Goal: Task Accomplishment & Management: Manage account settings

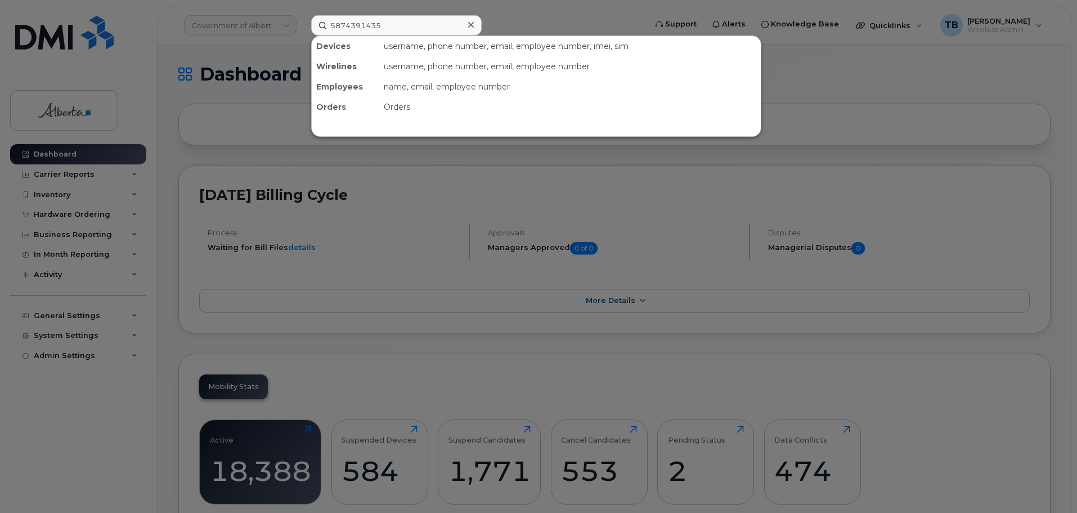
type input "5874391435"
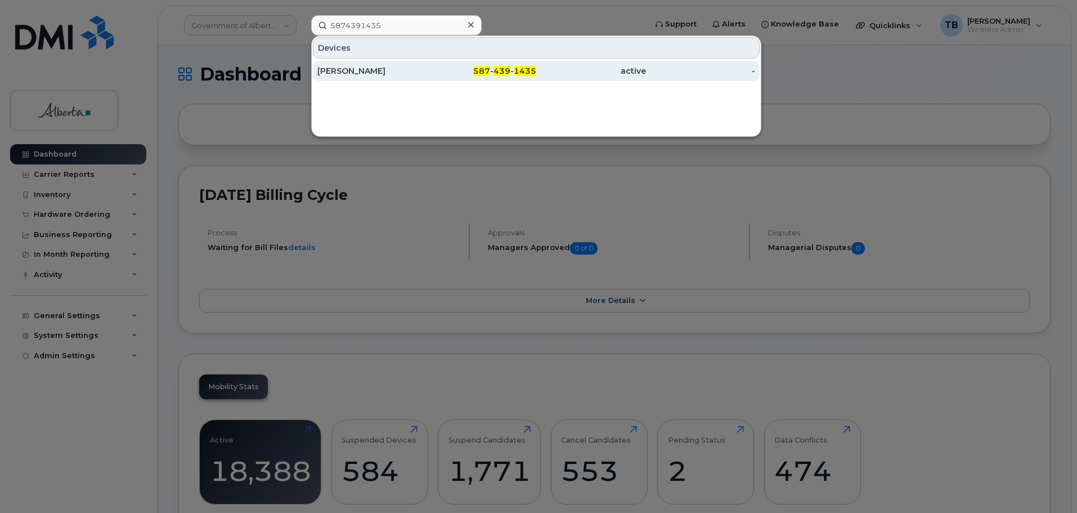
click at [340, 71] on div "Emily Shaw" at bounding box center [372, 70] width 110 height 11
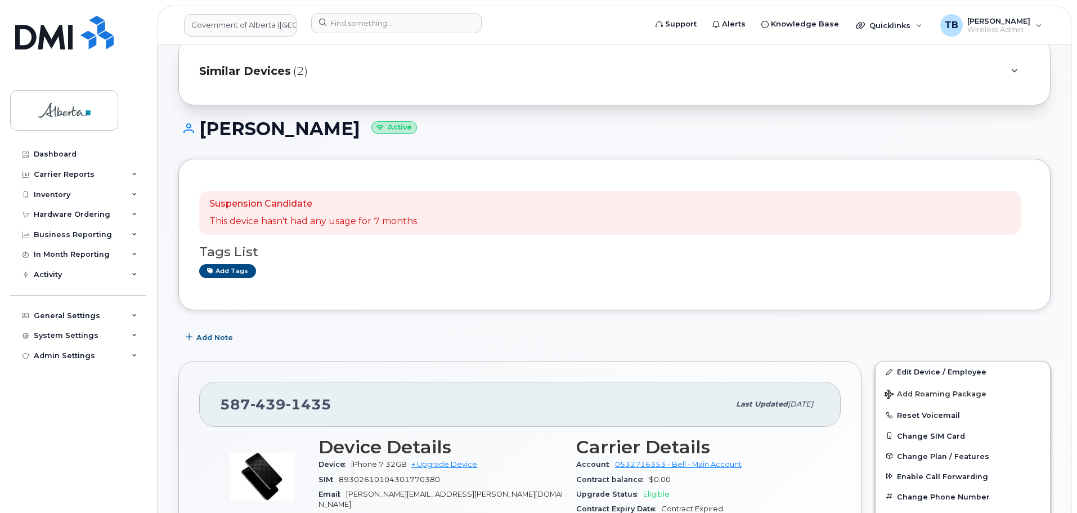
scroll to position [113, 0]
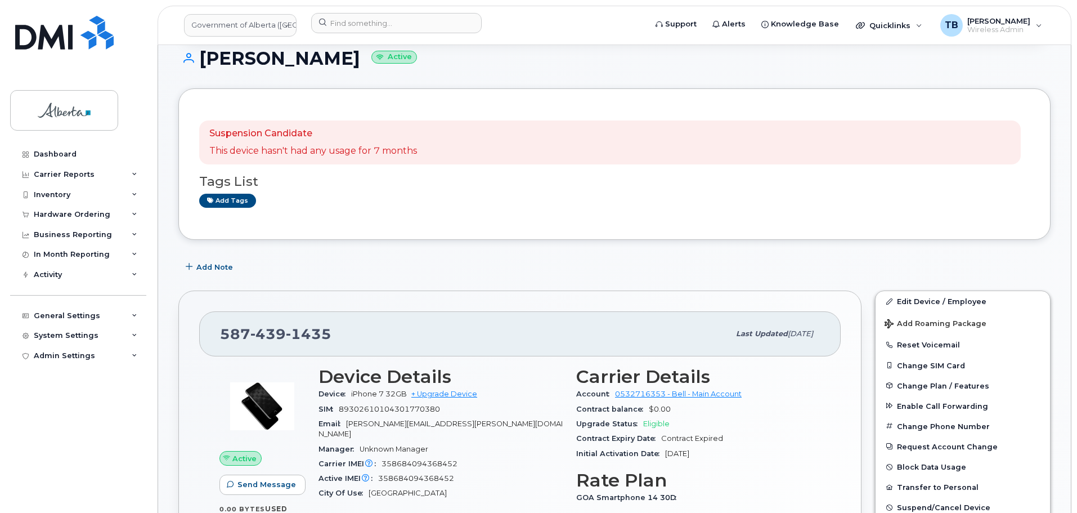
click at [407, 459] on span "358684094368452" at bounding box center [420, 463] width 76 height 8
copy span "358684094368452"
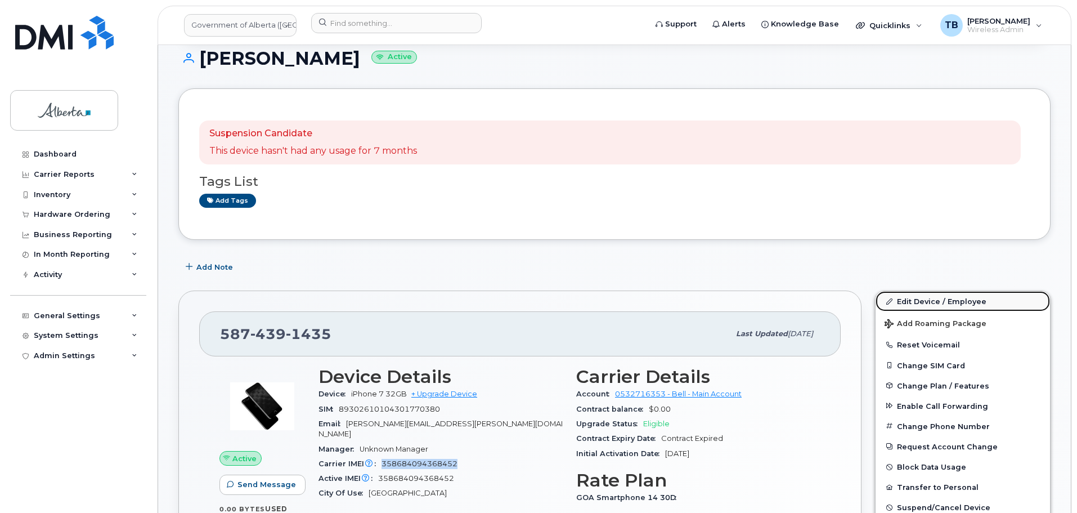
click at [914, 306] on link "Edit Device / Employee" at bounding box center [963, 301] width 174 height 20
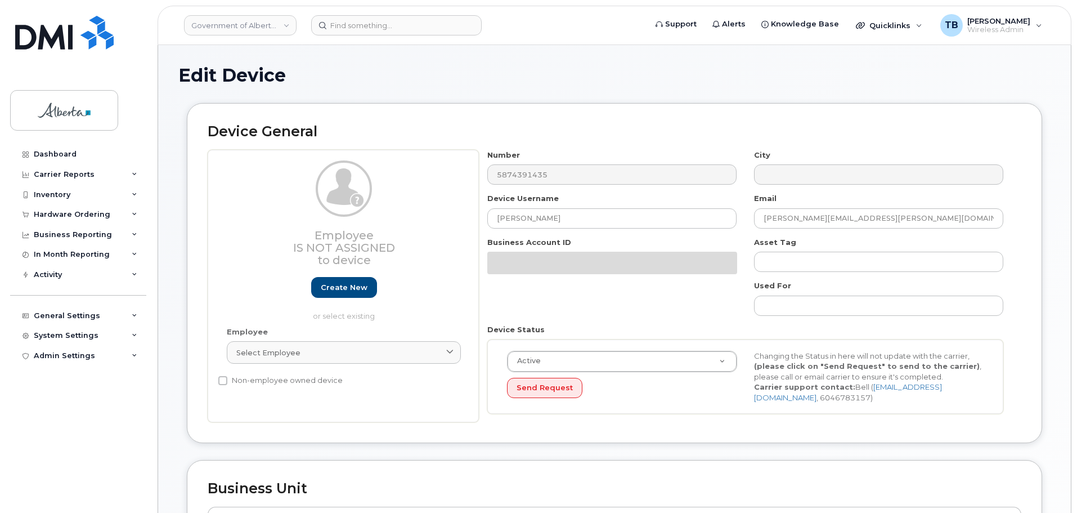
select select "4124490"
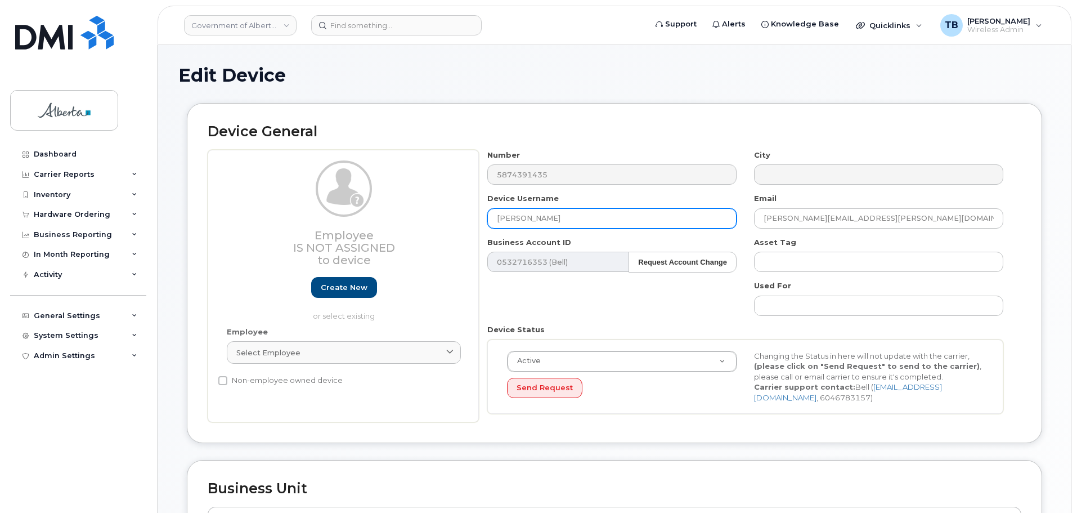
drag, startPoint x: 567, startPoint y: 216, endPoint x: 457, endPoint y: 220, distance: 110.4
click at [457, 220] on div "Employee Is not assigned to device Create new or select existing Employee Selec…" at bounding box center [615, 286] width 814 height 273
type input "Tanya Zerr"
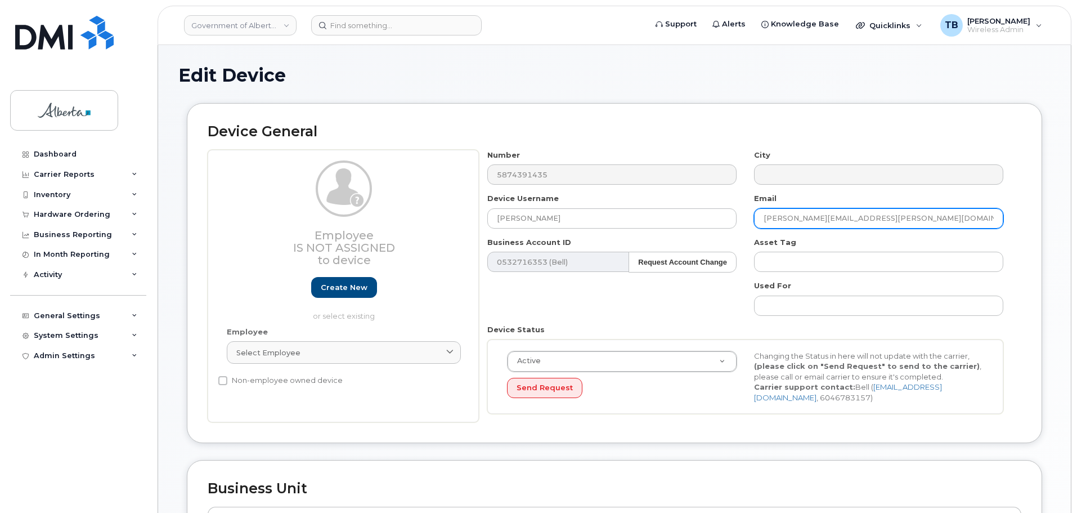
click at [868, 216] on input "Emily.Shaw@gov.ab.ca" at bounding box center [878, 218] width 249 height 20
paste input "tanya.zerr"
type input "tanya.zerr@gov.ab.ca"
click at [529, 56] on div "Edit Device Device General Employee Is not assigned to device Create new or sel…" at bounding box center [614, 499] width 913 height 908
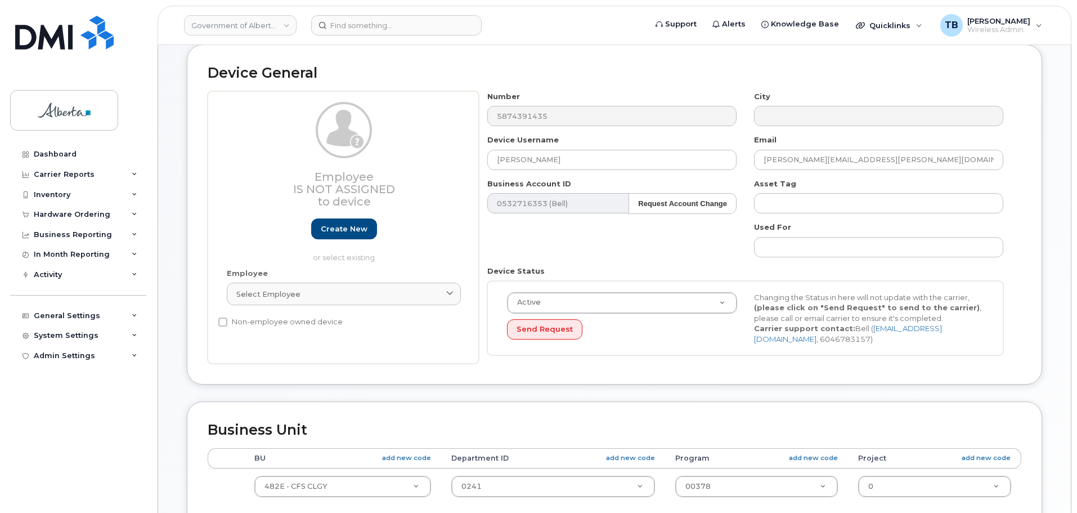
scroll to position [113, 0]
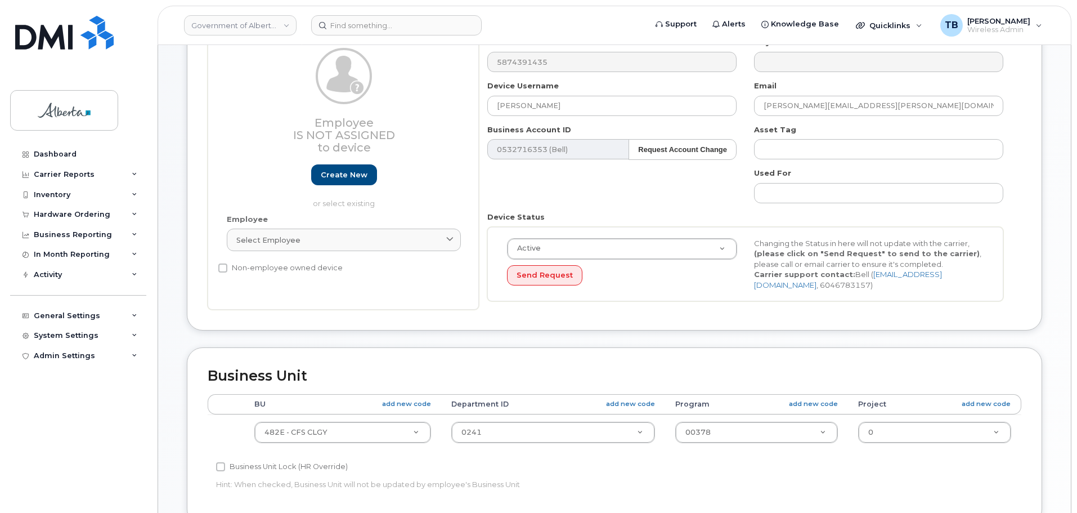
click at [1046, 345] on div "Device General Employee Is not assigned to device Create new or select existing…" at bounding box center [614, 168] width 872 height 357
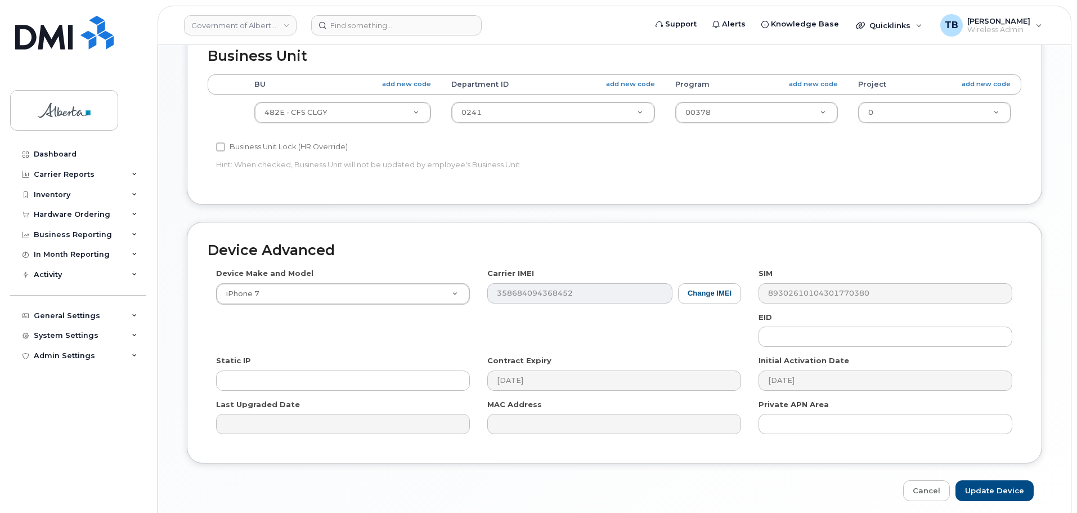
scroll to position [477, 0]
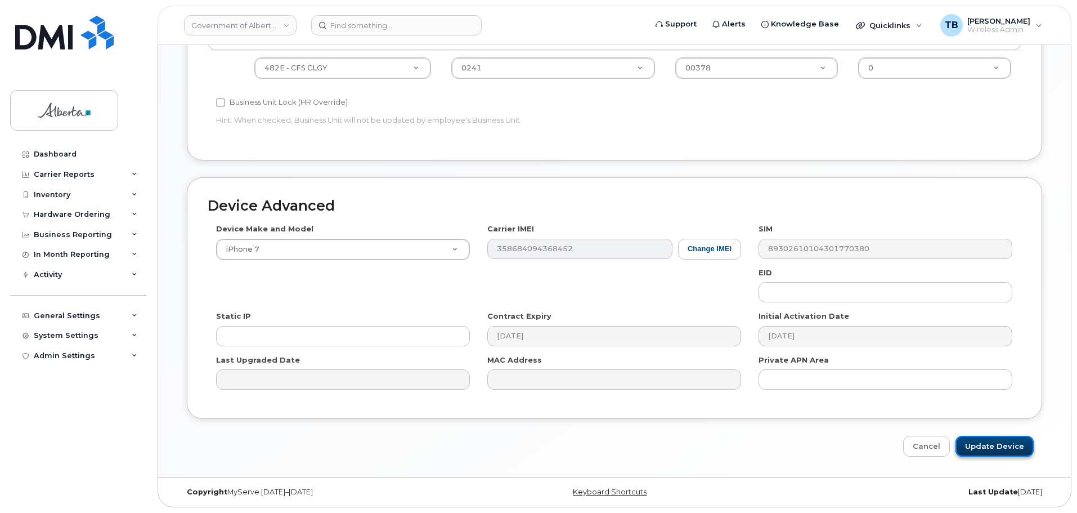
click at [1006, 442] on input "Update Device" at bounding box center [995, 446] width 78 height 21
type input "Saving..."
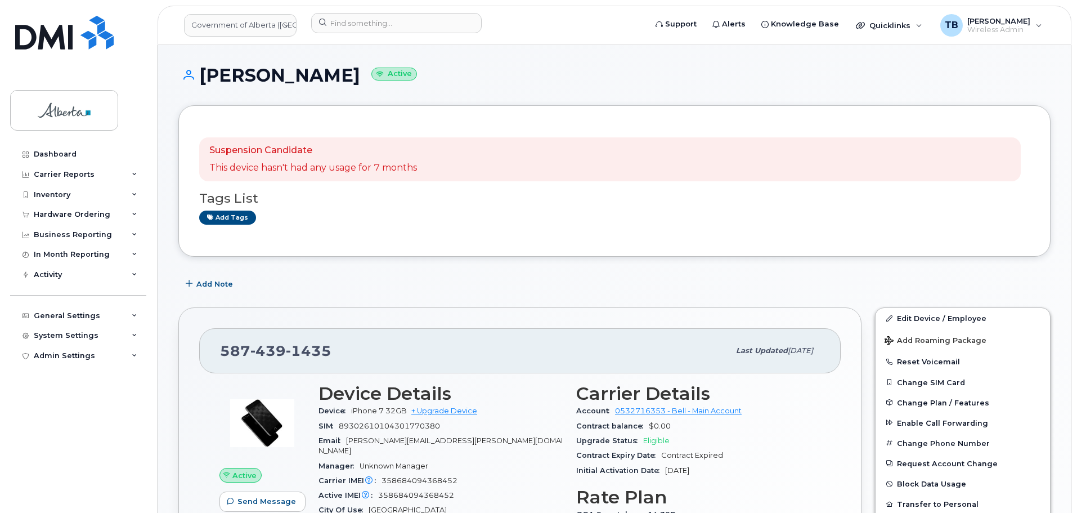
scroll to position [56, 0]
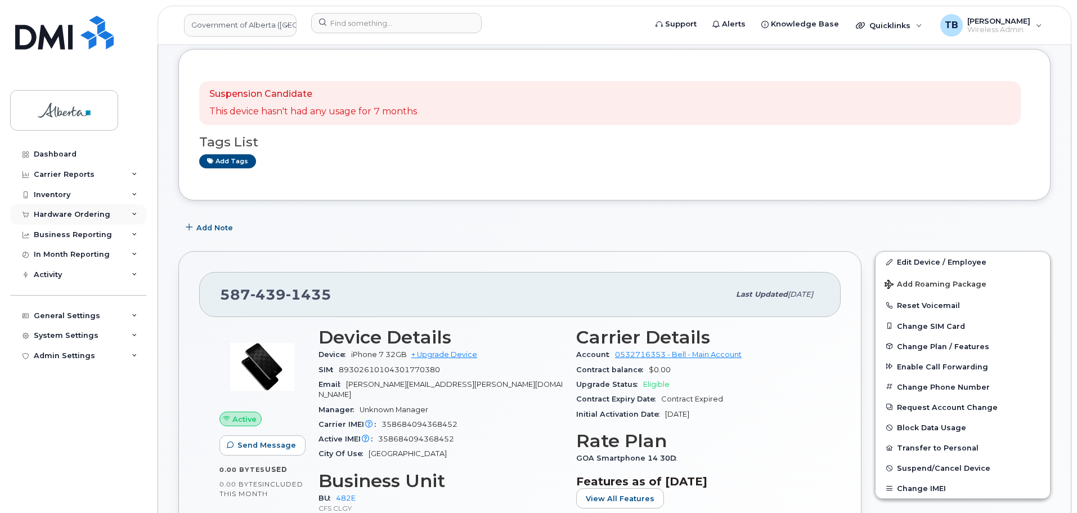
click at [61, 212] on div "Hardware Ordering" at bounding box center [72, 214] width 77 height 9
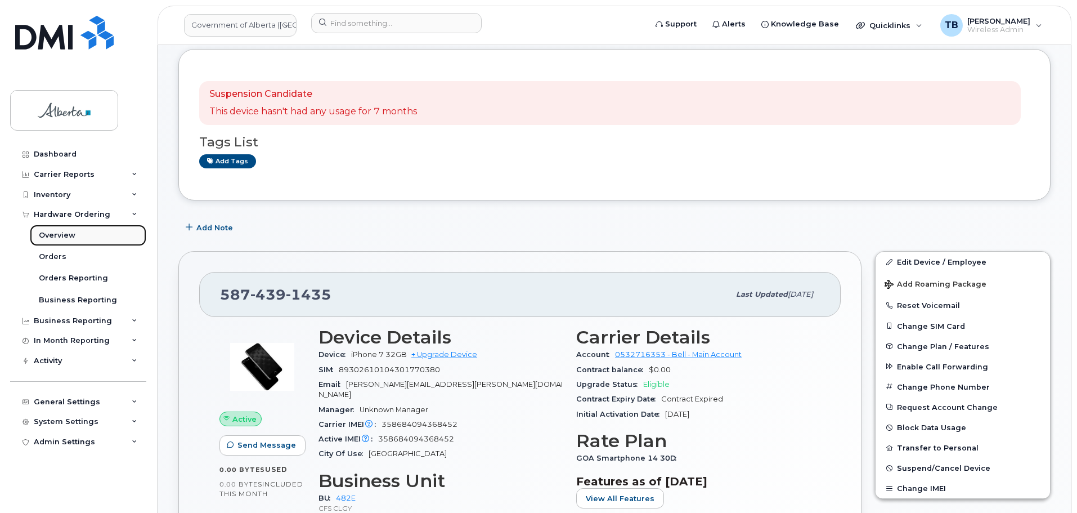
click at [52, 234] on div "Overview" at bounding box center [57, 235] width 37 height 10
click at [55, 257] on div "Orders" at bounding box center [53, 257] width 28 height 10
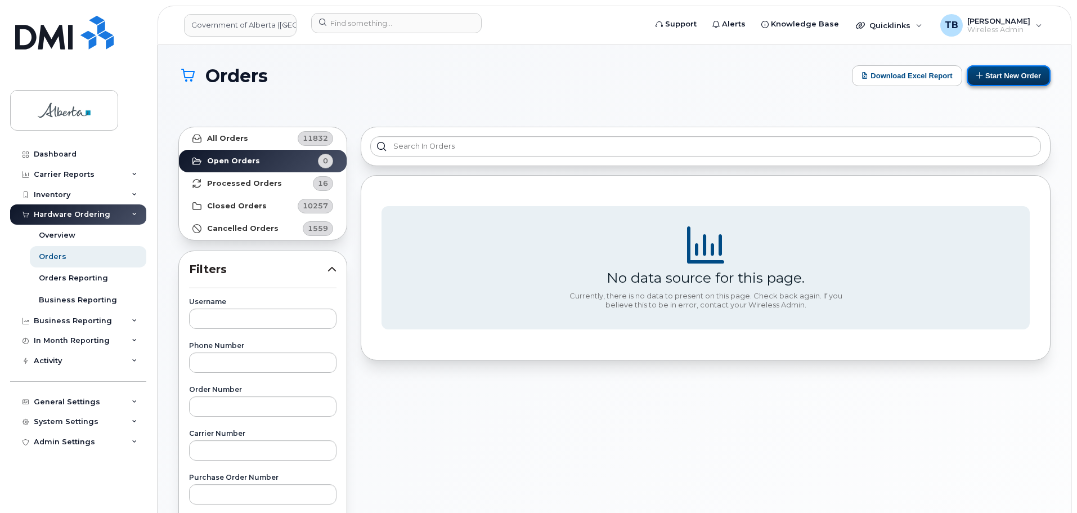
click at [1012, 75] on button "Start New Order" at bounding box center [1009, 75] width 84 height 21
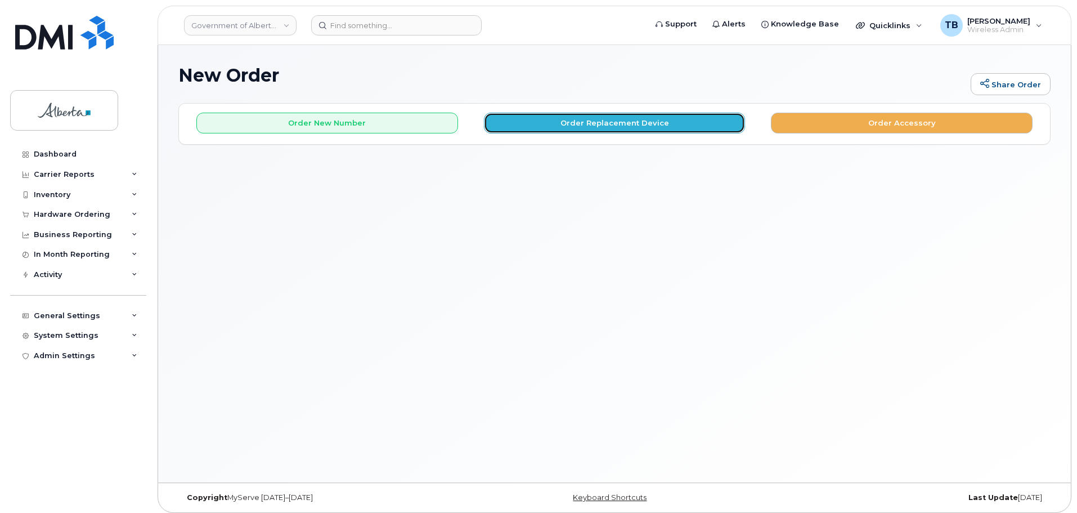
click at [598, 123] on button "Order Replacement Device" at bounding box center [615, 123] width 262 height 21
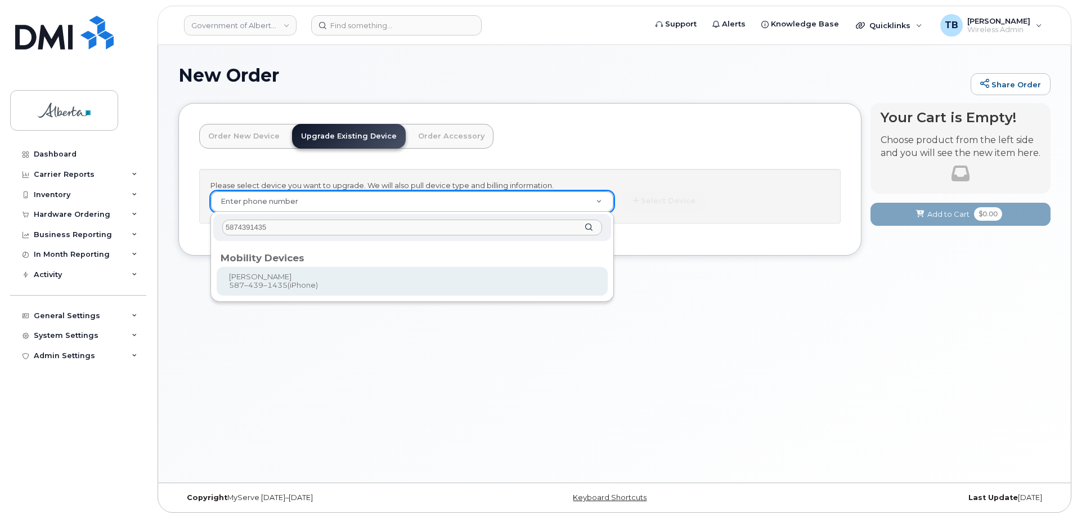
type input "5874391435"
type input "680885"
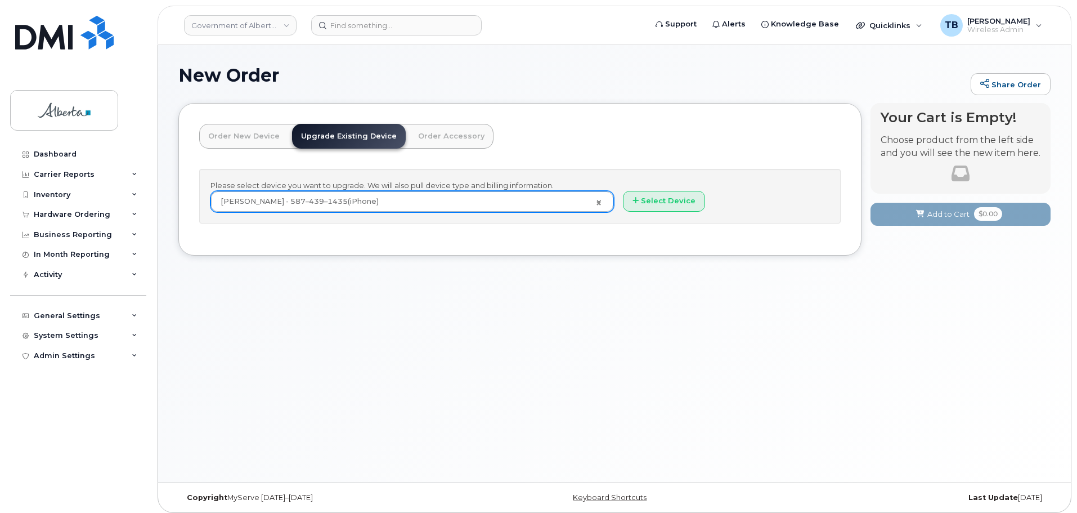
click at [702, 378] on div "New Order Share Order × Share This Order If you want to allow others to create …" at bounding box center [614, 263] width 913 height 437
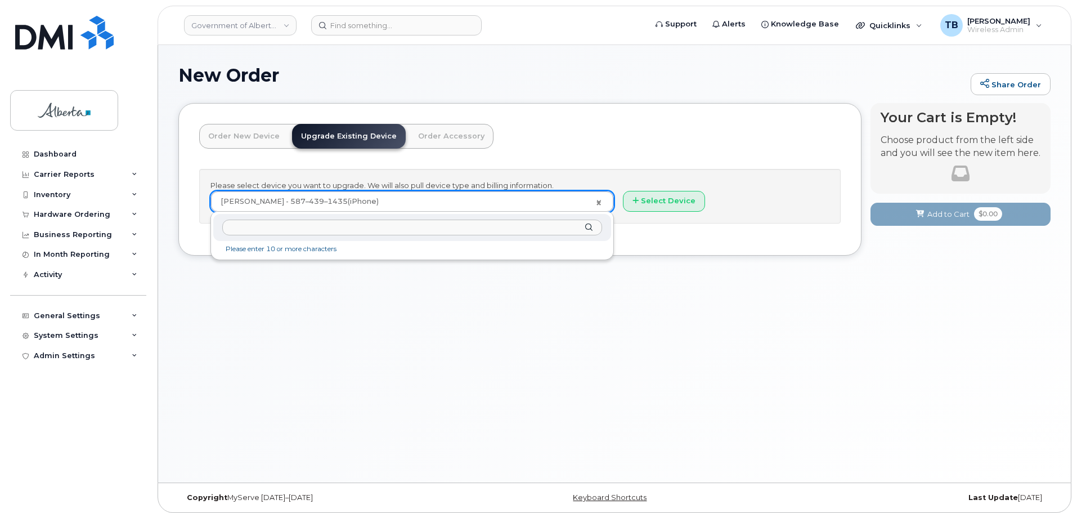
drag, startPoint x: 606, startPoint y: 209, endPoint x: 615, endPoint y: 209, distance: 9.0
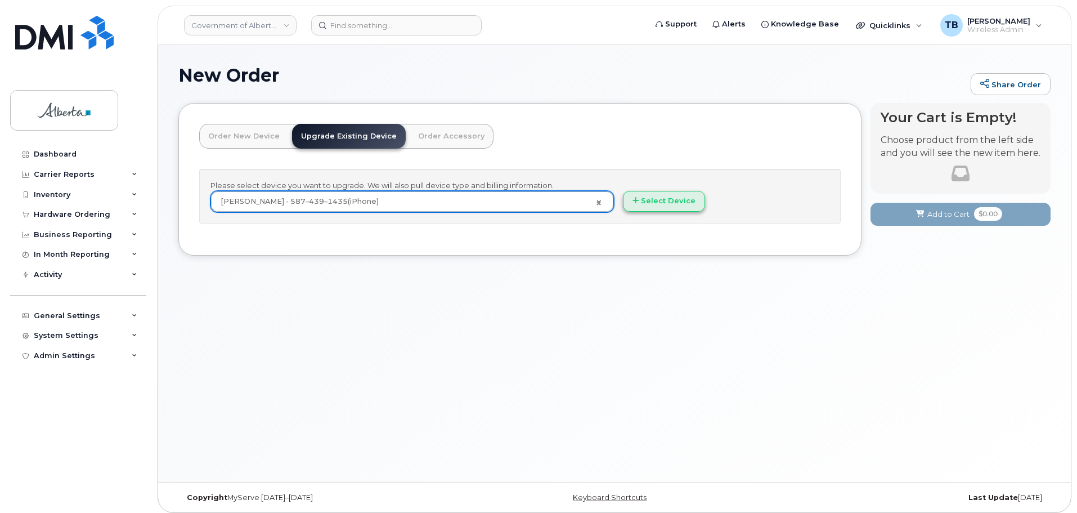
drag, startPoint x: 615, startPoint y: 209, endPoint x: 650, endPoint y: 207, distance: 35.0
click at [650, 207] on button "Select Device" at bounding box center [664, 201] width 82 height 21
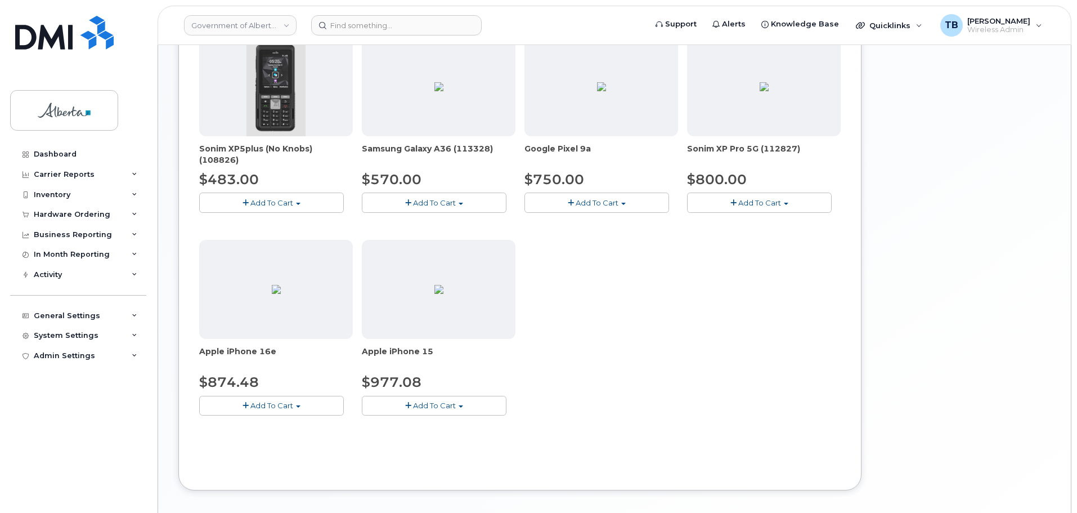
scroll to position [394, 0]
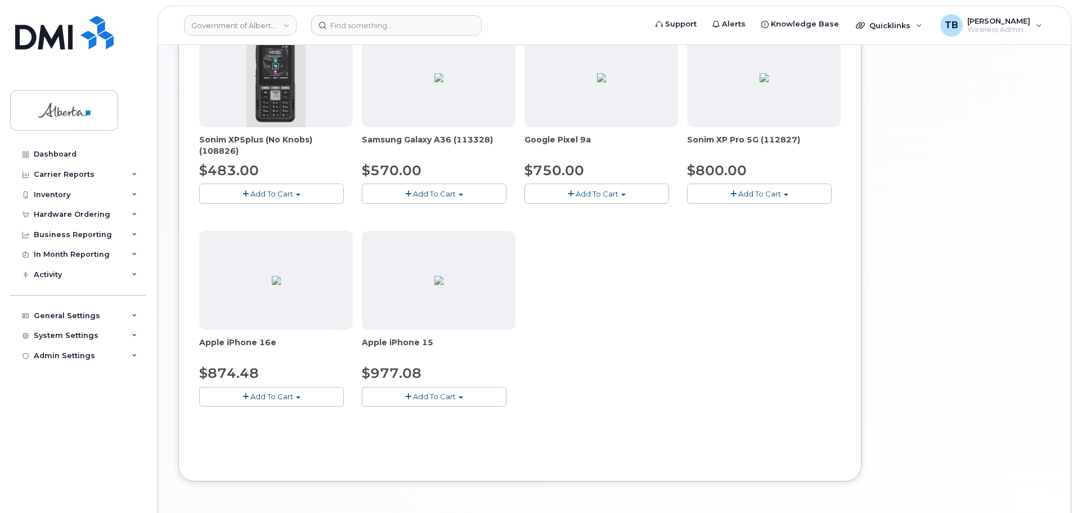
click at [265, 398] on span "Add To Cart" at bounding box center [271, 396] width 43 height 9
click at [325, 423] on div "Model Black 128 GB is available" at bounding box center [291, 417] width 179 height 14
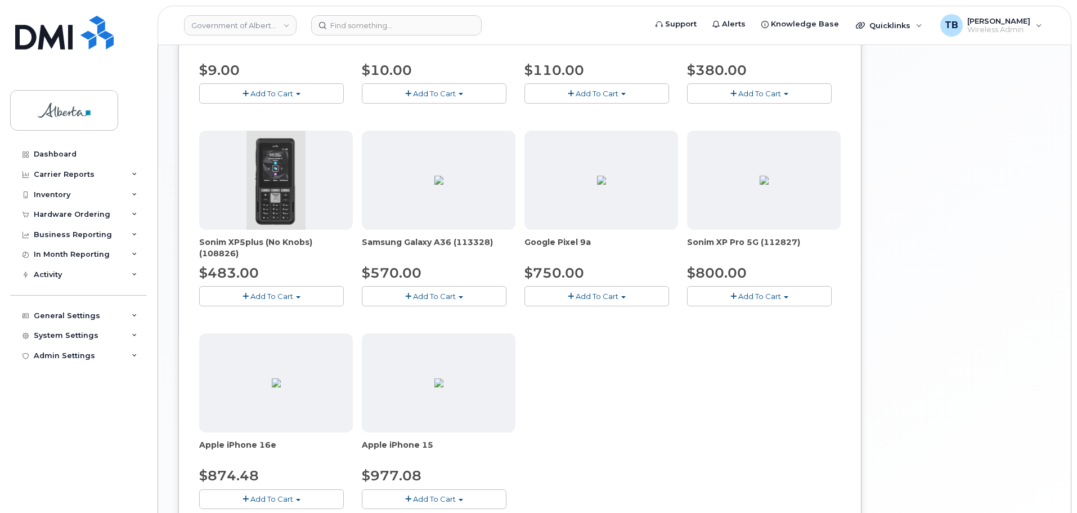
scroll to position [436, 0]
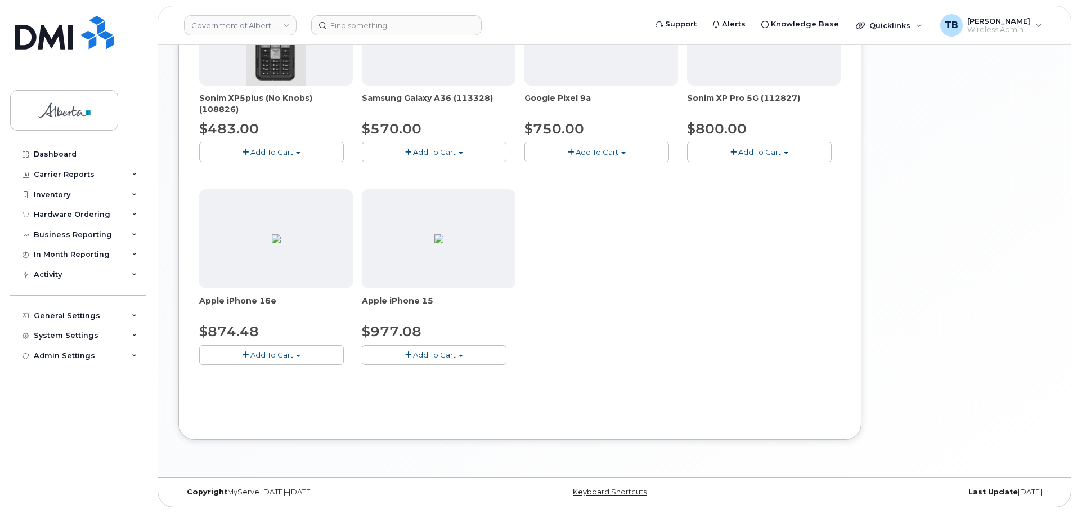
click at [233, 355] on button "Add To Cart" at bounding box center [271, 355] width 145 height 20
click at [241, 391] on link "$874.48 - 30-day upgrade (128GB model)" at bounding box center [291, 390] width 179 height 14
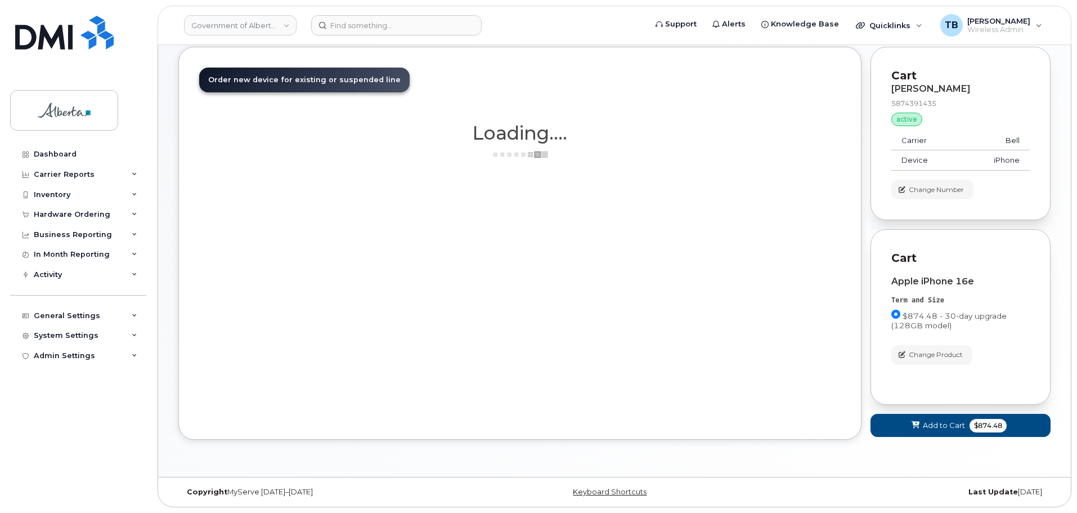
click at [241, 391] on div "Order New Device Upgrade Existing Device Order Accessory Order new device and n…" at bounding box center [519, 243] width 683 height 393
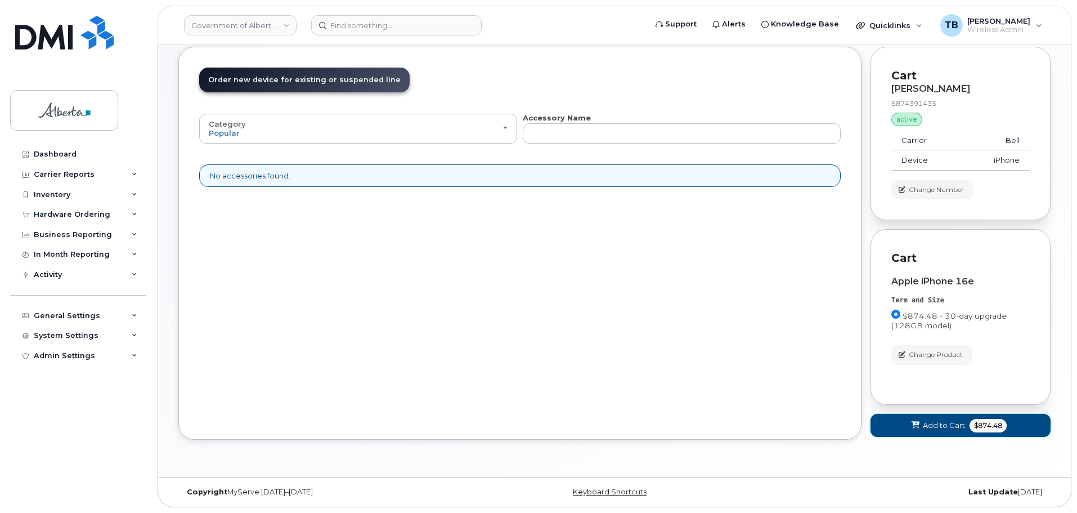
click at [932, 420] on span "Add to Cart" at bounding box center [944, 425] width 42 height 11
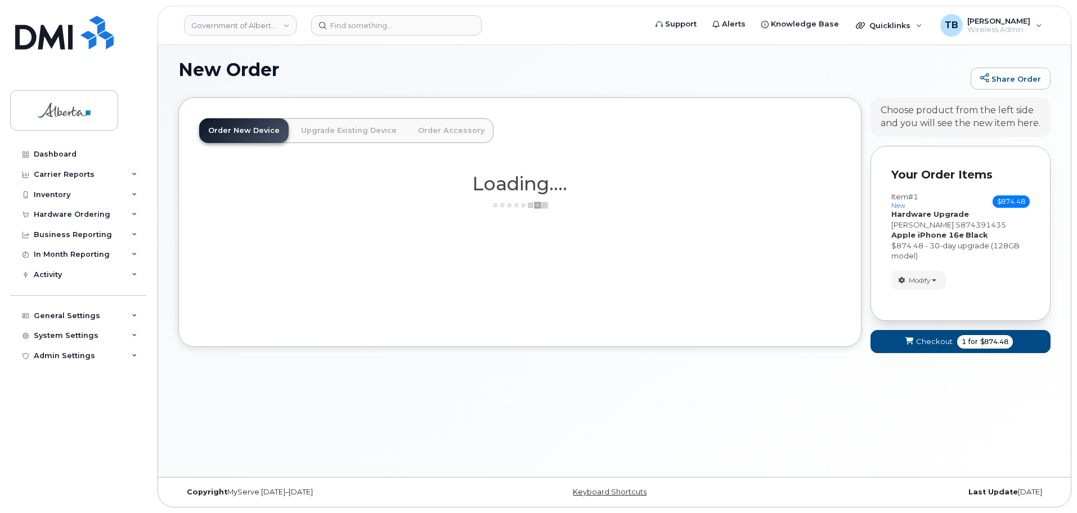
scroll to position [6, 0]
click at [917, 346] on span "Checkout" at bounding box center [934, 341] width 37 height 11
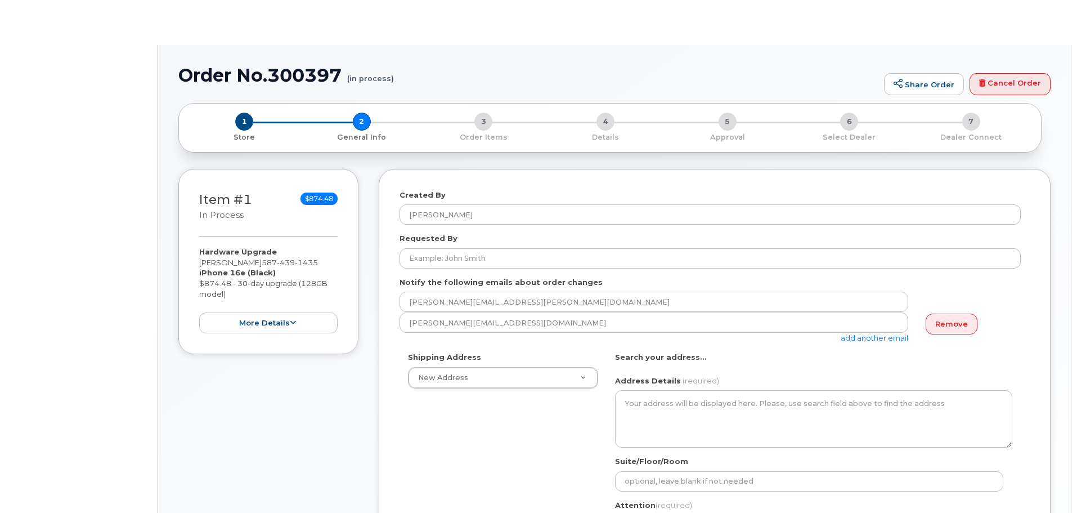
select select
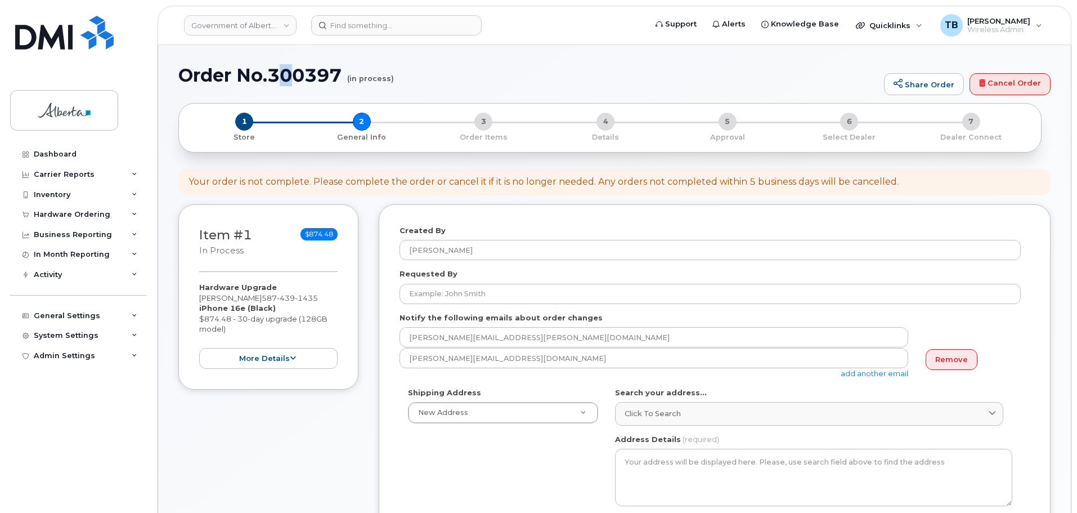
click at [288, 77] on h1 "Order No.300397 (in process)" at bounding box center [528, 75] width 700 height 20
click at [282, 72] on h1 "Order No.300397 (in process)" at bounding box center [528, 75] width 700 height 20
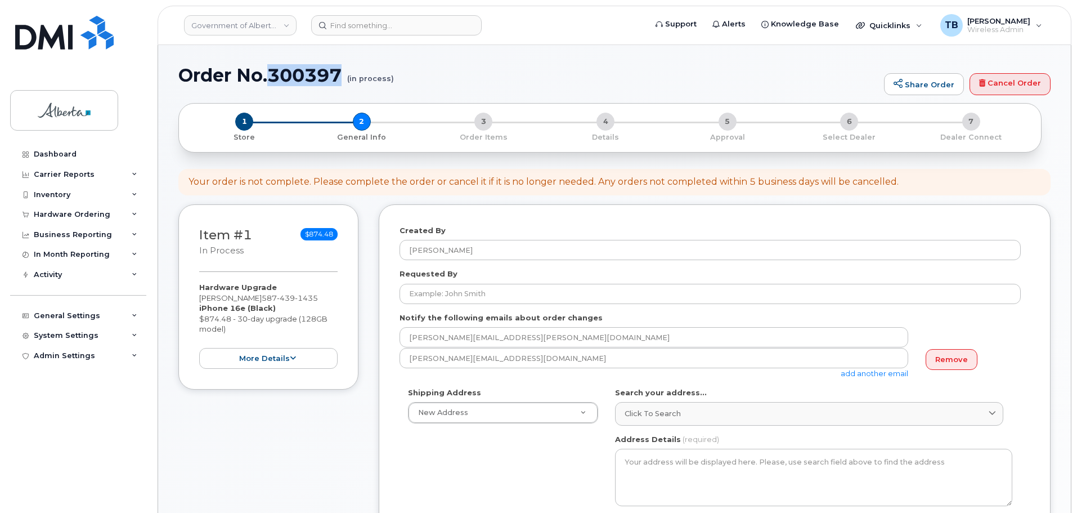
drag, startPoint x: 275, startPoint y: 74, endPoint x: 344, endPoint y: 78, distance: 69.9
click at [344, 78] on h1 "Order No.300397 (in process)" at bounding box center [528, 75] width 700 height 20
copy h1 "300397"
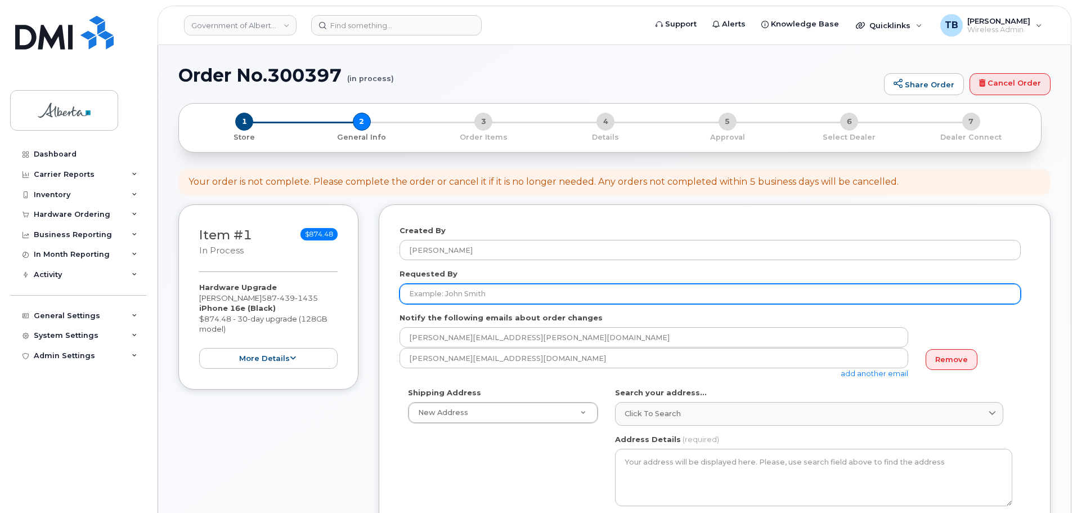
click at [449, 294] on input "Requested By" at bounding box center [710, 294] width 621 height 20
paste input "[PERSON_NAME]"
type input "[PERSON_NAME]"
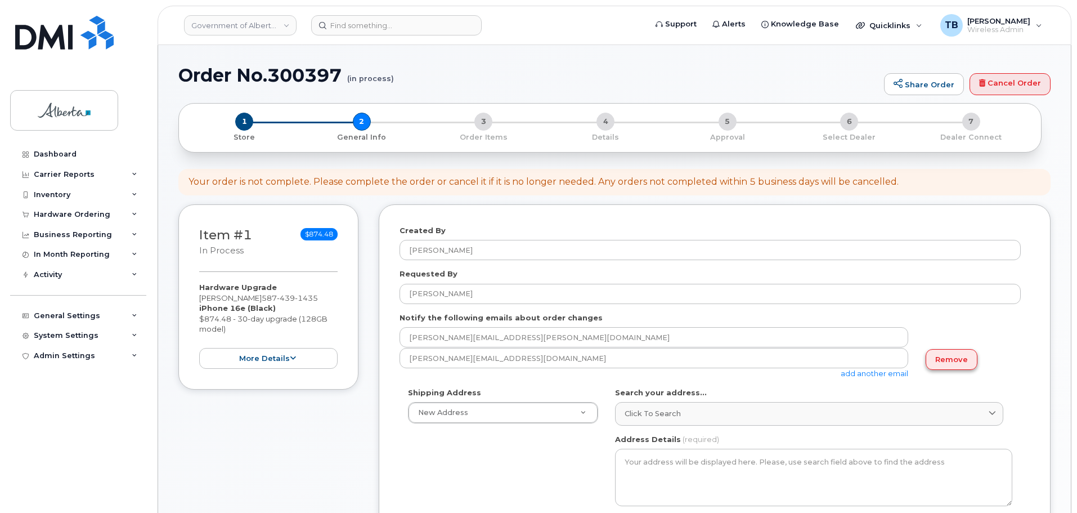
click at [946, 357] on link "Remove" at bounding box center [952, 359] width 52 height 21
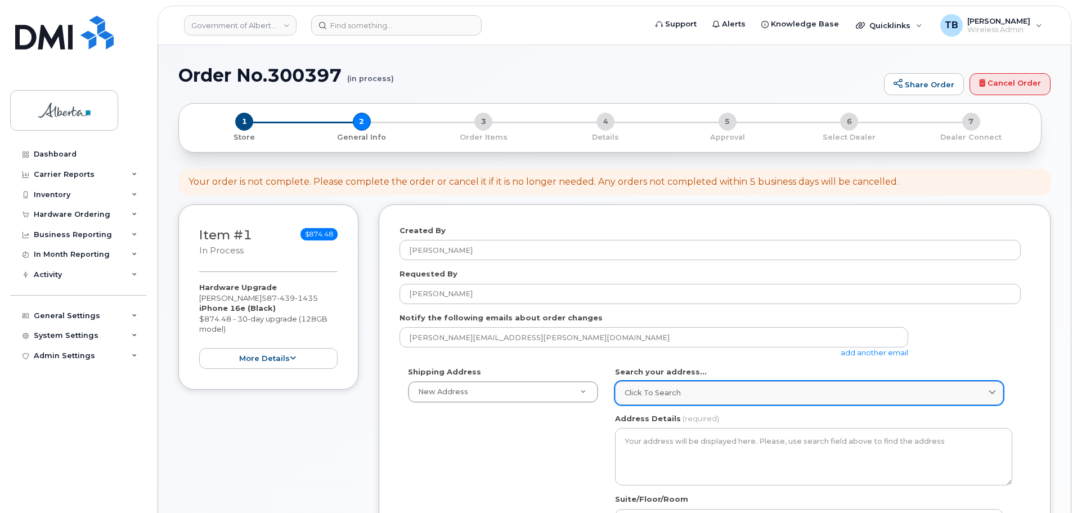
click at [650, 387] on link "Click to search" at bounding box center [809, 392] width 388 height 23
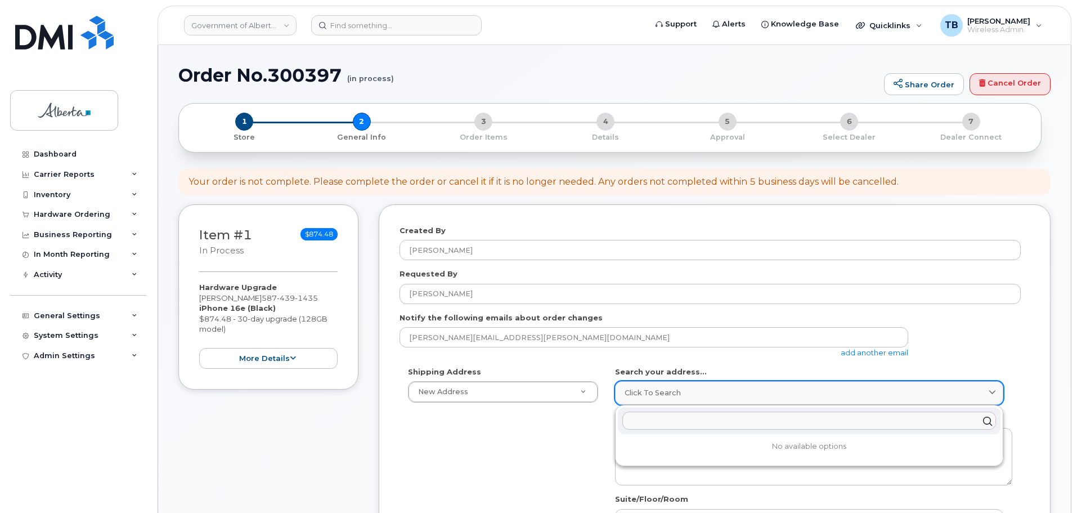
paste input "4820 Richard Road S. W."
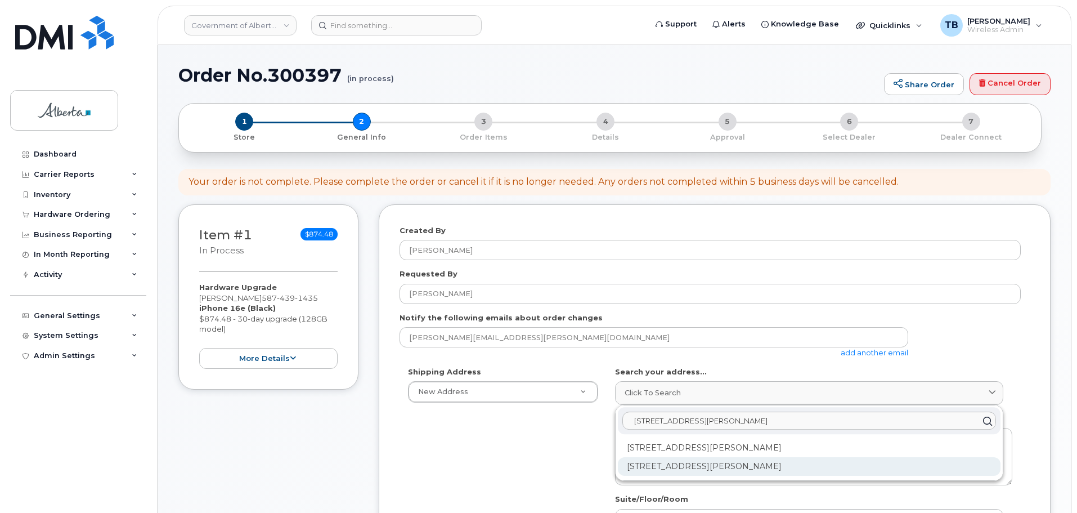
type input "4820 Richard Road S. W."
click at [691, 462] on div "4820 Richard Rd SW Calgary AB T3E 6L1" at bounding box center [809, 466] width 383 height 19
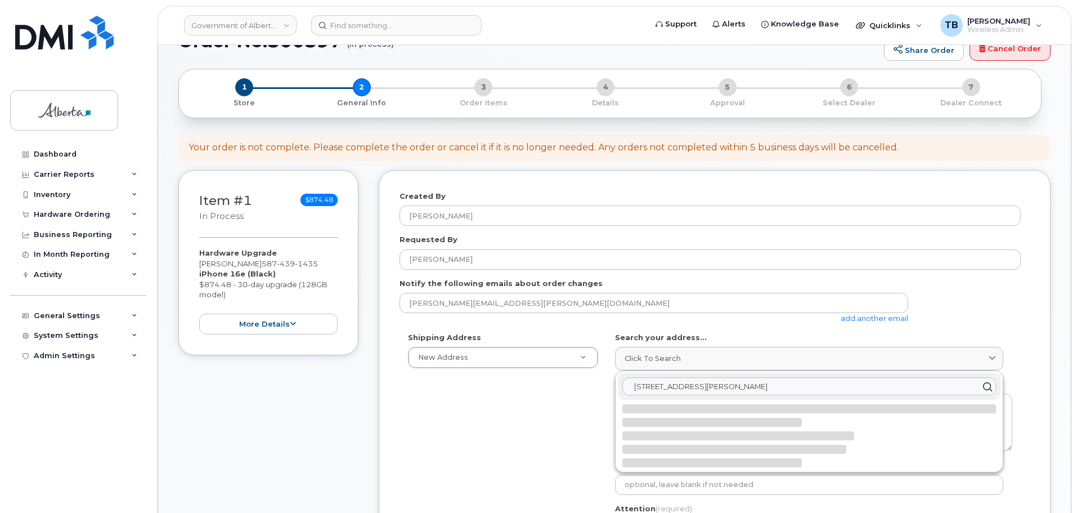
scroll to position [169, 0]
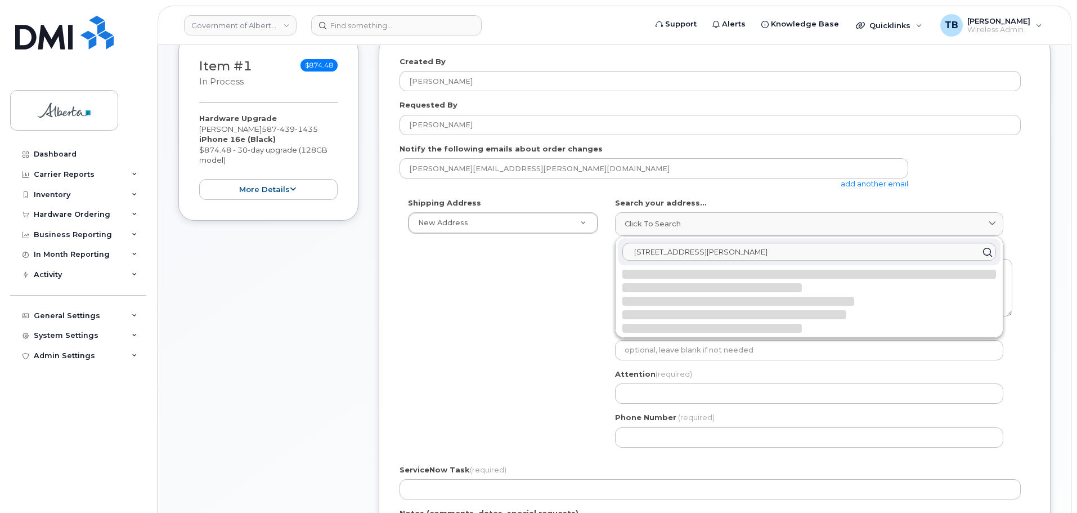
select select
type textarea "4820 Richard Rd SW CALGARY AB T3E 6L1 CANADA"
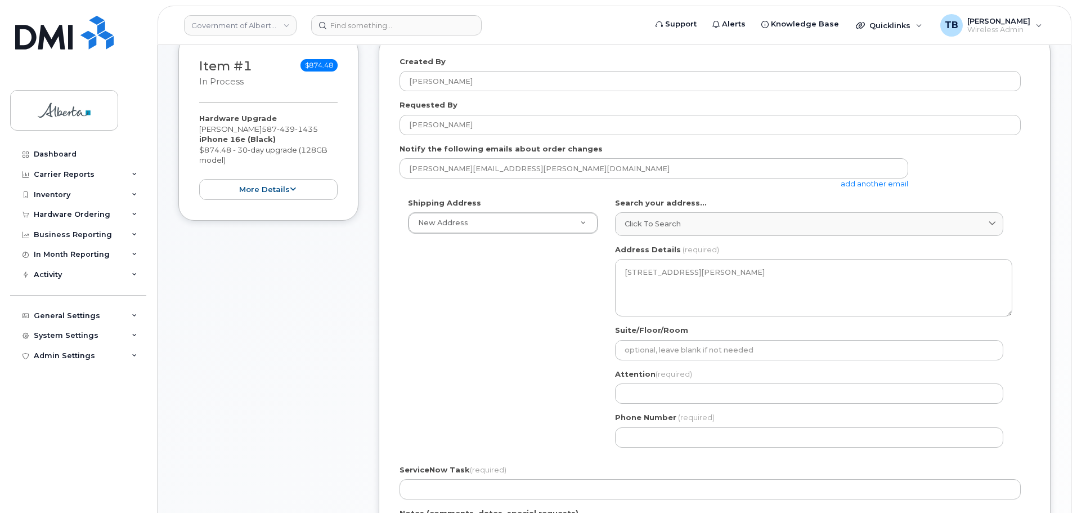
click at [682, 360] on div "AB Calgary Search your address... Click to search 4820 Richard Road S. W. No av…" at bounding box center [814, 327] width 414 height 258
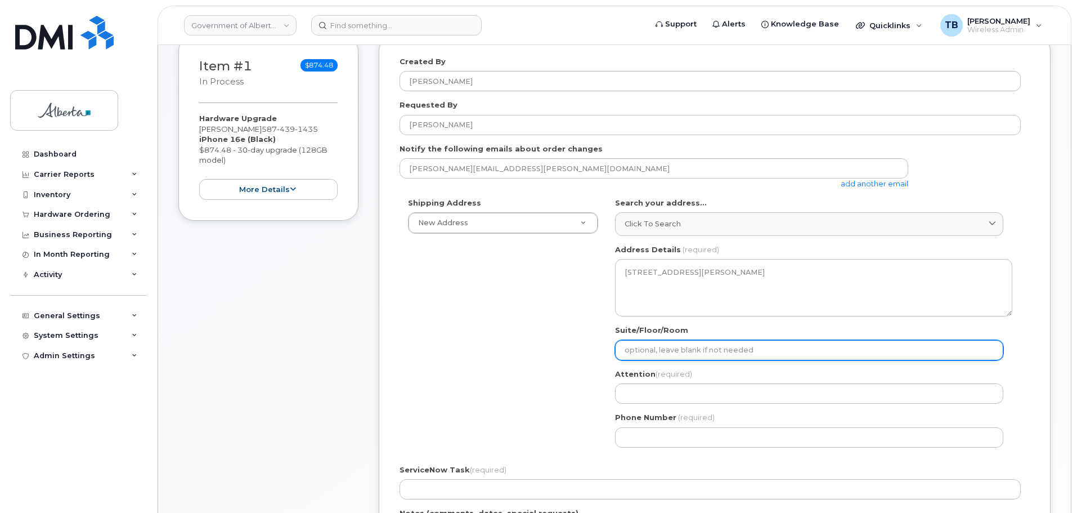
click at [677, 357] on input "Suite/Floor/Room" at bounding box center [809, 350] width 388 height 20
paste input "140"
select select
type input "140"
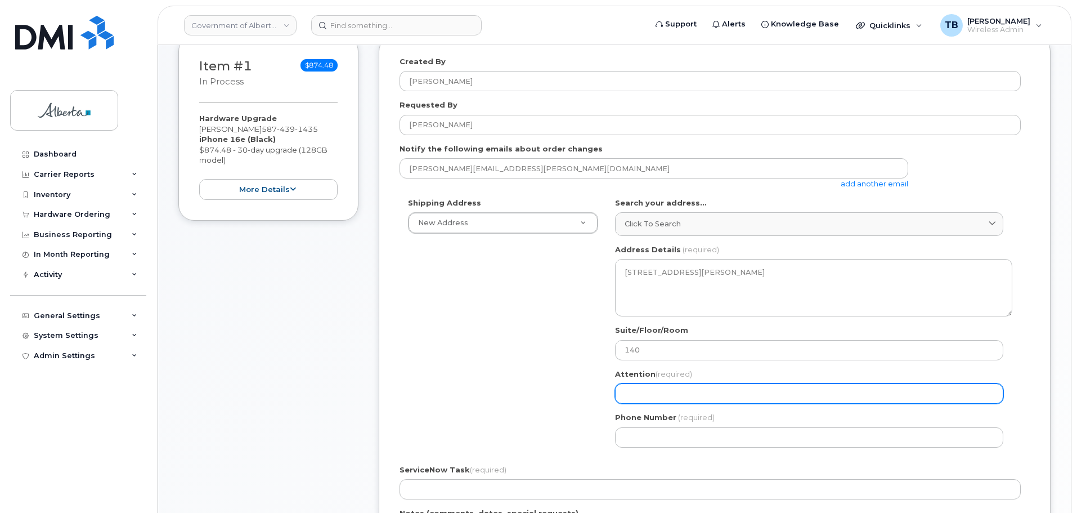
click at [626, 389] on input "Attention (required)" at bounding box center [809, 393] width 388 height 20
paste input "[PERSON_NAME]"
select select
type input "[PERSON_NAME]"
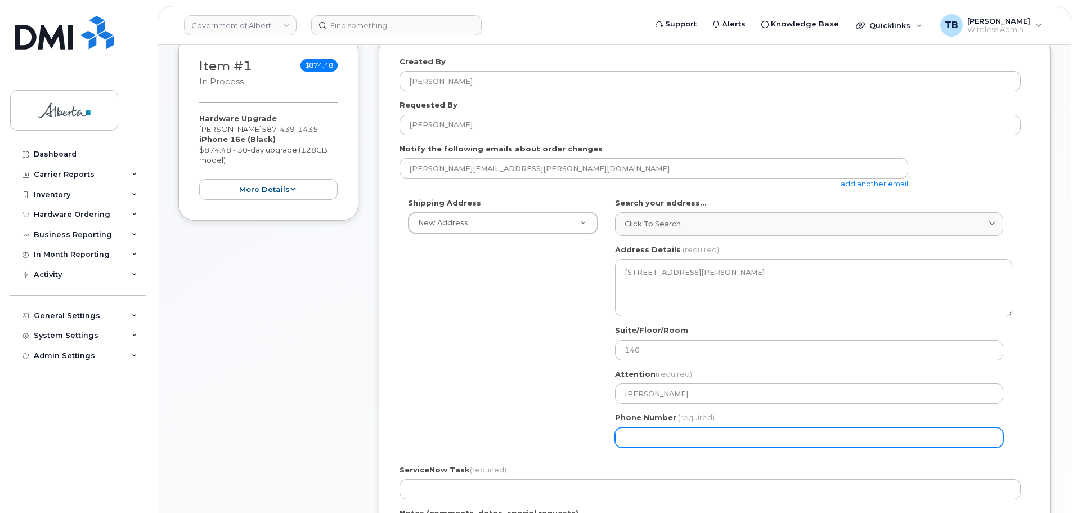
click at [641, 434] on input "Phone Number" at bounding box center [809, 437] width 388 height 20
paste input "4039124755"
select select
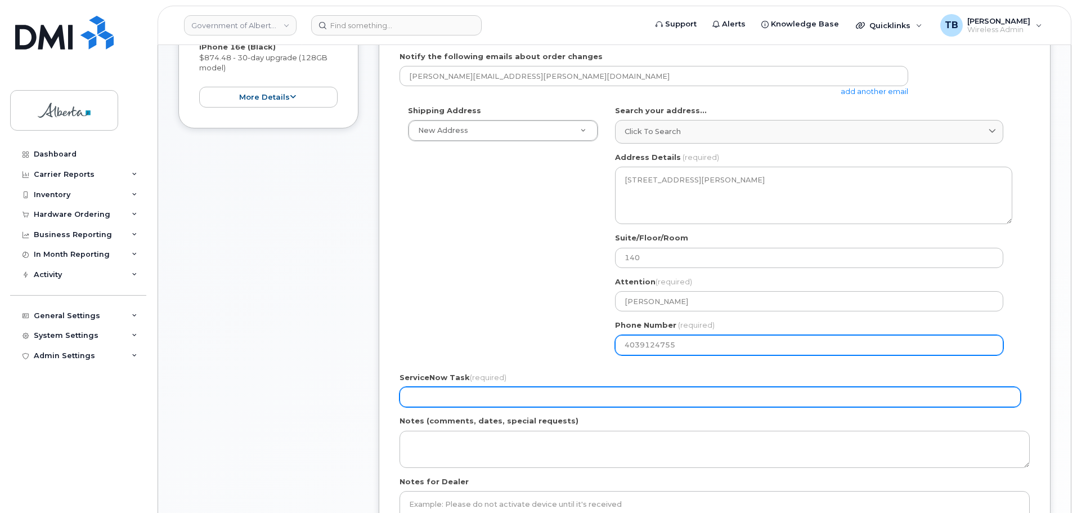
scroll to position [281, 0]
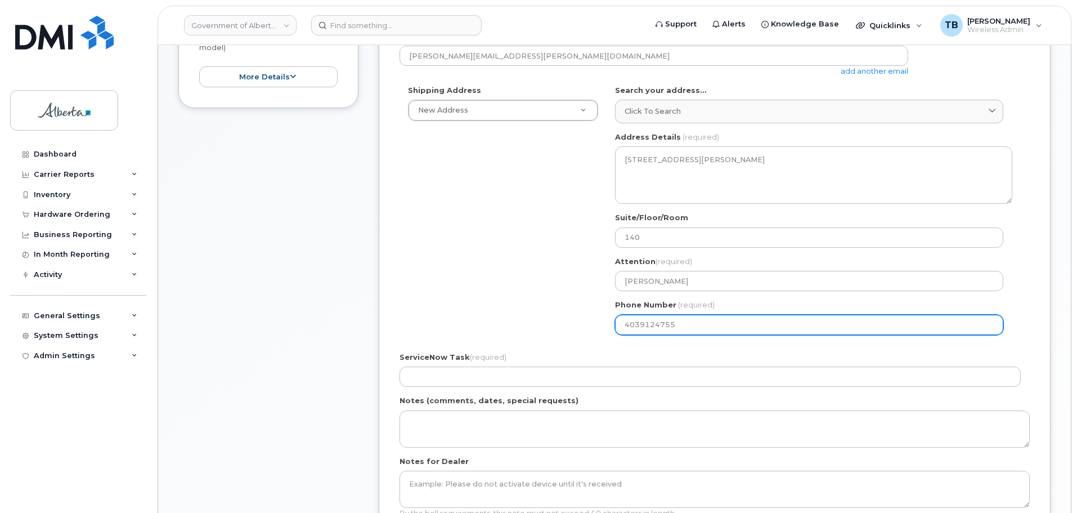
type input "4039124755"
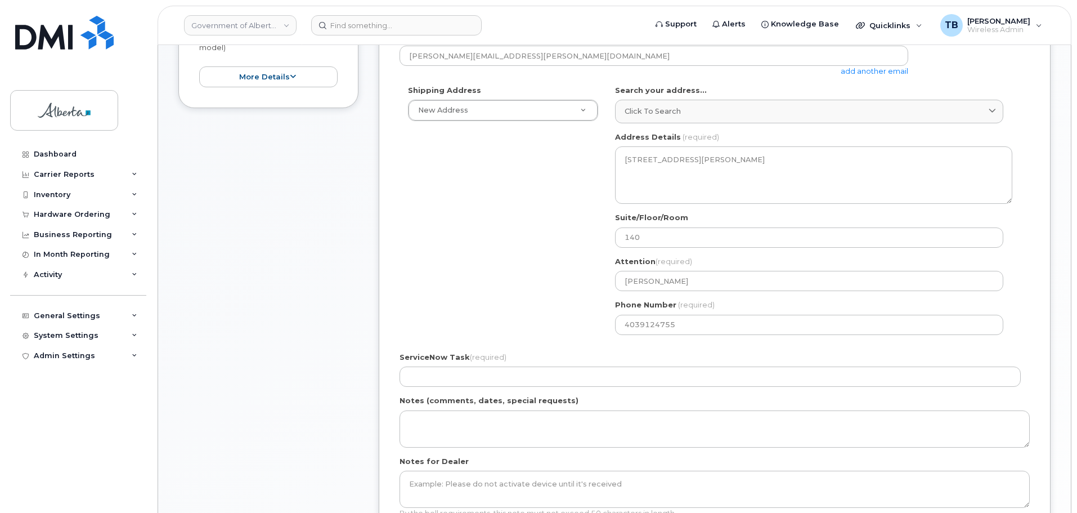
click at [468, 362] on label "ServiceNow Task (required)" at bounding box center [453, 357] width 107 height 11
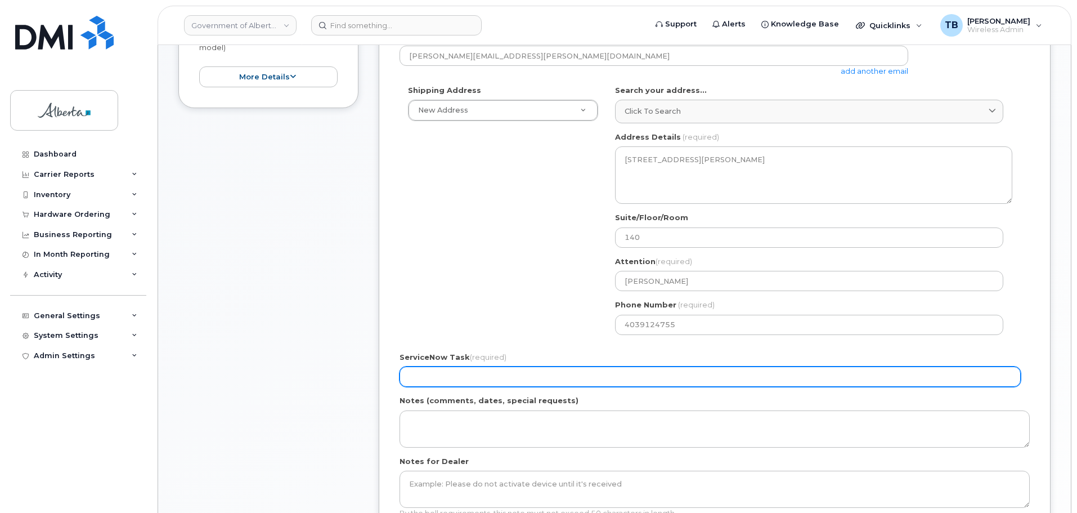
click at [468, 366] on input "ServiceNow Task (required)" at bounding box center [710, 376] width 621 height 20
paste input "SCTASK0843131"
type input "SCTASK0843131"
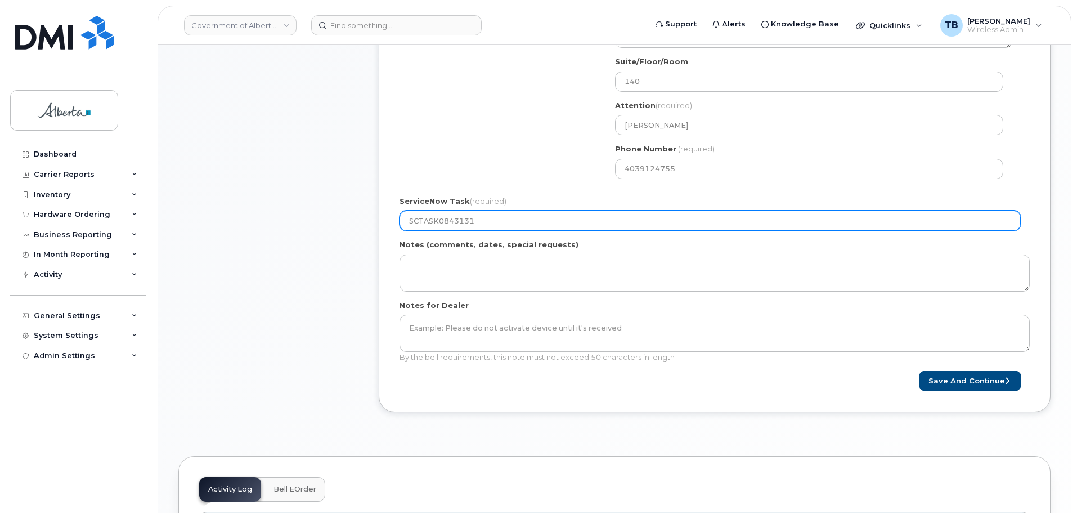
scroll to position [450, 0]
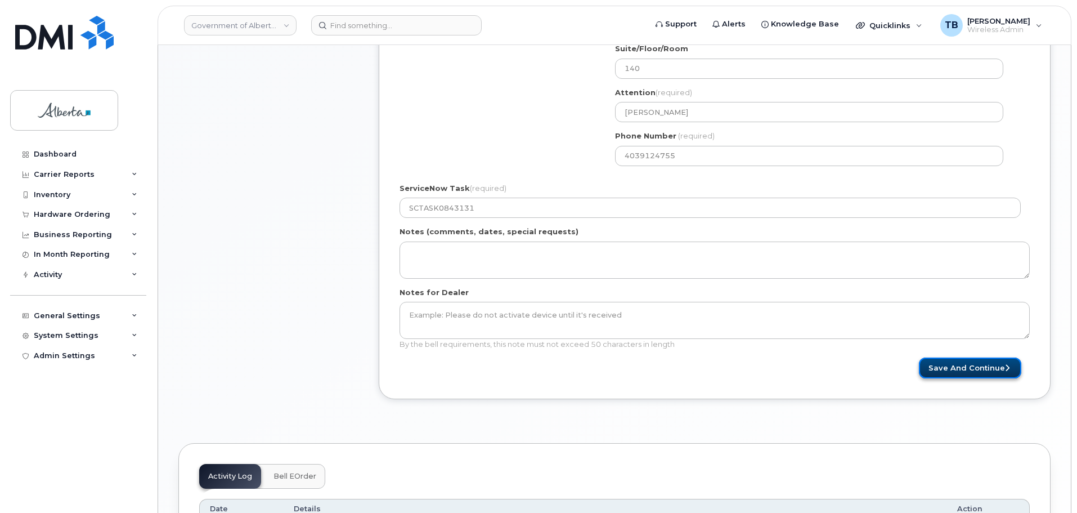
click at [978, 359] on button "Save and Continue" at bounding box center [970, 367] width 102 height 21
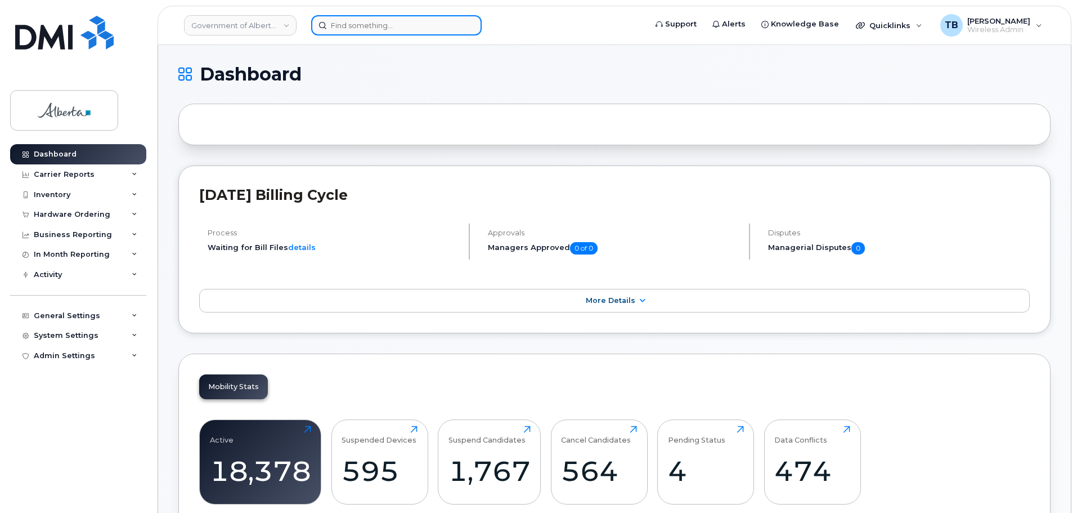
click at [375, 30] on input at bounding box center [396, 25] width 171 height 20
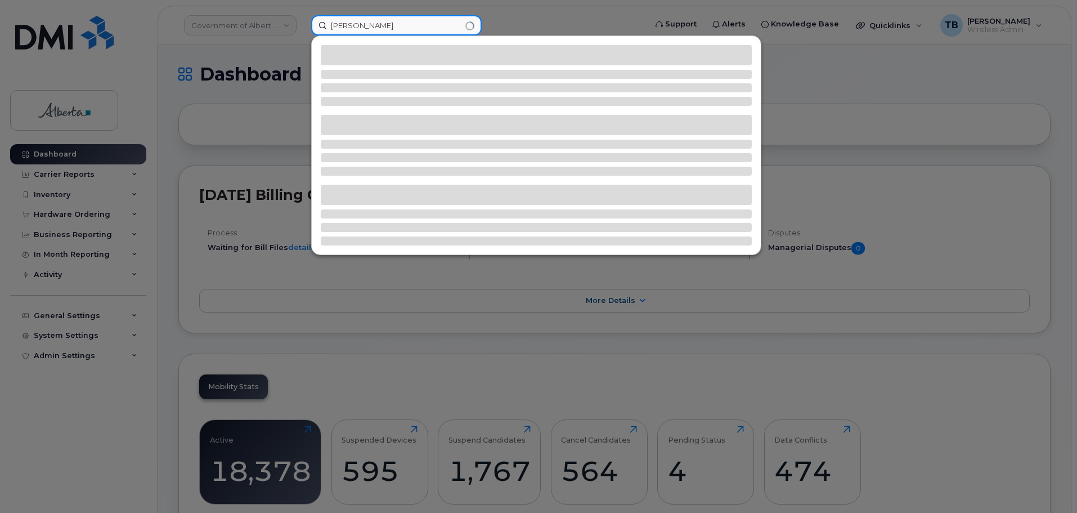
type input "[PERSON_NAME]"
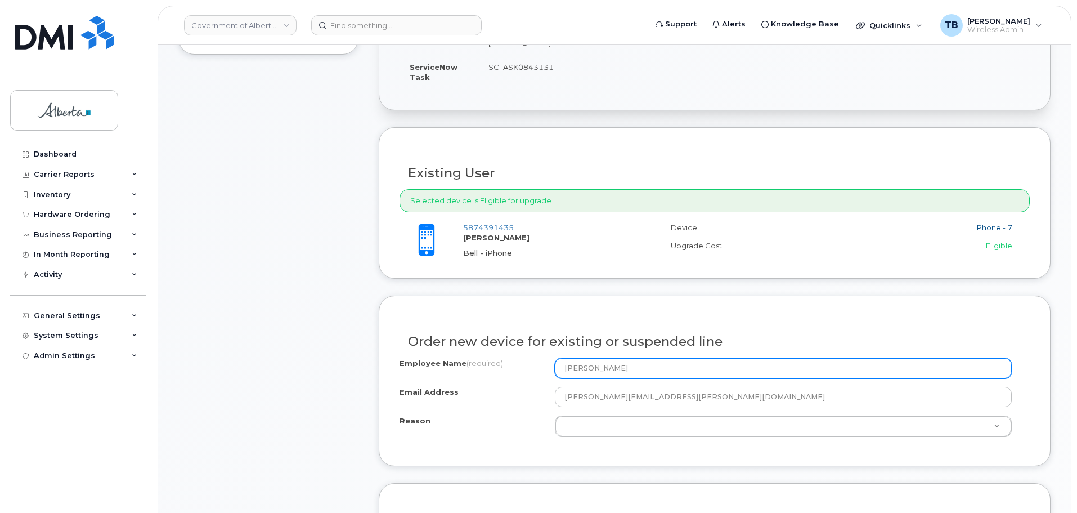
scroll to position [450, 0]
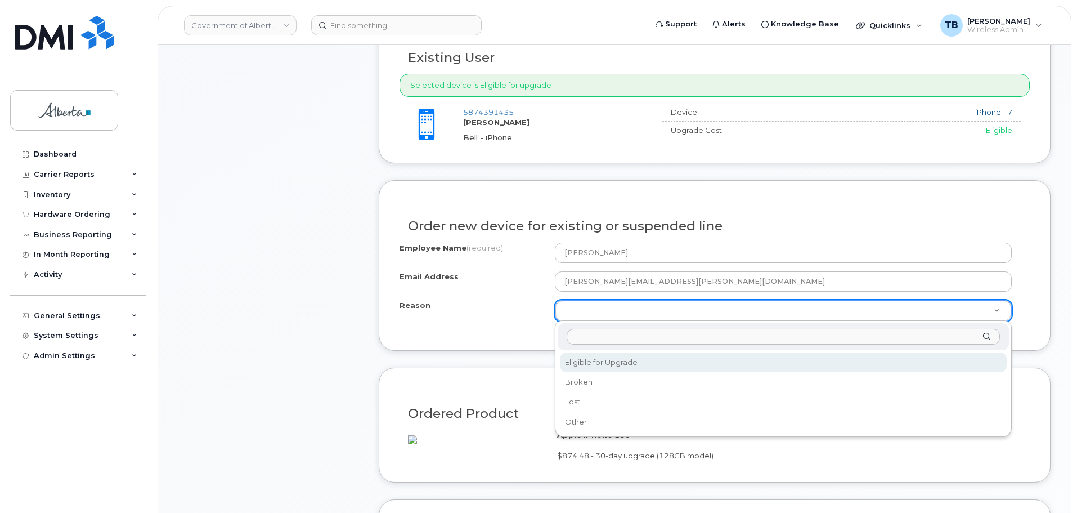
select select "eligible_for_upgrade"
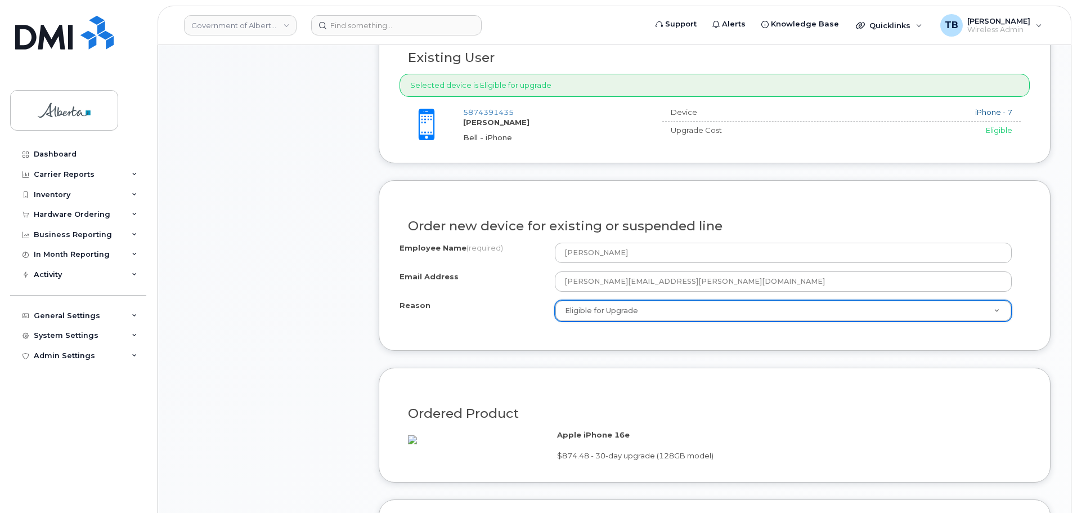
click at [334, 360] on div "Item #1 in process $874.48 Hardware Upgrade [PERSON_NAME] [PHONE_NUMBER] iPhone…" at bounding box center [268, 295] width 180 height 1083
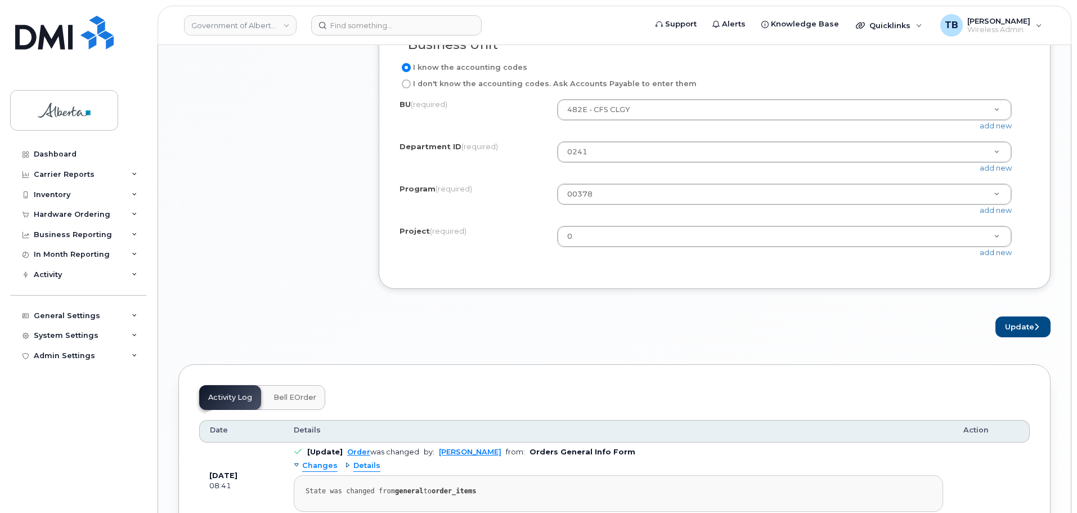
scroll to position [957, 0]
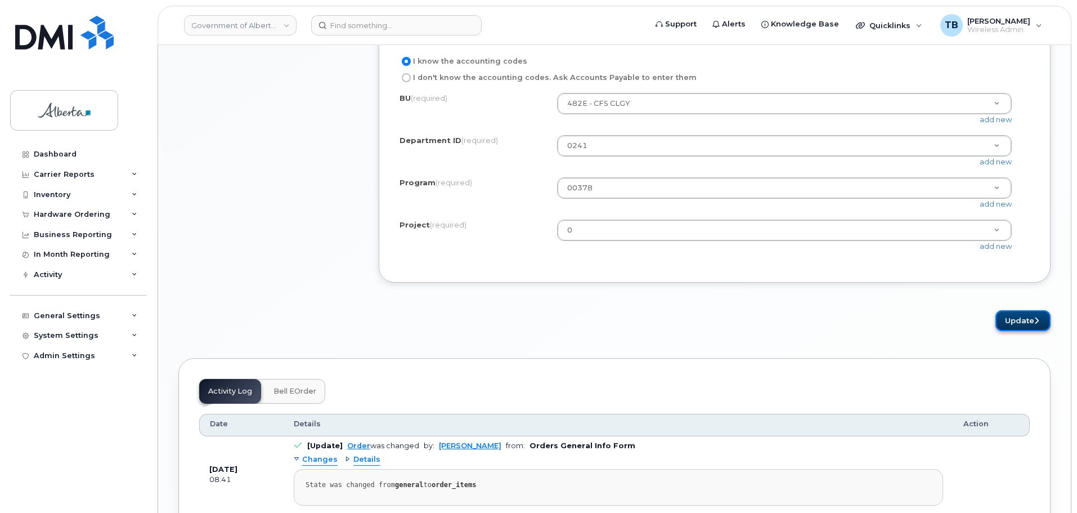
click at [1036, 331] on button "Update" at bounding box center [1023, 320] width 55 height 21
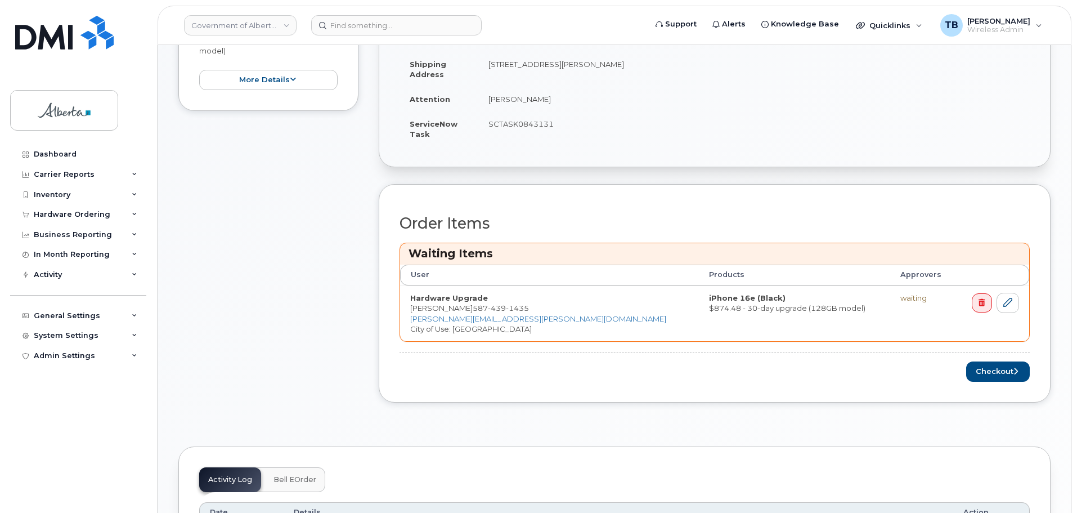
scroll to position [338, 0]
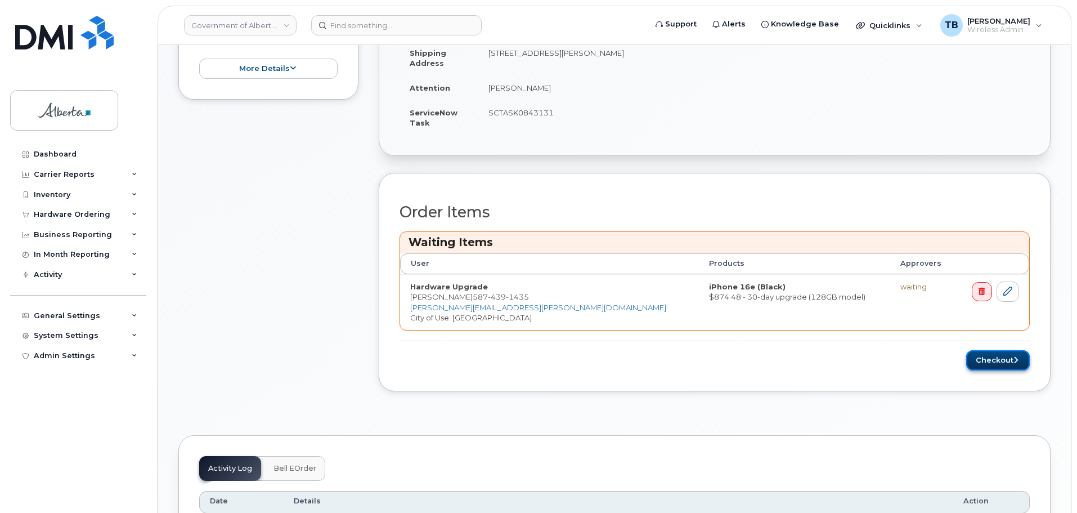
click at [1014, 362] on icon "submit" at bounding box center [1016, 359] width 5 height 7
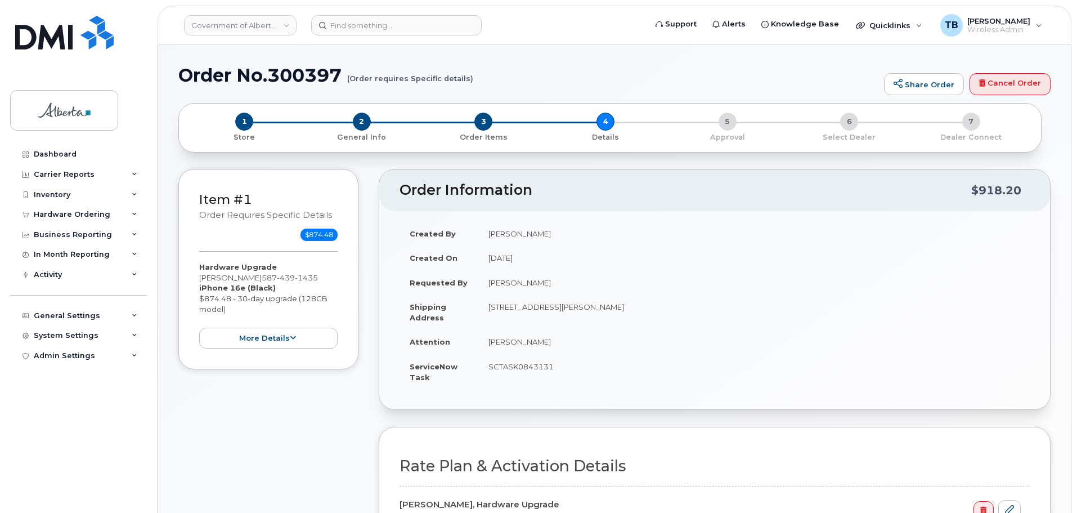
select select
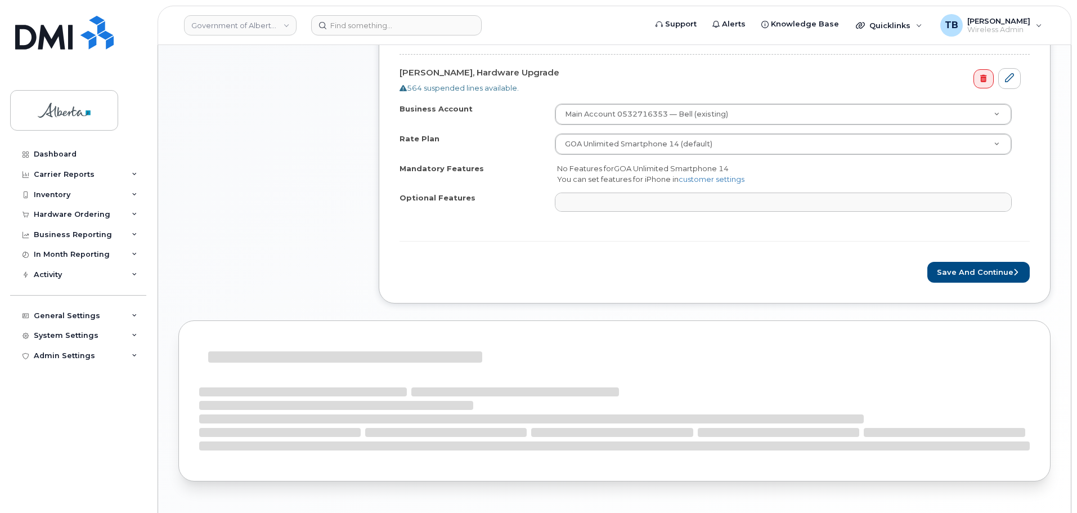
scroll to position [450, 0]
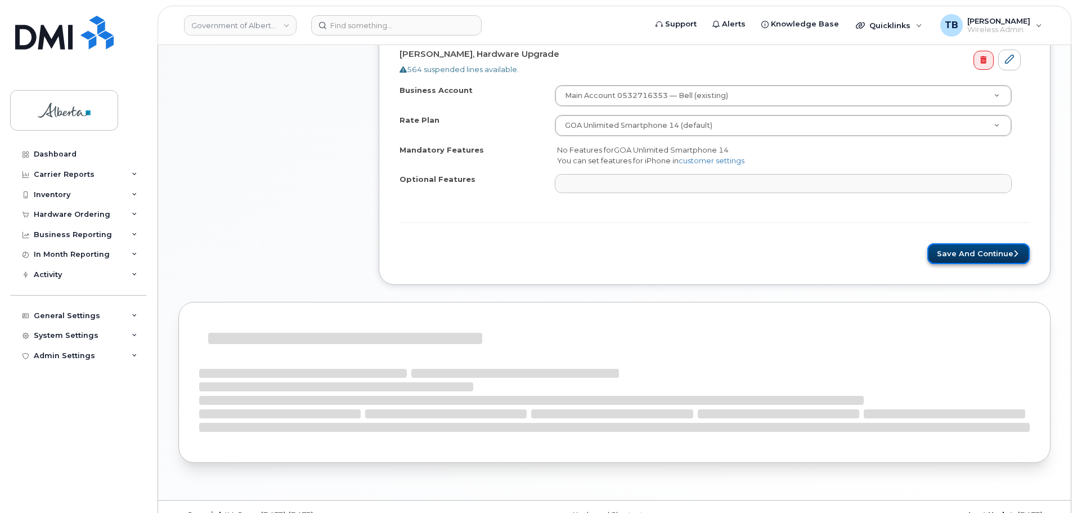
click at [968, 259] on button "Save and Continue" at bounding box center [979, 253] width 102 height 21
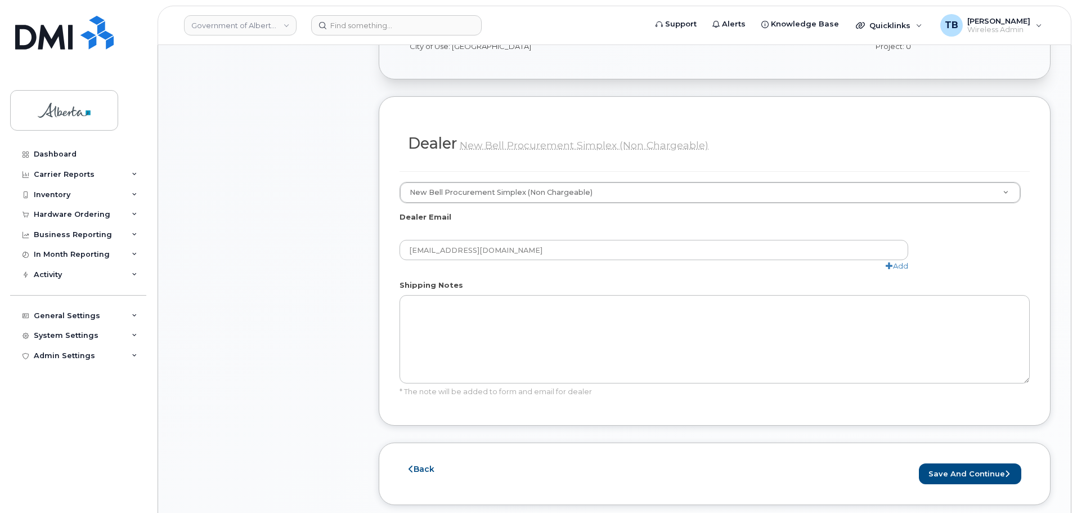
scroll to position [619, 0]
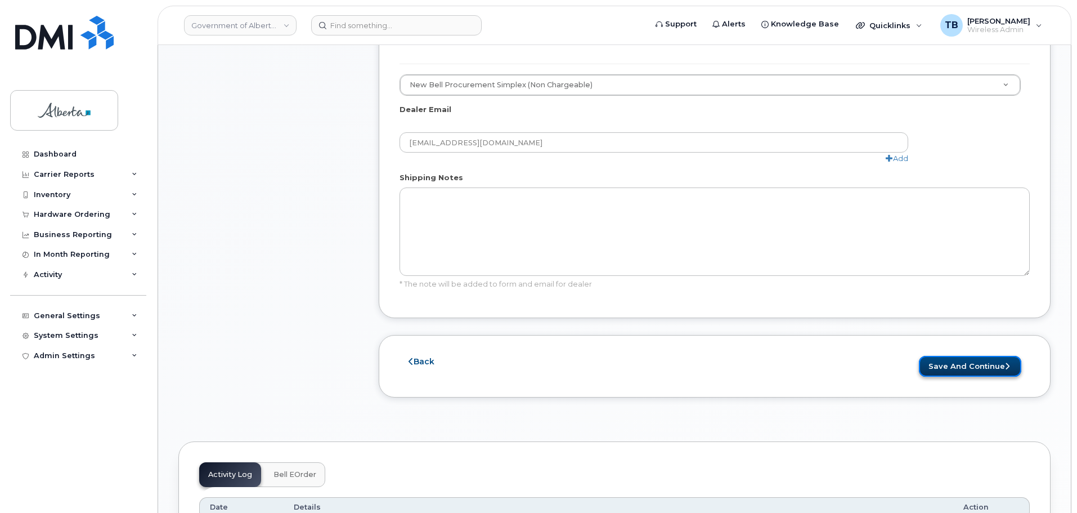
click at [955, 356] on button "Save and Continue" at bounding box center [970, 366] width 102 height 21
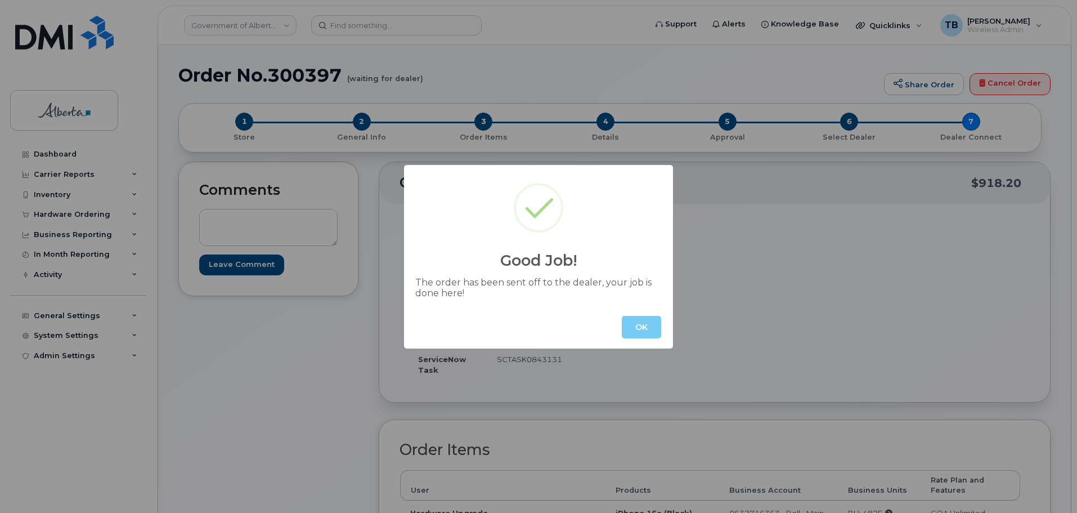
click at [644, 330] on button "OK" at bounding box center [641, 327] width 39 height 23
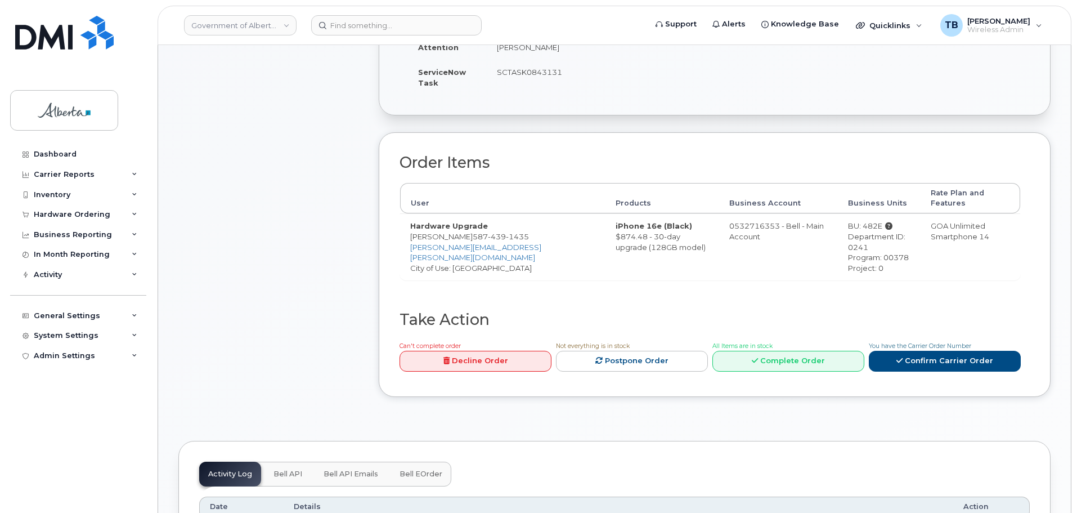
scroll to position [394, 0]
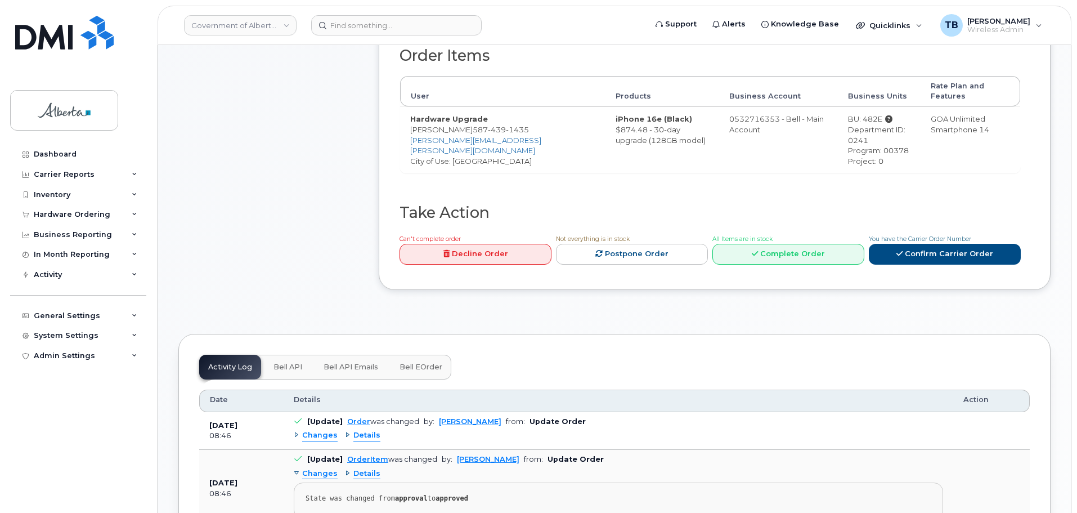
click at [294, 355] on button "Bell API" at bounding box center [288, 367] width 47 height 25
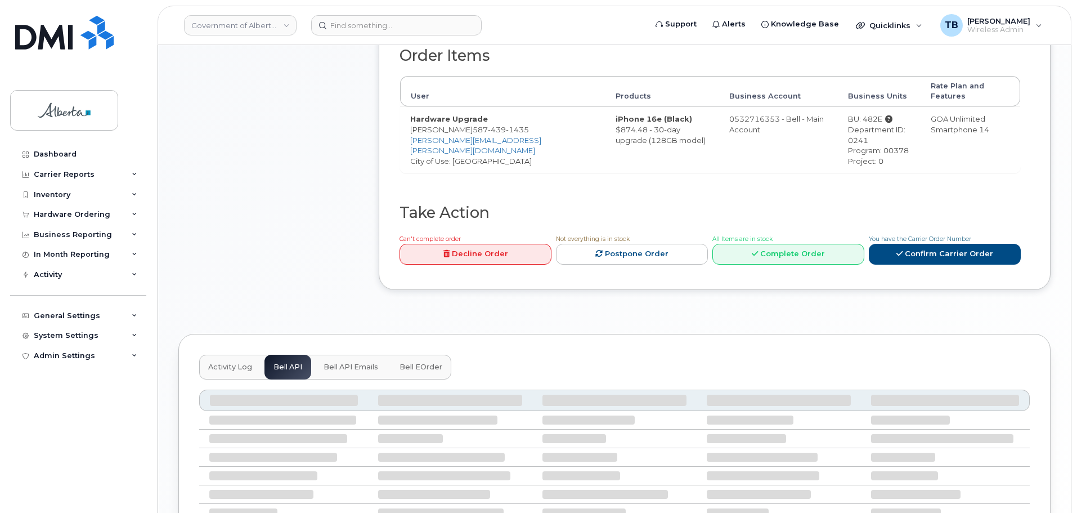
scroll to position [379, 0]
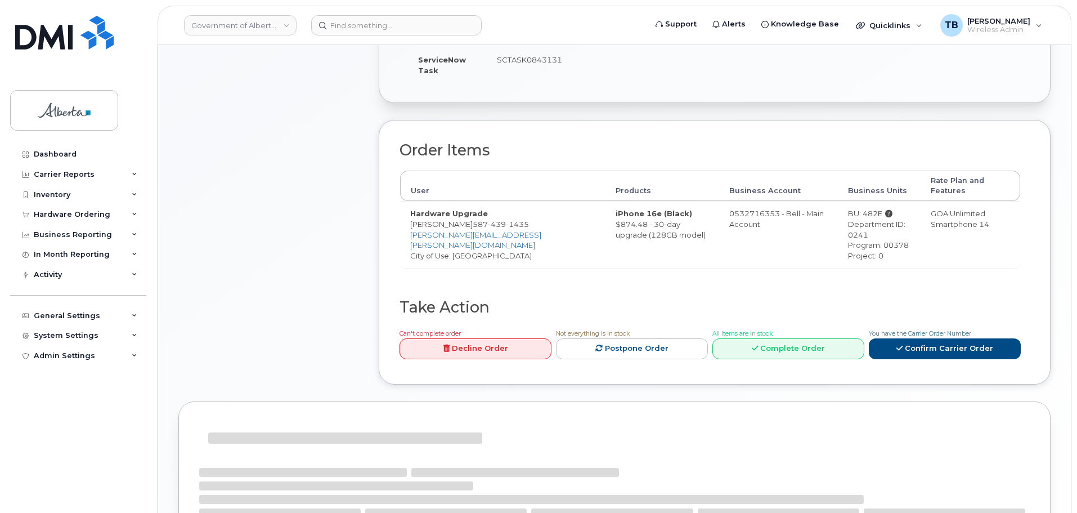
scroll to position [411, 0]
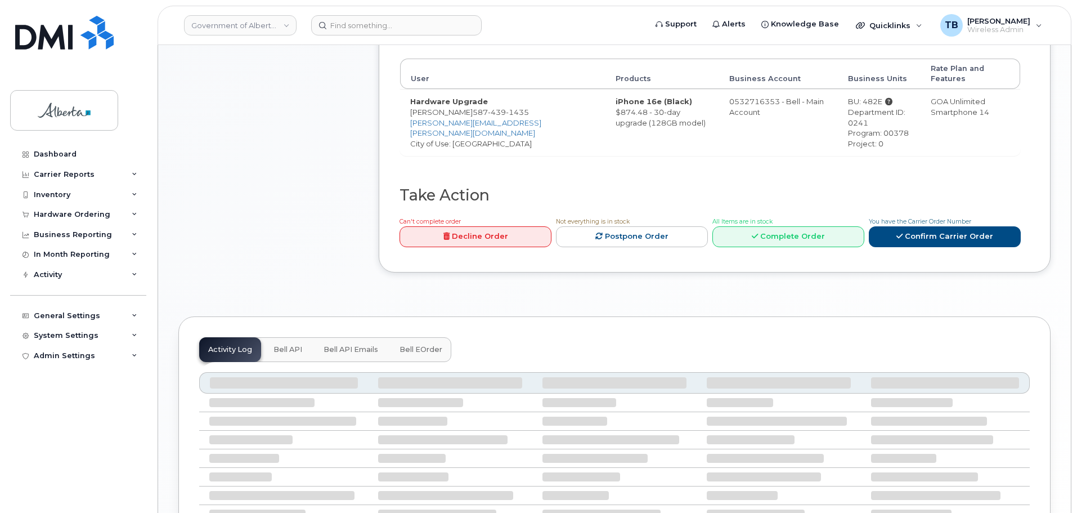
click at [299, 345] on span "Bell API" at bounding box center [288, 349] width 29 height 9
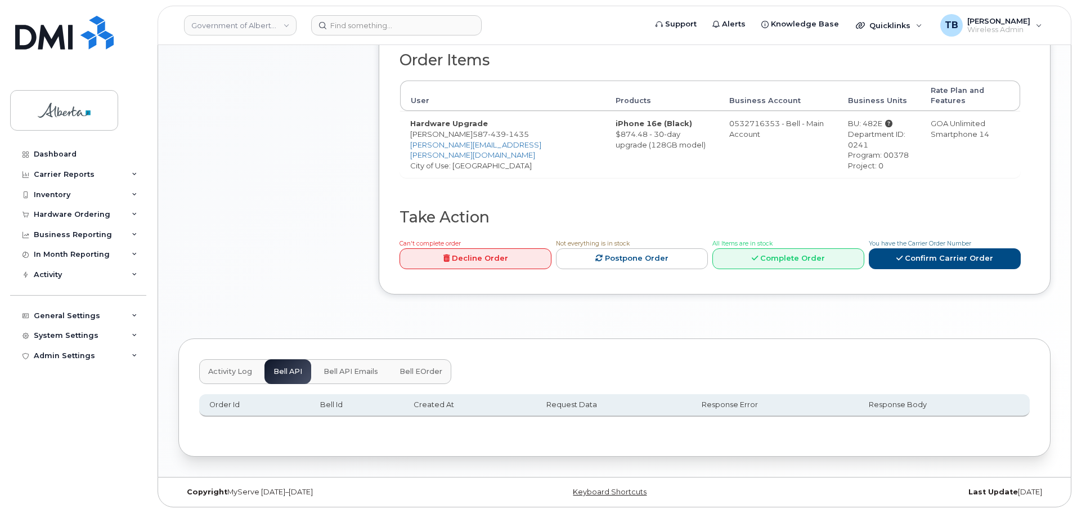
scroll to position [379, 0]
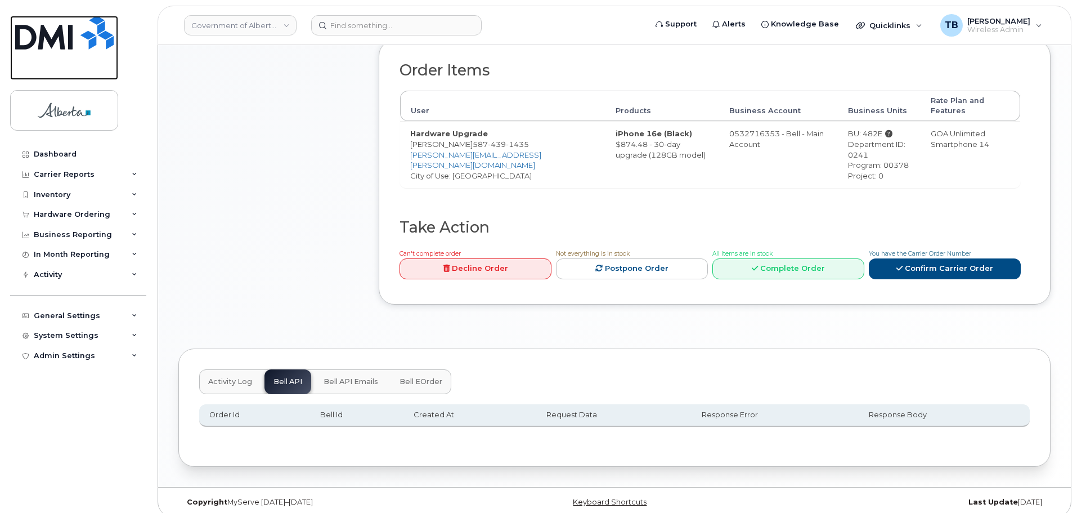
click at [50, 48] on img at bounding box center [64, 33] width 98 height 34
click at [75, 33] on img at bounding box center [64, 33] width 98 height 34
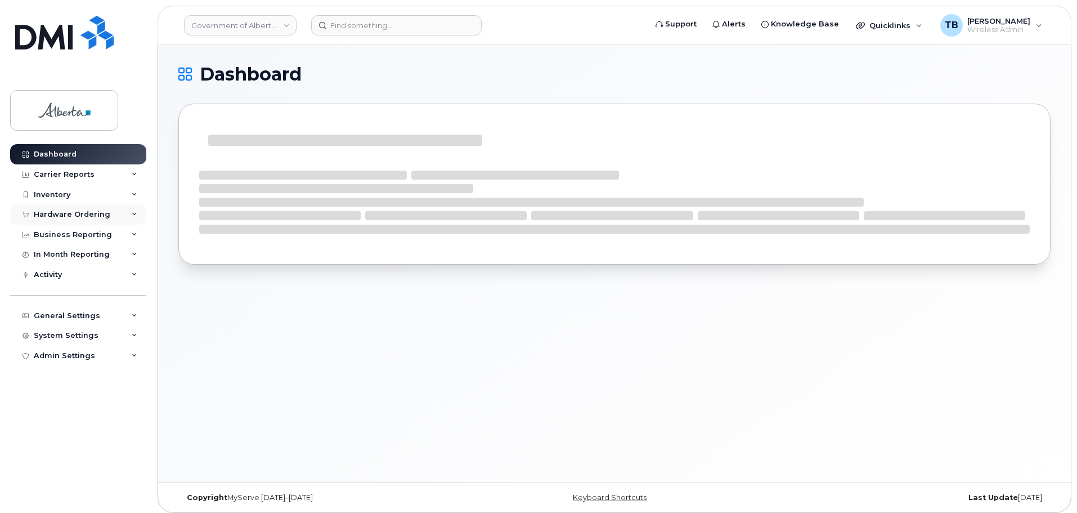
click at [54, 207] on div "Hardware Ordering" at bounding box center [78, 214] width 136 height 20
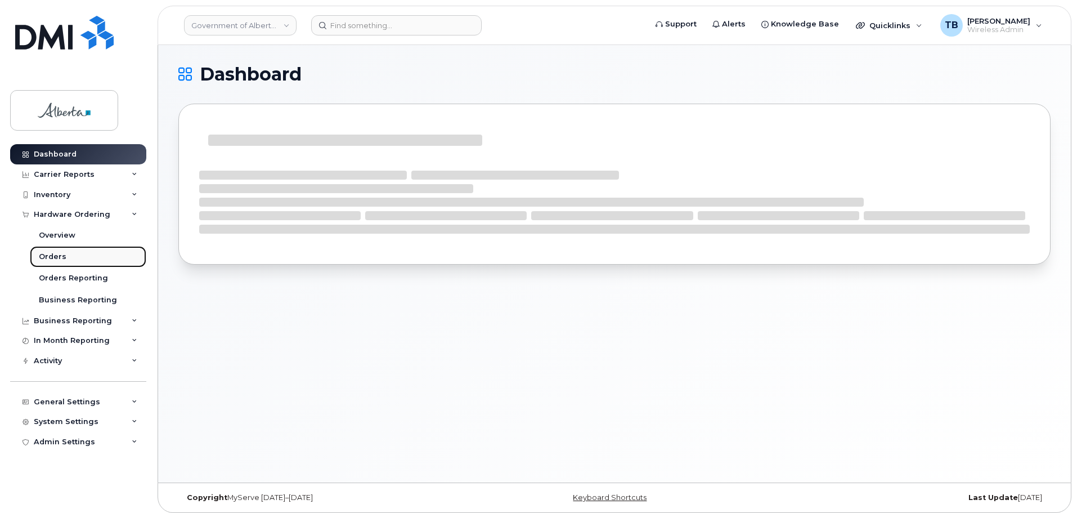
click at [36, 257] on link "Orders" at bounding box center [88, 256] width 117 height 21
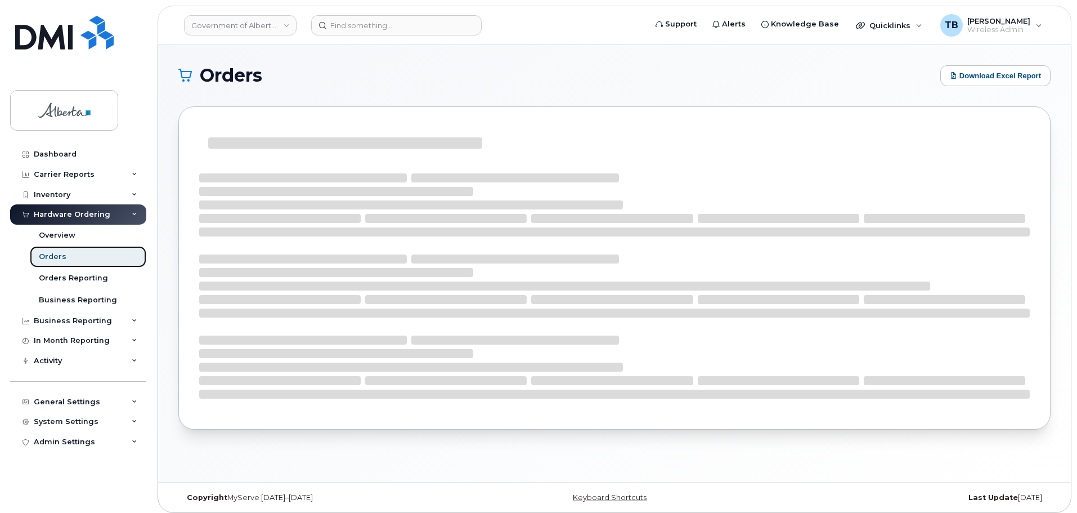
click at [47, 257] on div "Orders" at bounding box center [53, 257] width 28 height 10
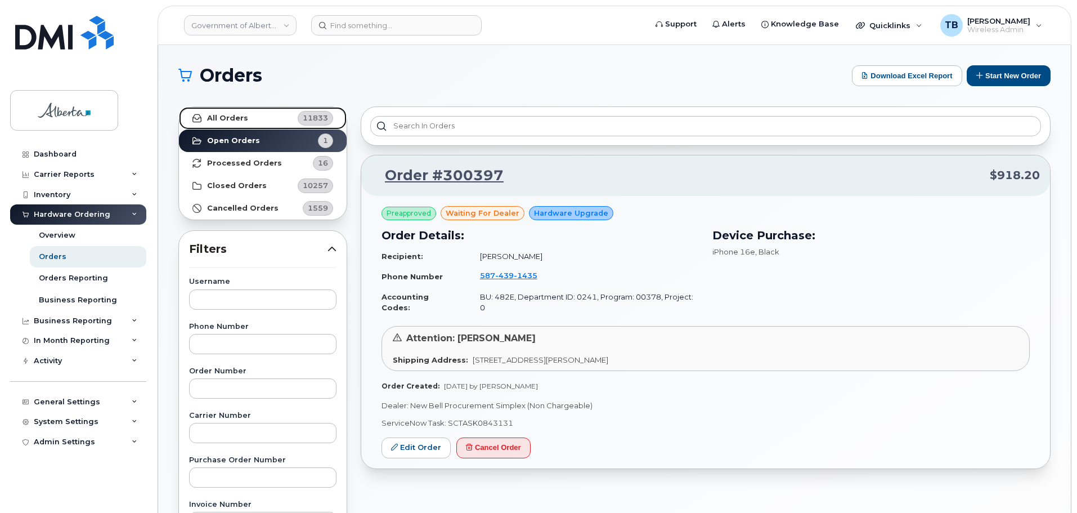
click at [207, 119] on strong "All Orders" at bounding box center [227, 118] width 41 height 9
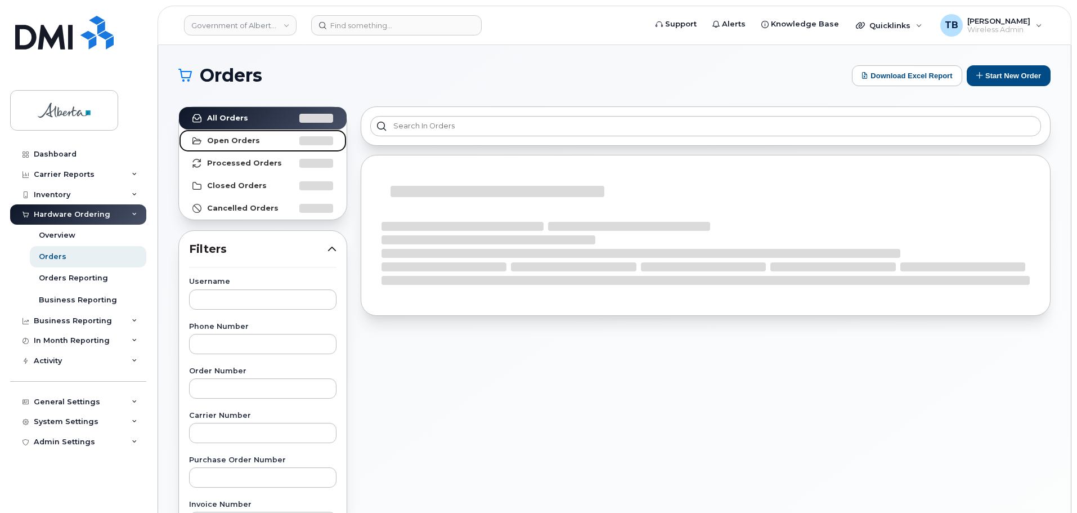
click at [223, 146] on link "Open Orders" at bounding box center [263, 140] width 168 height 23
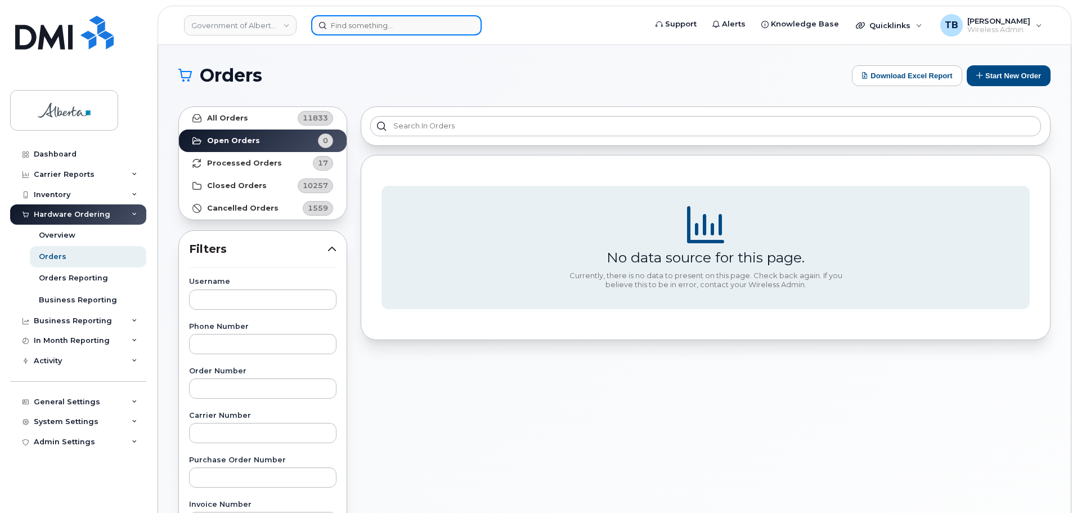
click at [337, 31] on input at bounding box center [396, 25] width 171 height 20
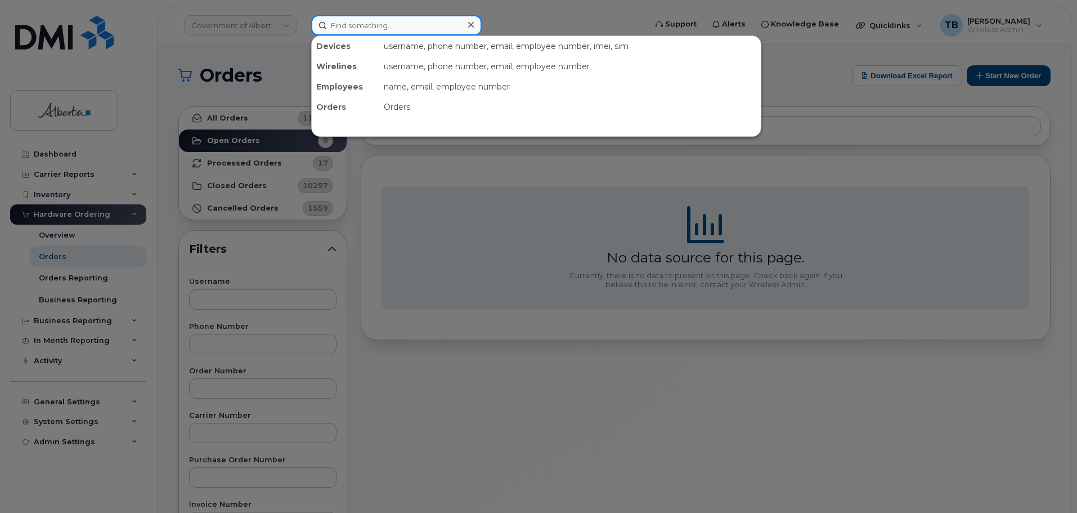
paste input "Meredith Giel"
type input "Meredith Giel"
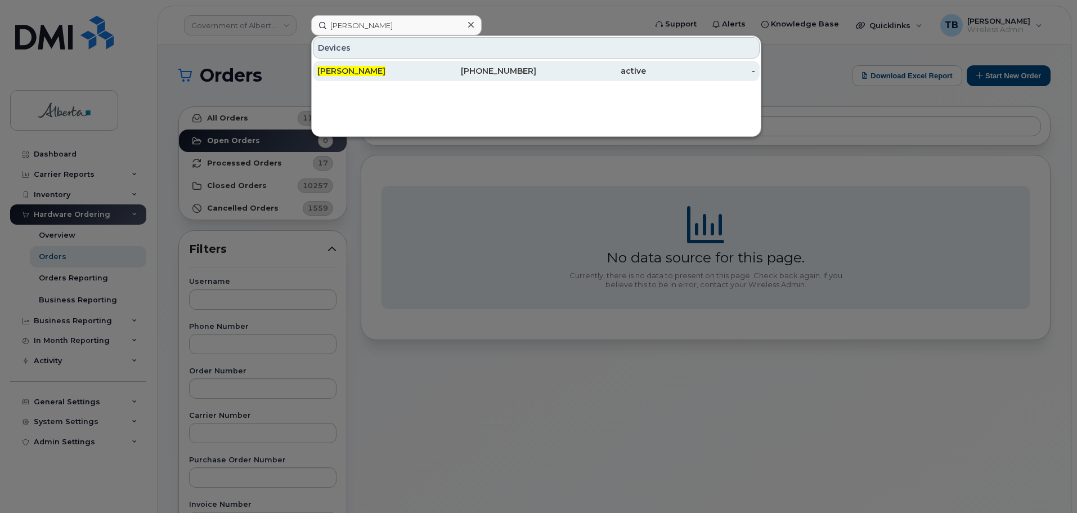
click at [349, 69] on span "Meredith Giel" at bounding box center [351, 71] width 68 height 10
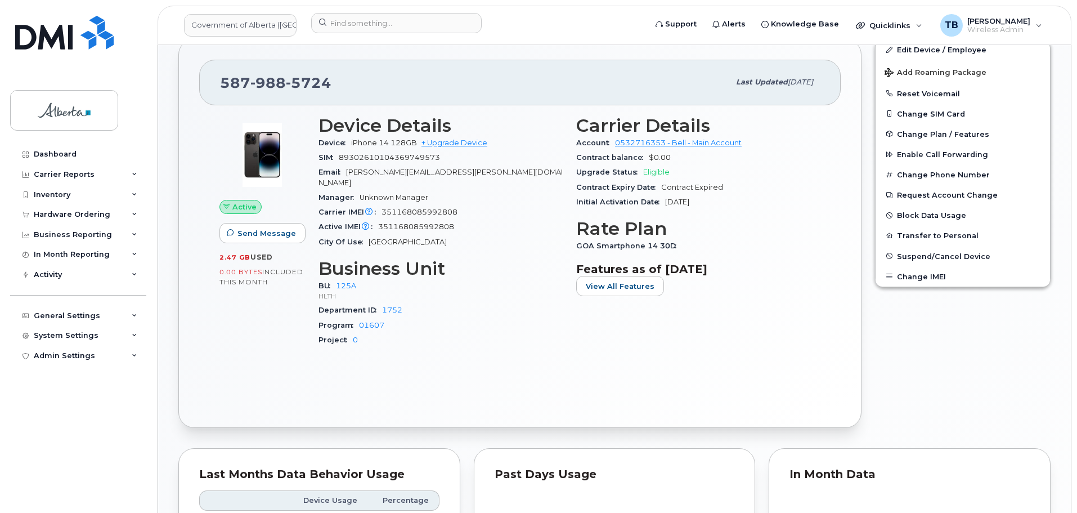
scroll to position [215, 0]
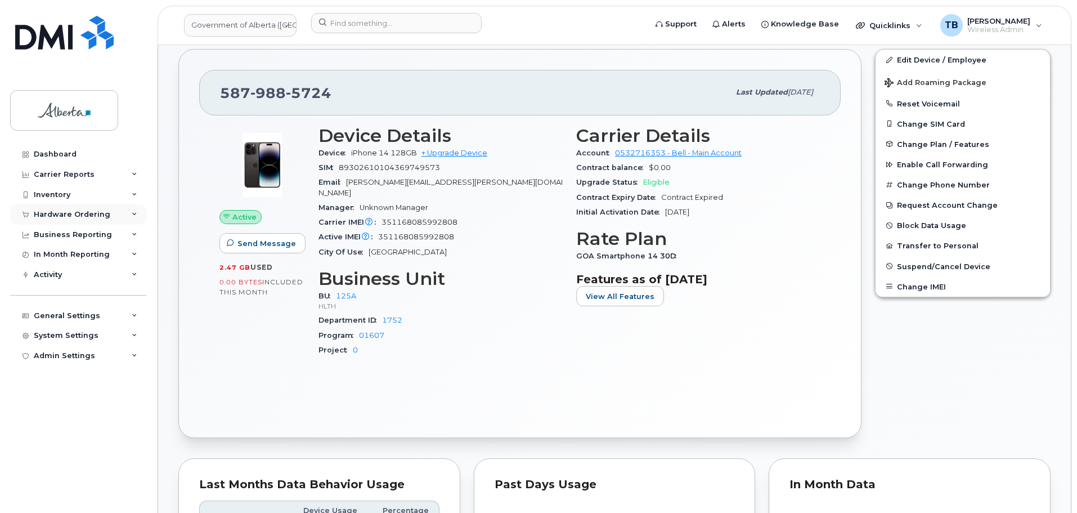
click at [48, 216] on div "Hardware Ordering" at bounding box center [72, 214] width 77 height 9
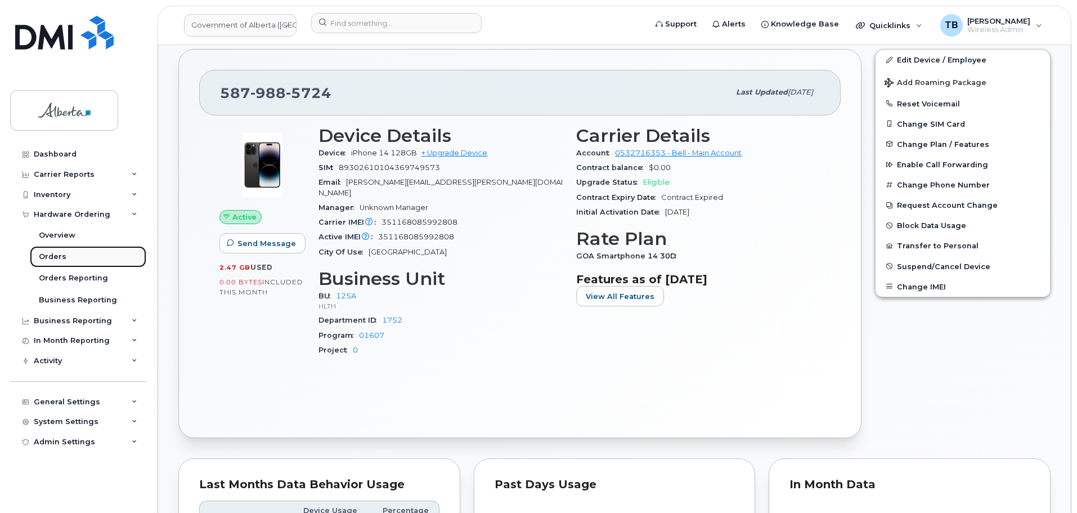
click at [44, 254] on div "Orders" at bounding box center [53, 257] width 28 height 10
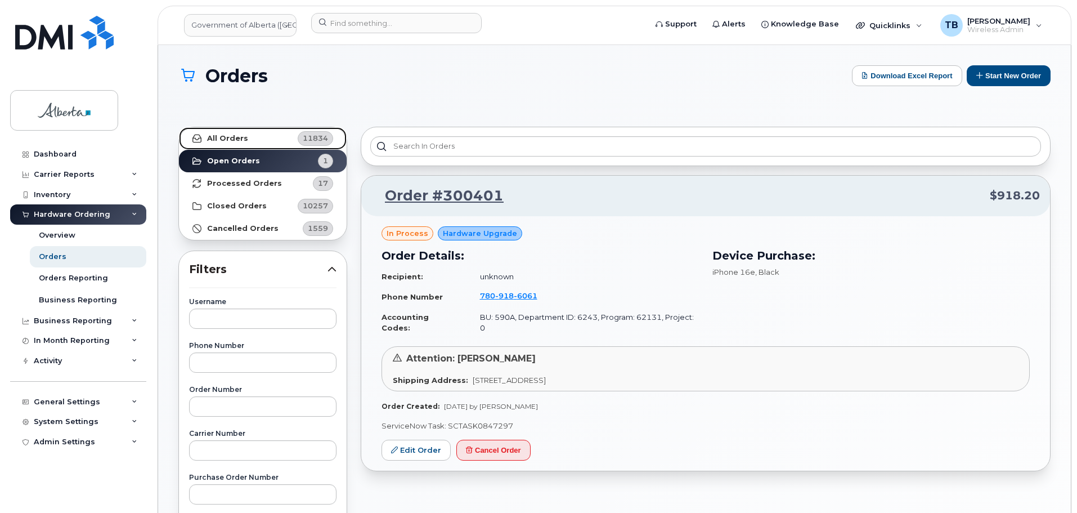
click at [229, 137] on strong "All Orders" at bounding box center [227, 138] width 41 height 9
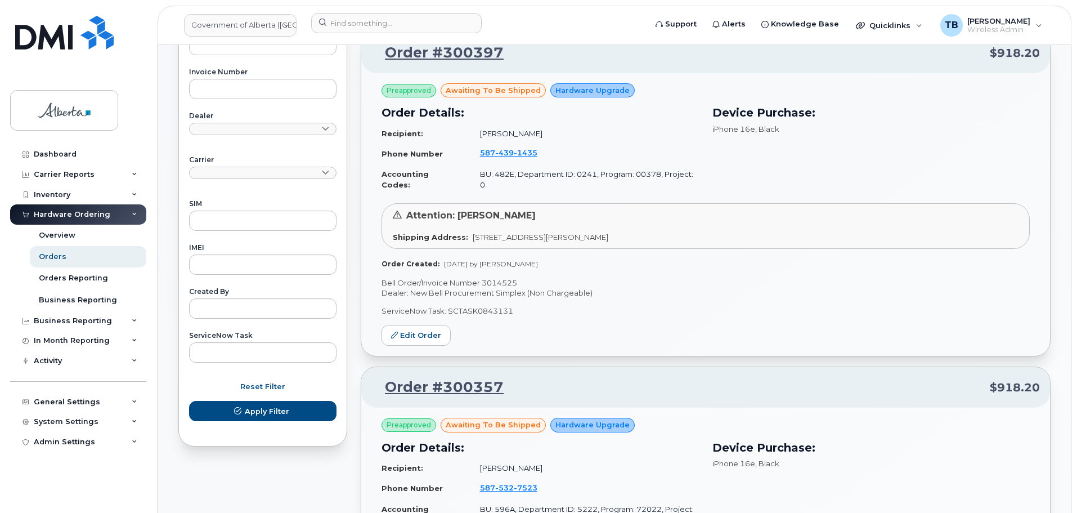
scroll to position [450, 0]
click at [512, 276] on p "Bell Order/Invoice Number 3014525" at bounding box center [706, 281] width 648 height 11
copy p "3014525"
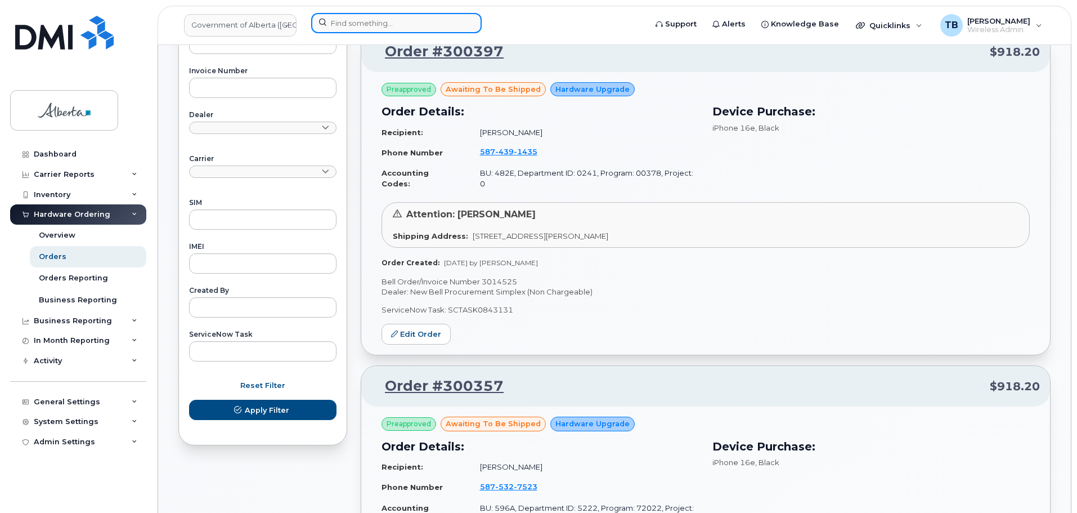
click at [346, 20] on input at bounding box center [396, 23] width 171 height 20
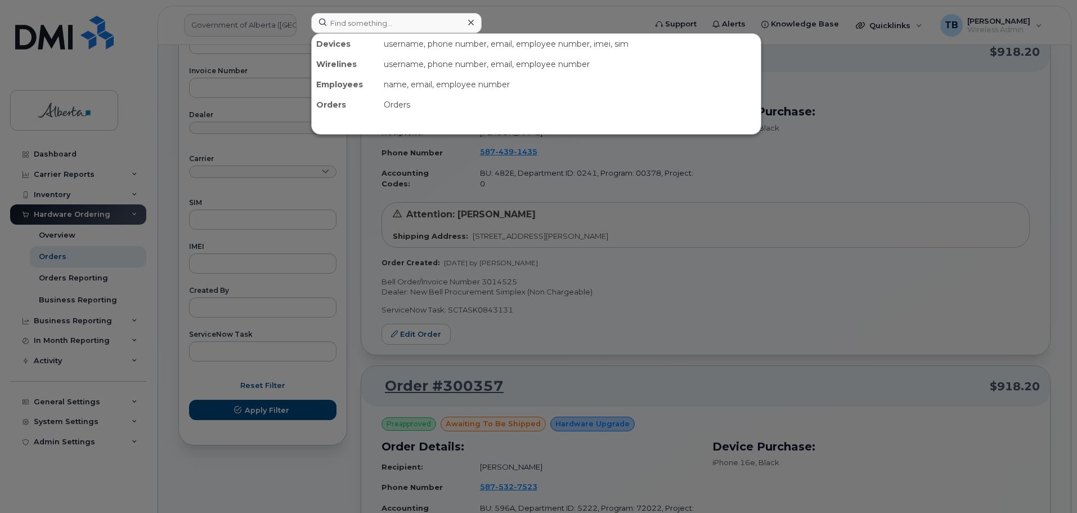
click at [801, 321] on div at bounding box center [538, 256] width 1077 height 513
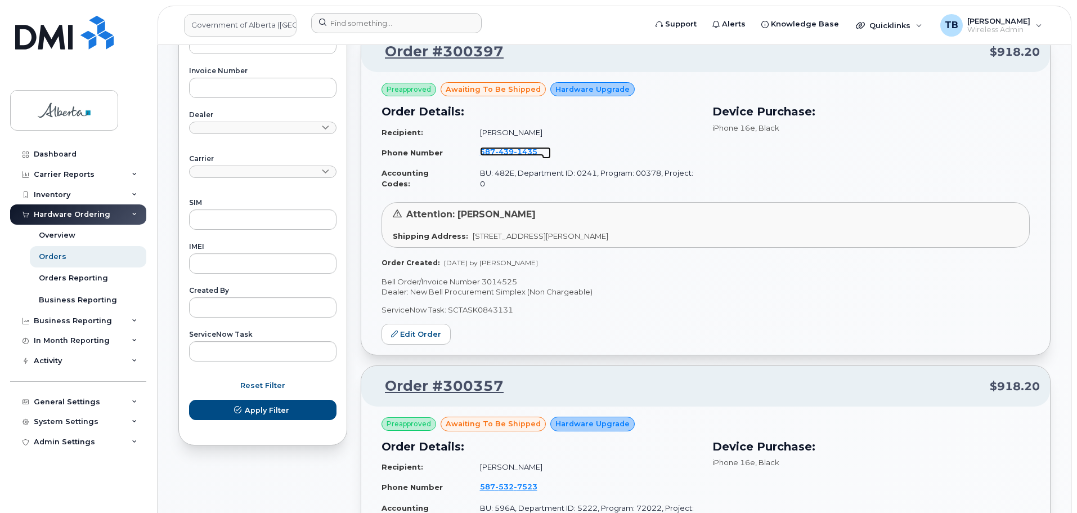
click at [516, 147] on span "1435" at bounding box center [526, 151] width 24 height 9
click at [61, 26] on img at bounding box center [64, 33] width 98 height 34
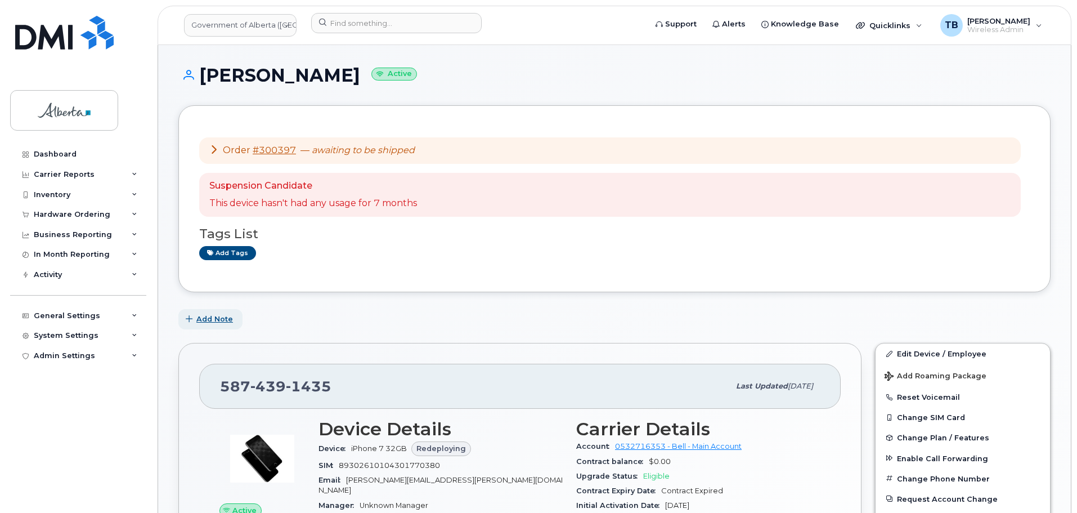
click at [220, 317] on span "Add Note" at bounding box center [214, 319] width 37 height 11
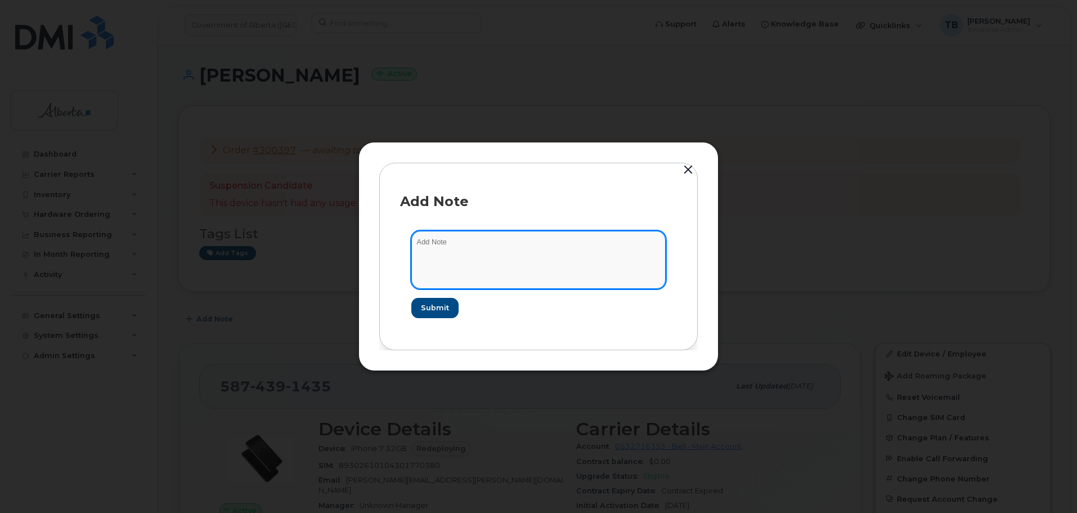
click at [467, 270] on textarea at bounding box center [538, 259] width 254 height 57
paste textarea "SCTASK0843131 Device Replace - (1) Order 300397 Bell 3014525"
type textarea "SCTASK0843131 Device Replace - (1) Order 300397 Bell 3014525"
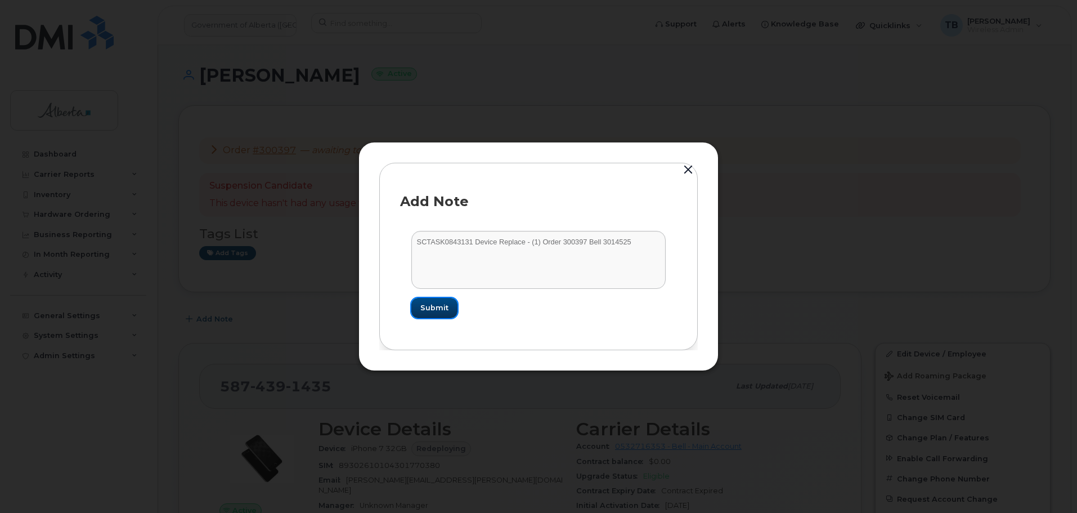
click at [449, 306] on button "Submit" at bounding box center [434, 308] width 46 height 20
click at [449, 306] on form "SCTASK0843131 Device Replace - (1) Order 300397 Bell 3014525 Loading..." at bounding box center [538, 274] width 277 height 109
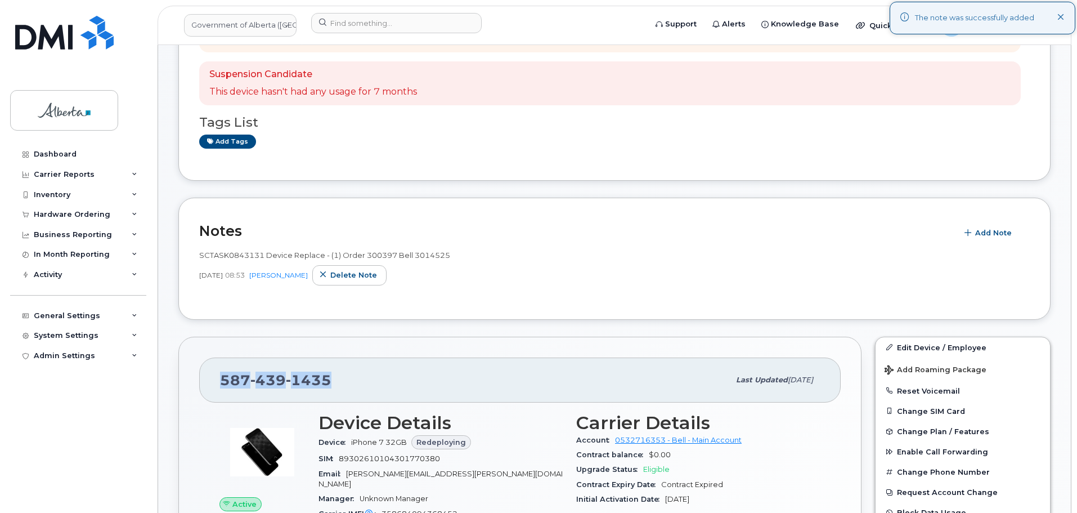
scroll to position [113, 0]
click at [503, 284] on div "SCTASK0843131 Device Replace - (1) Order 300397 Bell 3014525 Sep 10, 2025 08:53…" at bounding box center [614, 270] width 831 height 56
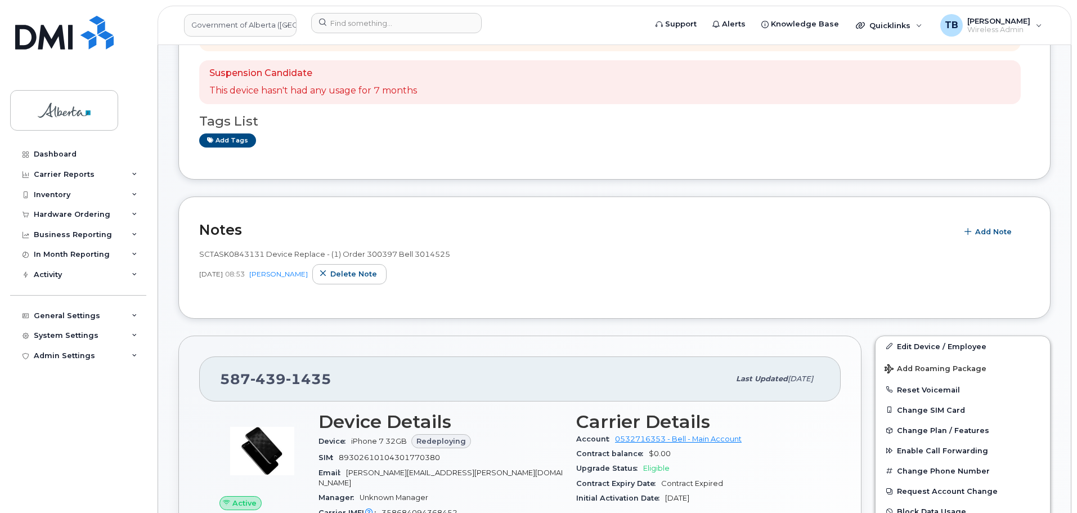
click at [580, 103] on div "Suspension Candidate This device hasn't had any usage for 7 months" at bounding box center [610, 82] width 822 height 44
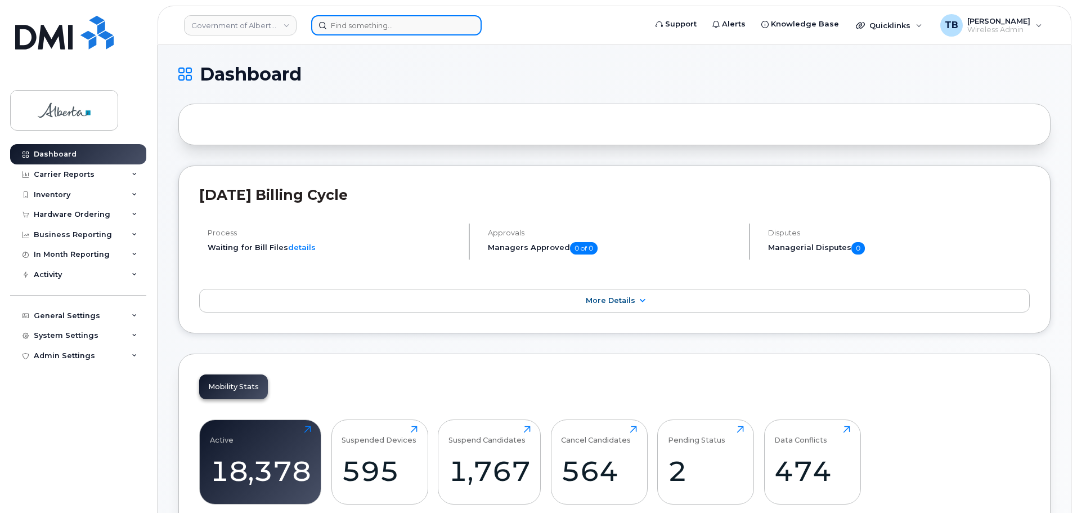
click at [344, 26] on input at bounding box center [396, 25] width 171 height 20
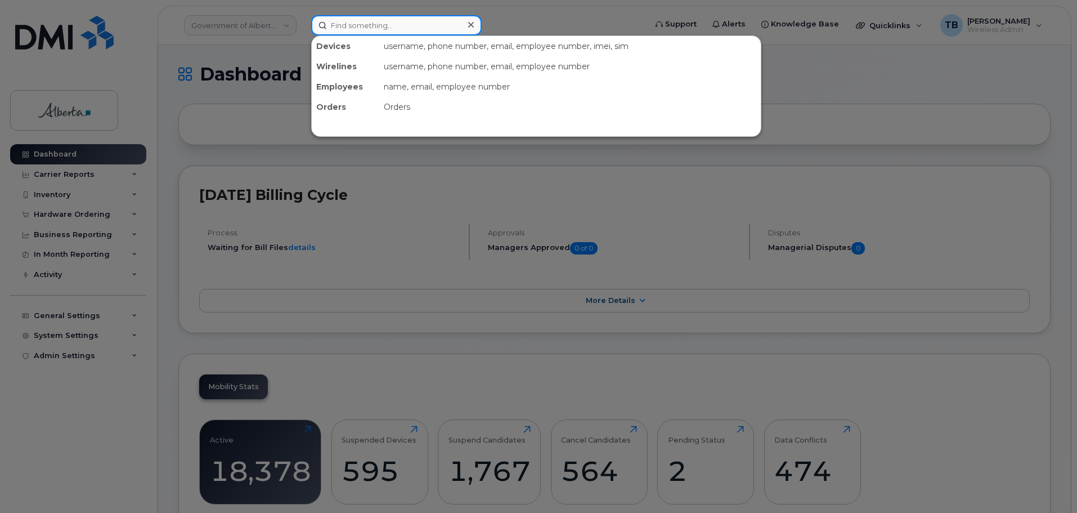
paste input "5879857739"
type input "5879857739"
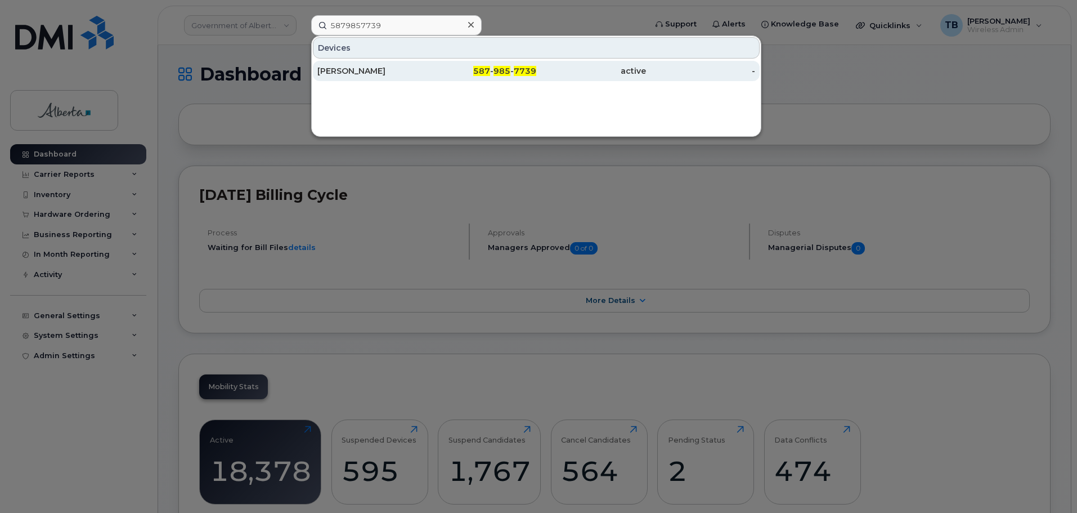
click at [355, 79] on div "[PERSON_NAME]" at bounding box center [372, 71] width 110 height 20
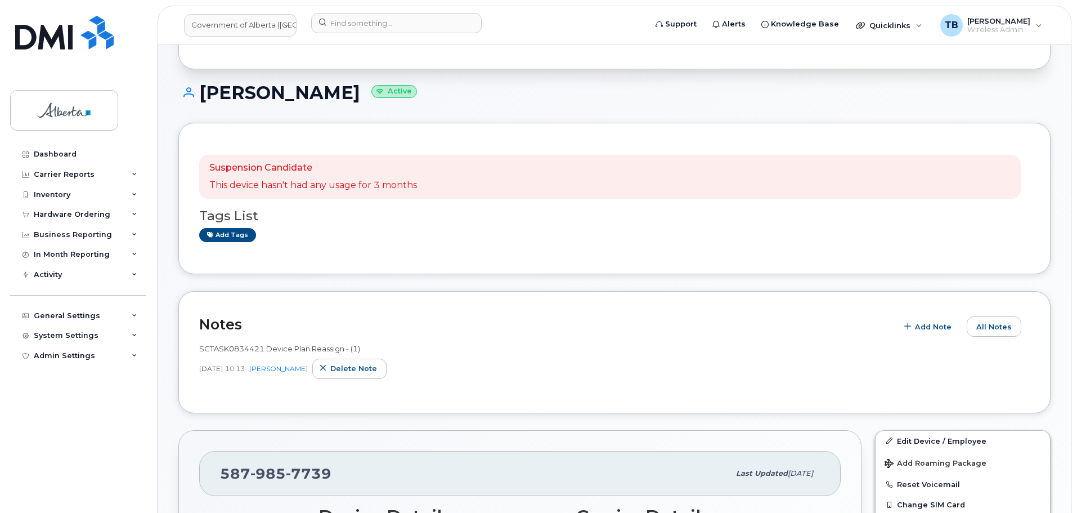
scroll to position [113, 0]
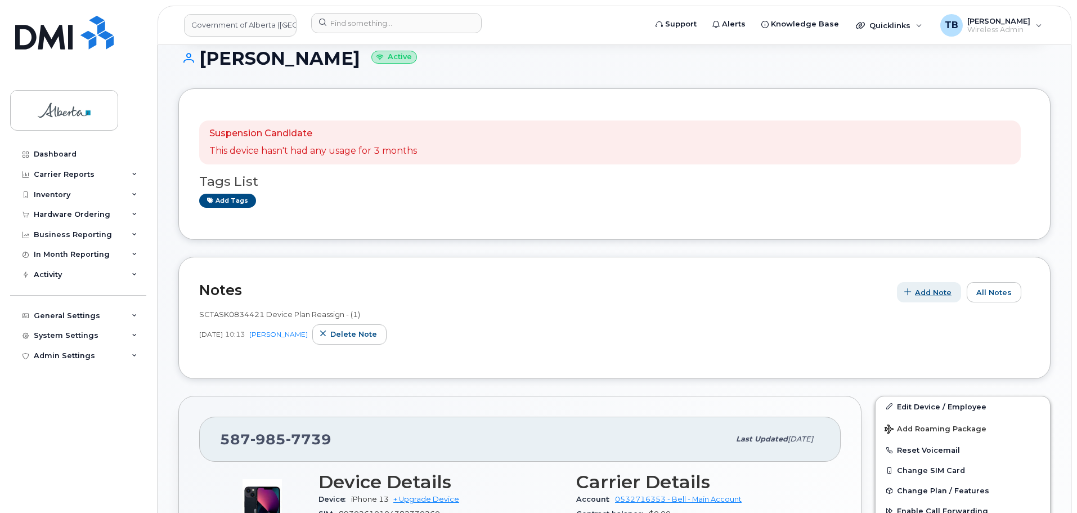
click at [929, 294] on span "Add Note" at bounding box center [933, 292] width 37 height 11
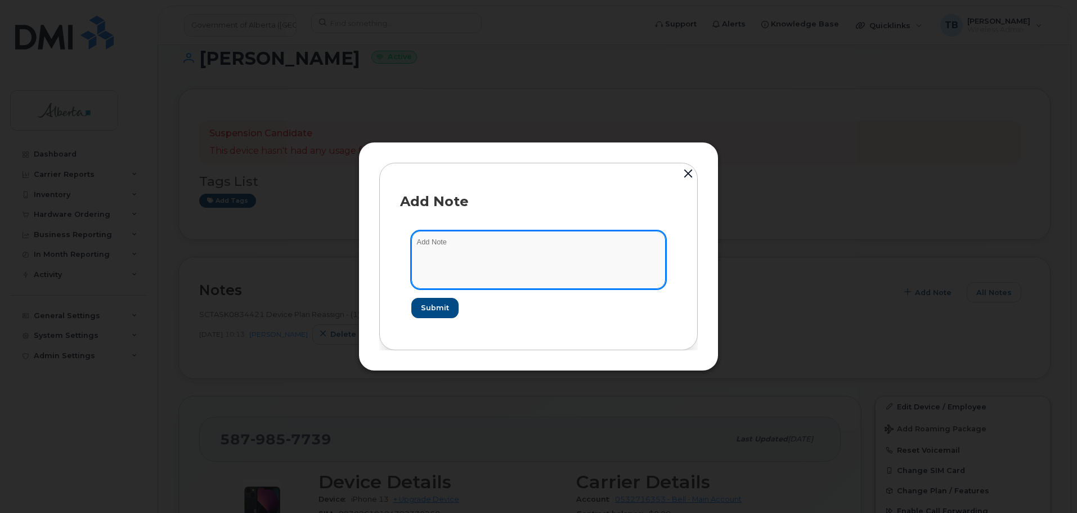
click at [436, 254] on textarea at bounding box center [538, 259] width 254 height 57
paste textarea "SCTASK0847620"
paste textarea "Plan VM PIN - (1)"
click at [445, 245] on textarea "SCTASK0847620 Plan VM PIN - (1)" at bounding box center [538, 259] width 254 height 57
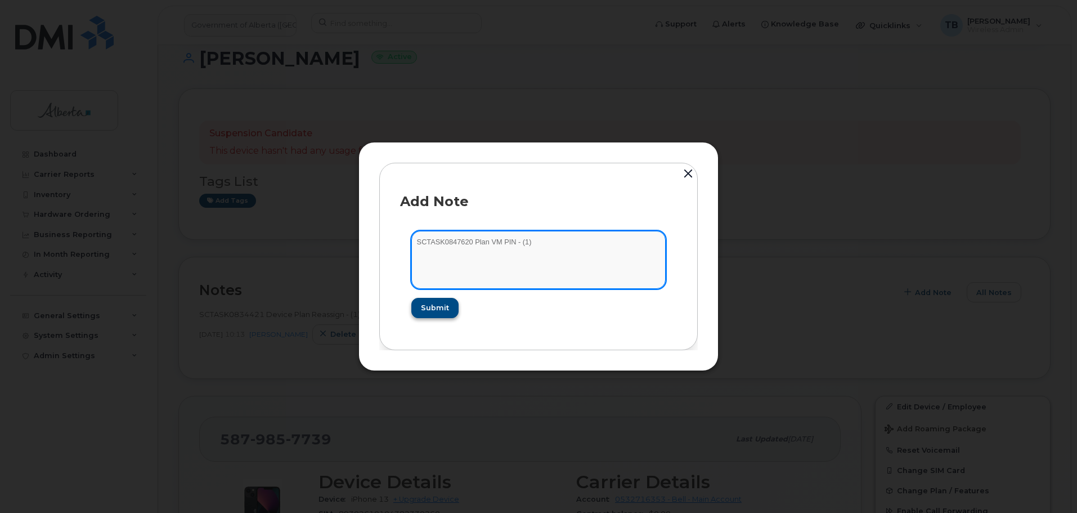
type textarea "SCTASK0847620 Plan VM PIN - (1)"
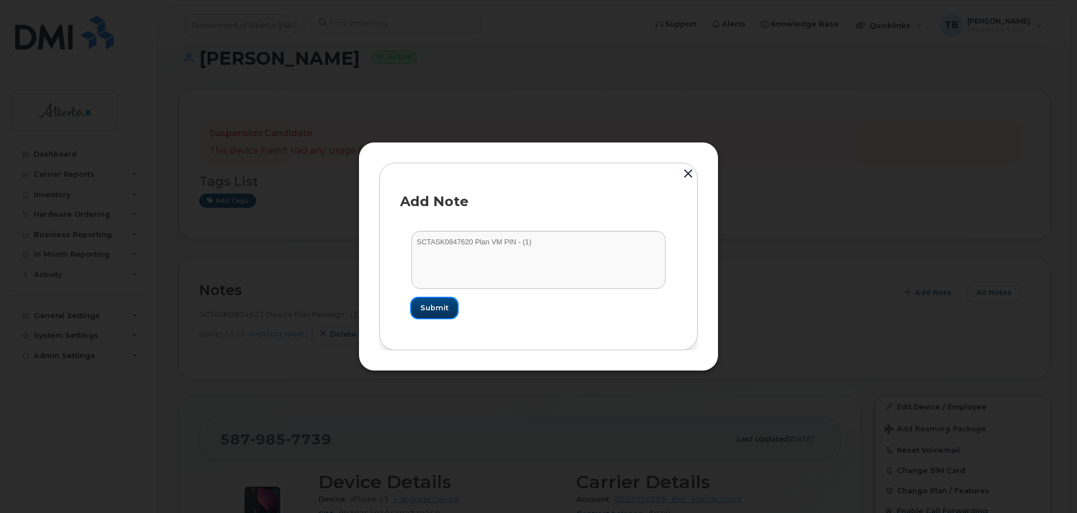
click at [437, 311] on span "Submit" at bounding box center [434, 307] width 28 height 11
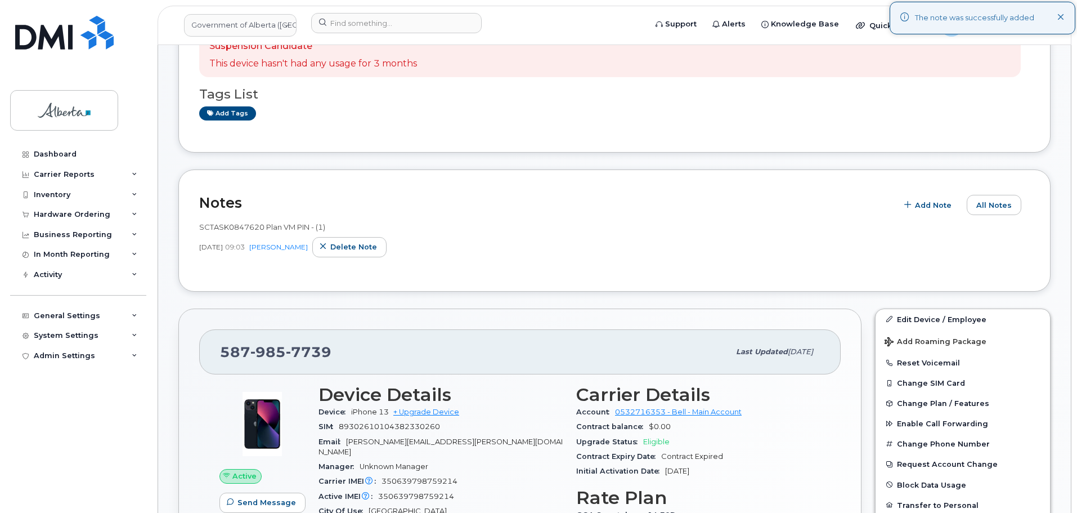
scroll to position [338, 0]
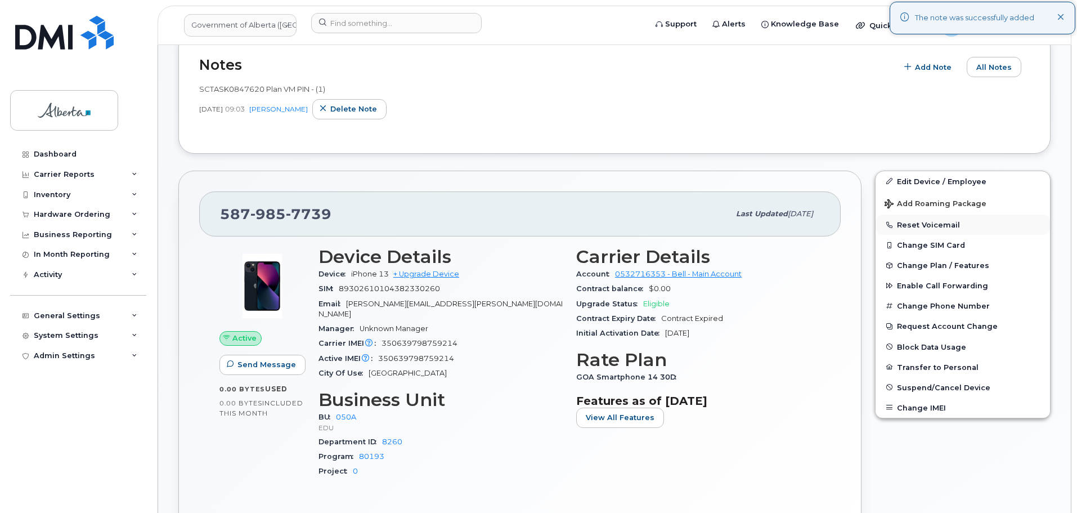
click at [917, 224] on button "Reset Voicemail" at bounding box center [963, 224] width 174 height 20
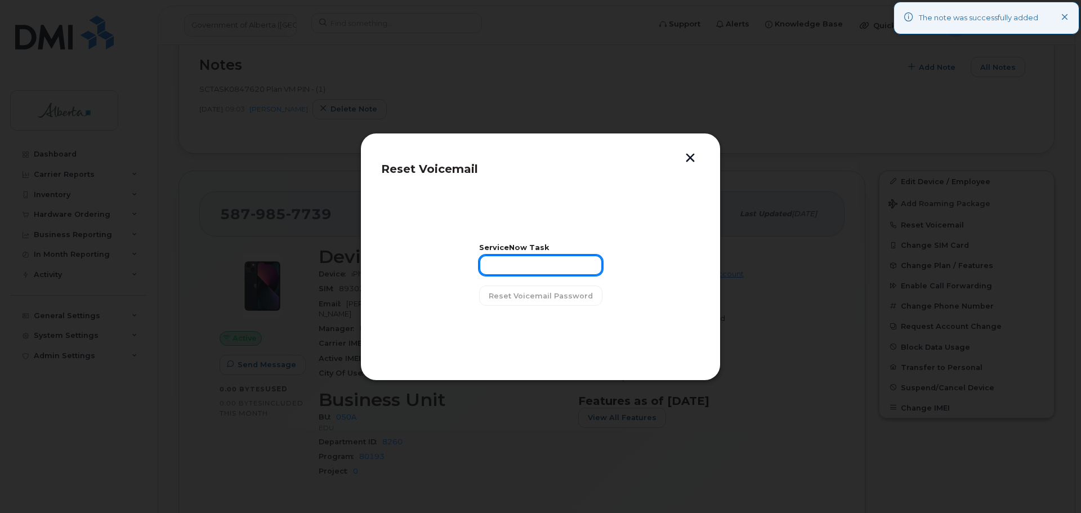
click at [522, 261] on input "text" at bounding box center [540, 265] width 123 height 20
paste input "SCTASK0847620"
type input "SCTASK0847620"
click at [489, 299] on button "Reset Voicemail Password" at bounding box center [540, 295] width 123 height 20
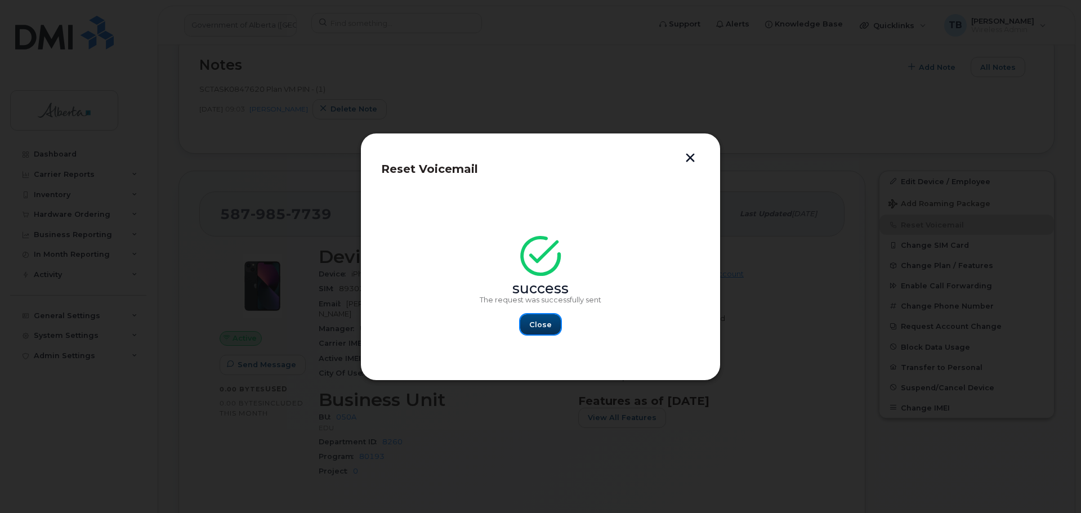
click at [549, 330] on button "Close" at bounding box center [540, 324] width 41 height 20
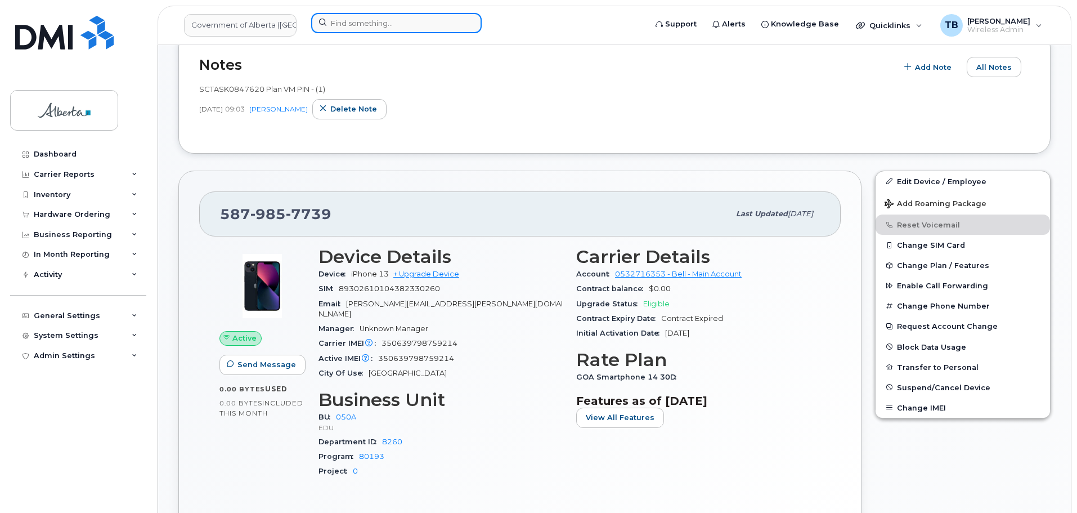
click at [352, 24] on input at bounding box center [396, 23] width 171 height 20
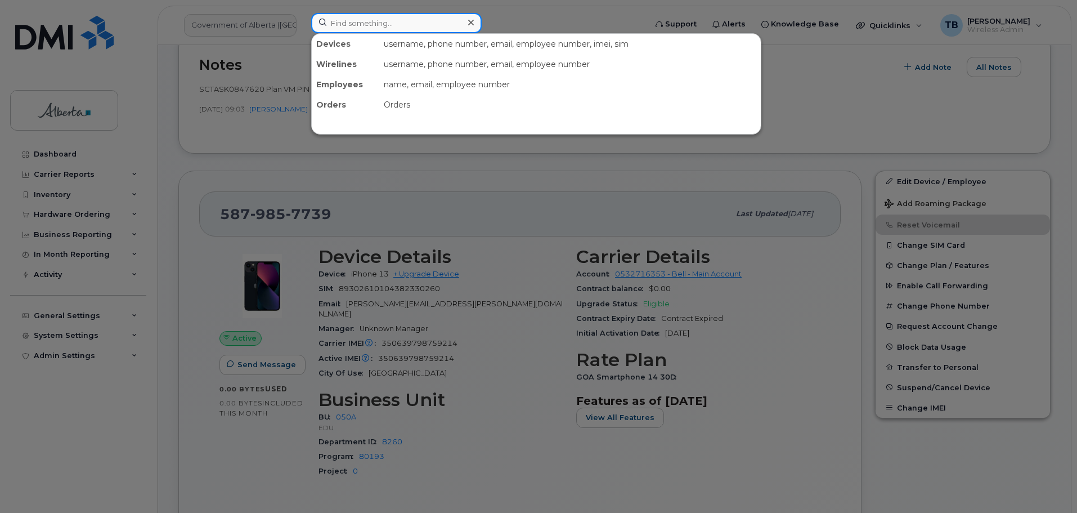
paste input "5875450879"
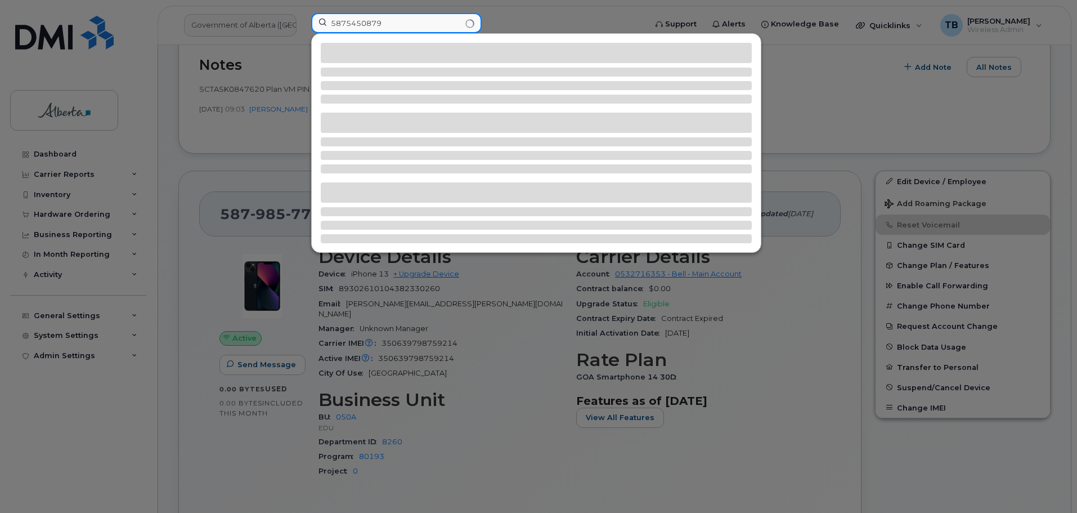
type input "5875450879"
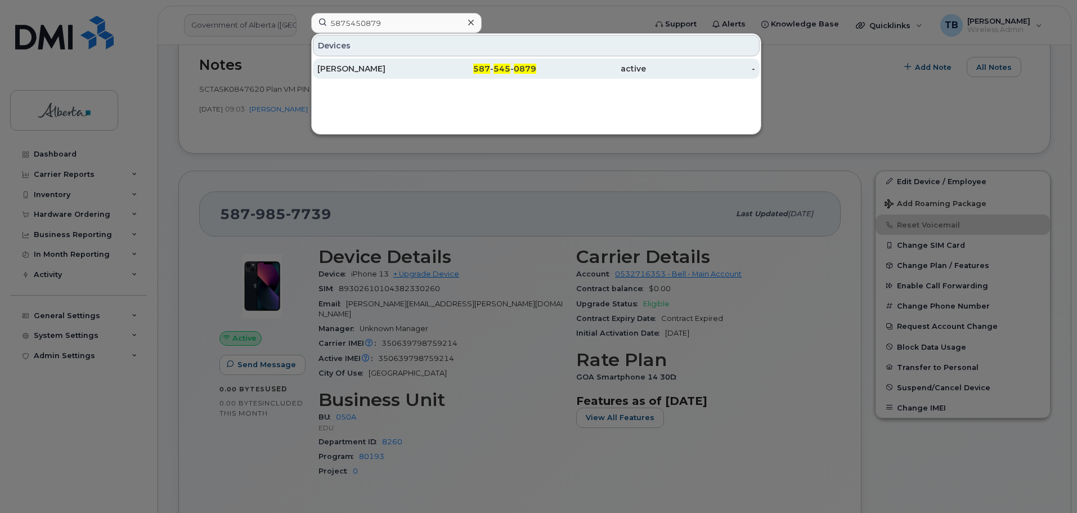
click at [334, 69] on div "Brendan Halama" at bounding box center [372, 68] width 110 height 11
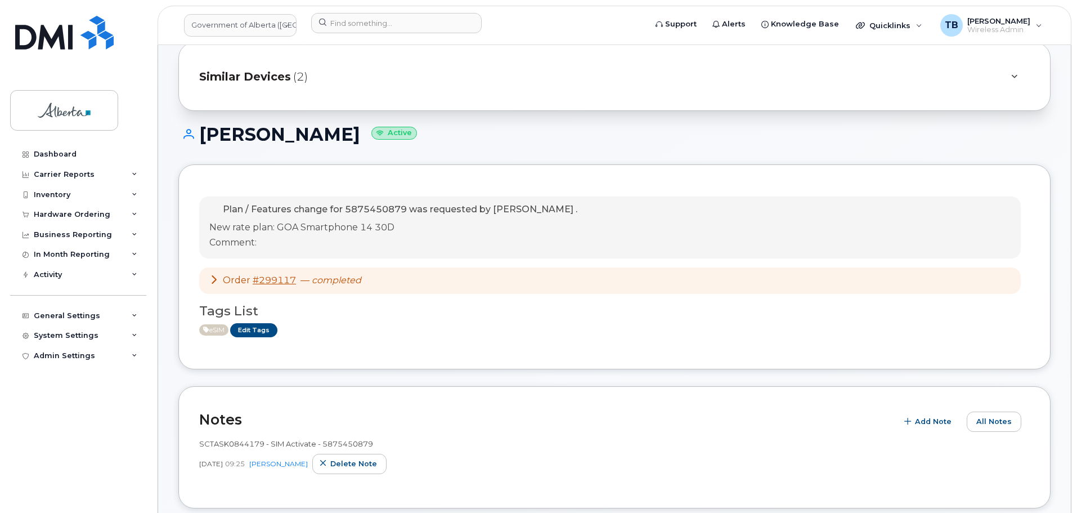
scroll to position [113, 0]
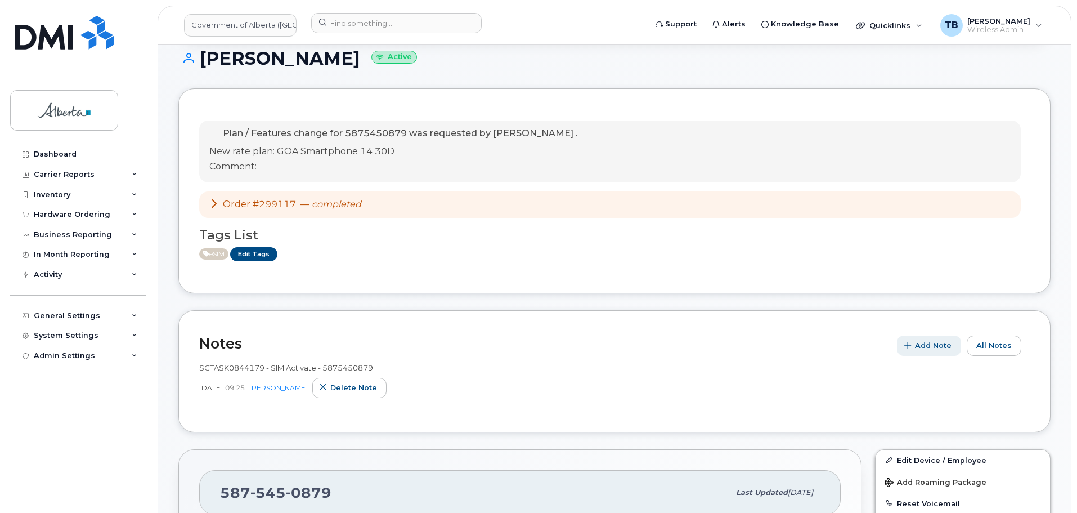
click at [937, 348] on span "Add Note" at bounding box center [933, 345] width 37 height 11
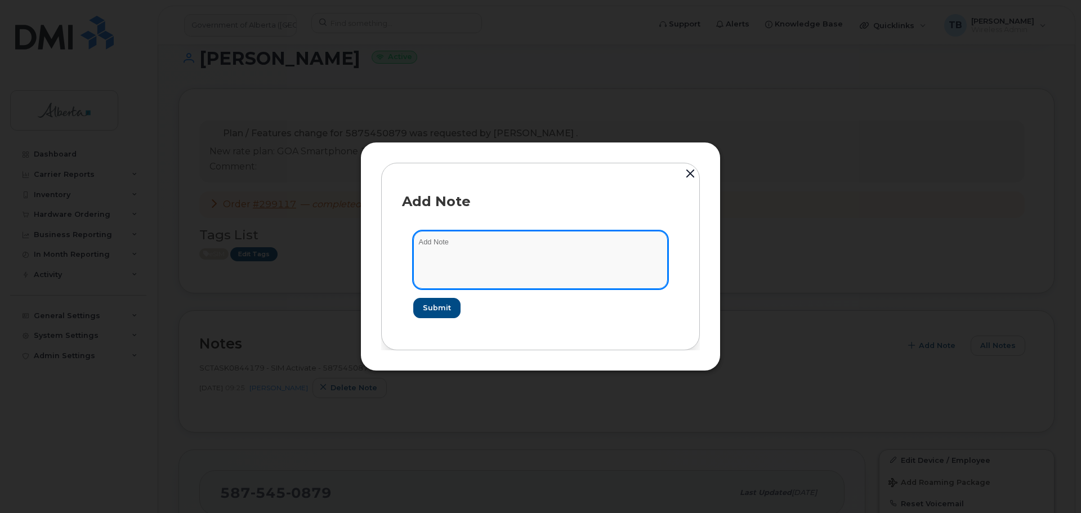
click at [488, 257] on textarea at bounding box center [540, 259] width 254 height 57
paste textarea "SCTASK0846336 Plan VM PIN - (1)"
type textarea "SCTASK0846336 Plan VM PIN - (1)"
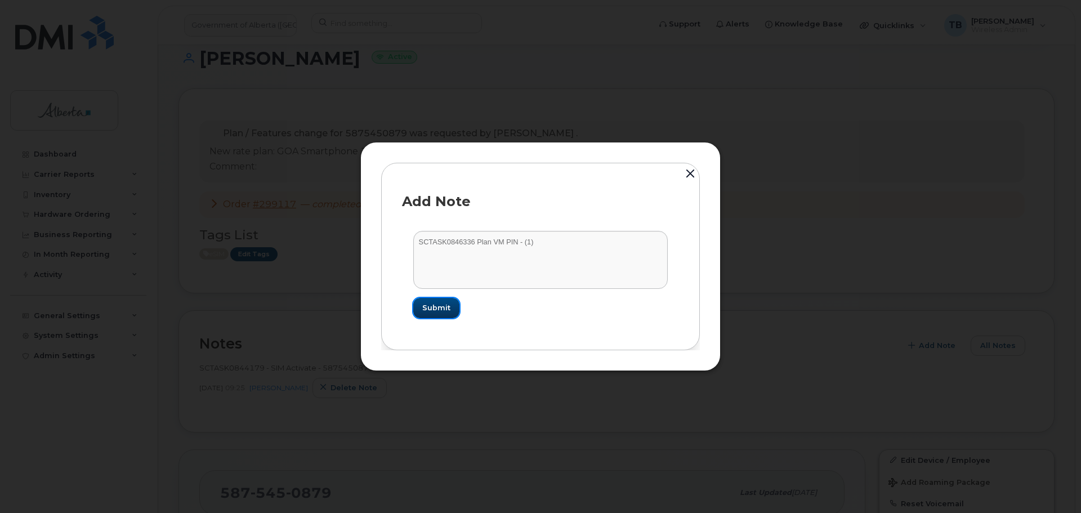
click at [429, 310] on span "Submit" at bounding box center [436, 307] width 28 height 11
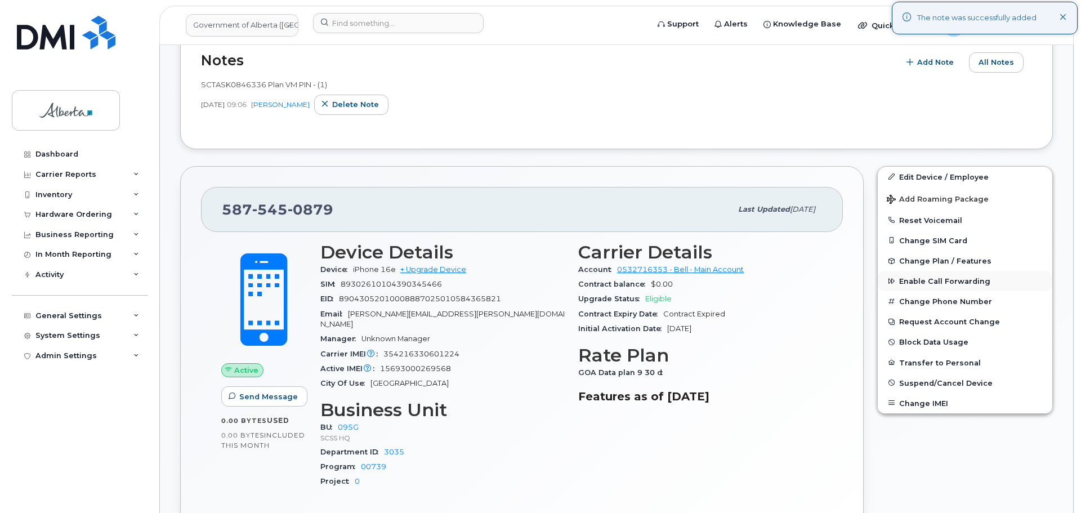
scroll to position [450, 0]
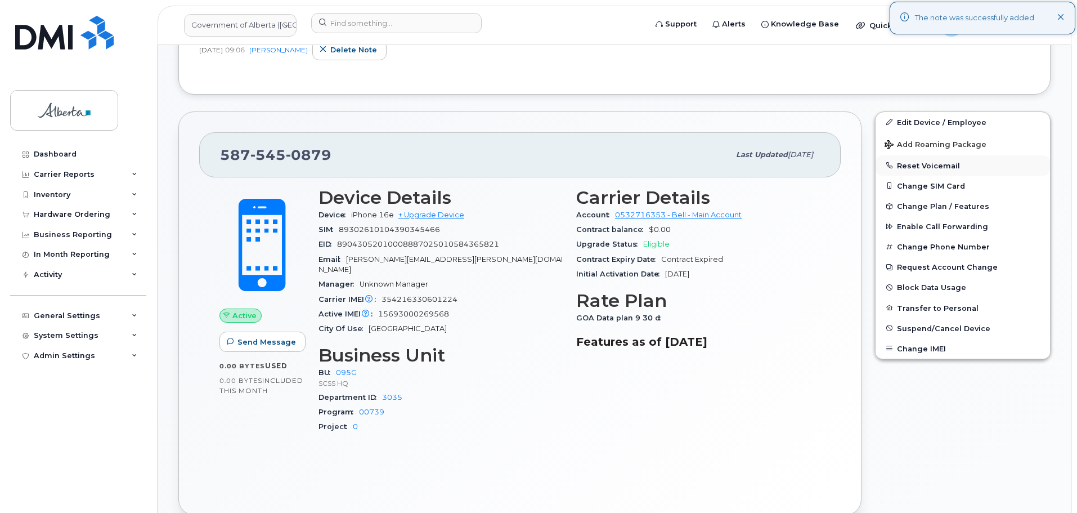
click at [928, 163] on button "Reset Voicemail" at bounding box center [963, 165] width 174 height 20
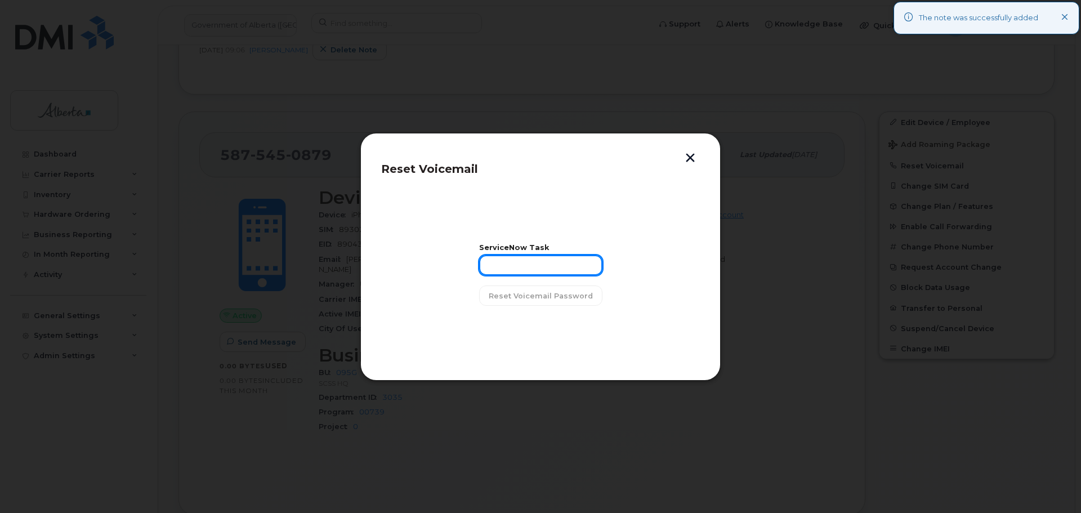
click at [554, 258] on input "text" at bounding box center [540, 265] width 123 height 20
paste input "SCTASK0846336 Plan VM PIN - (1)"
click at [506, 266] on input "SCTASK0846336 Plan VM PIN - (1)" at bounding box center [540, 265] width 123 height 20
click at [530, 267] on input "SCTASK0846336 Plan VM PIN - (1)" at bounding box center [540, 265] width 123 height 20
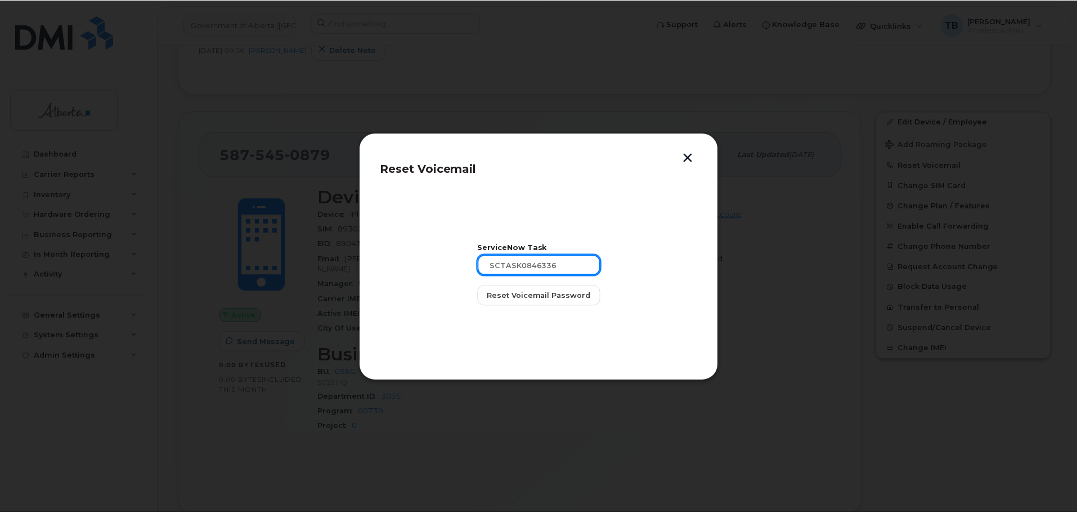
scroll to position [0, 0]
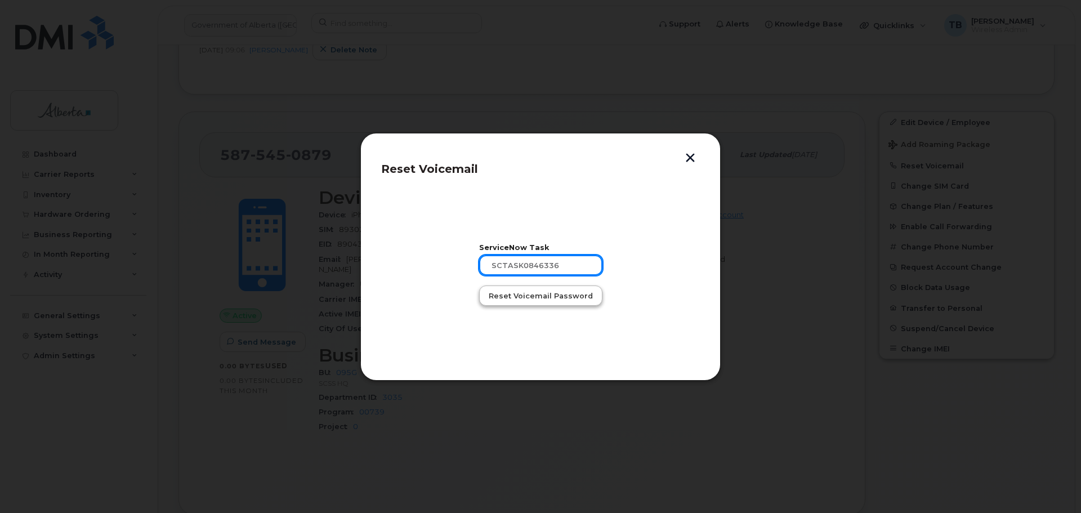
type input "SCTASK0846336"
click at [525, 295] on span "Reset Voicemail Password" at bounding box center [541, 295] width 104 height 11
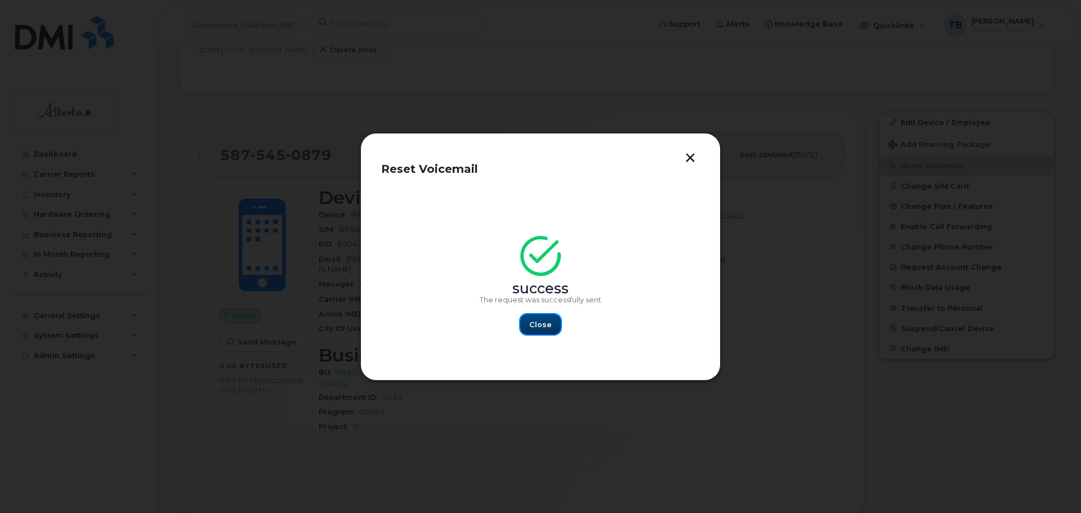
drag, startPoint x: 548, startPoint y: 326, endPoint x: 535, endPoint y: 315, distance: 16.7
click at [547, 327] on span "Close" at bounding box center [540, 324] width 23 height 11
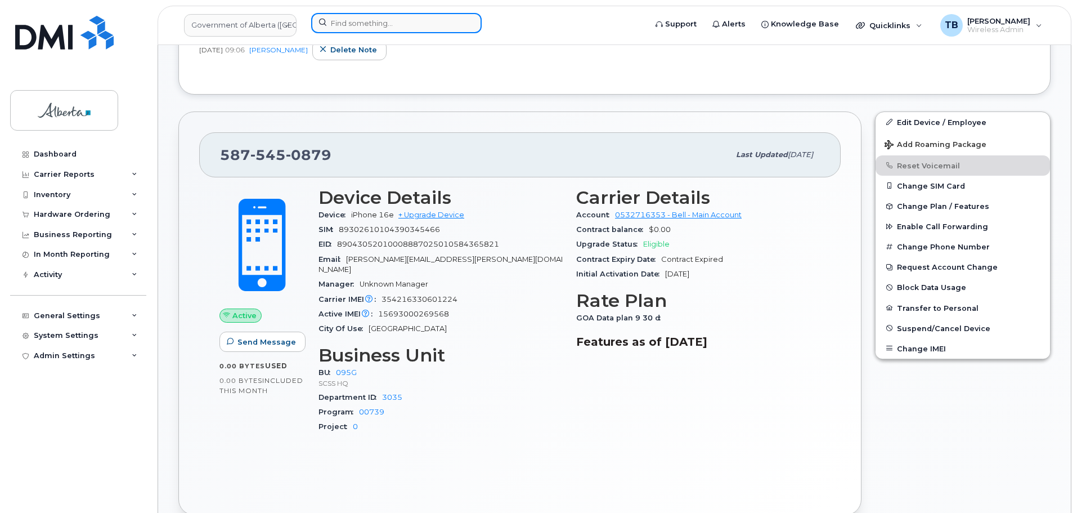
click at [402, 22] on input at bounding box center [396, 23] width 171 height 20
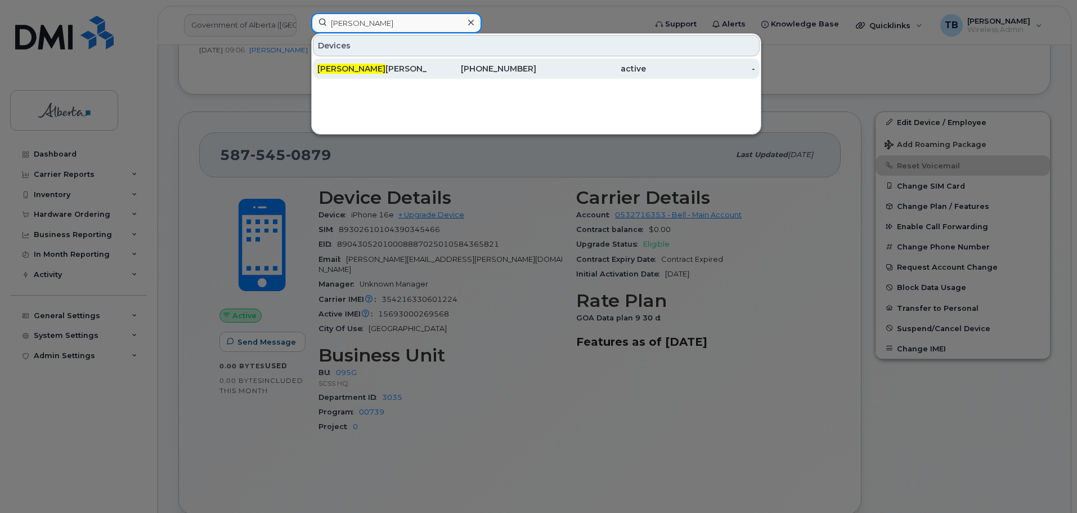
type input "dodi"
click at [400, 75] on div "Dodi Zuczek" at bounding box center [372, 69] width 110 height 20
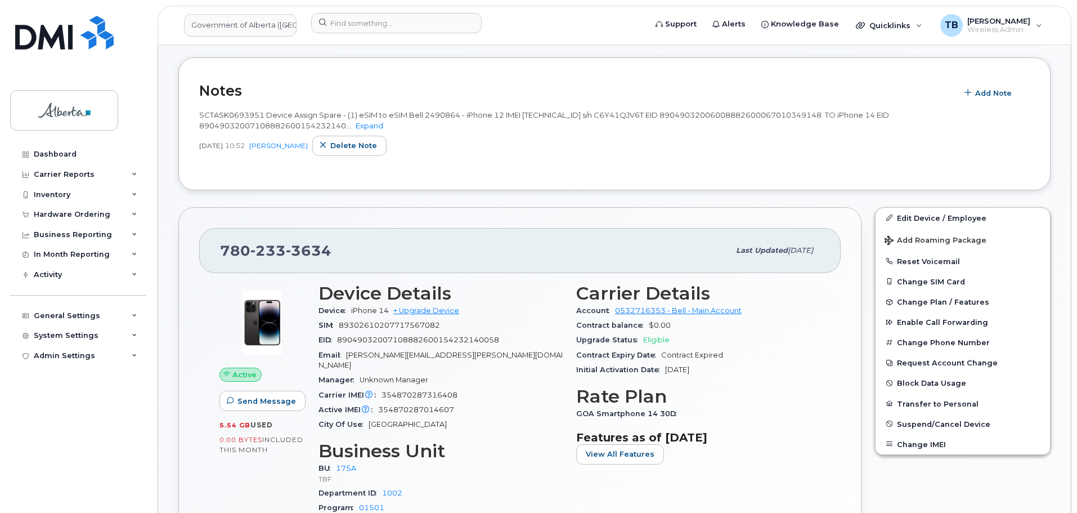
scroll to position [169, 0]
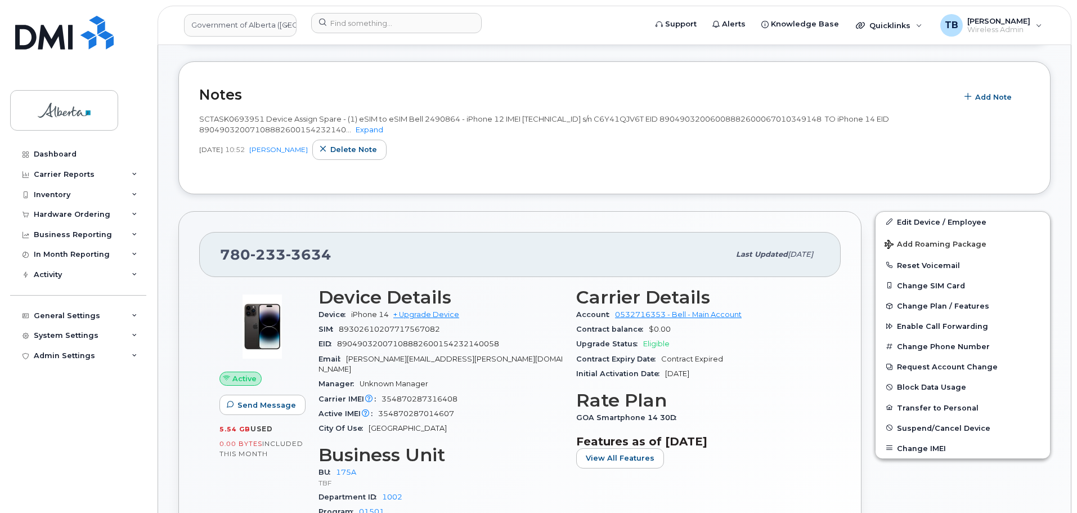
click at [445, 409] on span "354870287014607" at bounding box center [416, 413] width 76 height 8
copy span "354870287014607"
click at [418, 395] on span "354870287316408" at bounding box center [420, 399] width 76 height 8
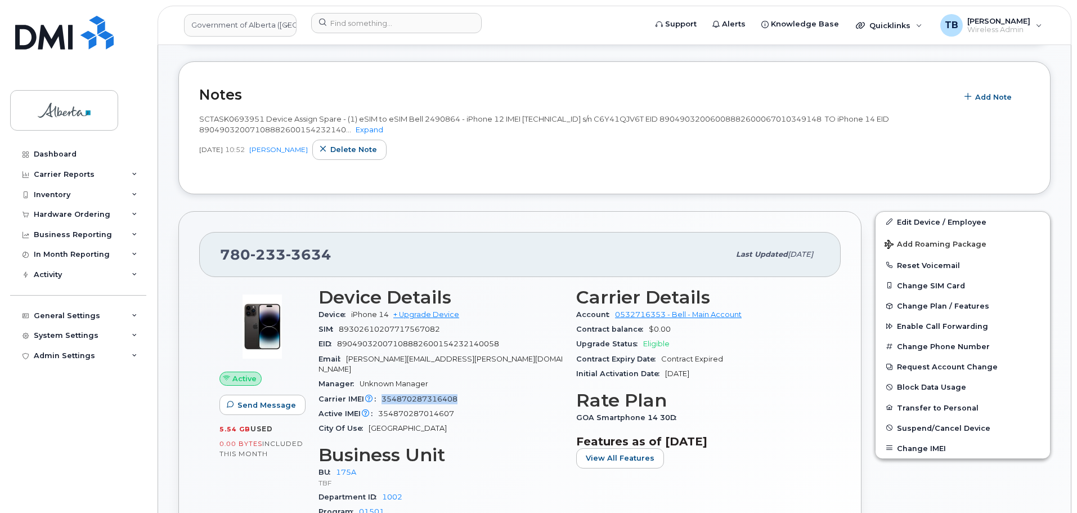
copy span "354870287316408"
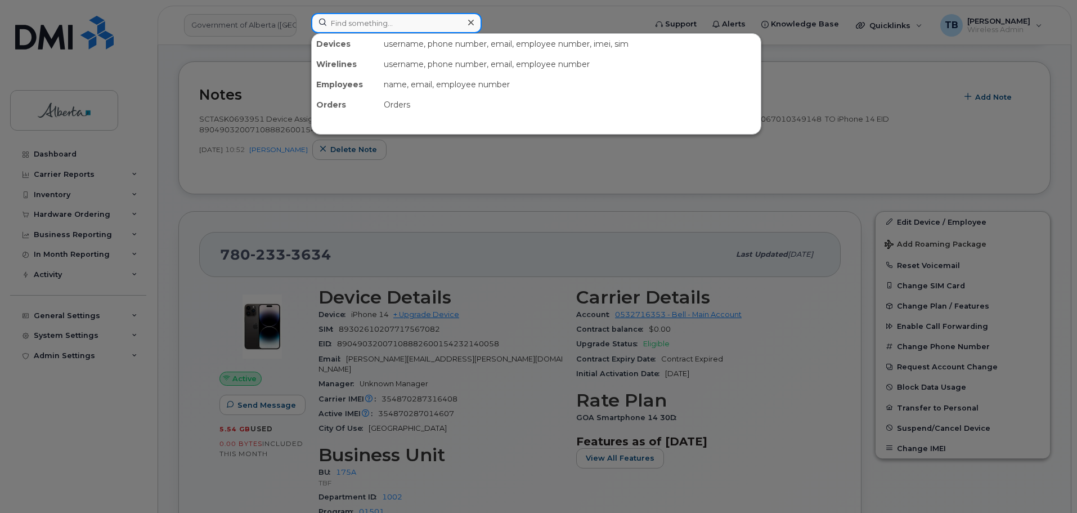
click at [341, 19] on input at bounding box center [396, 23] width 171 height 20
paste input "7804221541"
type input "7804221541"
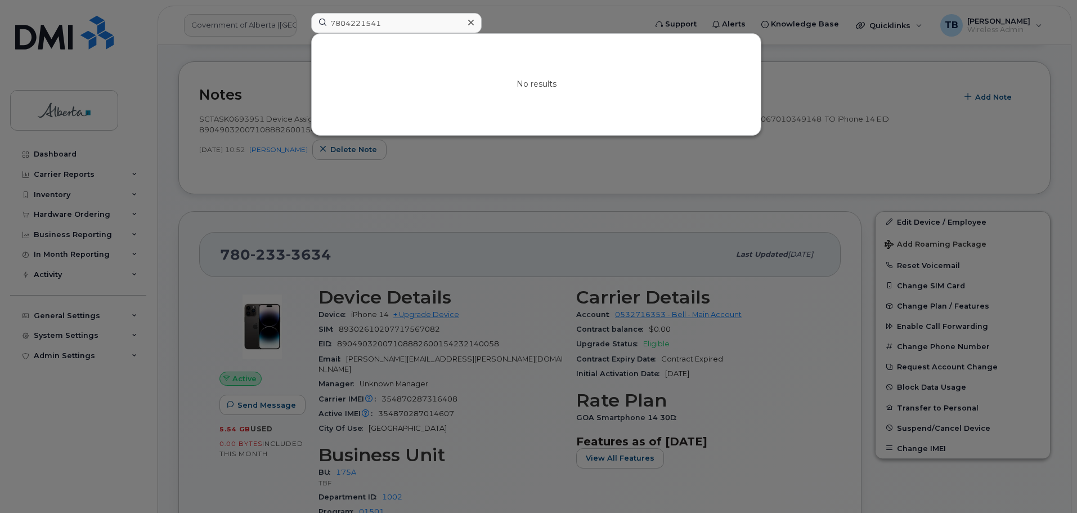
drag, startPoint x: 472, startPoint y: 23, endPoint x: 416, endPoint y: 3, distance: 59.8
click at [472, 23] on icon at bounding box center [471, 22] width 6 height 9
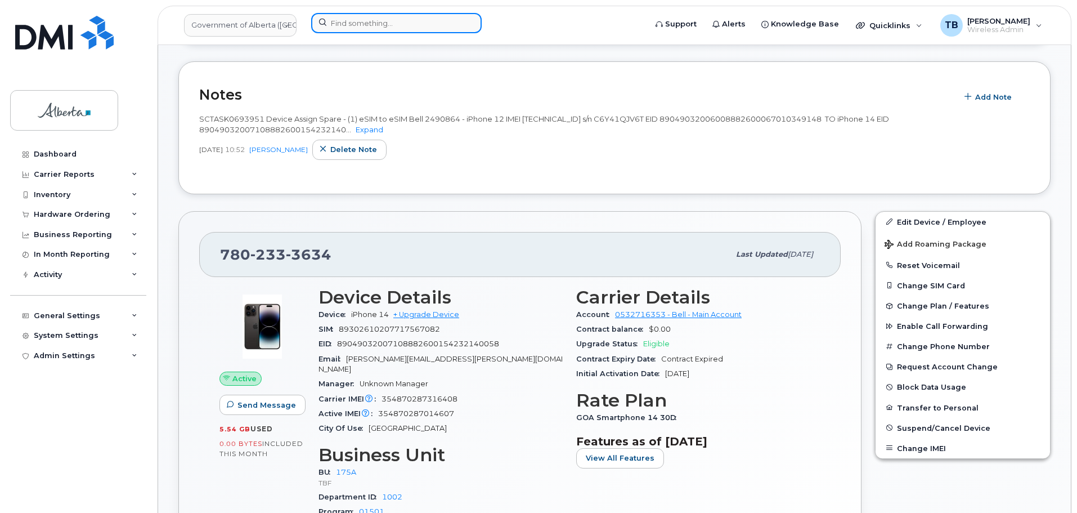
click at [366, 27] on input at bounding box center [396, 23] width 171 height 20
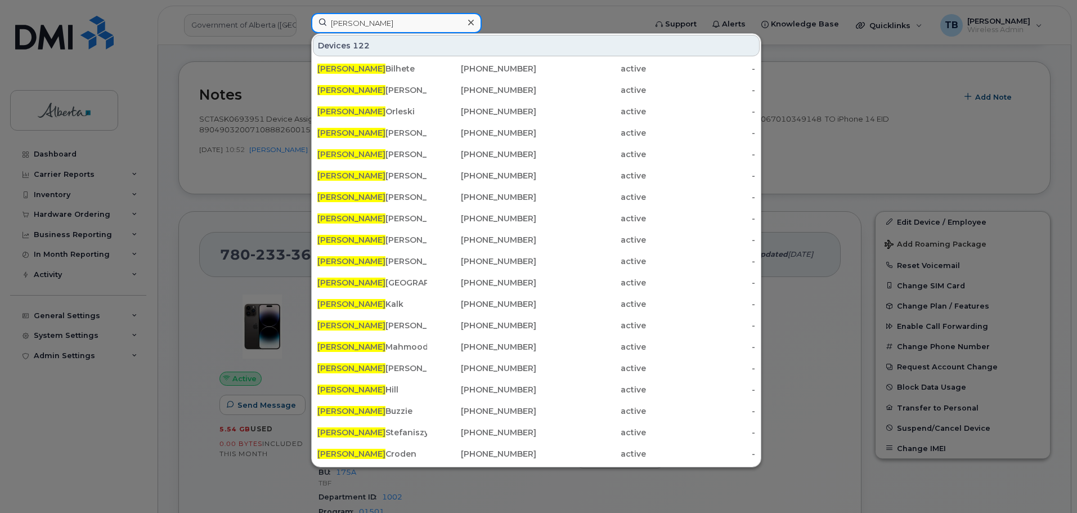
click at [376, 20] on input "[PERSON_NAME]" at bounding box center [396, 23] width 171 height 20
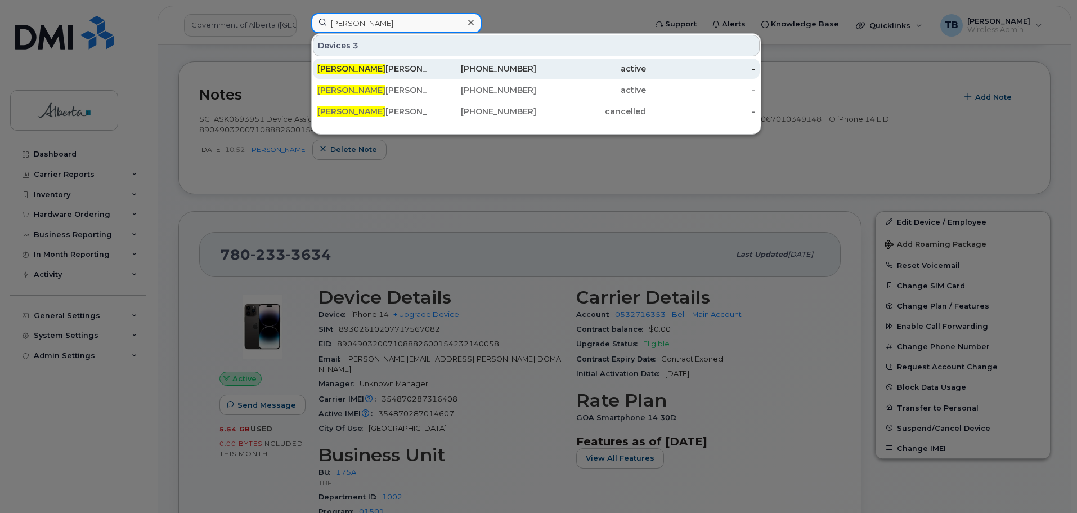
type input "[PERSON_NAME]"
click at [375, 69] on div "Ashley Mac Donald" at bounding box center [372, 68] width 110 height 11
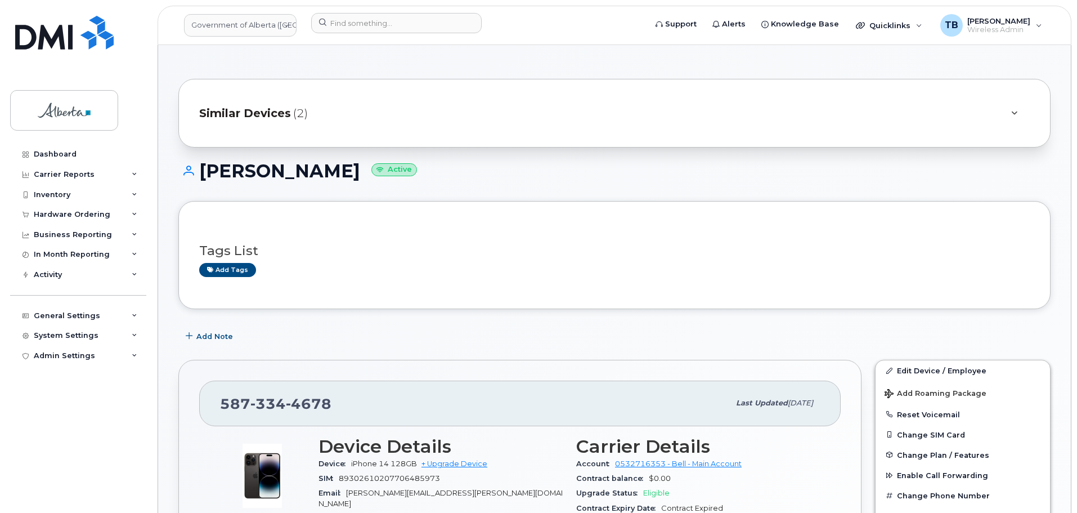
click at [810, 164] on h1 "Ashley MacDonald Active" at bounding box center [614, 171] width 872 height 20
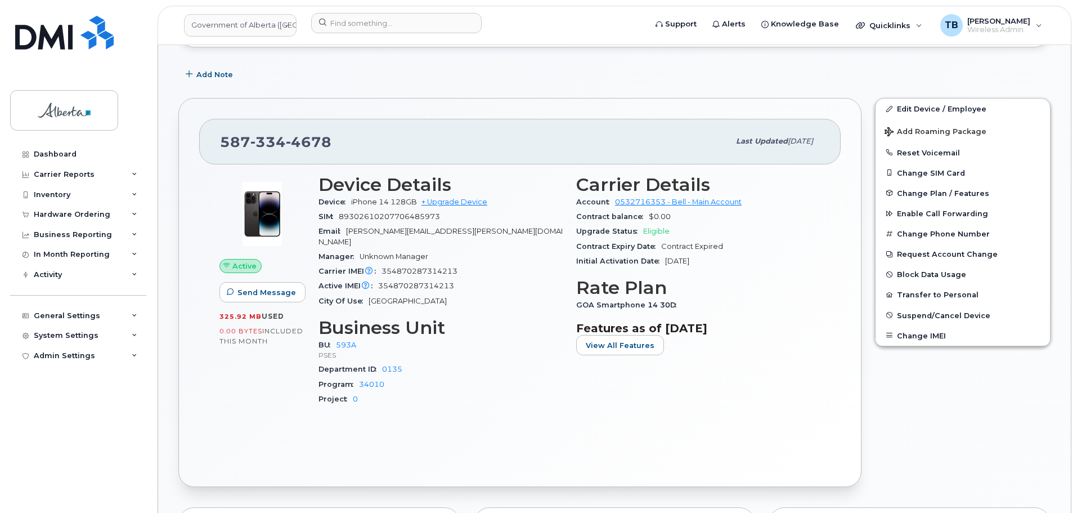
scroll to position [281, 0]
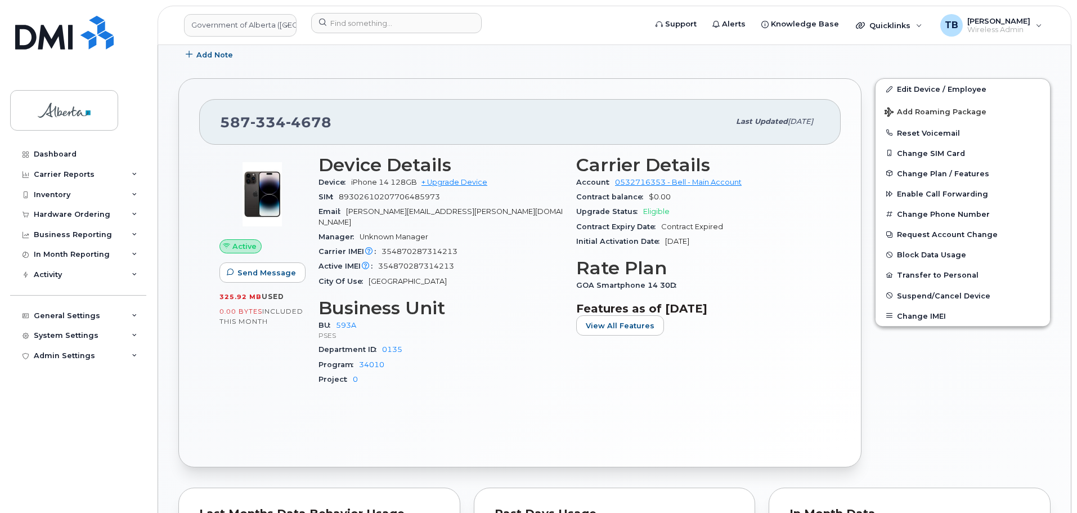
click at [572, 108] on div "587 334 4678 Last updated Jul 25, 2025" at bounding box center [520, 121] width 642 height 45
click at [470, 117] on div "587 334 4678" at bounding box center [474, 122] width 509 height 24
click at [92, 33] on img at bounding box center [64, 33] width 98 height 34
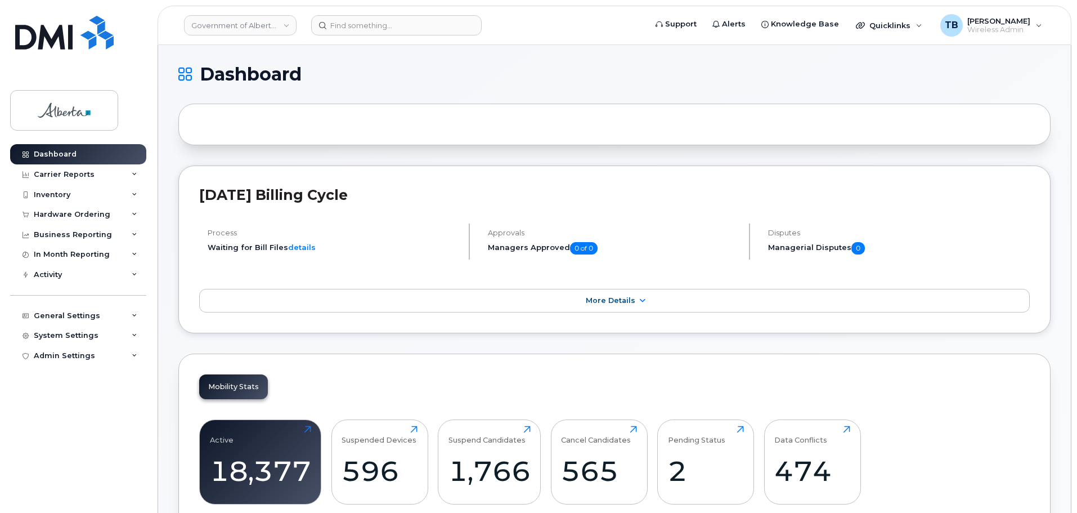
click at [370, 41] on header "Government of Alberta ([GEOGRAPHIC_DATA]) Support Alerts Knowledge Base Quickli…" at bounding box center [615, 25] width 914 height 39
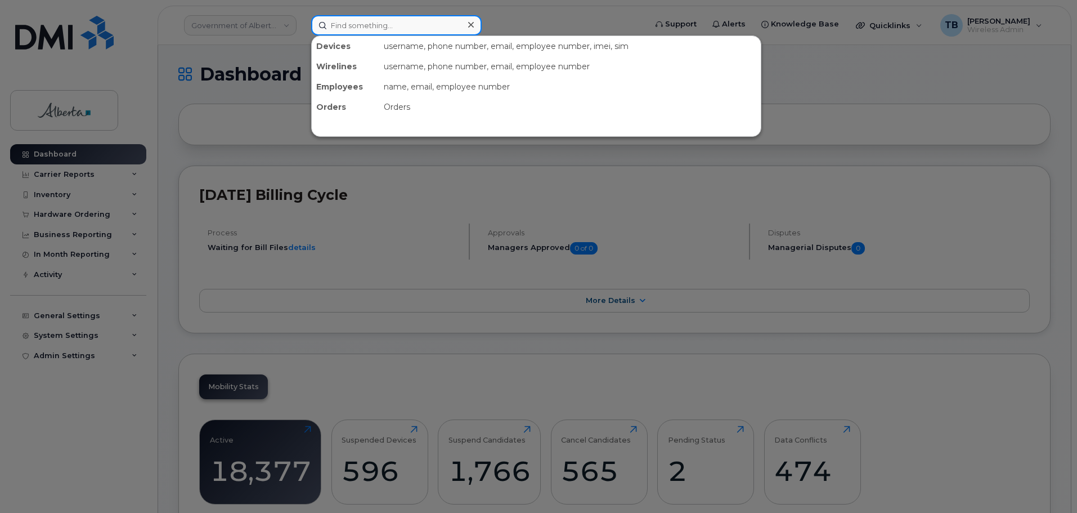
click at [370, 35] on input at bounding box center [396, 25] width 171 height 20
paste input "5877833713"
type input "5877833713"
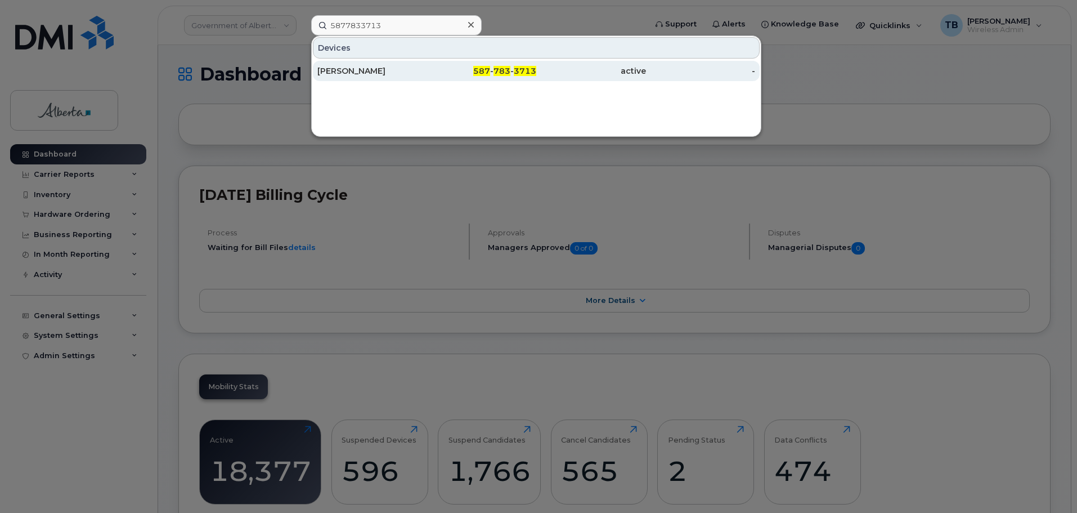
click at [333, 77] on div "[PERSON_NAME]" at bounding box center [372, 71] width 110 height 20
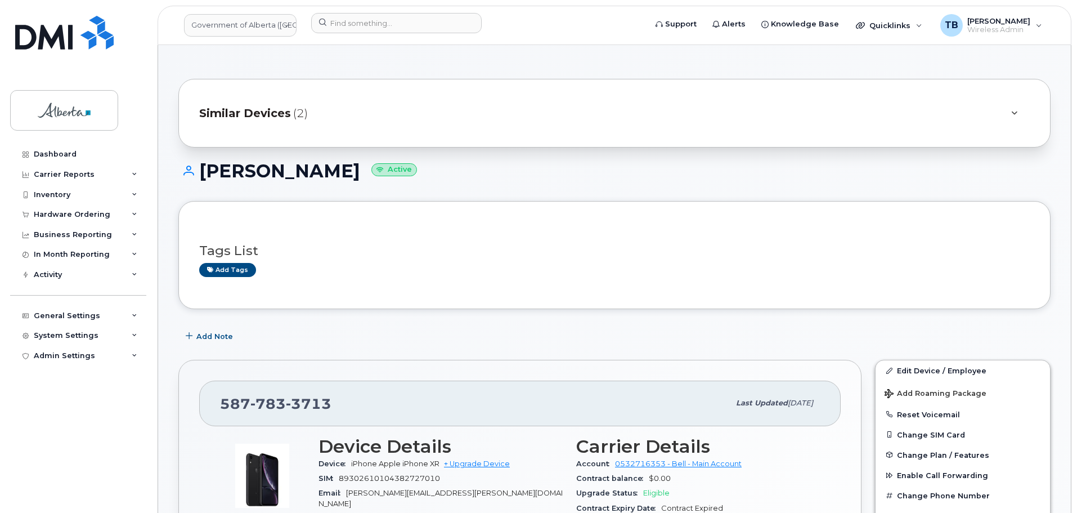
click at [224, 283] on div "Tags List Add tags" at bounding box center [614, 255] width 831 height 66
click at [223, 276] on link "Add tags" at bounding box center [227, 270] width 57 height 14
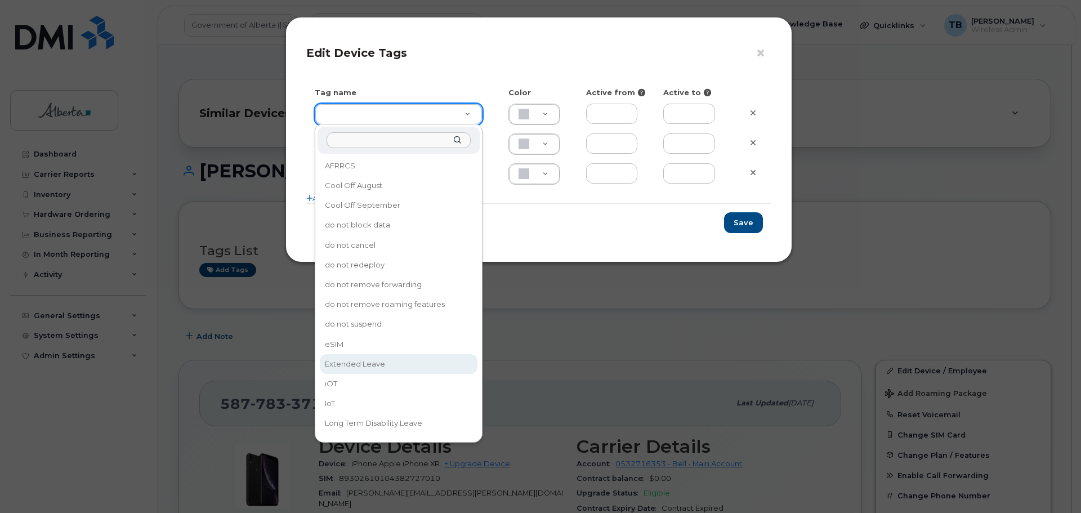
type input "Extended Leave"
type input "F8C6C8"
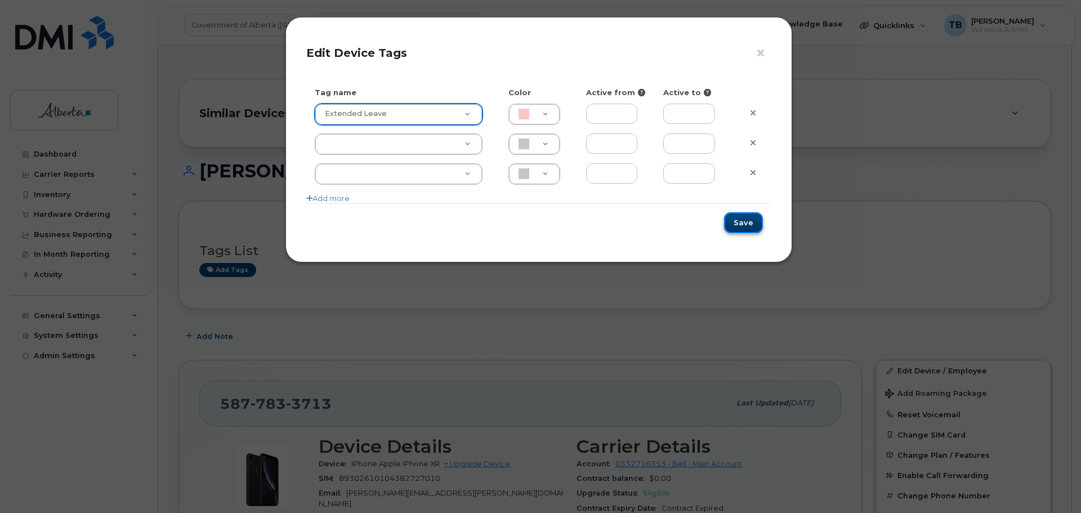
click at [742, 218] on button "Save" at bounding box center [743, 222] width 39 height 21
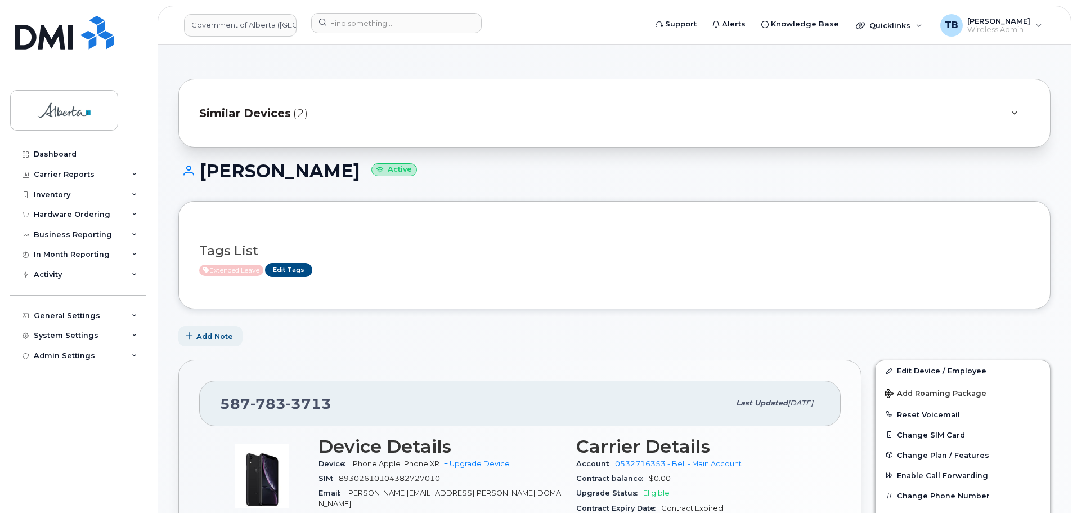
click at [187, 335] on icon "button" at bounding box center [189, 336] width 7 height 7
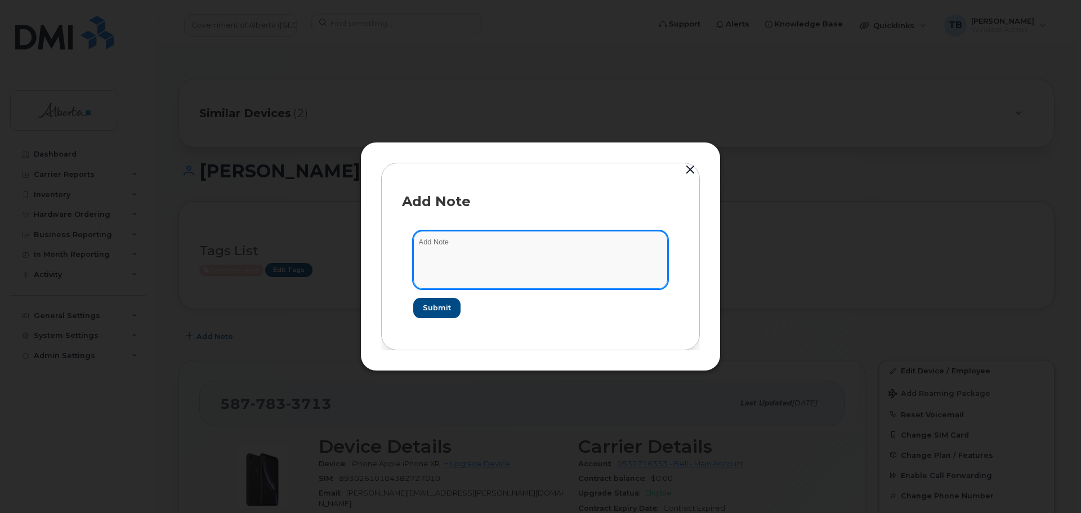
click at [463, 247] on textarea at bounding box center [540, 259] width 254 height 57
paste textarea "SCTASK0846699"
paste textarea "Plan Suspend - (1)"
type textarea "SCTASK0846699 Plan Suspend - (1)"
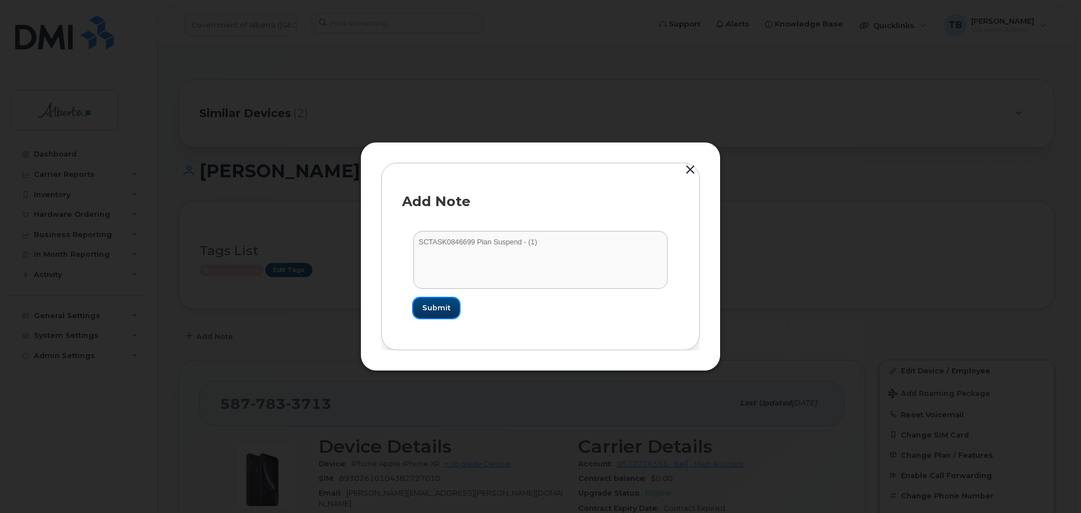
click at [433, 311] on span "Submit" at bounding box center [436, 307] width 28 height 11
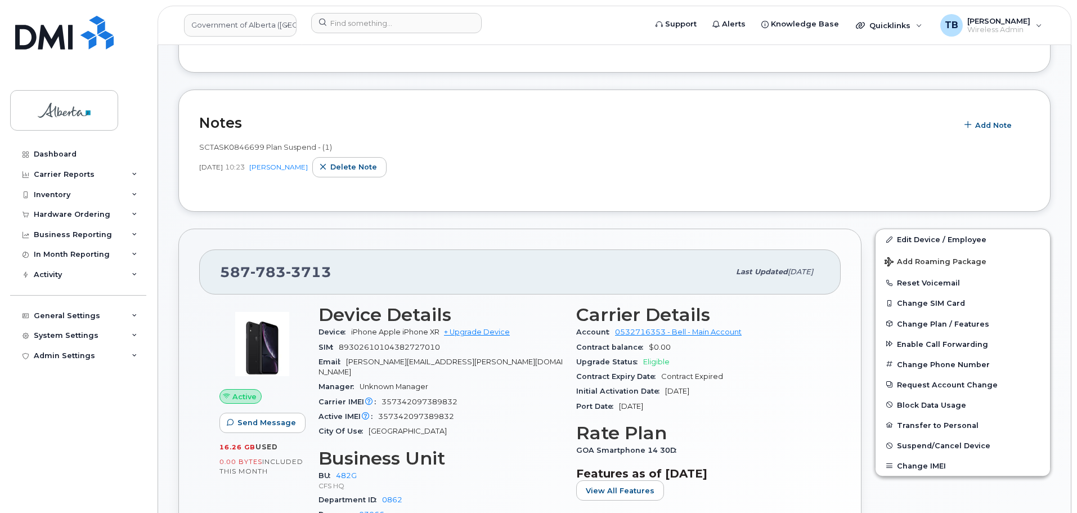
scroll to position [225, 0]
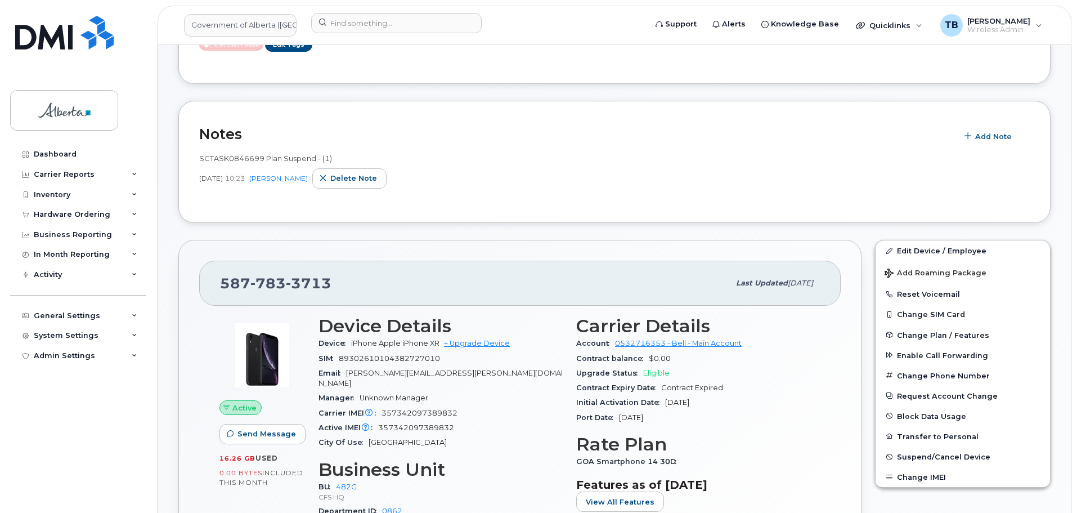
click at [220, 158] on span "SCTASK0846699 Plan Suspend - (1)" at bounding box center [265, 158] width 133 height 9
copy span "SCTASK0846699"
click at [911, 455] on span "Suspend/Cancel Device" at bounding box center [943, 457] width 93 height 8
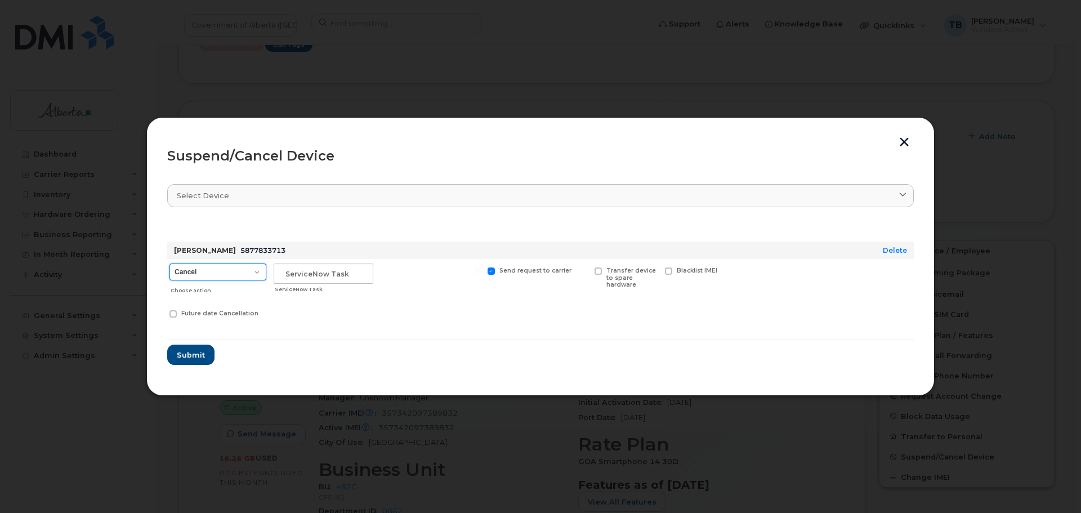
click at [203, 277] on select "Cancel Suspend - Extend Suspension Suspend - Reduced Rate Suspend - Lost Device…" at bounding box center [217, 271] width 97 height 17
click at [194, 279] on select "Cancel Suspend - Extend Suspension Suspend - Reduced Rate Suspend - Lost Device…" at bounding box center [217, 271] width 97 height 17
select select "[object Object]"
click at [169, 263] on select "Cancel Suspend - Extend Suspension Suspend - Reduced Rate Suspend - Lost Device…" at bounding box center [217, 271] width 97 height 17
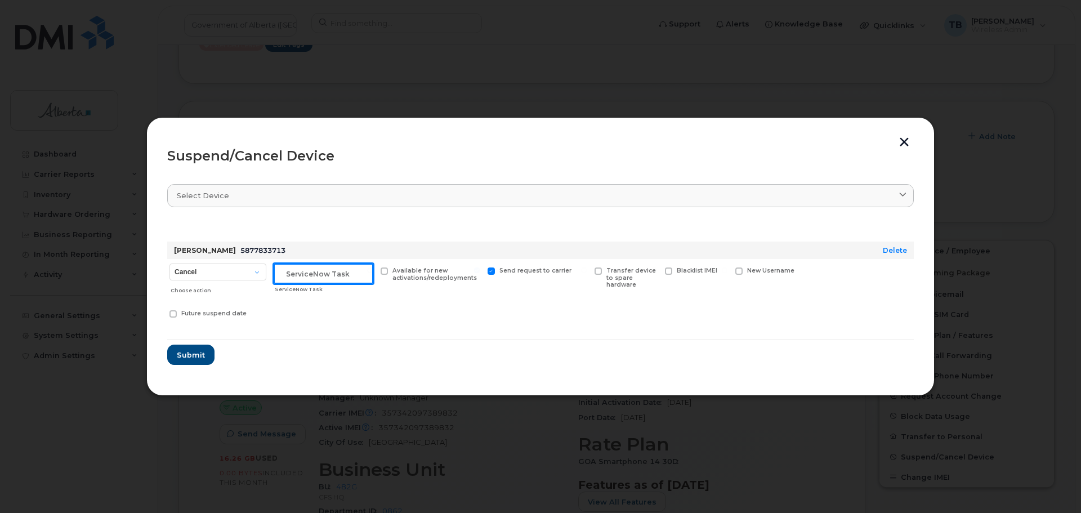
click at [302, 280] on input "text" at bounding box center [324, 273] width 100 height 20
paste input "SCTASK0846699"
type input "SCTASK0846699"
click at [196, 361] on button "Submit" at bounding box center [190, 354] width 46 height 20
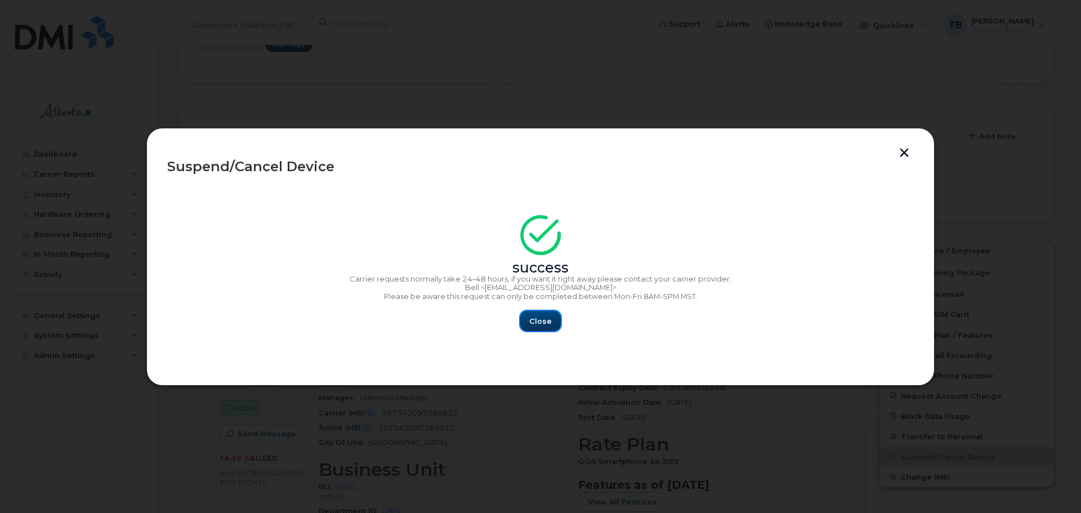
click at [548, 328] on button "Close" at bounding box center [540, 321] width 41 height 20
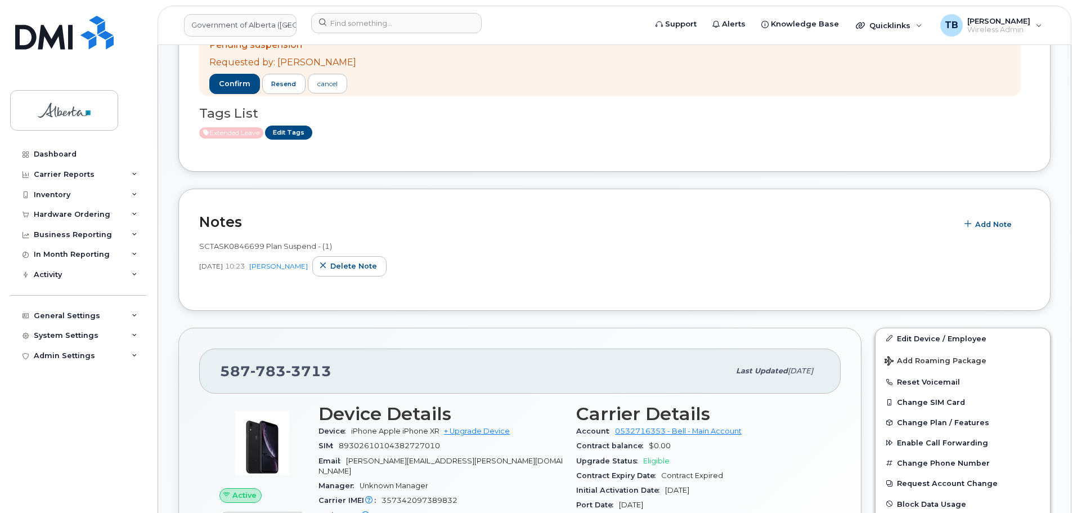
scroll to position [225, 0]
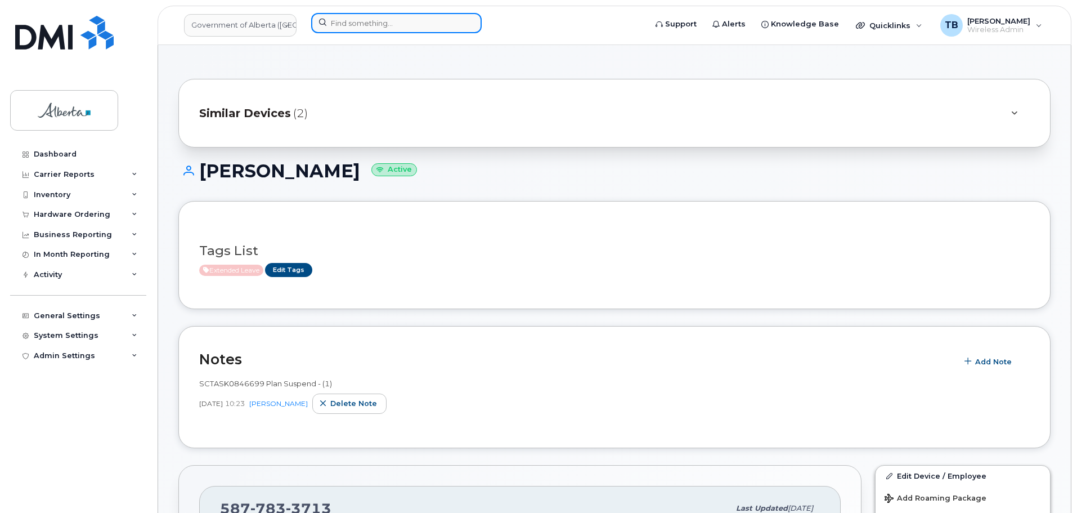
click at [343, 32] on input at bounding box center [396, 23] width 171 height 20
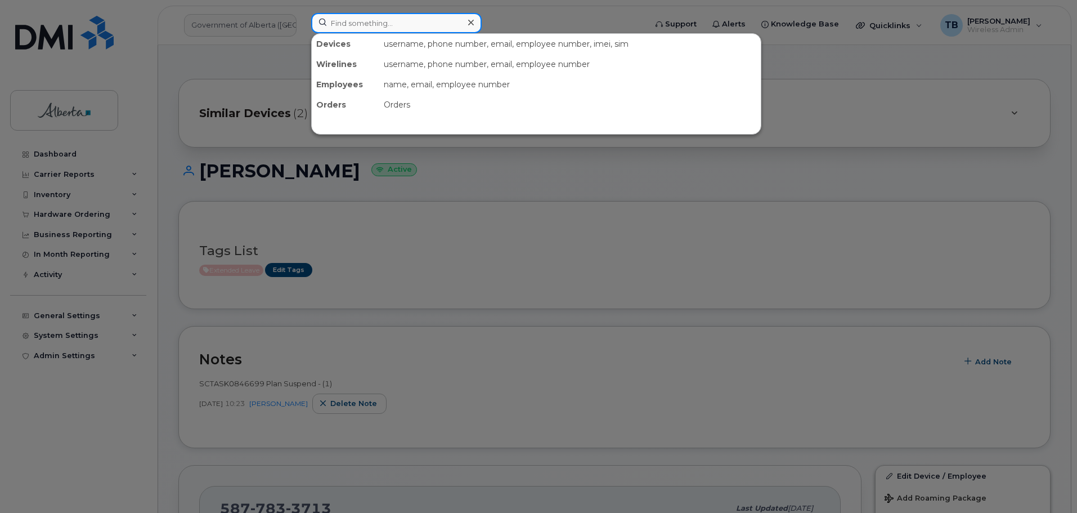
paste input "7805046876"
type input "7805046876"
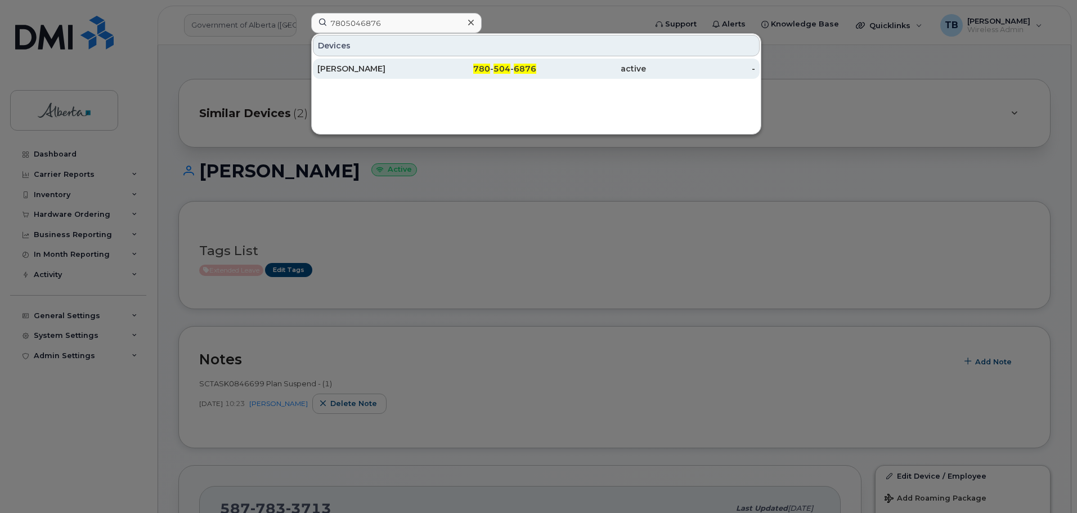
click at [361, 76] on div "[PERSON_NAME]" at bounding box center [372, 69] width 110 height 20
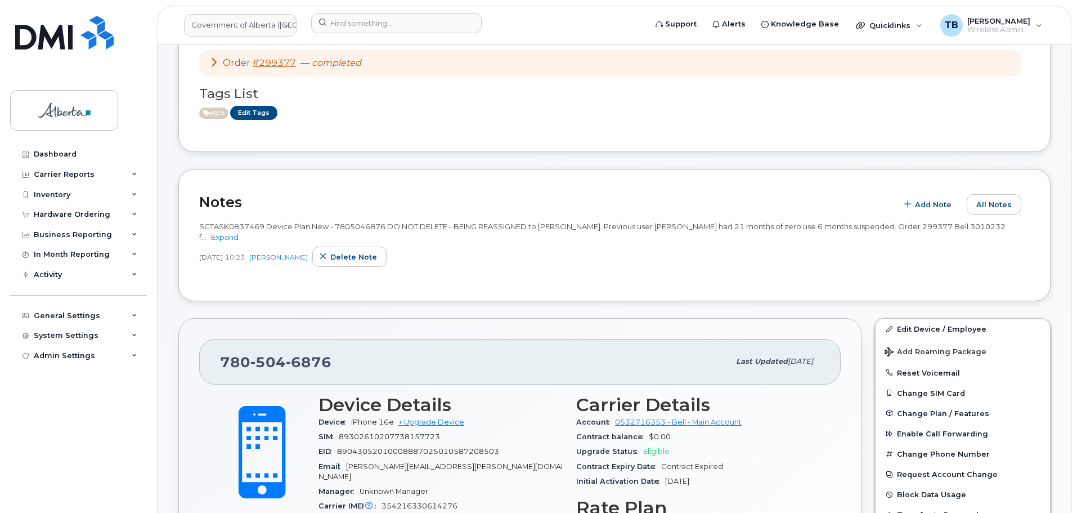
scroll to position [169, 0]
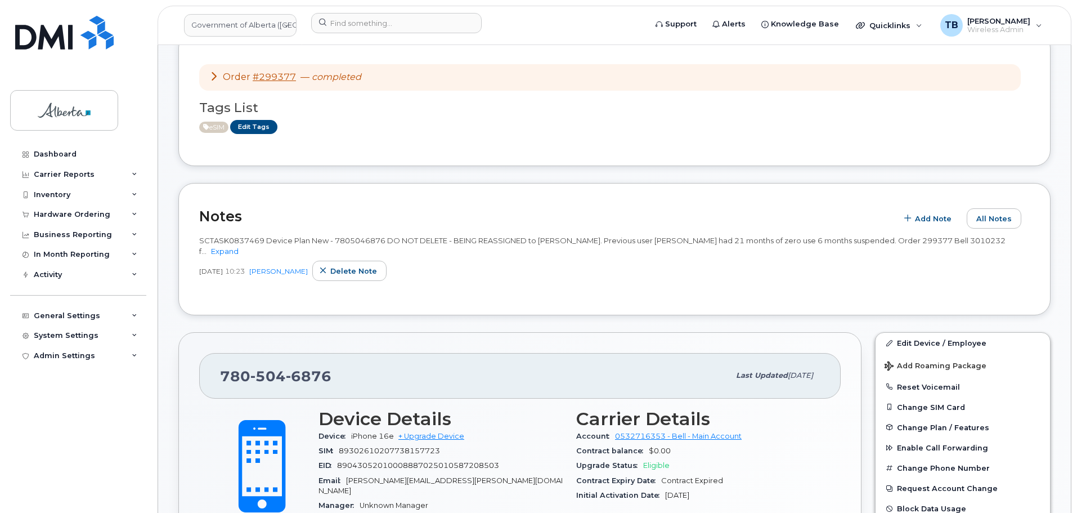
click at [352, 240] on span "SCTASK0837469 Device Plan New - 7805046876 DO NOT DELETE - BEING REASSIGNED to …" at bounding box center [602, 246] width 807 height 20
copy span "7805046876"
click at [352, 24] on input at bounding box center [396, 23] width 171 height 20
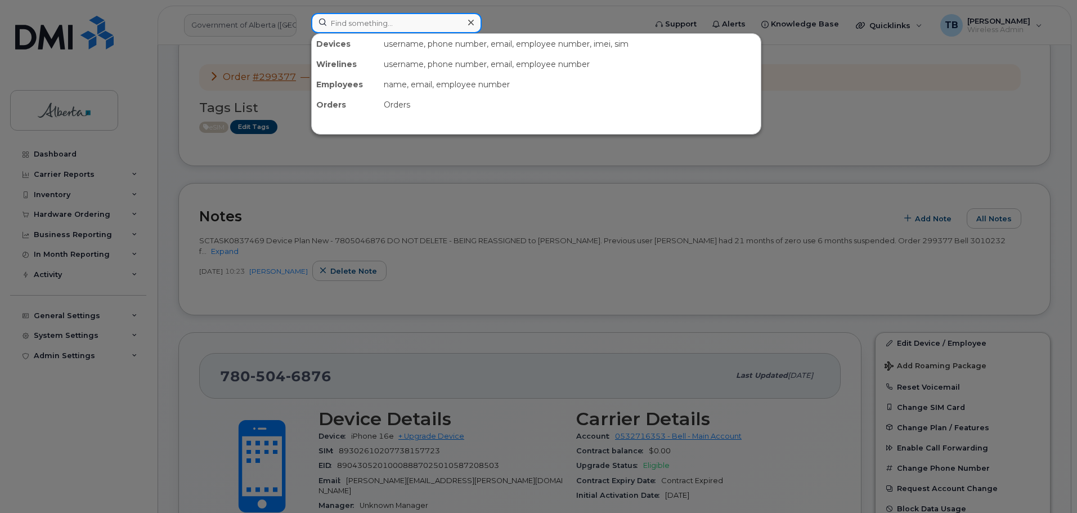
paste input "4034792857"
type input "4034792857"
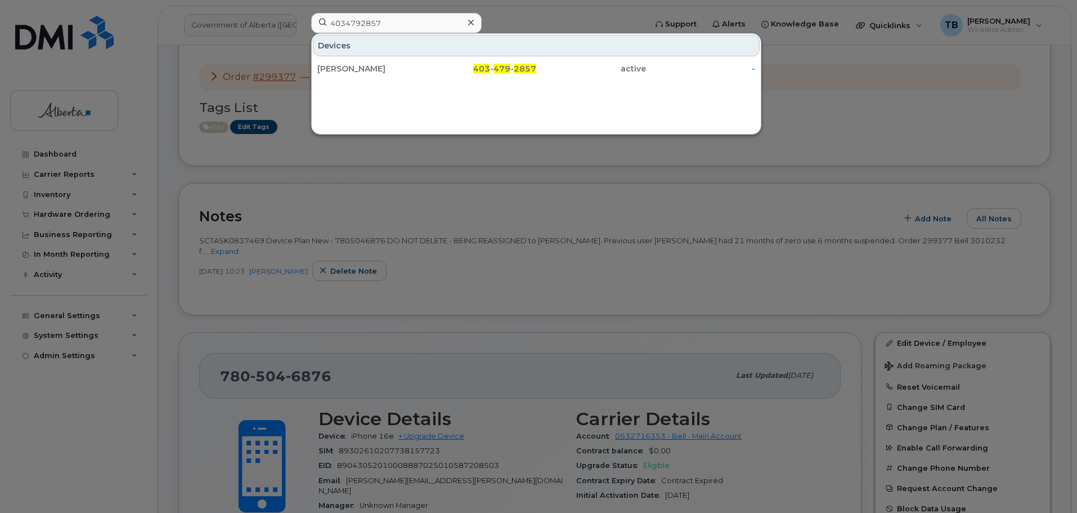
drag, startPoint x: 346, startPoint y: 62, endPoint x: 360, endPoint y: 126, distance: 65.3
click at [346, 63] on div "[PERSON_NAME]" at bounding box center [372, 69] width 110 height 20
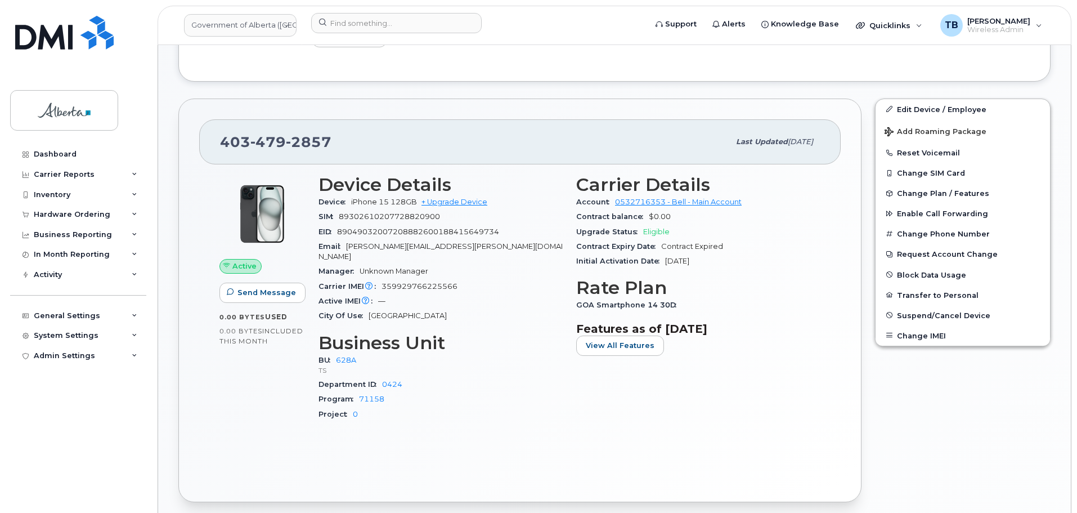
scroll to position [315, 0]
drag, startPoint x: 351, startPoint y: 199, endPoint x: 389, endPoint y: 202, distance: 37.9
click at [389, 202] on div "Device iPhone 15 128GB + Upgrade Device" at bounding box center [441, 201] width 244 height 15
click at [389, 202] on span "iPhone 15 128GB" at bounding box center [384, 201] width 66 height 8
drag, startPoint x: 392, startPoint y: 201, endPoint x: 346, endPoint y: 205, distance: 45.7
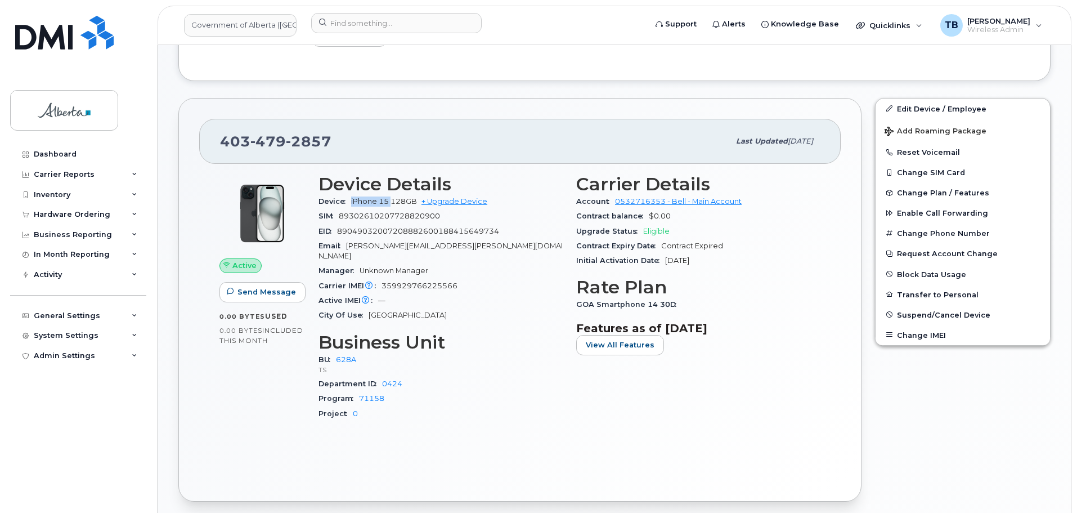
click at [346, 205] on div "Device iPhone 15 128GB + Upgrade Device" at bounding box center [441, 201] width 244 height 15
copy span "iPhone 15"
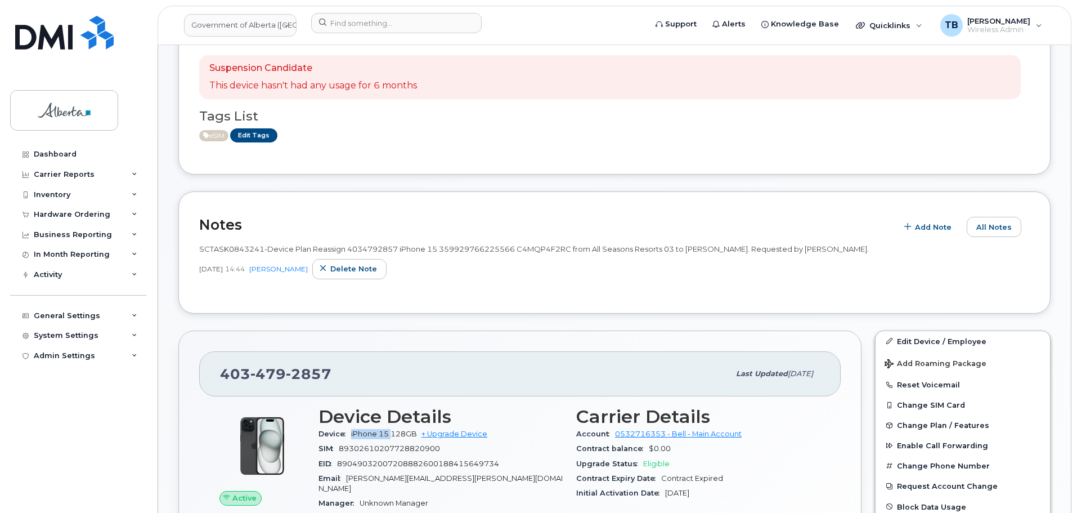
scroll to position [33, 0]
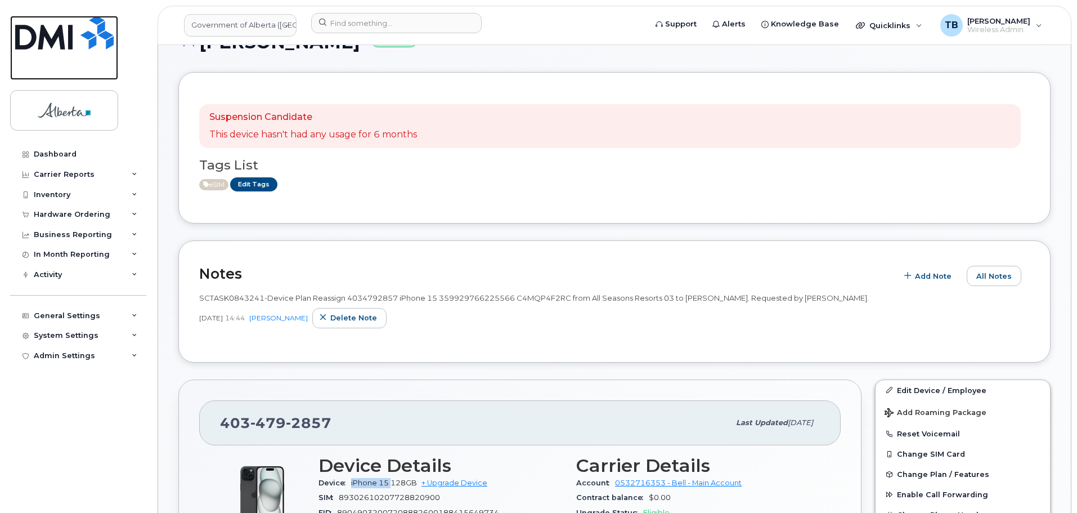
click at [50, 52] on link at bounding box center [64, 48] width 108 height 64
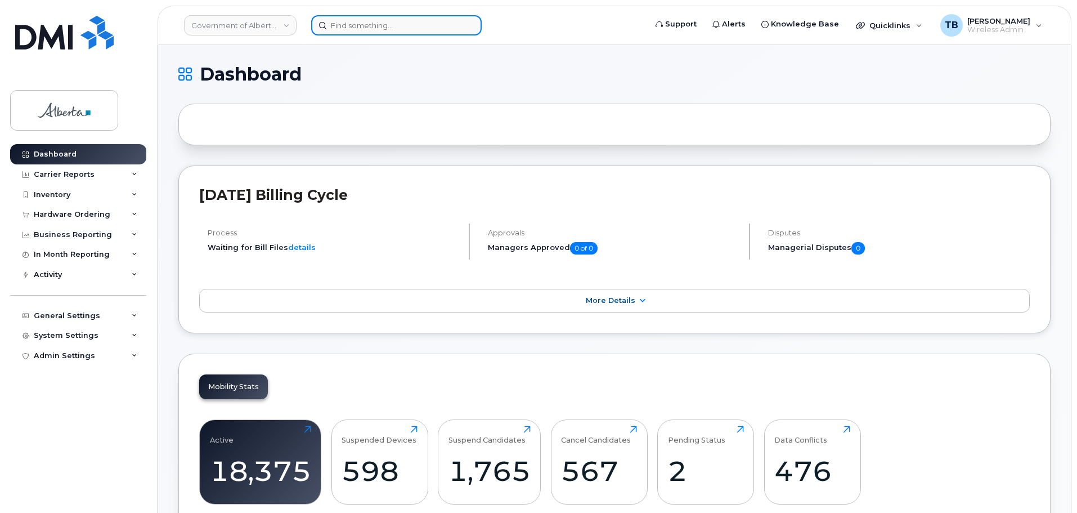
click at [337, 24] on input at bounding box center [396, 25] width 171 height 20
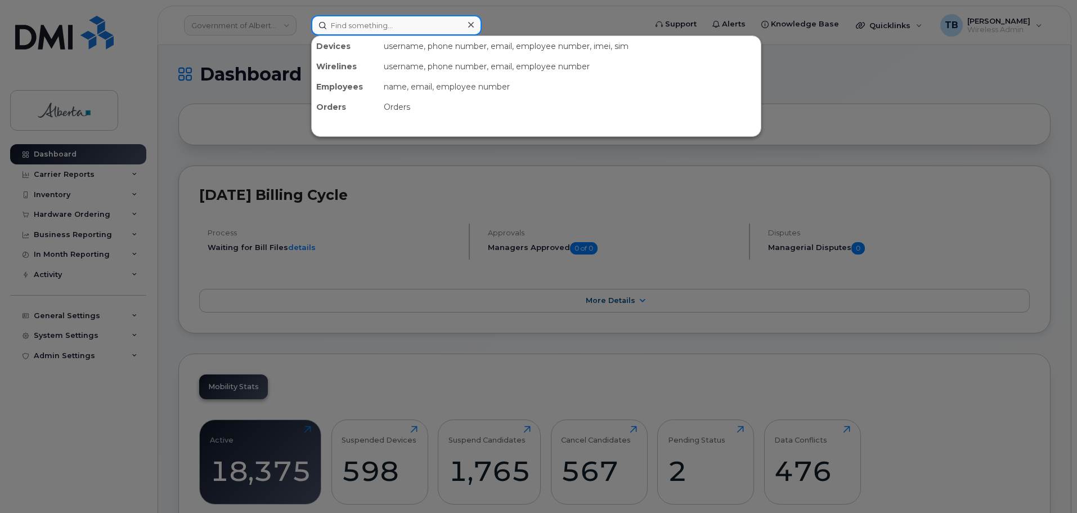
paste input "4035973056"
type input "4035973056"
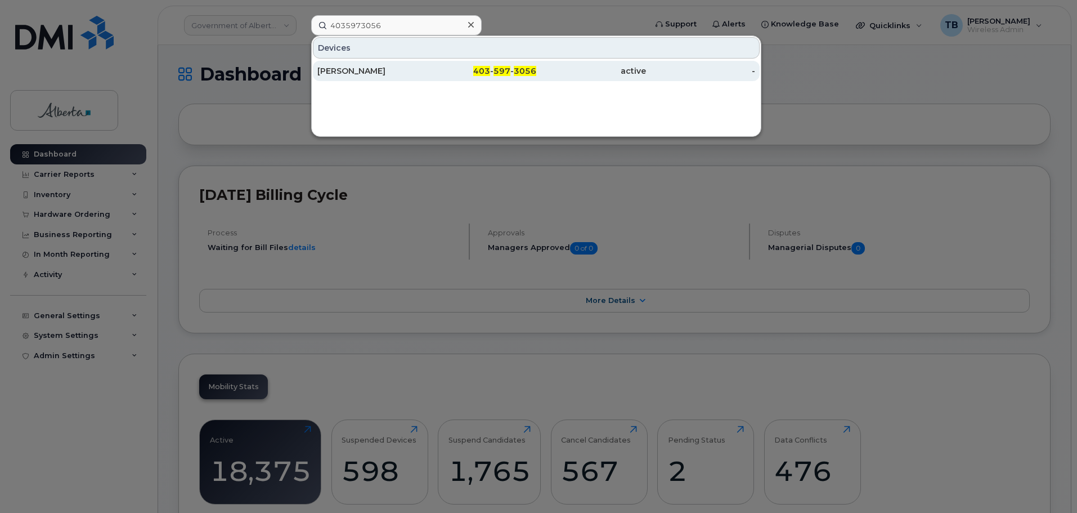
click at [346, 63] on div "[PERSON_NAME]" at bounding box center [372, 71] width 110 height 20
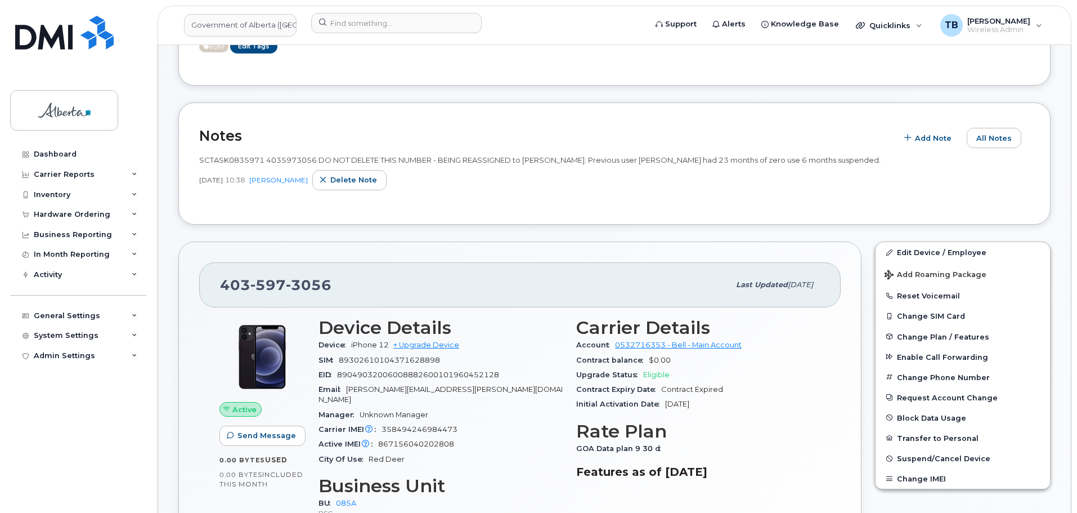
scroll to position [113, 0]
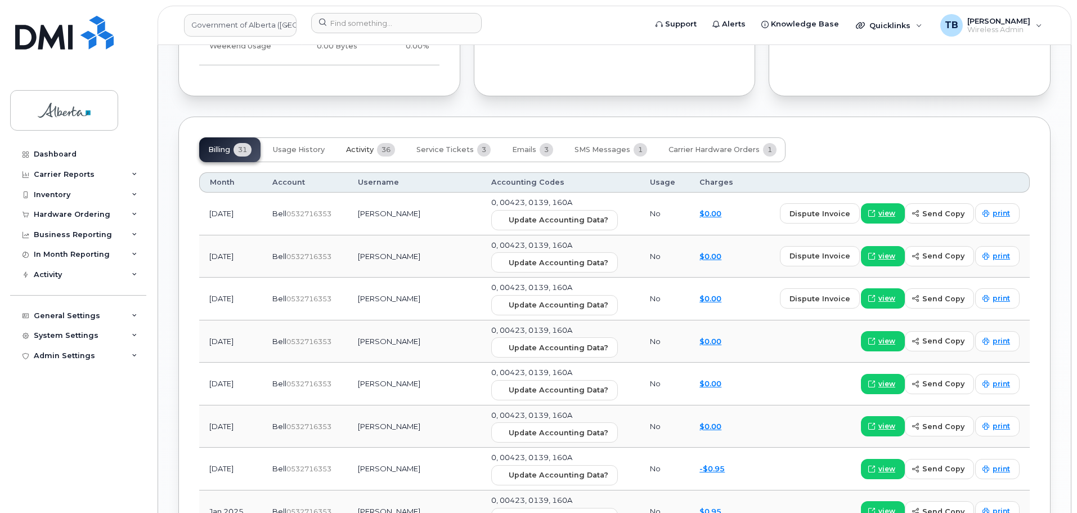
click at [360, 145] on span "Activity" at bounding box center [360, 149] width 28 height 9
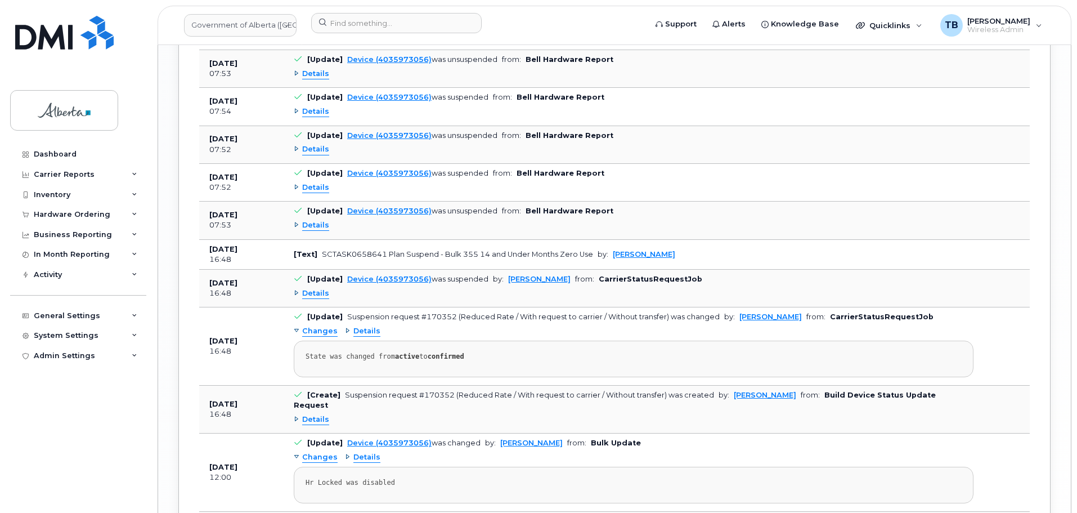
scroll to position [1689, 0]
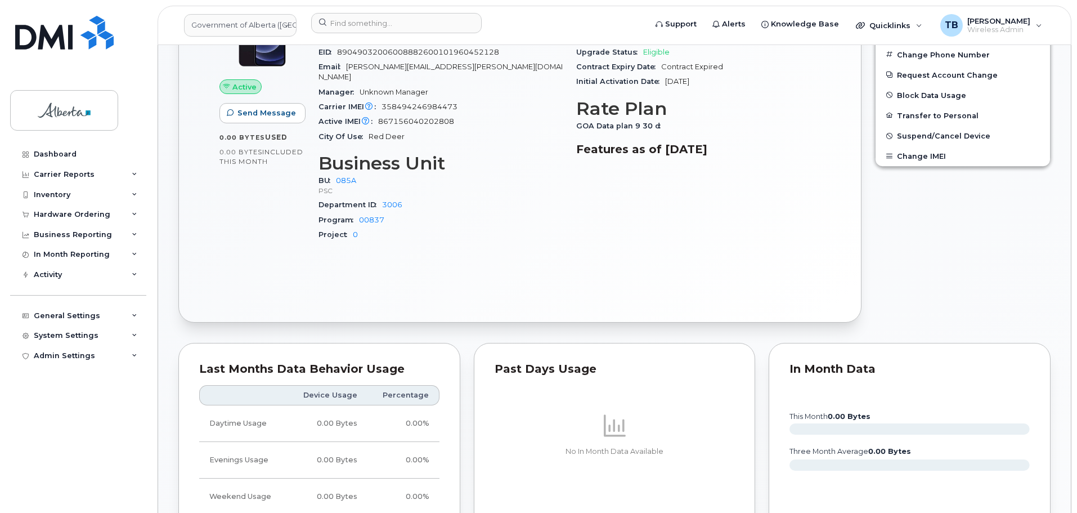
click at [976, 216] on div "Edit Device / Employee Add Roaming Package Reset Voicemail Change SIM Card Chan…" at bounding box center [962, 120] width 189 height 417
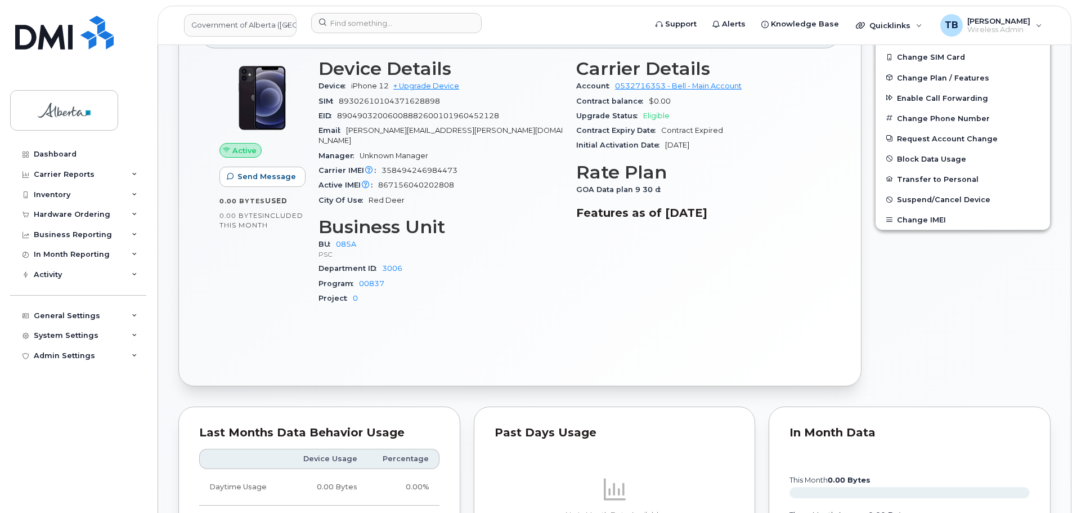
scroll to position [225, 0]
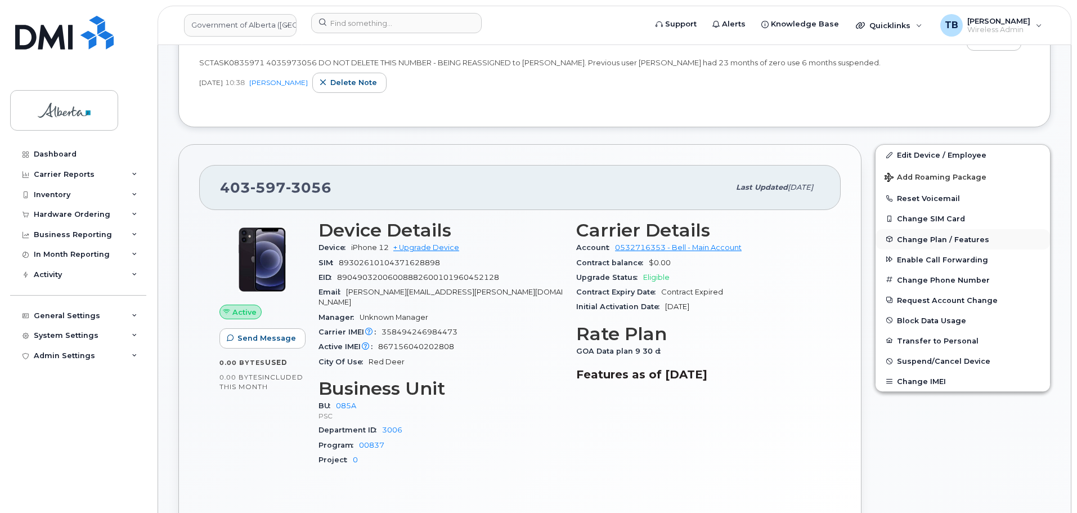
click at [943, 241] on span "Change Plan / Features" at bounding box center [943, 239] width 92 height 8
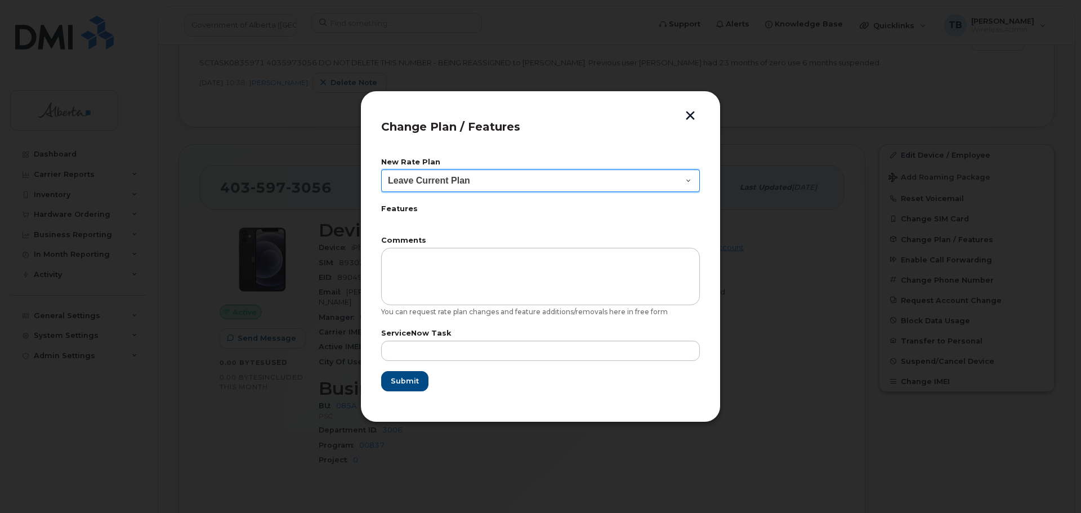
drag, startPoint x: 485, startPoint y: 182, endPoint x: 473, endPoint y: 190, distance: 14.2
click at [484, 182] on select "Leave Current Plan GOA - Voice Plan 5 GOA Smartphone 14 30D GOA Unlimited Smart…" at bounding box center [540, 180] width 319 height 23
select select "2483362"
click at [381, 169] on select "Leave Current Plan GOA - Voice Plan 5 GOA Smartphone 14 30D GOA Unlimited Smart…" at bounding box center [540, 180] width 319 height 23
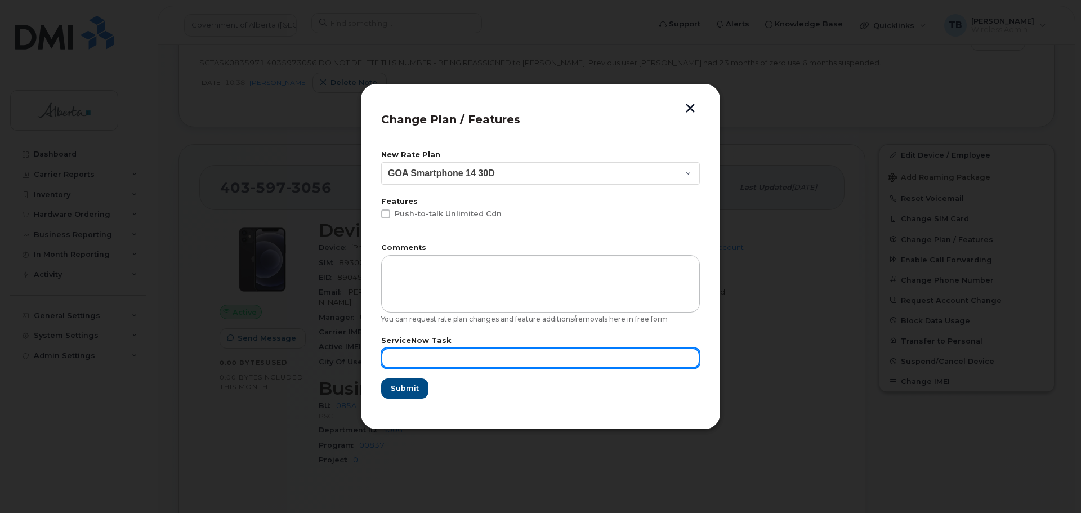
click at [419, 350] on input "text" at bounding box center [540, 358] width 319 height 20
type input "S"
click at [417, 363] on input "text" at bounding box center [540, 358] width 319 height 20
paste input "SCTASK0845862"
type input "SCTASK0845862"
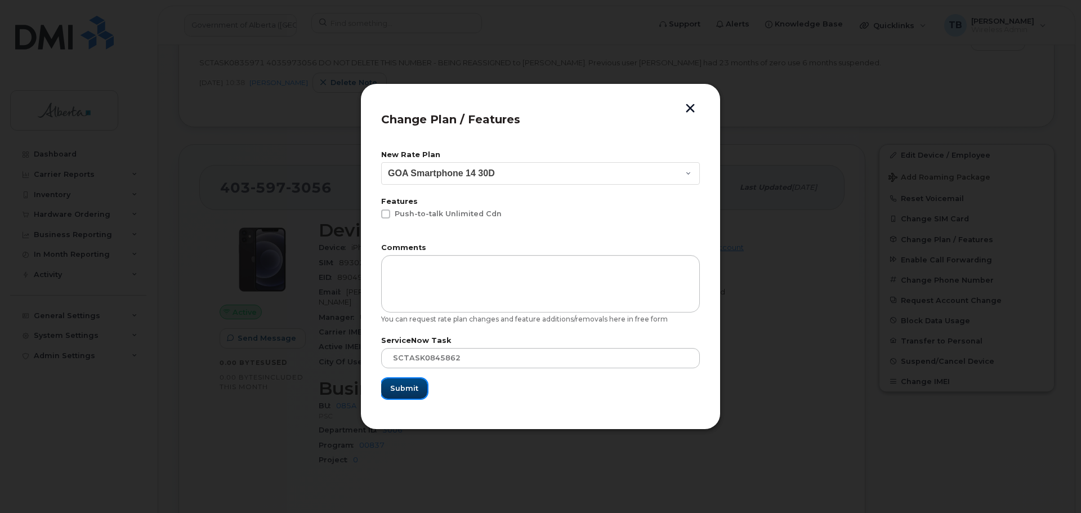
click at [397, 383] on span "Submit" at bounding box center [404, 388] width 28 height 11
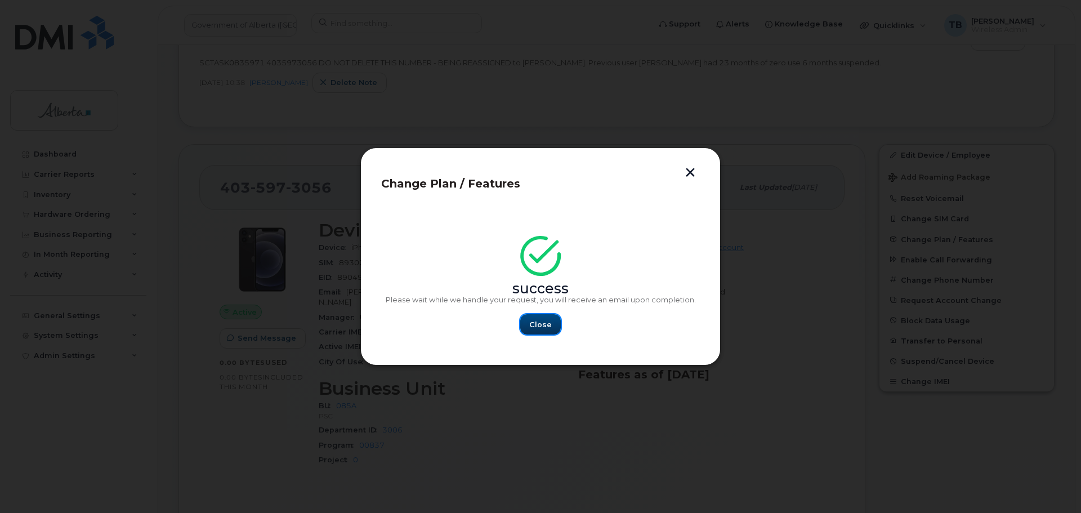
click at [542, 318] on button "Close" at bounding box center [540, 324] width 41 height 20
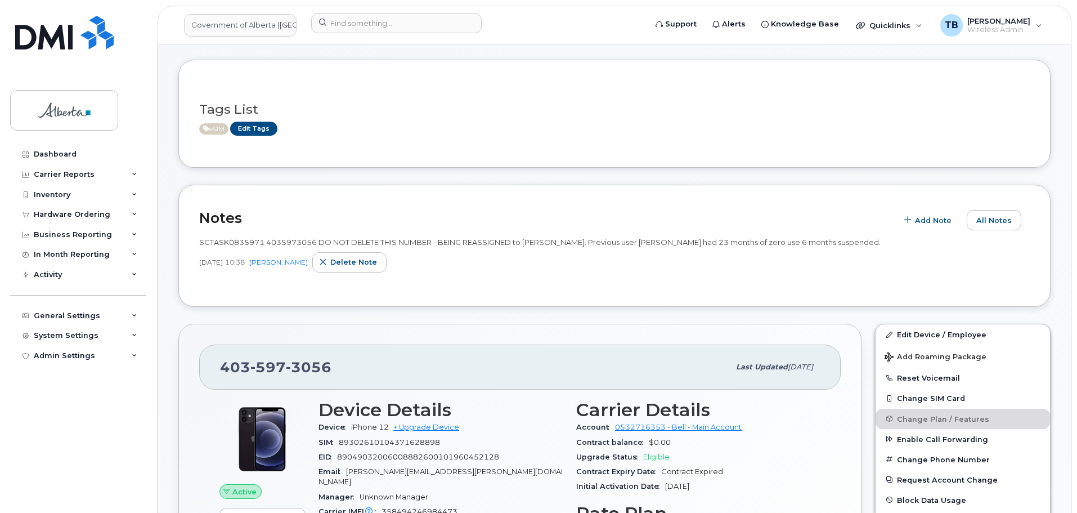
scroll to position [113, 0]
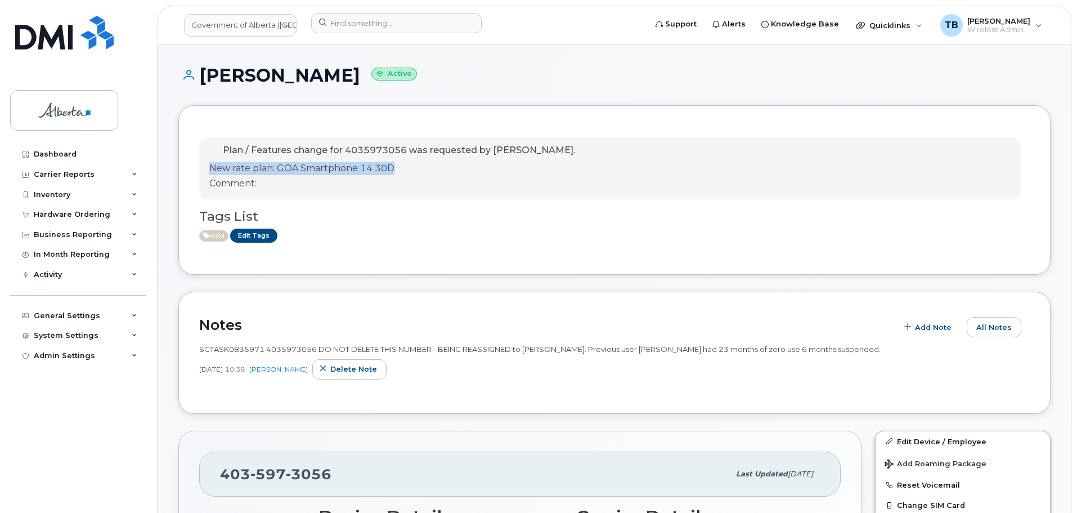
drag, startPoint x: 208, startPoint y: 166, endPoint x: 411, endPoint y: 172, distance: 203.3
click at [411, 172] on div "Plan / Features change for 4035973056 was requested by Tami Betchuk. New rate p…" at bounding box center [610, 168] width 822 height 62
copy p "New rate plan: GOA Smartphone 14 30D"
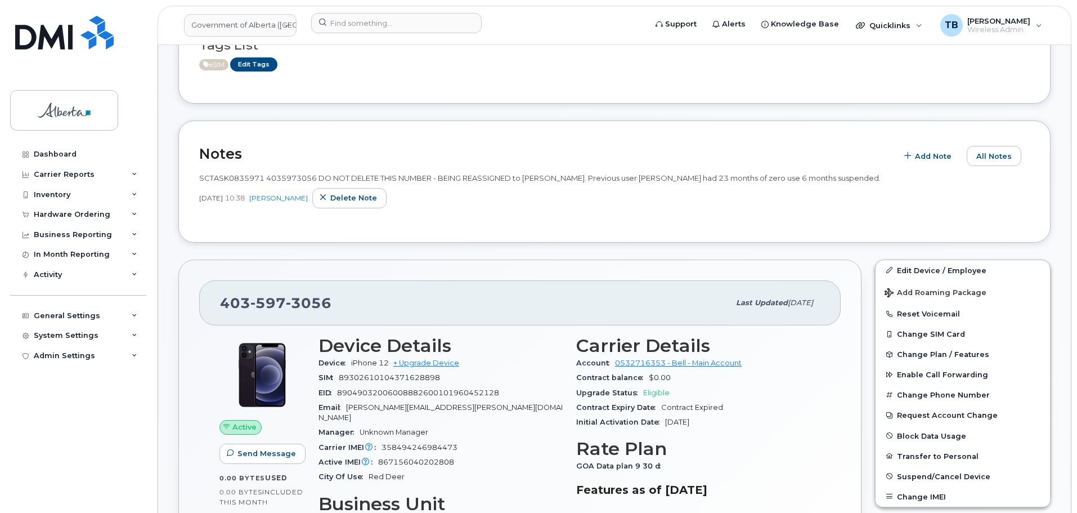
scroll to position [169, 0]
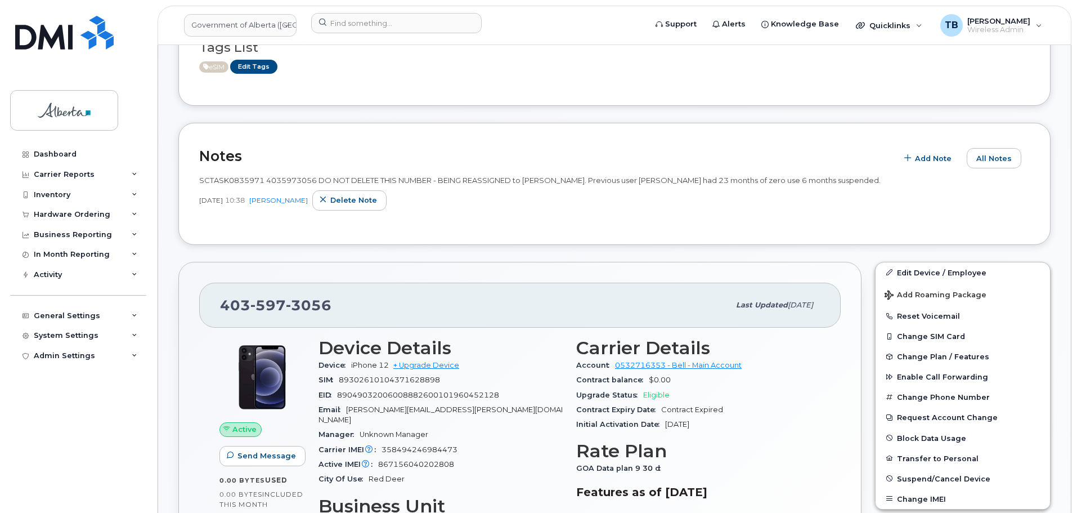
click at [225, 179] on span "SCTASK0835971 4035973056 DO NOT DELETE THIS NUMBER - BEING REASSIGNED to Cheryl…" at bounding box center [540, 180] width 682 height 9
copy span "SCTASK0835971"
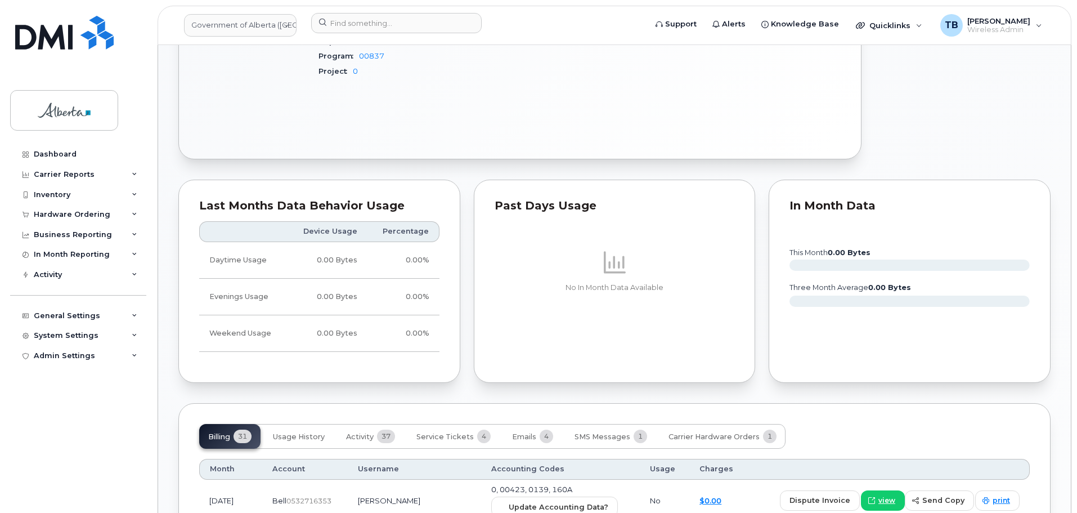
scroll to position [844, 0]
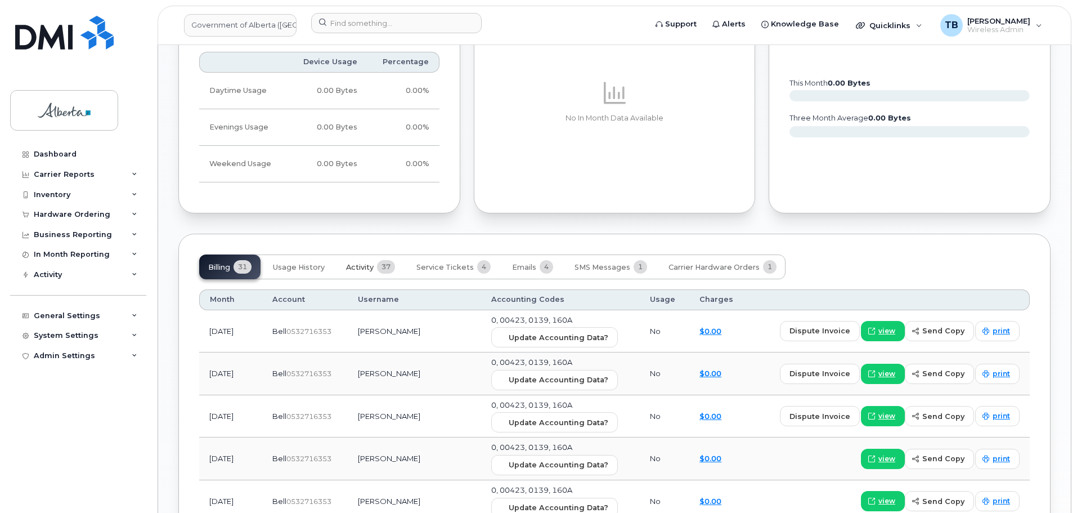
click at [366, 263] on span "Activity" at bounding box center [360, 267] width 28 height 9
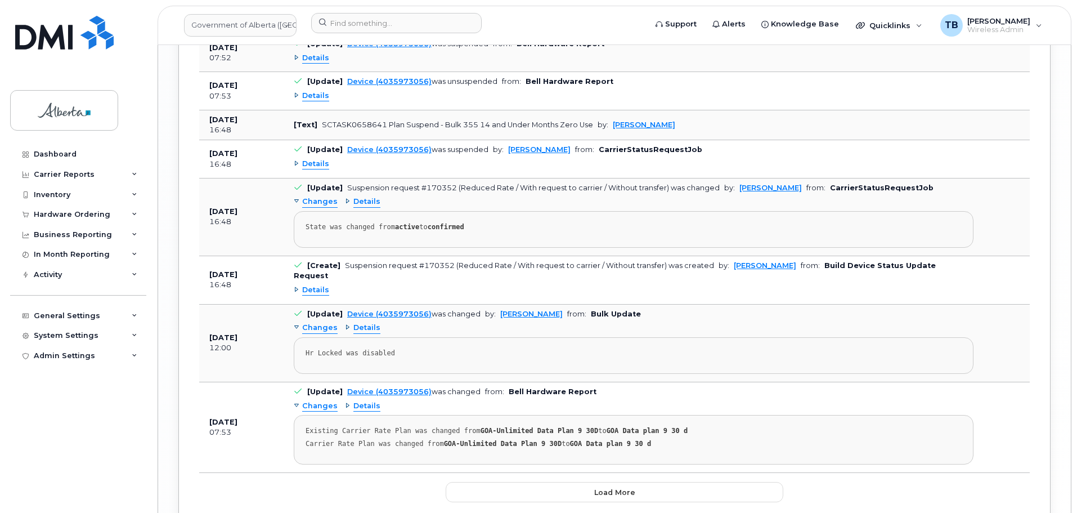
scroll to position [1852, 0]
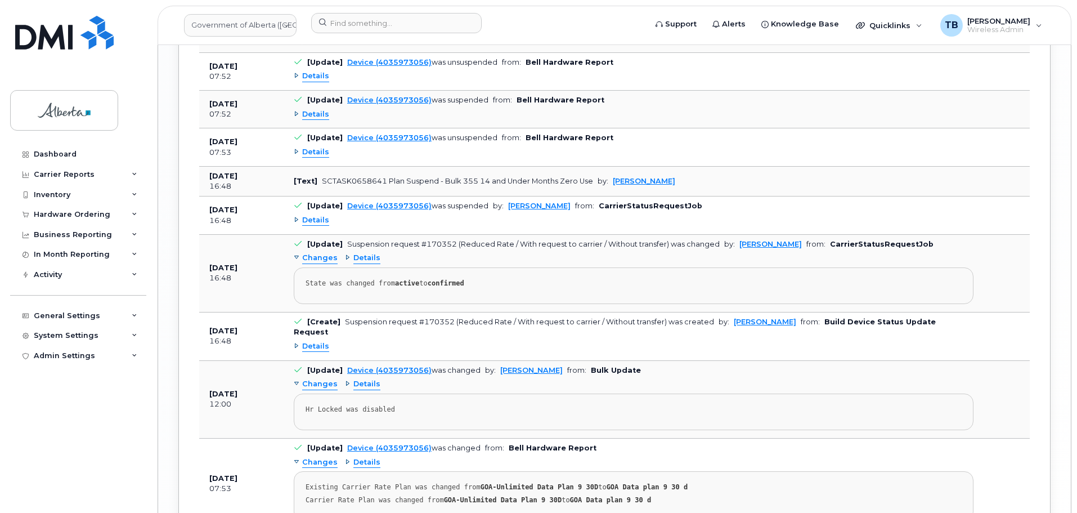
click at [326, 341] on span "Details" at bounding box center [315, 346] width 27 height 11
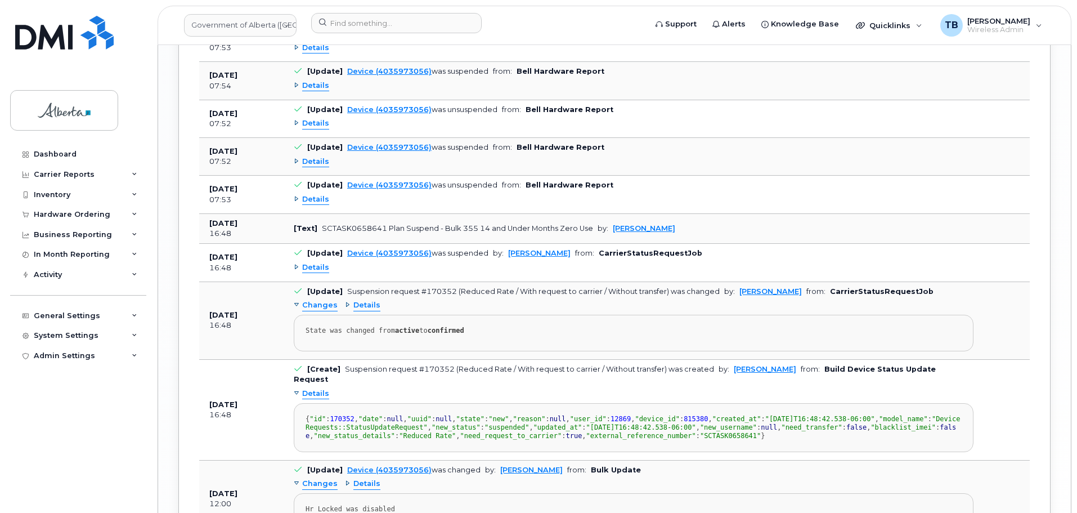
scroll to position [1739, 0]
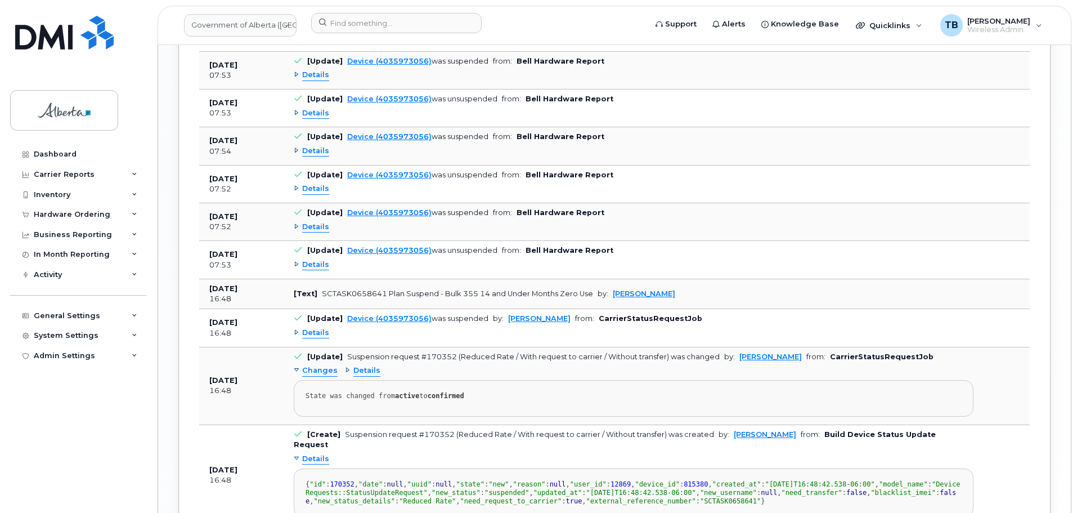
click at [325, 328] on span "Details" at bounding box center [315, 333] width 27 height 11
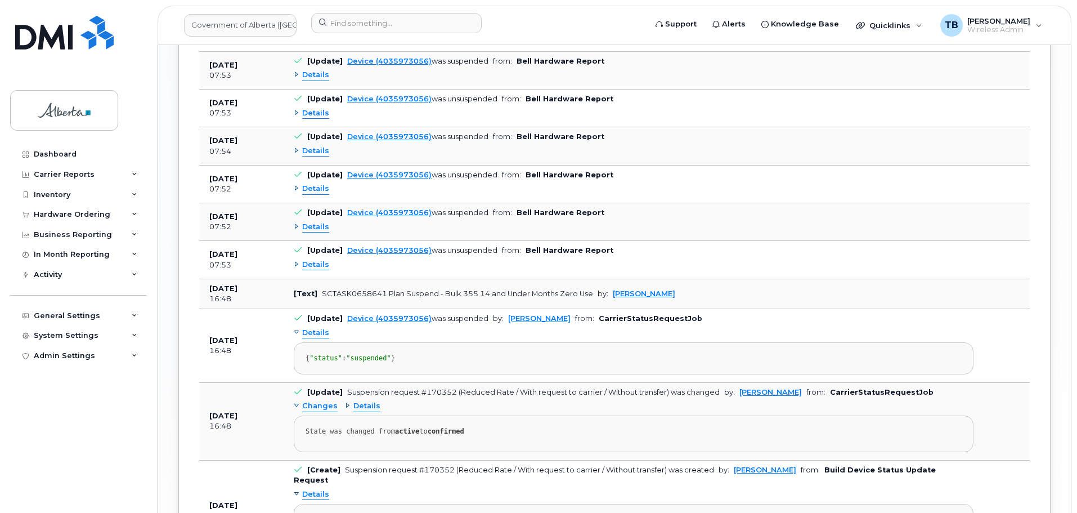
click at [319, 259] on span "Details" at bounding box center [315, 264] width 27 height 11
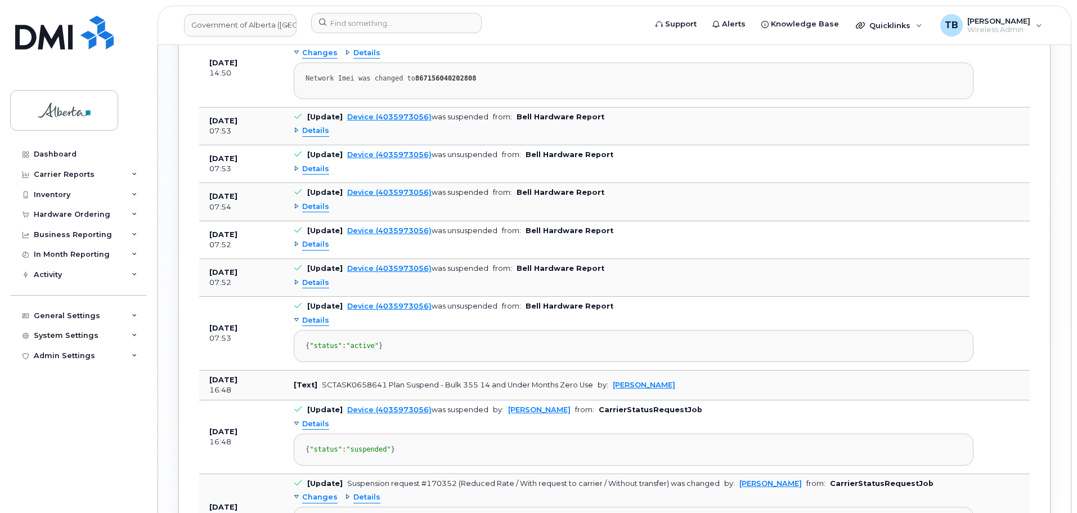
scroll to position [1683, 0]
click at [316, 278] on span "Details" at bounding box center [315, 283] width 27 height 11
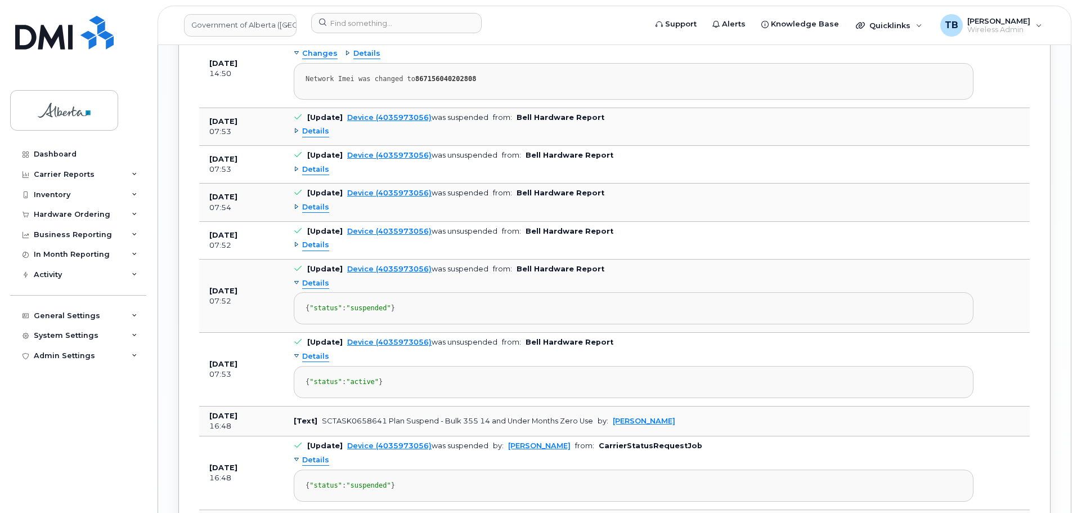
click at [312, 240] on span "Details" at bounding box center [315, 245] width 27 height 11
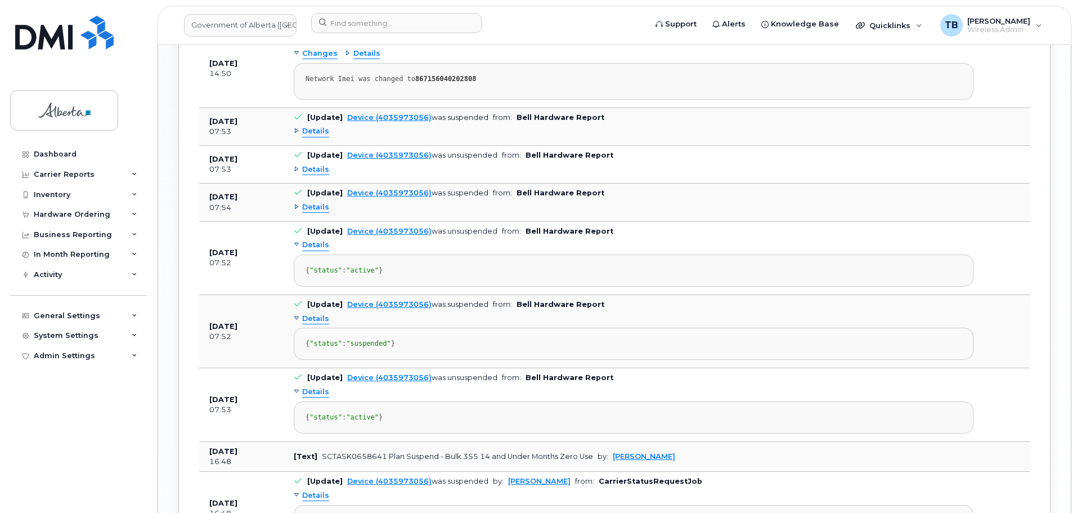
click at [319, 202] on span "Details" at bounding box center [315, 207] width 27 height 11
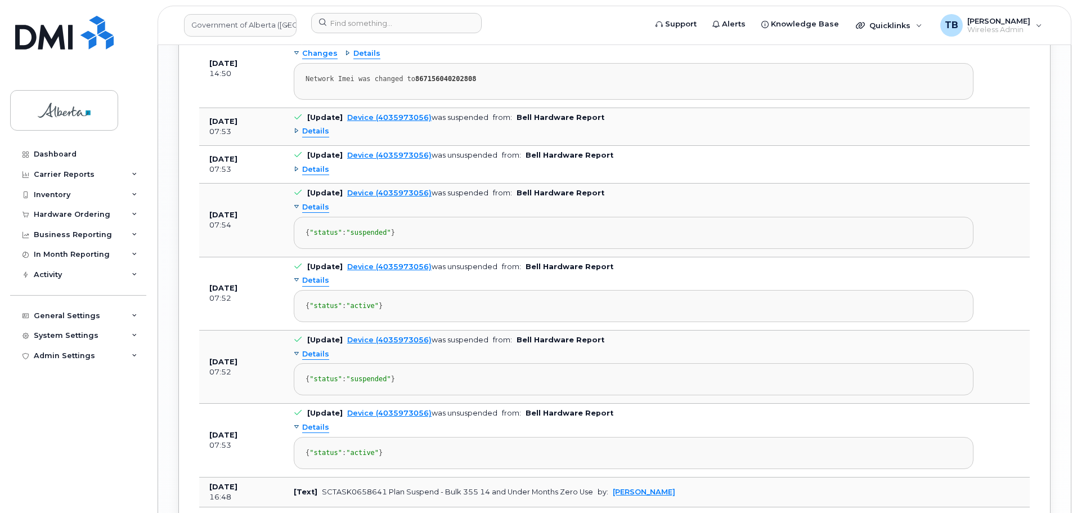
click at [312, 164] on span "Details" at bounding box center [315, 169] width 27 height 11
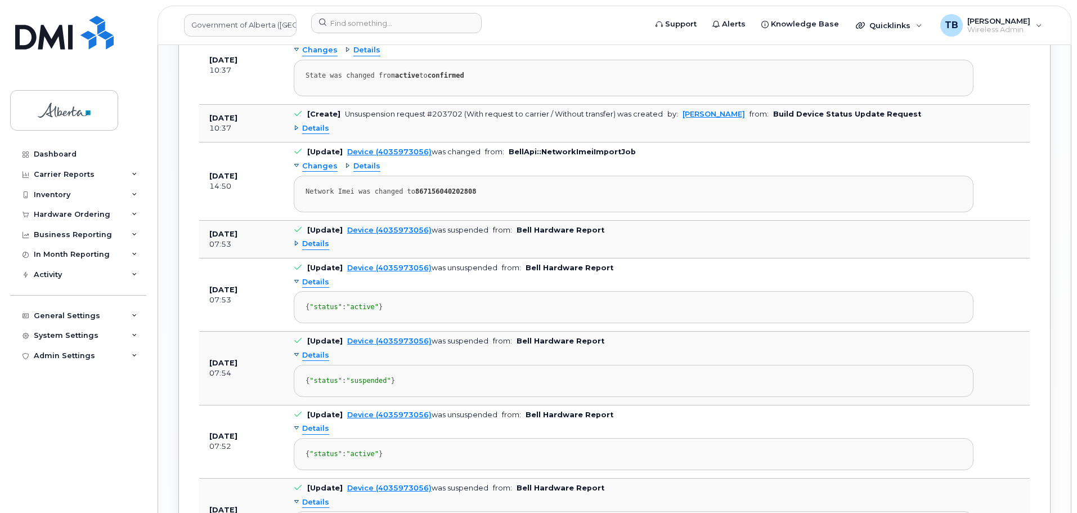
click at [317, 239] on span "Details" at bounding box center [315, 244] width 27 height 11
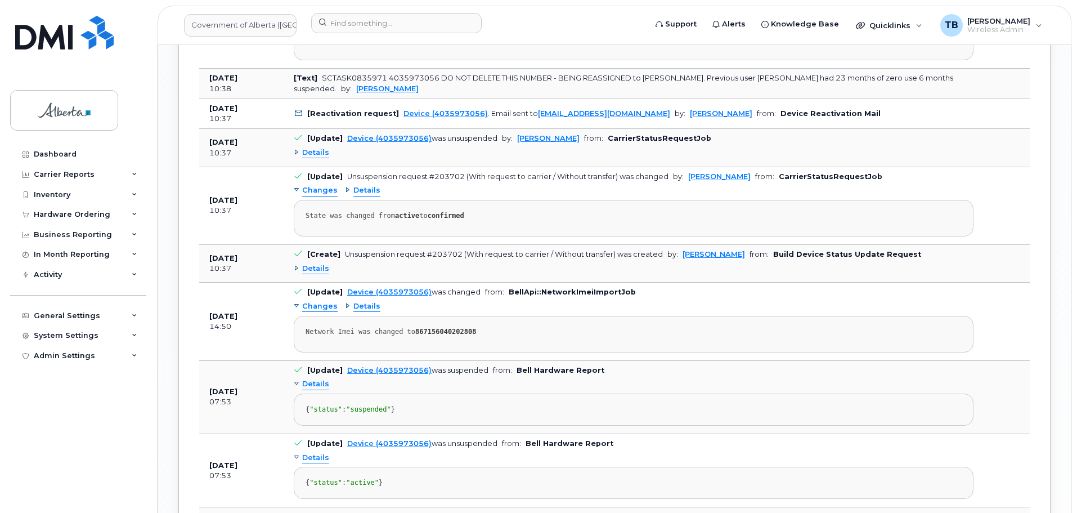
scroll to position [1401, 0]
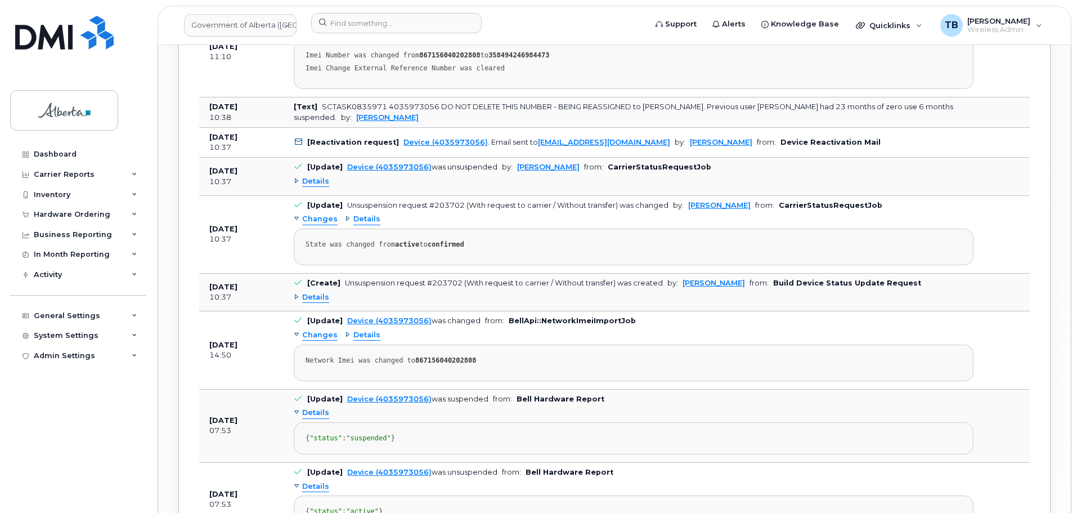
click at [312, 292] on span "Details" at bounding box center [315, 297] width 27 height 11
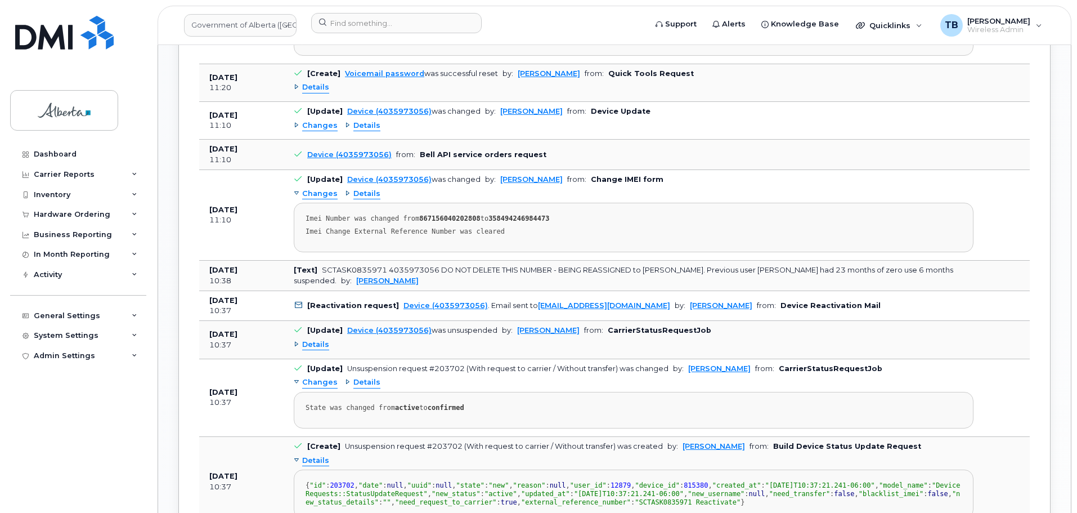
scroll to position [1233, 0]
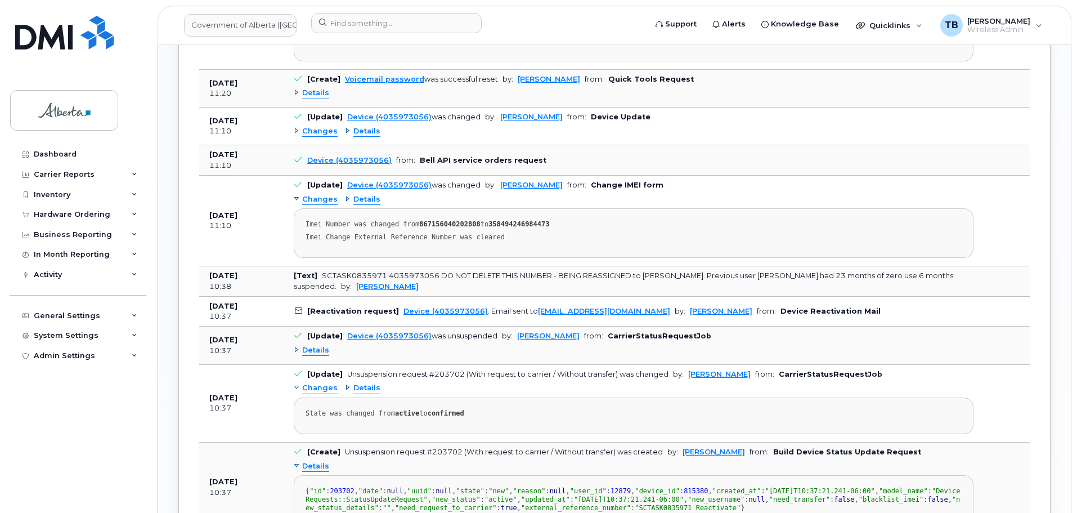
click at [315, 345] on span "Details" at bounding box center [315, 350] width 27 height 11
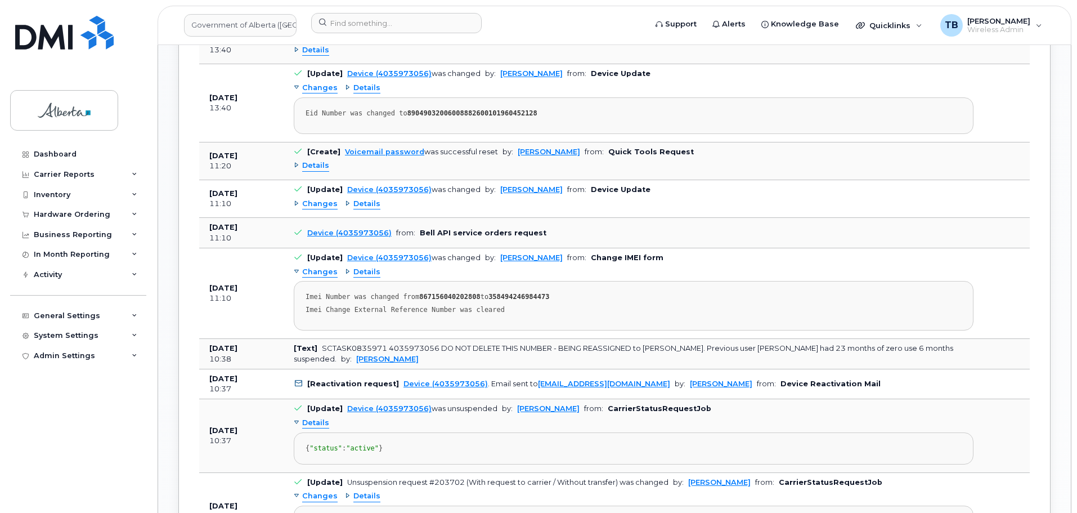
scroll to position [1120, 0]
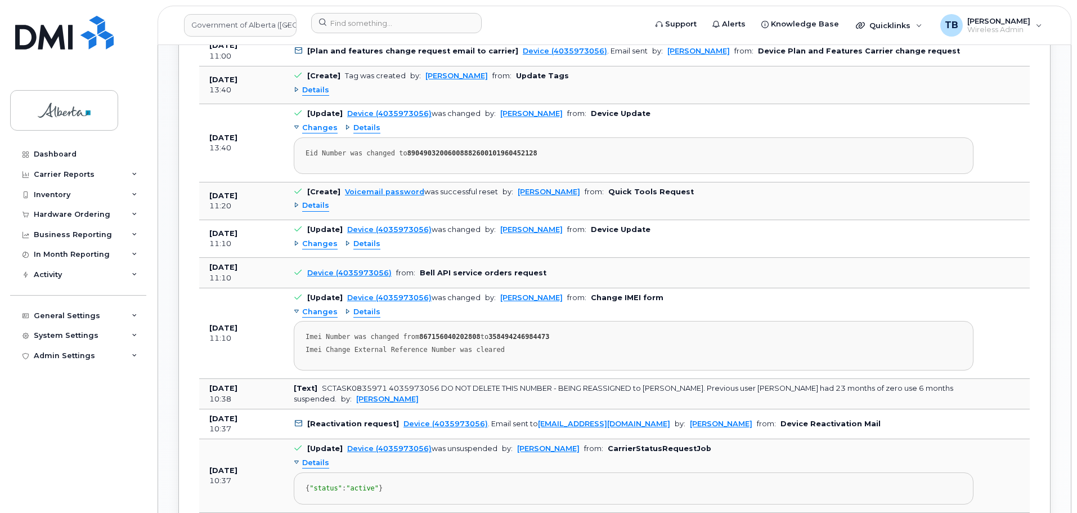
click at [355, 239] on span "Details" at bounding box center [366, 244] width 27 height 11
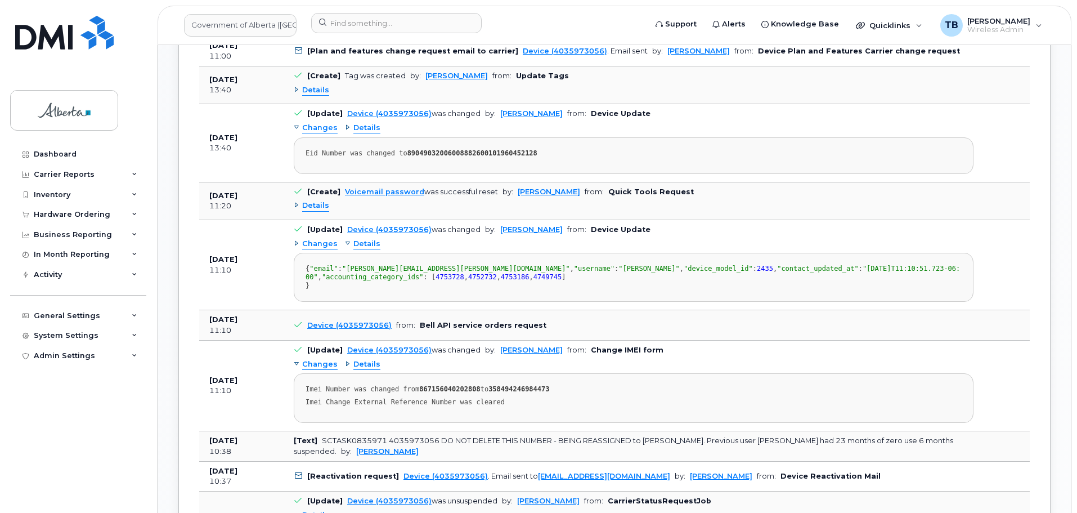
click at [326, 200] on span "Details" at bounding box center [315, 205] width 27 height 11
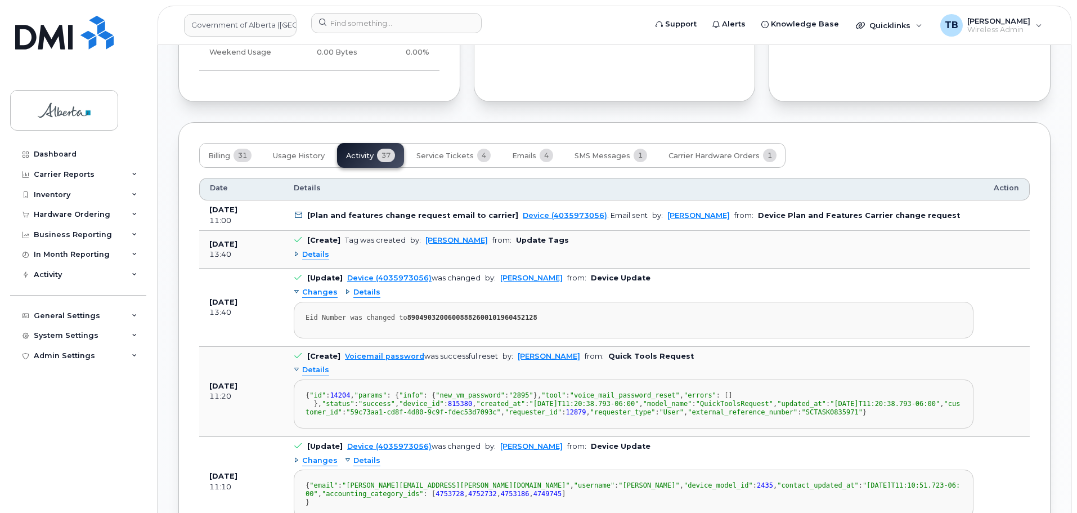
scroll to position [951, 0]
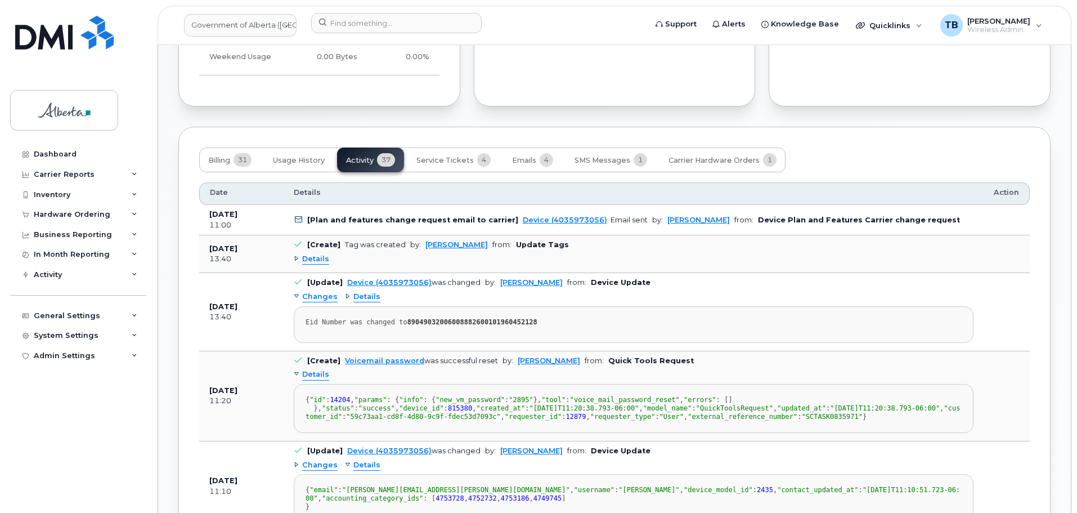
click at [359, 292] on span "Details" at bounding box center [366, 297] width 27 height 11
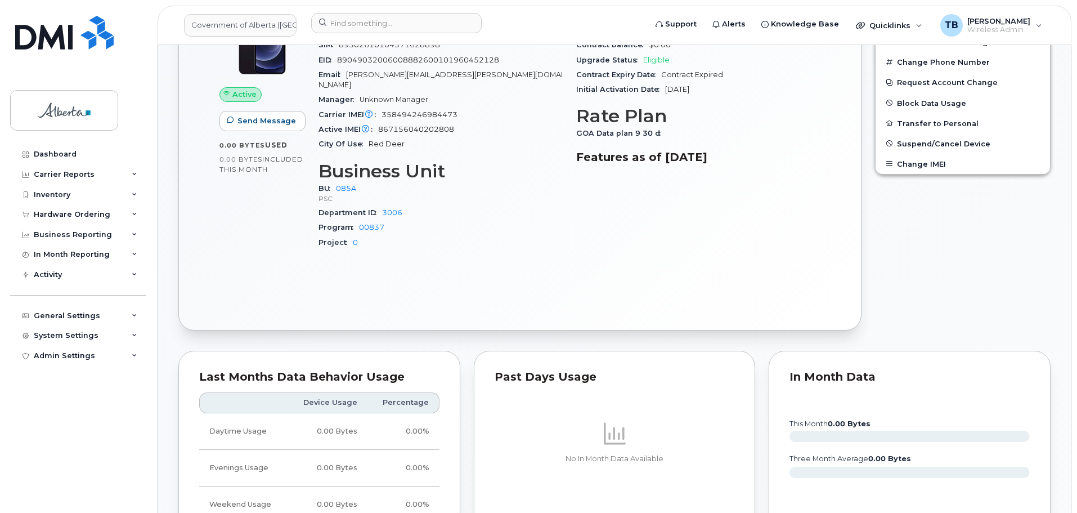
scroll to position [388, 0]
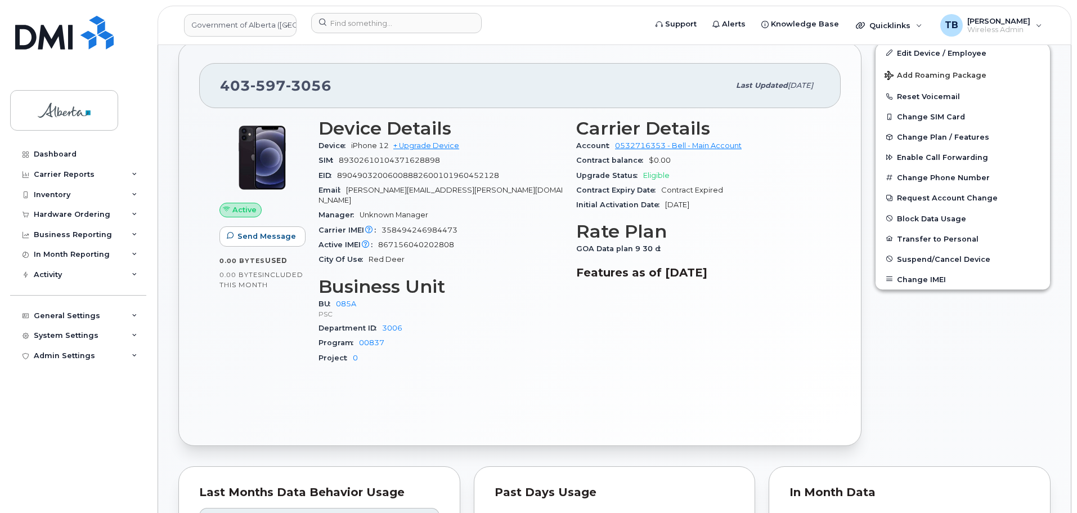
click at [411, 226] on span "358494246984473" at bounding box center [420, 230] width 76 height 8
copy span "358494246984473"
click at [419, 240] on span "867156040202808" at bounding box center [416, 244] width 76 height 8
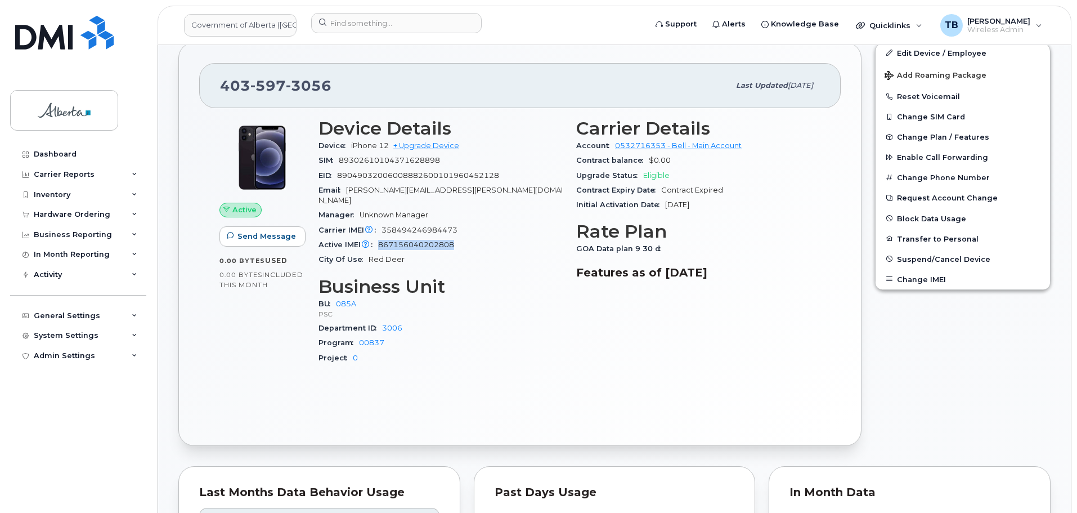
copy span "867156040202808"
click at [410, 223] on div "Carrier IMEI Carrier IMEI is reported during the last billing cycle or change o…" at bounding box center [441, 230] width 244 height 15
click at [409, 226] on span "358494246984473" at bounding box center [420, 230] width 76 height 8
copy span "358494246984473"
click at [557, 421] on div "403 597 3056 Last updated Aug 21, 2025 Active Send Message 0.00 Bytes  used 0.0…" at bounding box center [519, 244] width 683 height 404
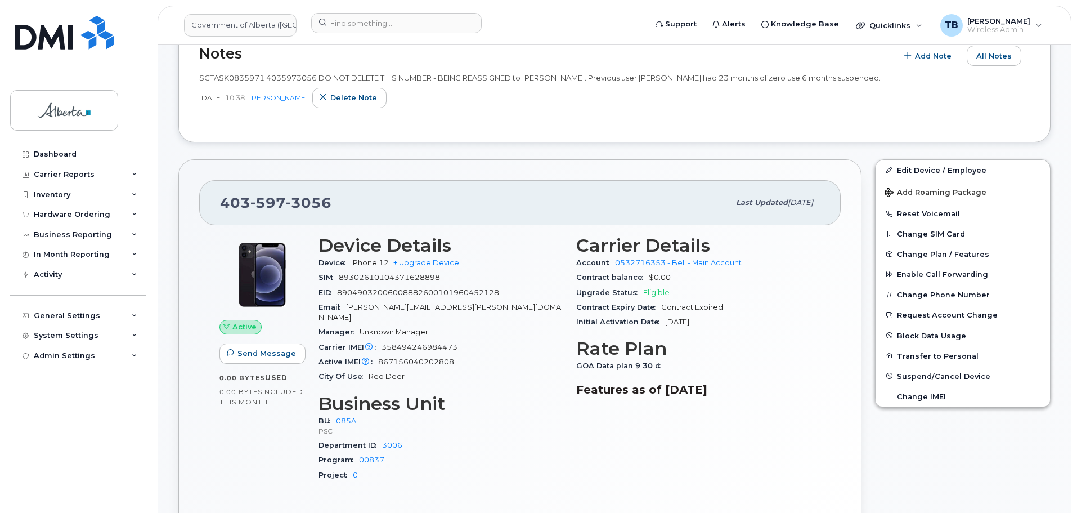
scroll to position [281, 0]
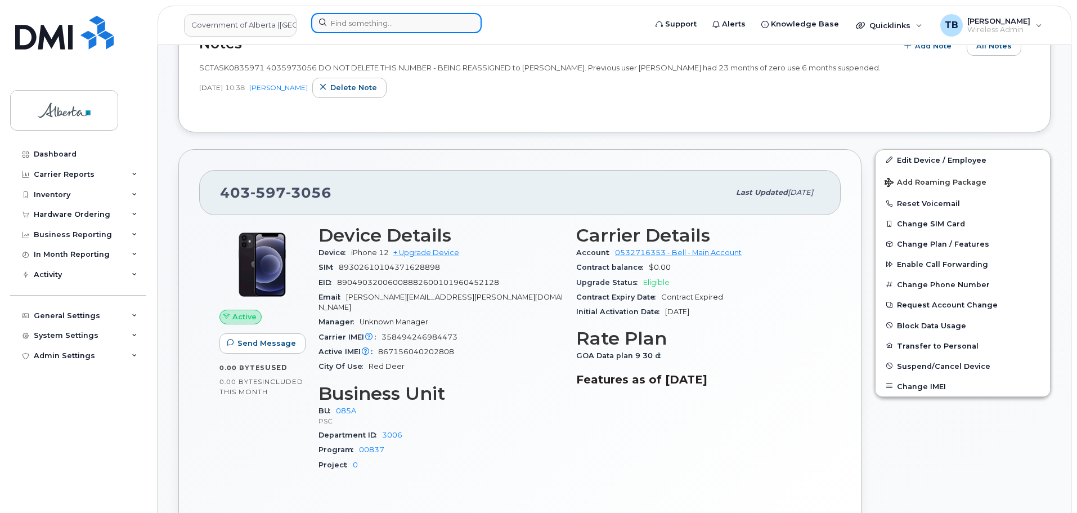
click at [335, 32] on input at bounding box center [396, 23] width 171 height 20
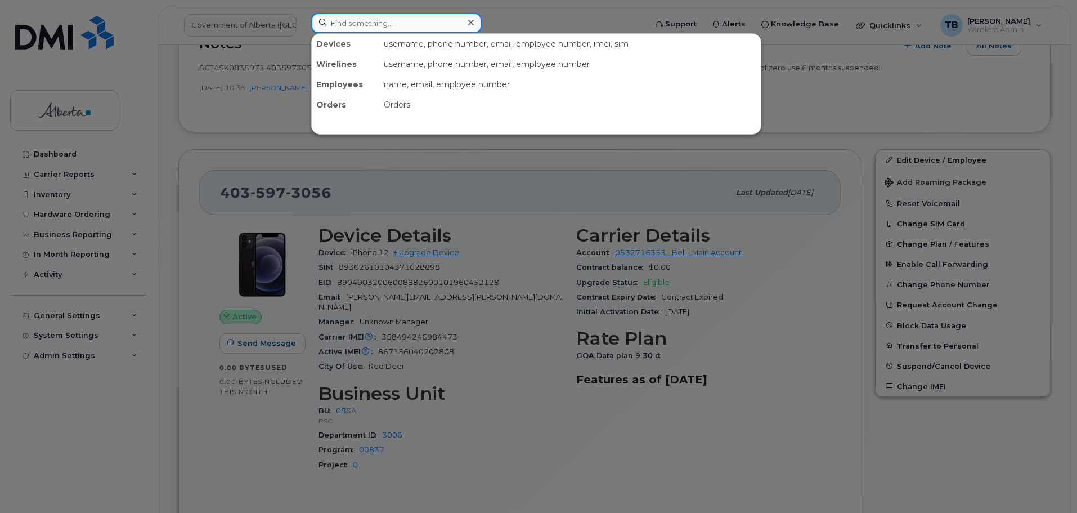
paste input "7809190005"
type input "7809190005"
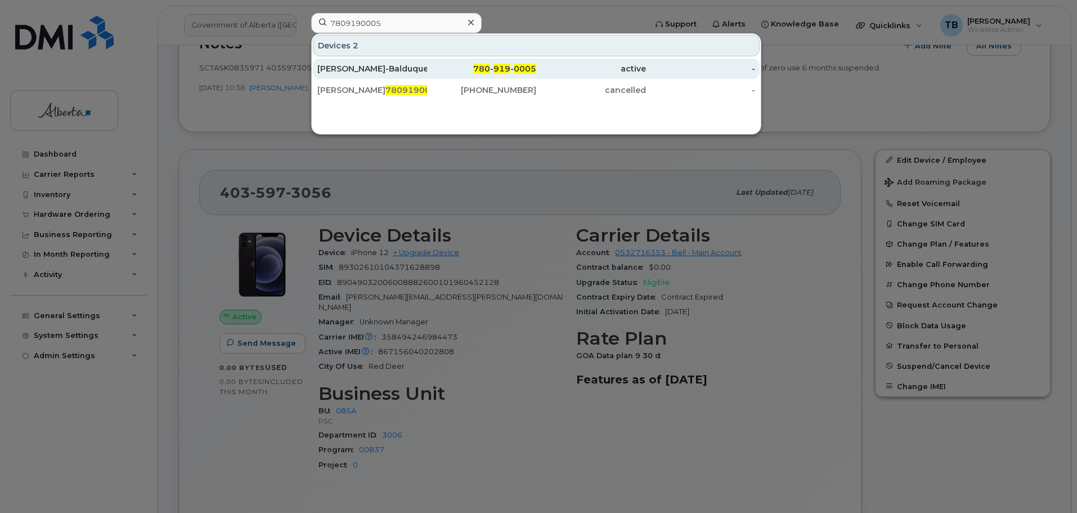
click at [343, 68] on div "Beatriz Vallejo-Balduque" at bounding box center [372, 68] width 110 height 11
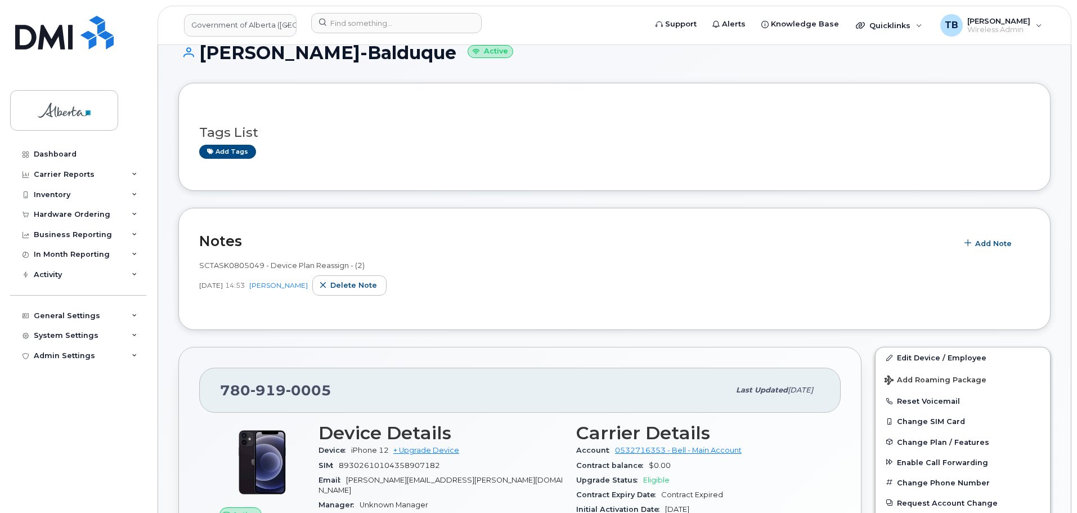
scroll to position [56, 0]
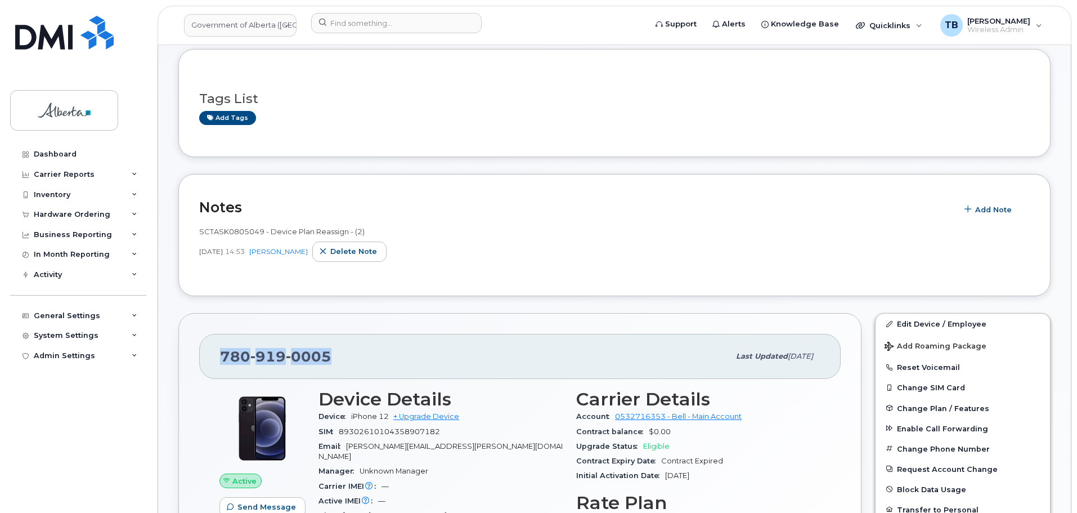
drag, startPoint x: 368, startPoint y: 350, endPoint x: 220, endPoint y: 351, distance: 147.5
click at [220, 351] on div "780 919 0005" at bounding box center [474, 356] width 509 height 24
copy span "780 919 0005"
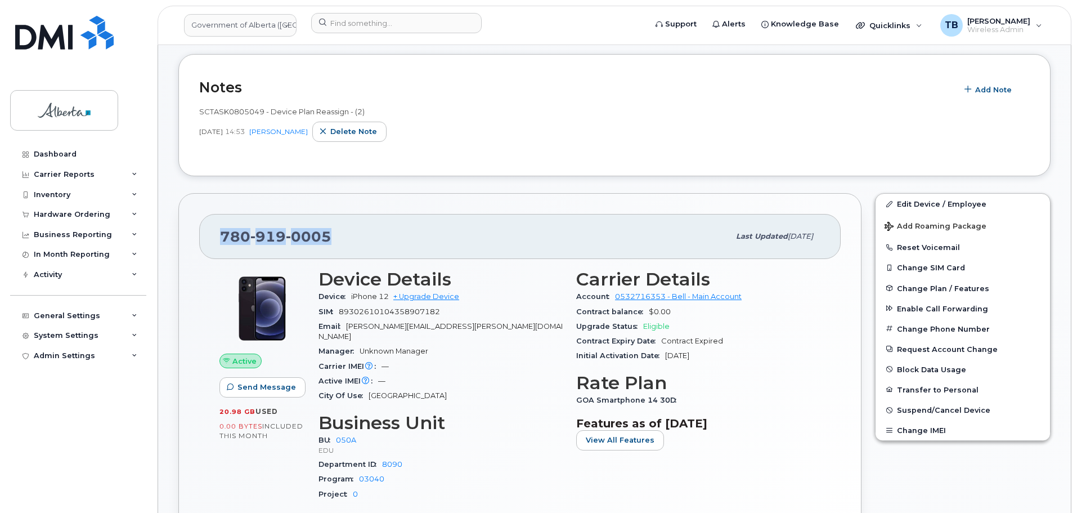
scroll to position [169, 0]
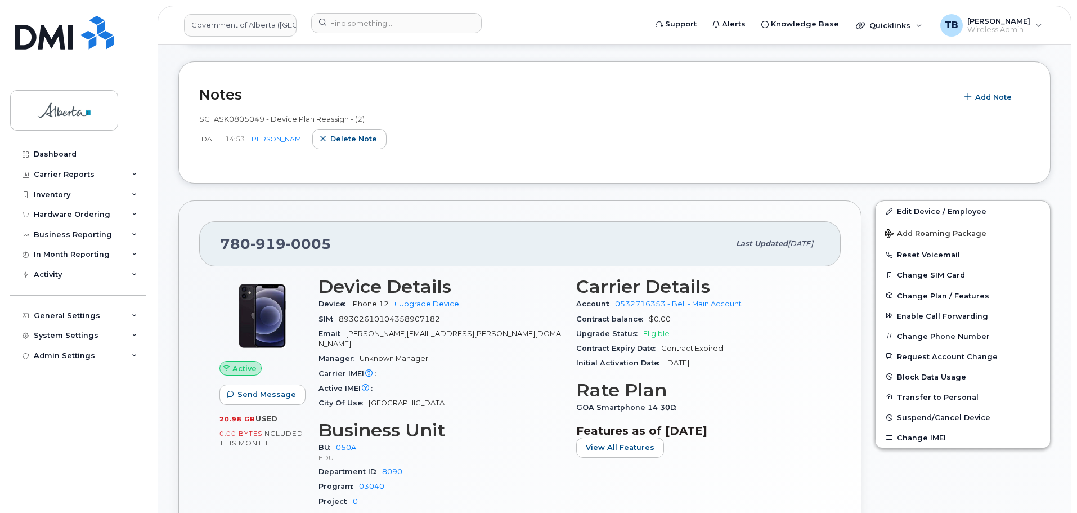
click at [440, 382] on div "Active IMEI Active IMEI is refreshed daily with a delay of up to 48 hours follo…" at bounding box center [441, 388] width 244 height 15
click at [981, 104] on button "Add Note" at bounding box center [989, 97] width 64 height 20
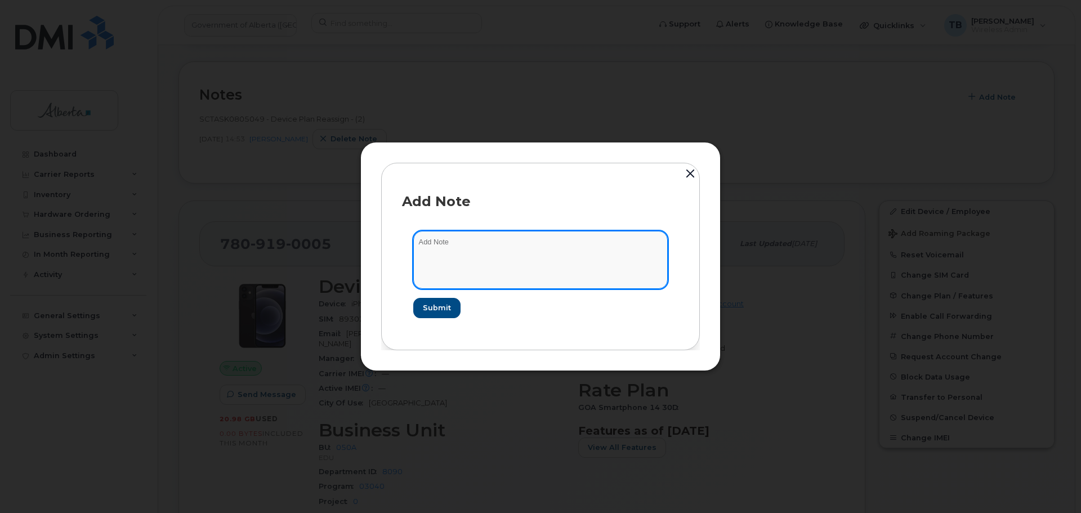
click at [439, 257] on textarea at bounding box center [540, 259] width 254 height 57
paste textarea "SCTASK0845009"
paste textarea "Device Plan Reassign - (1)"
type textarea "SCTASK0845009 Device Plan Reassign - (1)"
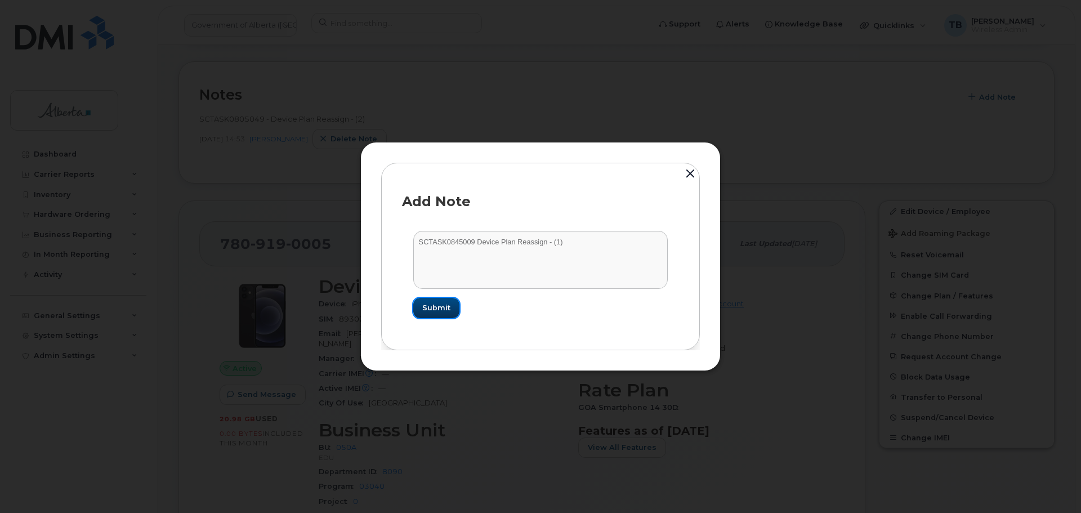
click at [444, 306] on span "Submit" at bounding box center [436, 307] width 28 height 11
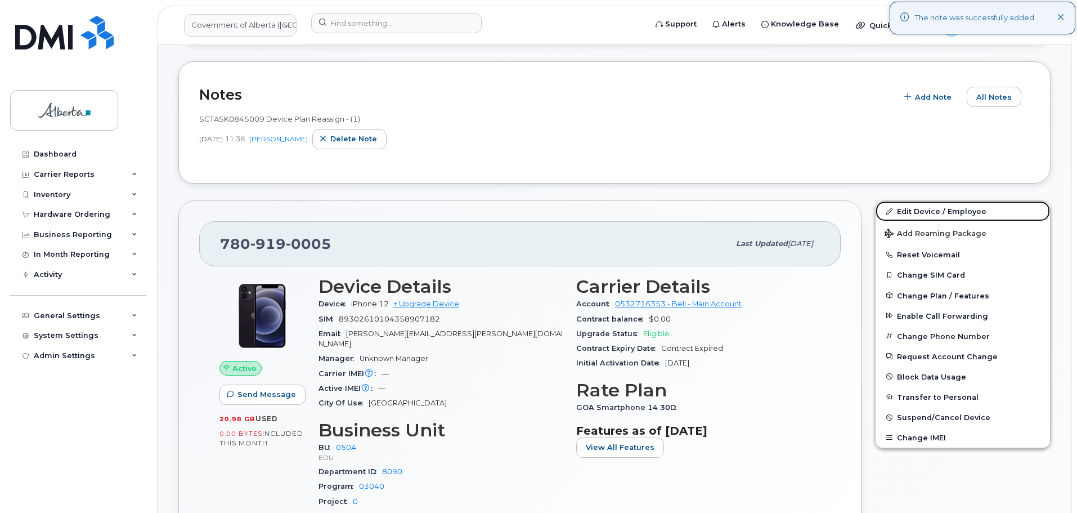
drag, startPoint x: 917, startPoint y: 212, endPoint x: 676, endPoint y: 154, distance: 248.2
click at [917, 212] on link "Edit Device / Employee" at bounding box center [963, 211] width 174 height 20
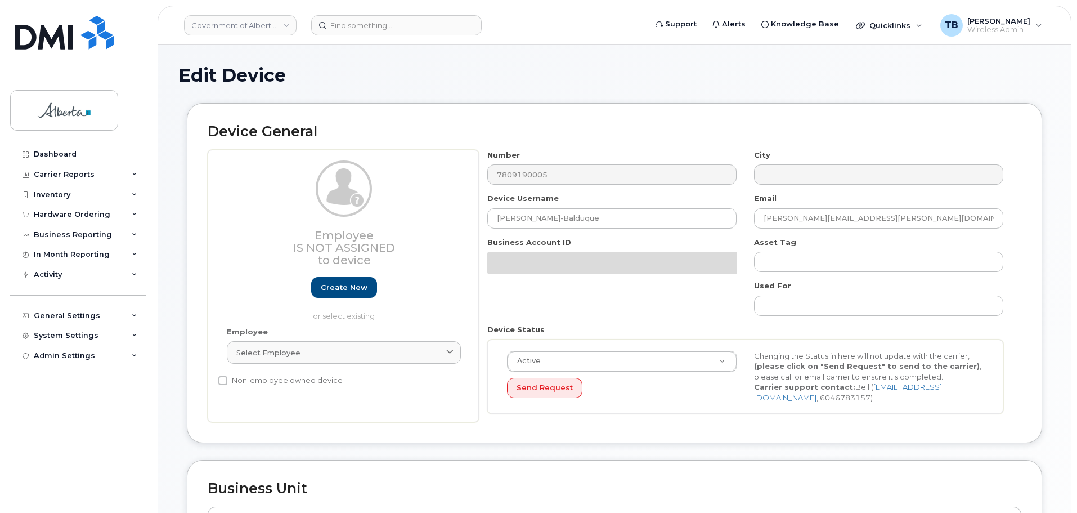
select select "4749738"
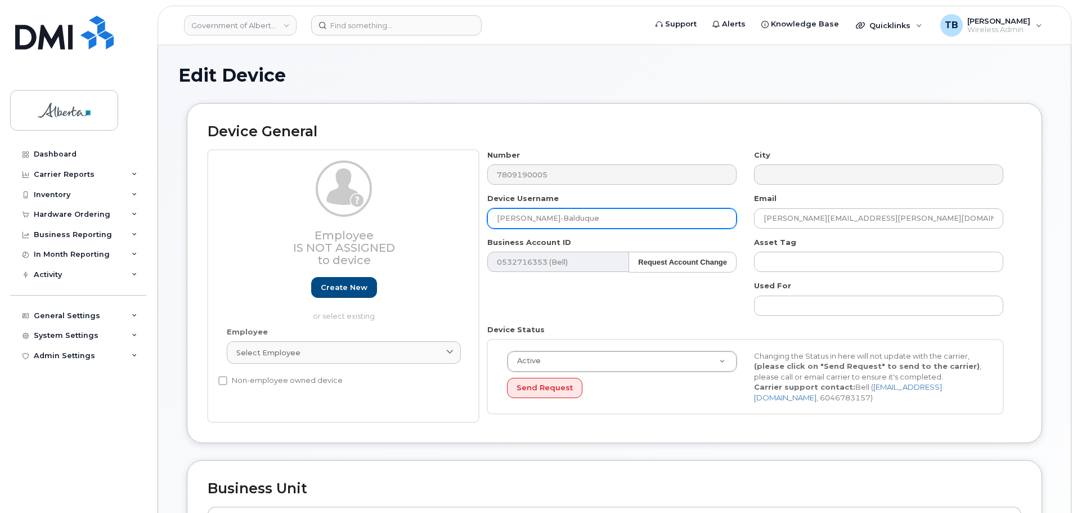
drag, startPoint x: 609, startPoint y: 217, endPoint x: 332, endPoint y: 212, distance: 277.5
click at [332, 212] on div "Employee Is not assigned to device Create new or select existing Employee Selec…" at bounding box center [615, 286] width 814 height 273
paste input "[PERSON_NAME]"
type input "[PERSON_NAME]"
drag, startPoint x: 920, startPoint y: 217, endPoint x: 663, endPoint y: 215, distance: 257.2
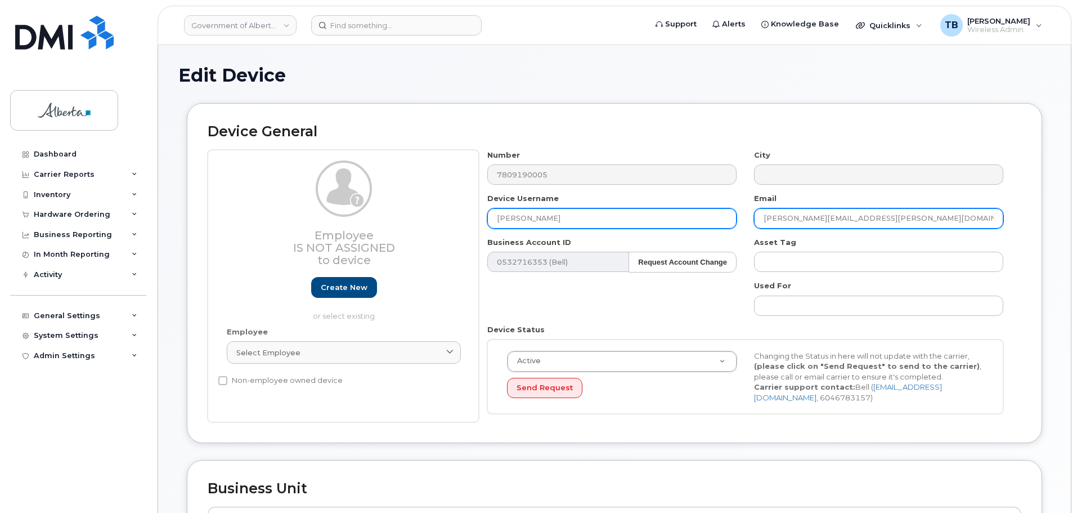
click at [663, 215] on div "Number 7809190005 City Device Username [PERSON_NAME] Email [PERSON_NAME][EMAIL_…" at bounding box center [746, 286] width 534 height 273
paste input "[PERSON_NAME].[PERSON_NAME]"
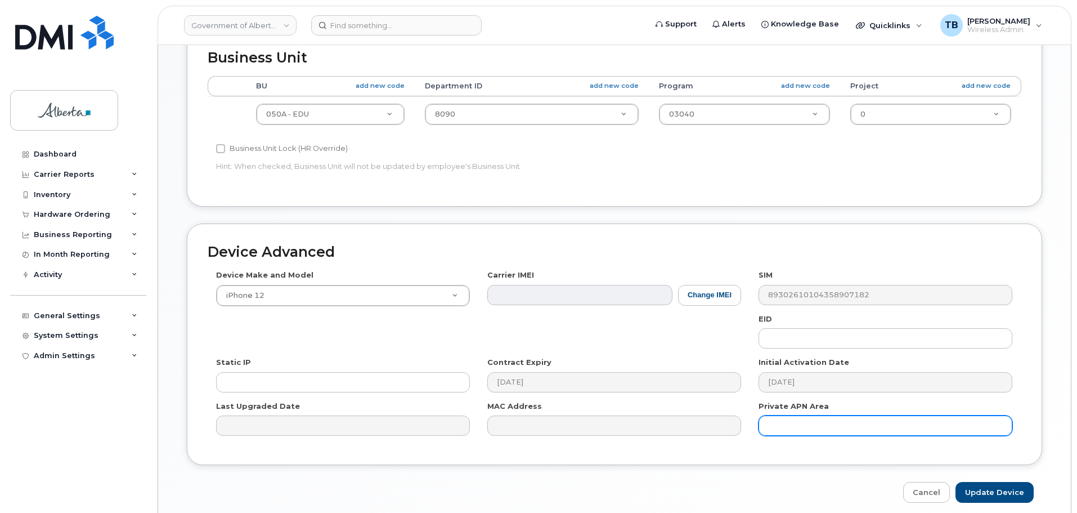
scroll to position [477, 0]
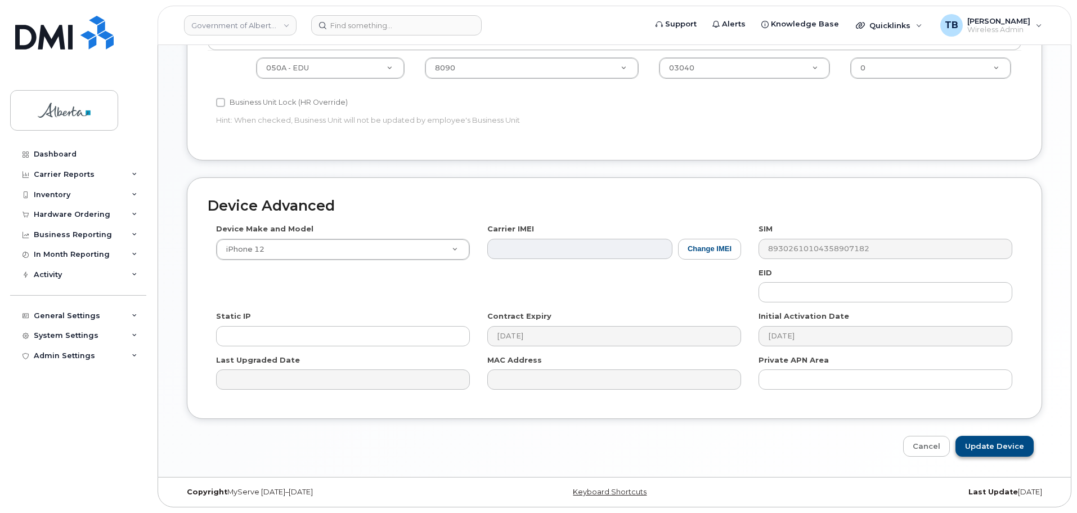
type input "[PERSON_NAME][EMAIL_ADDRESS][PERSON_NAME][DOMAIN_NAME]"
click at [984, 454] on input "Update Device" at bounding box center [995, 446] width 78 height 21
type input "Saving..."
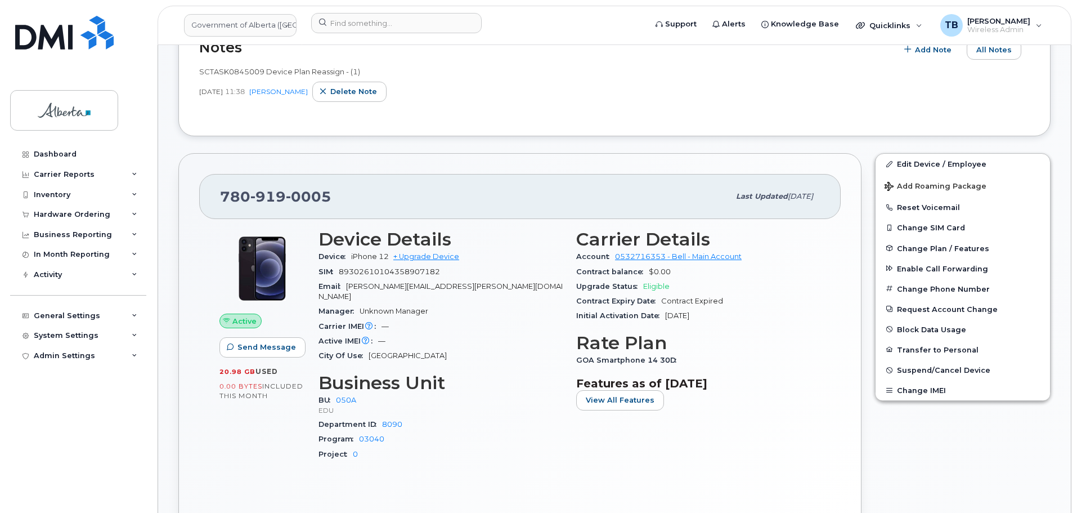
scroll to position [113, 0]
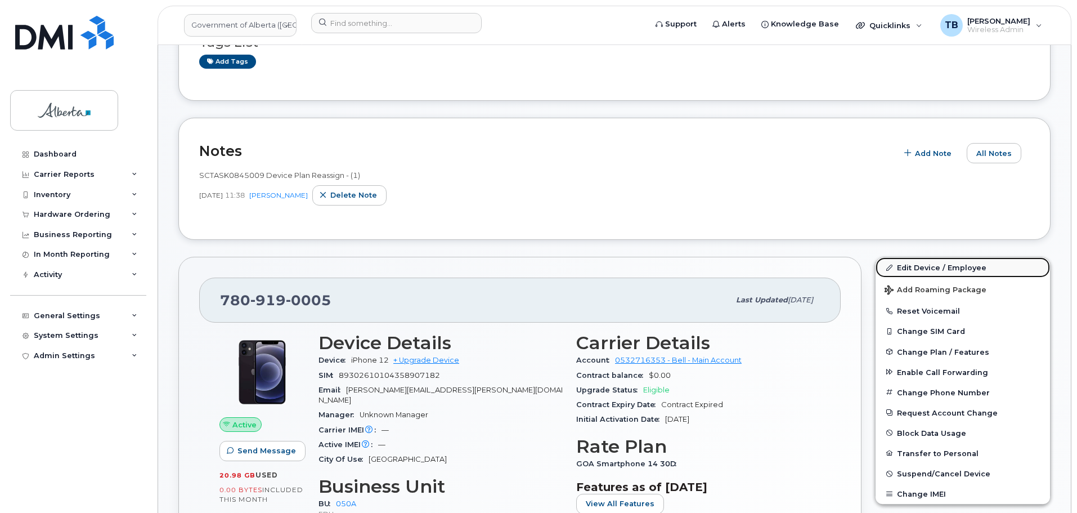
click at [924, 261] on link "Edit Device / Employee" at bounding box center [963, 267] width 174 height 20
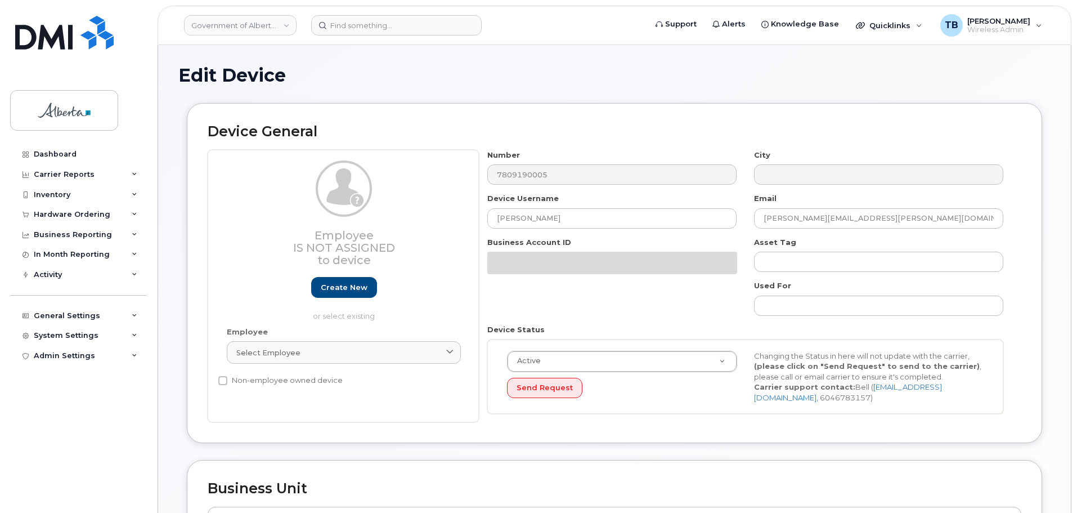
select select "4749738"
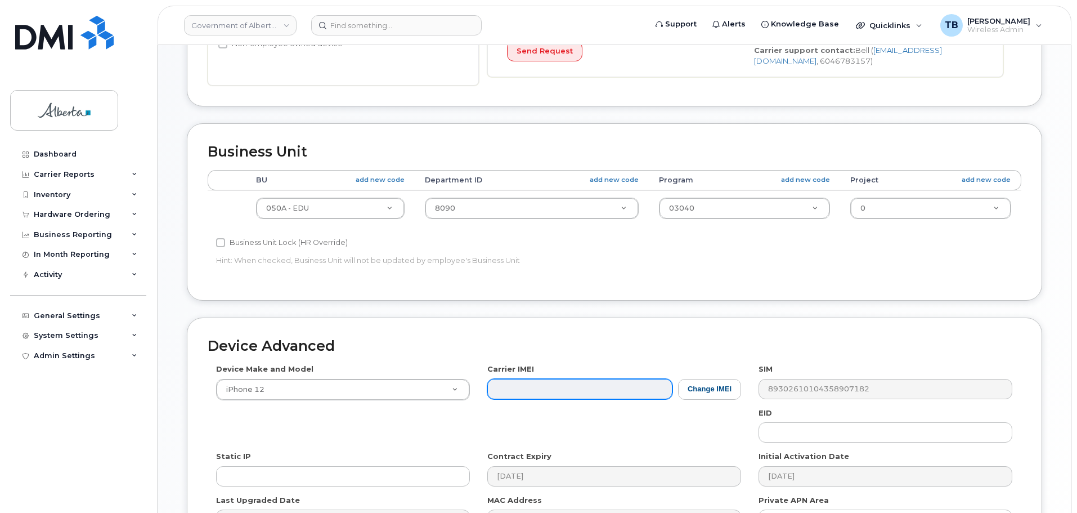
scroll to position [338, 0]
click at [701, 397] on button "Change IMEI" at bounding box center [709, 388] width 63 height 21
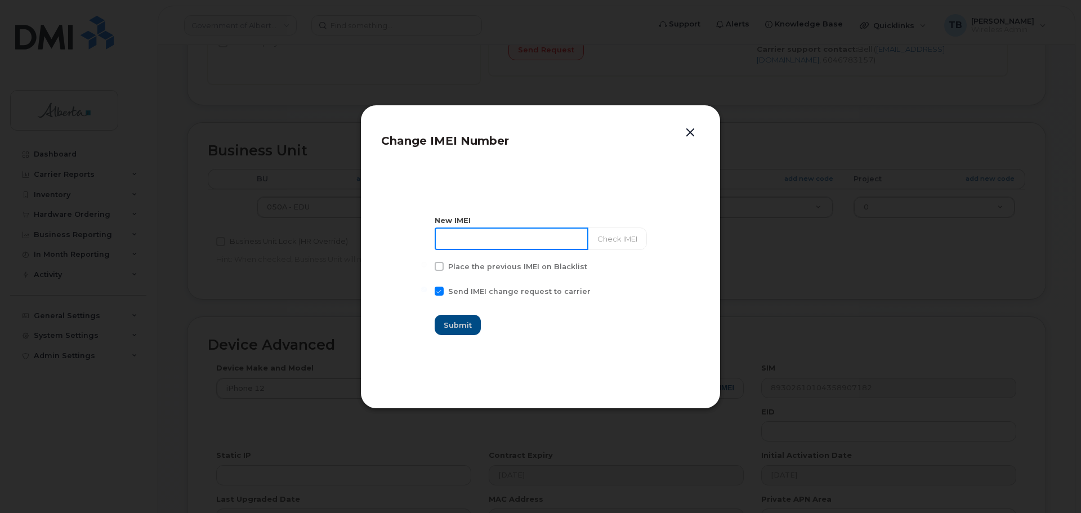
click at [485, 244] on input at bounding box center [512, 238] width 154 height 23
paste input "350400611167477"
type input "350400611167477"
click at [635, 241] on button "Check IMEI" at bounding box center [616, 238] width 59 height 23
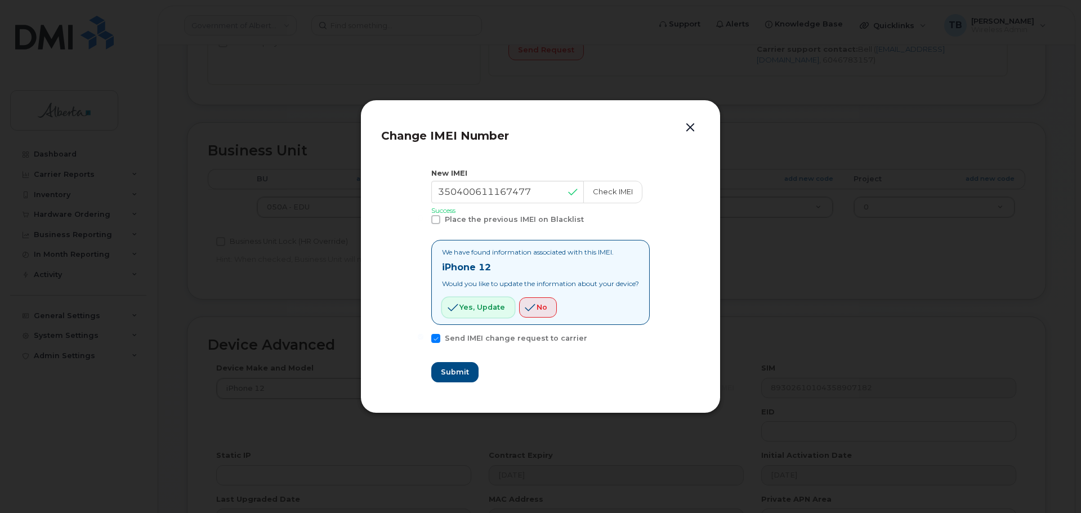
click at [459, 303] on span "Yes, update" at bounding box center [482, 307] width 46 height 11
click at [441, 374] on span "Submit" at bounding box center [454, 371] width 28 height 11
type input "350400611167477"
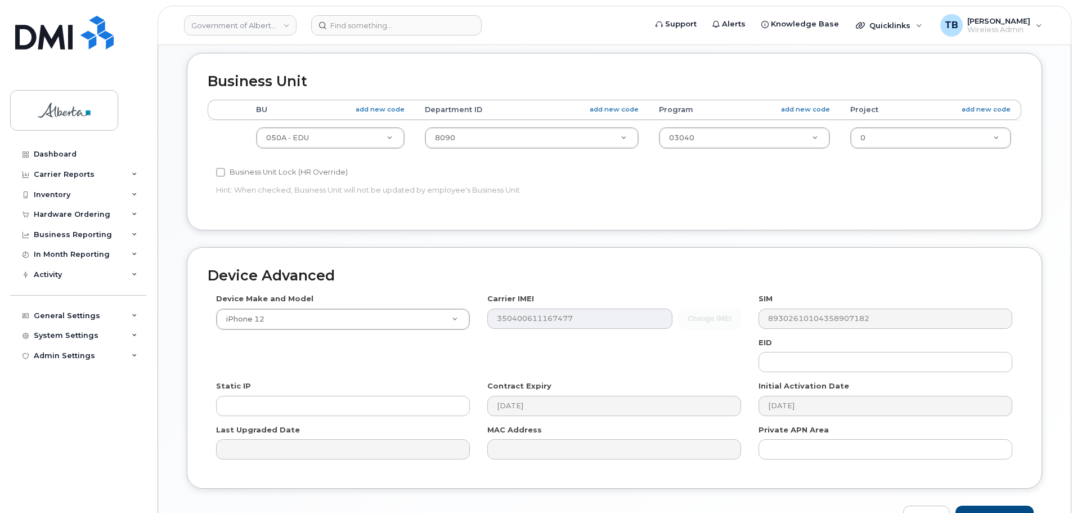
scroll to position [477, 0]
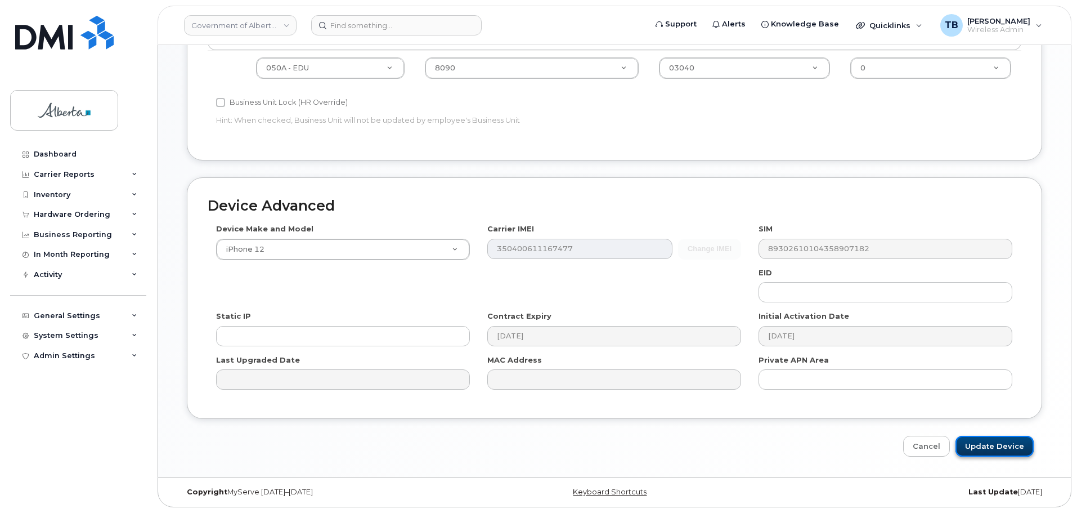
click at [1011, 442] on input "Update Device" at bounding box center [995, 446] width 78 height 21
type input "Saving..."
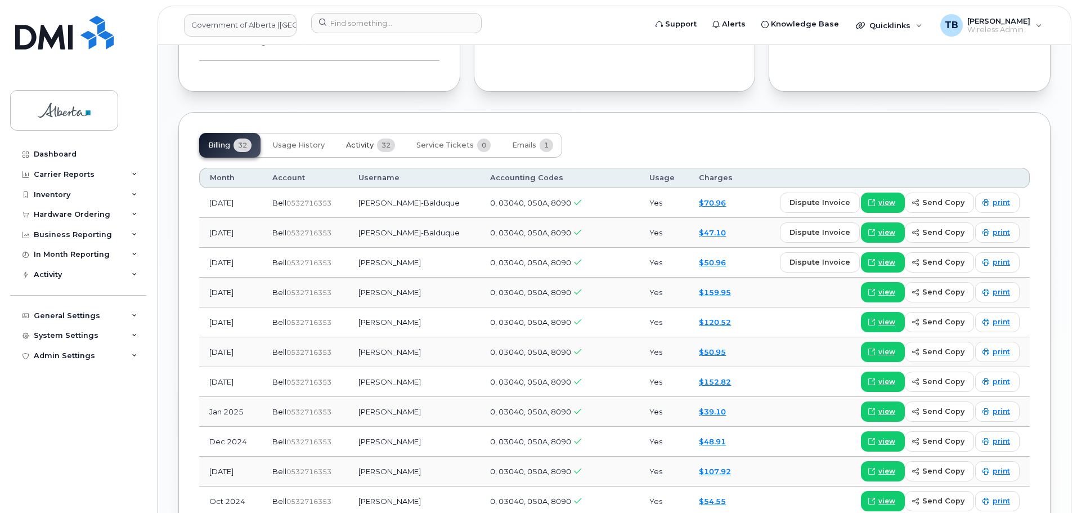
click at [354, 141] on span "Activity" at bounding box center [360, 145] width 28 height 9
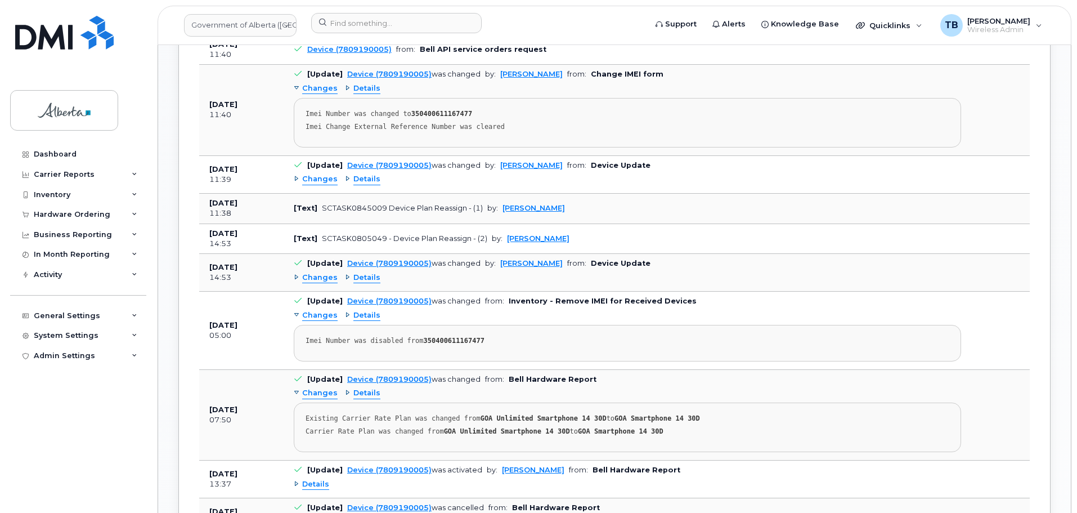
scroll to position [1069, 0]
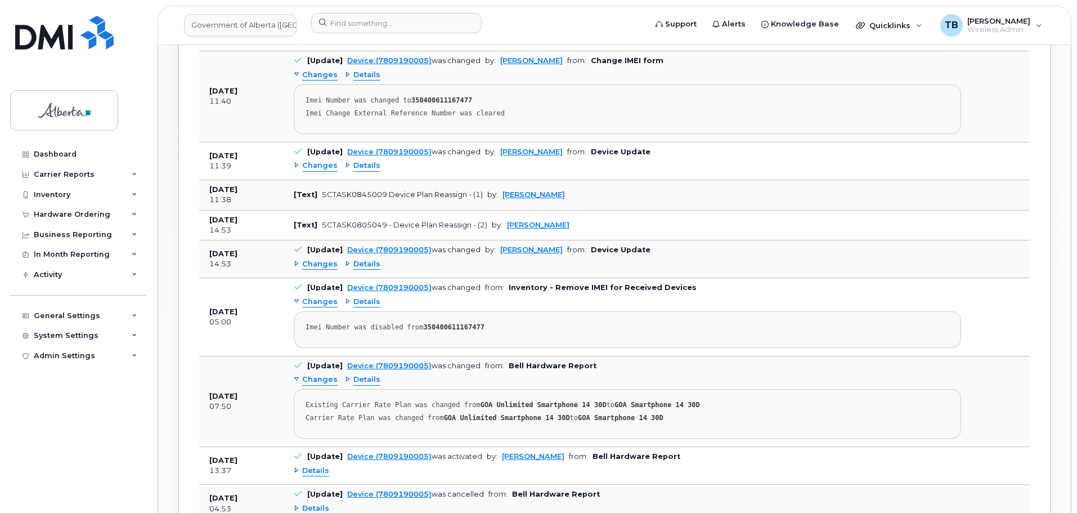
click at [361, 259] on span "Details" at bounding box center [366, 264] width 27 height 11
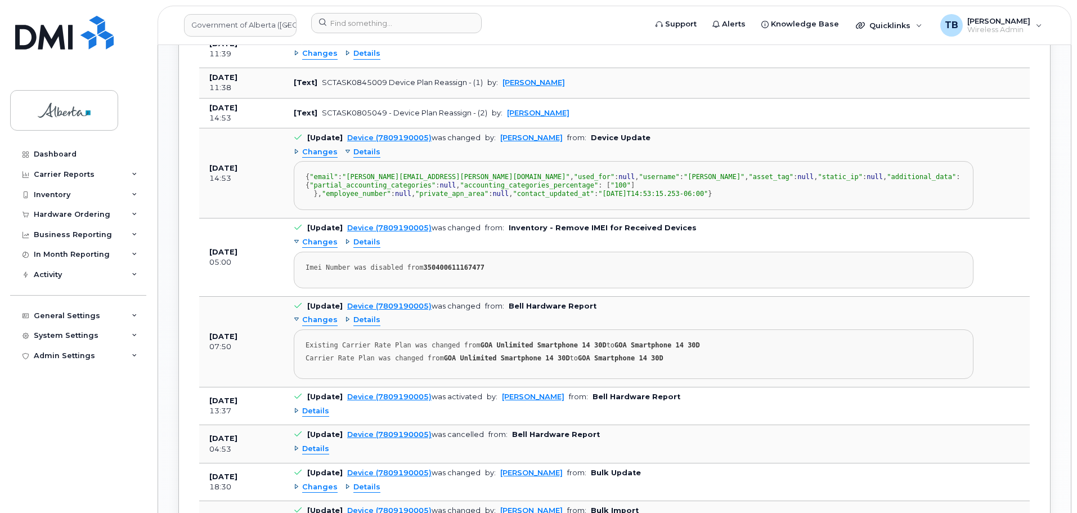
scroll to position [1182, 0]
click at [366, 247] on span "Details" at bounding box center [366, 241] width 27 height 11
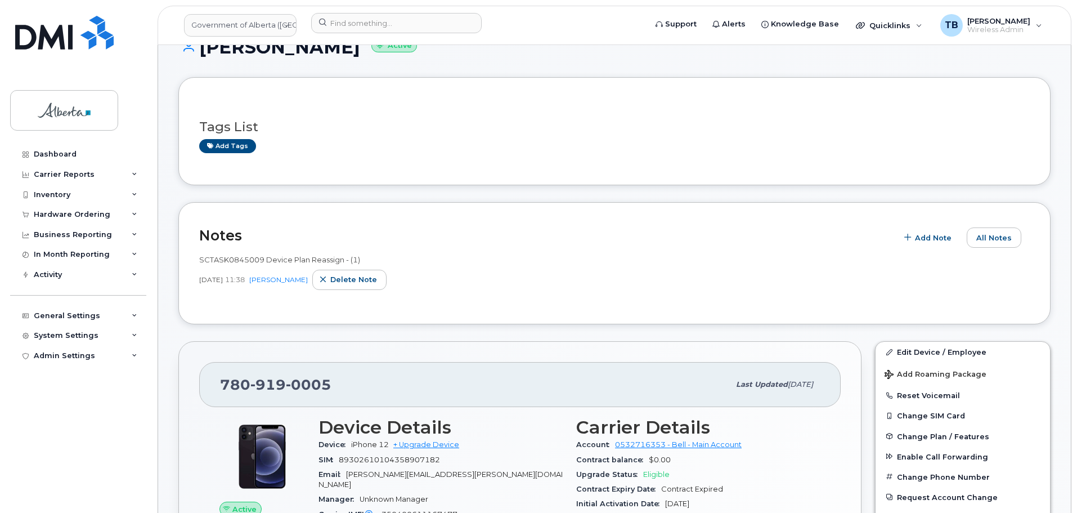
scroll to position [0, 0]
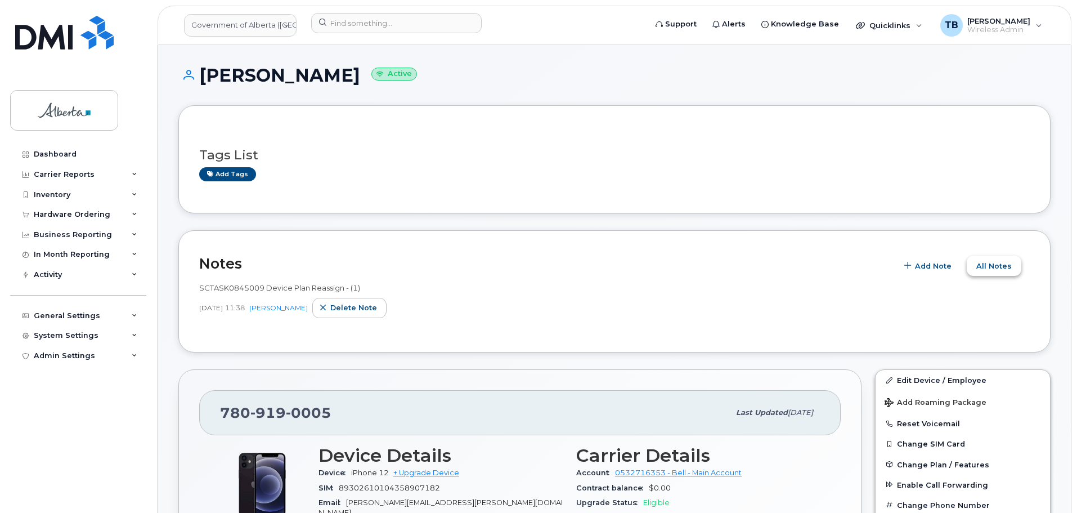
click at [1004, 268] on span "All Notes" at bounding box center [994, 266] width 35 height 11
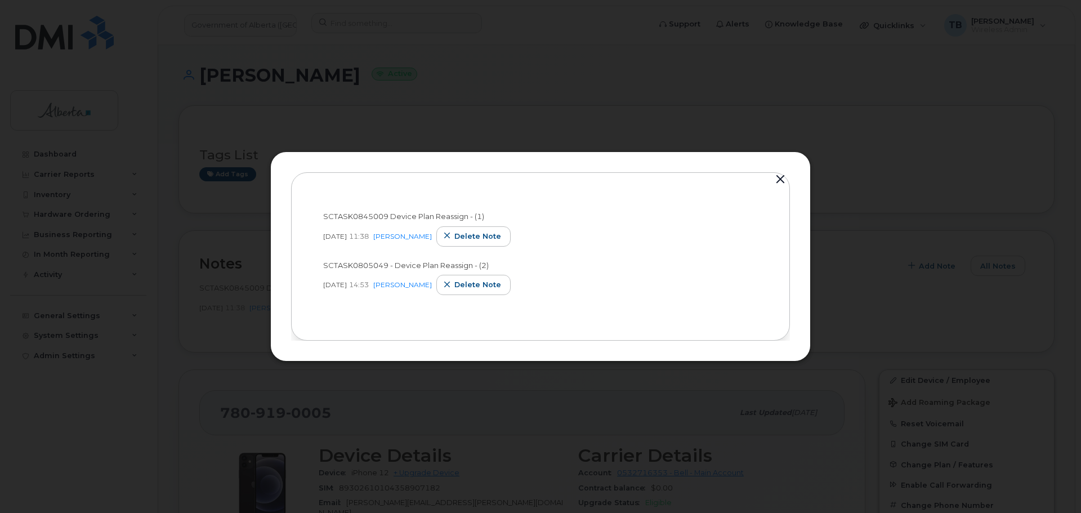
click at [226, 330] on div at bounding box center [540, 256] width 1081 height 513
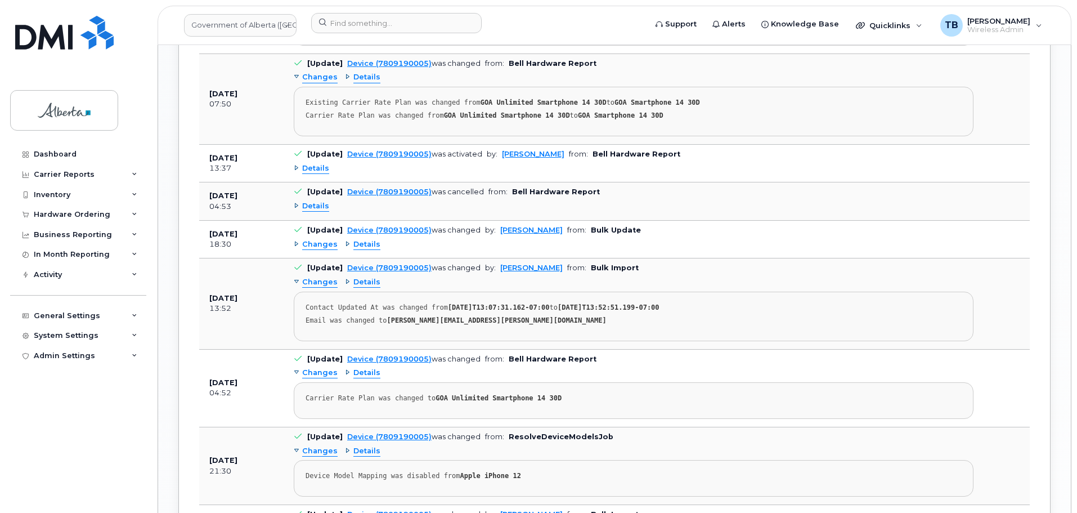
scroll to position [1463, 0]
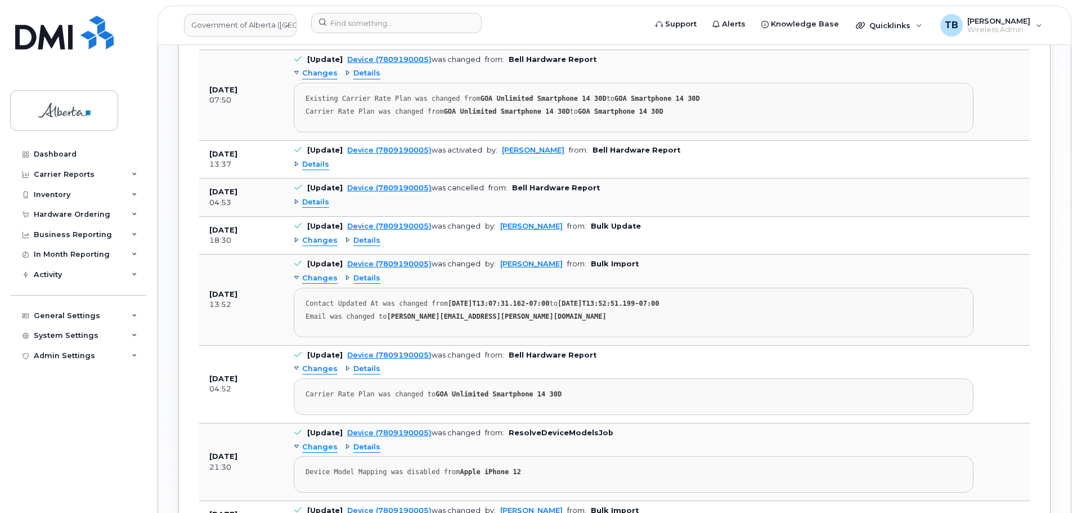
click at [321, 170] on span "Details" at bounding box center [315, 164] width 27 height 11
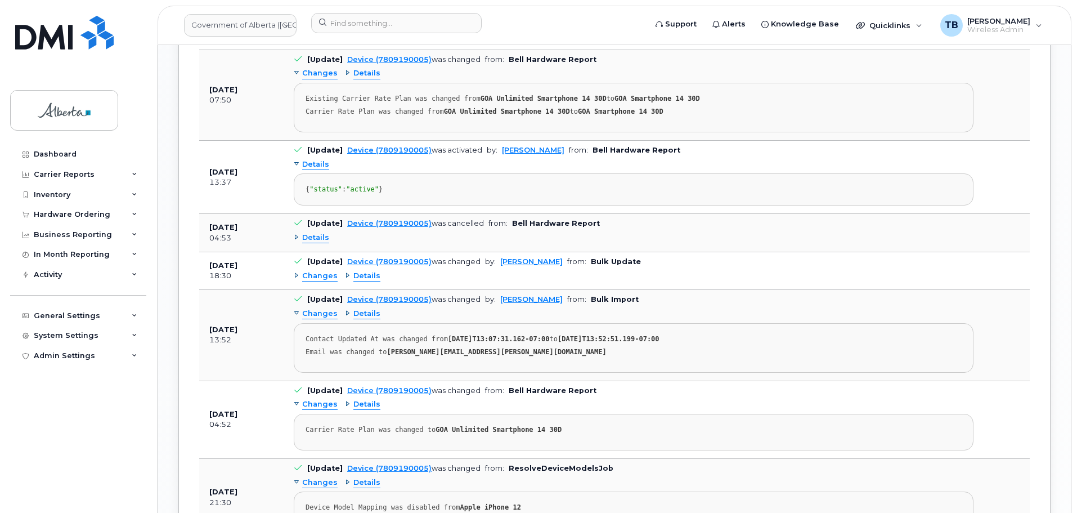
click at [305, 243] on span "Details" at bounding box center [315, 237] width 27 height 11
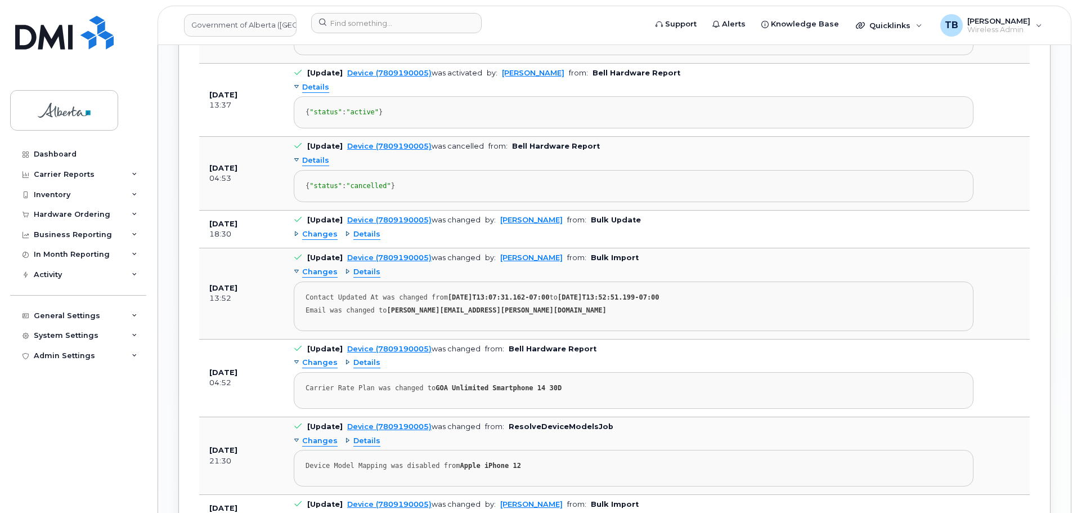
scroll to position [1689, 0]
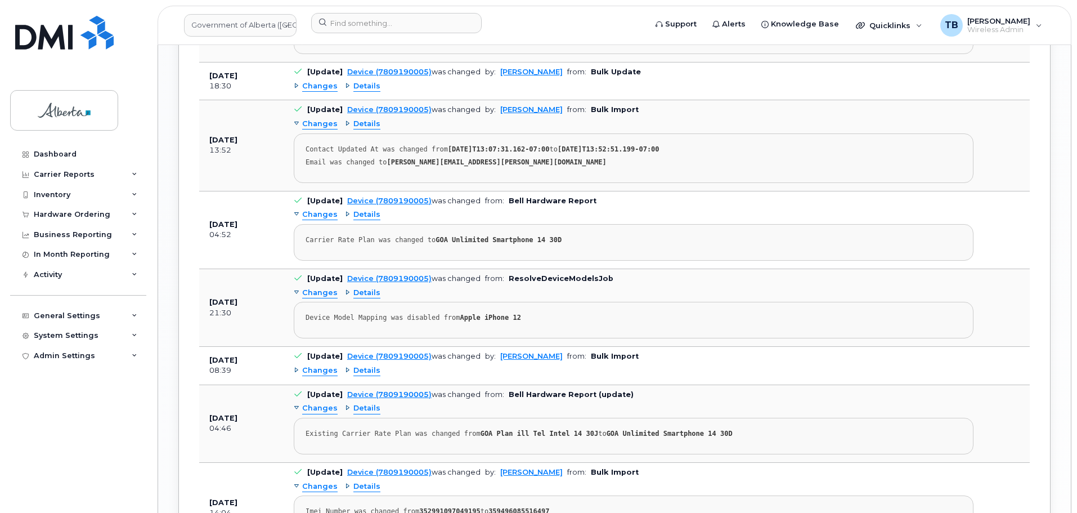
click at [363, 182] on div "Changes Details Contact Updated At was changed from 2022-12-20T13:07:31.162-07:…" at bounding box center [634, 149] width 680 height 68
click at [366, 129] on span "Details" at bounding box center [366, 124] width 27 height 11
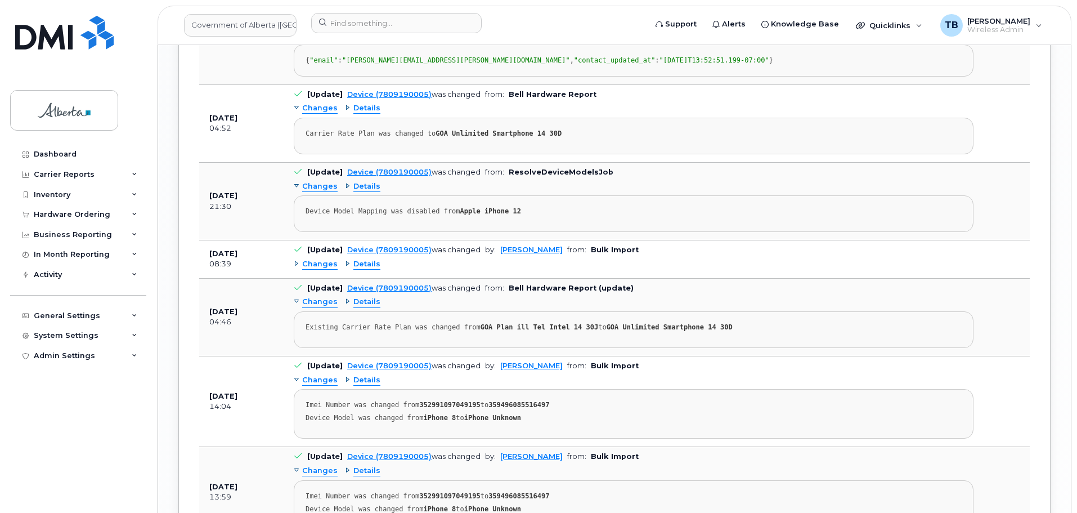
scroll to position [1801, 0]
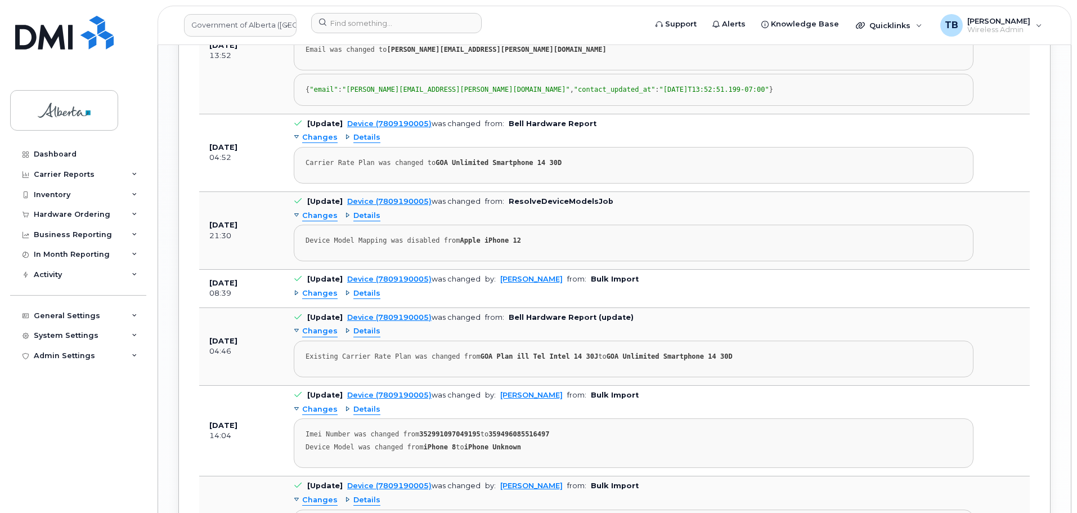
click at [365, 143] on span "Details" at bounding box center [366, 137] width 27 height 11
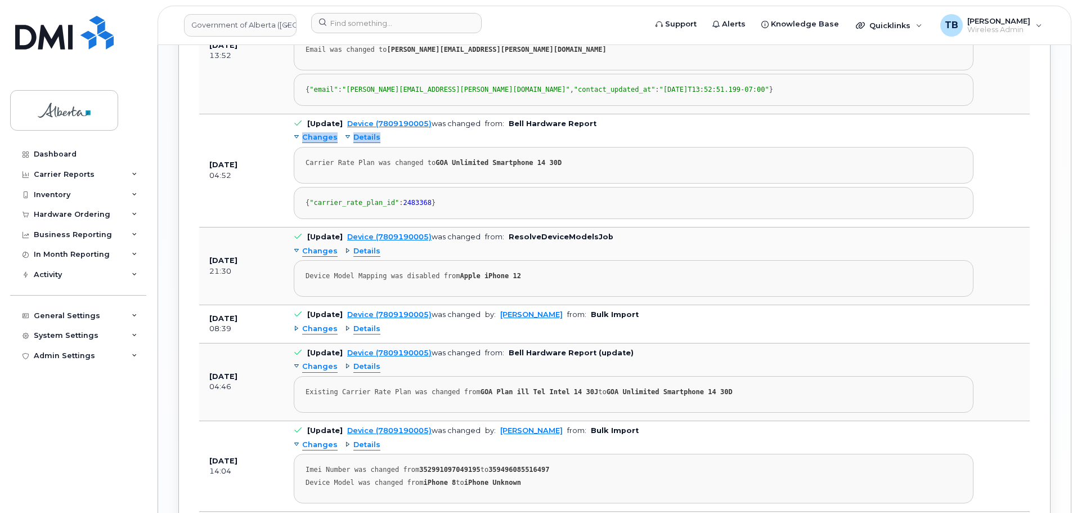
click at [365, 143] on span "Details" at bounding box center [366, 137] width 27 height 11
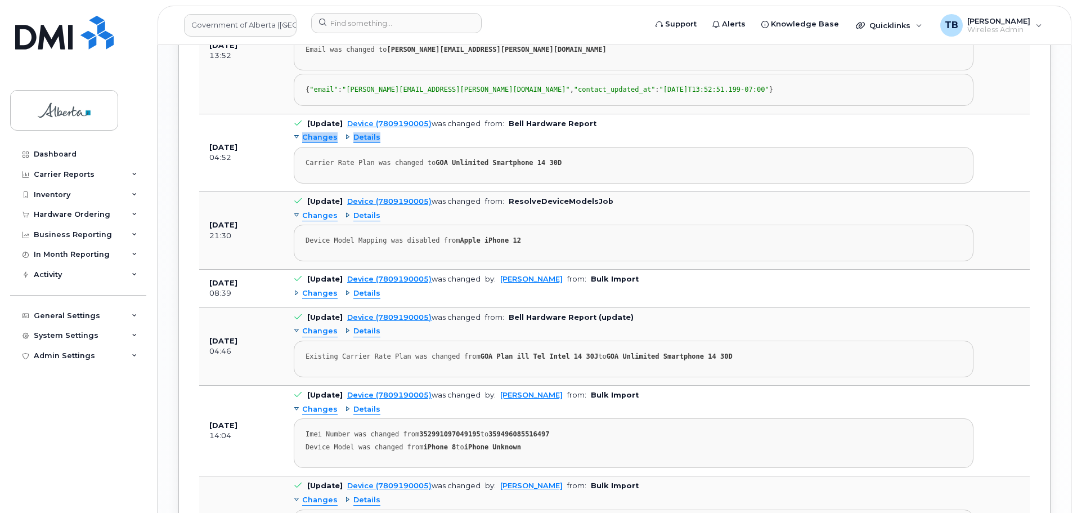
click at [365, 143] on span "Details" at bounding box center [366, 137] width 27 height 11
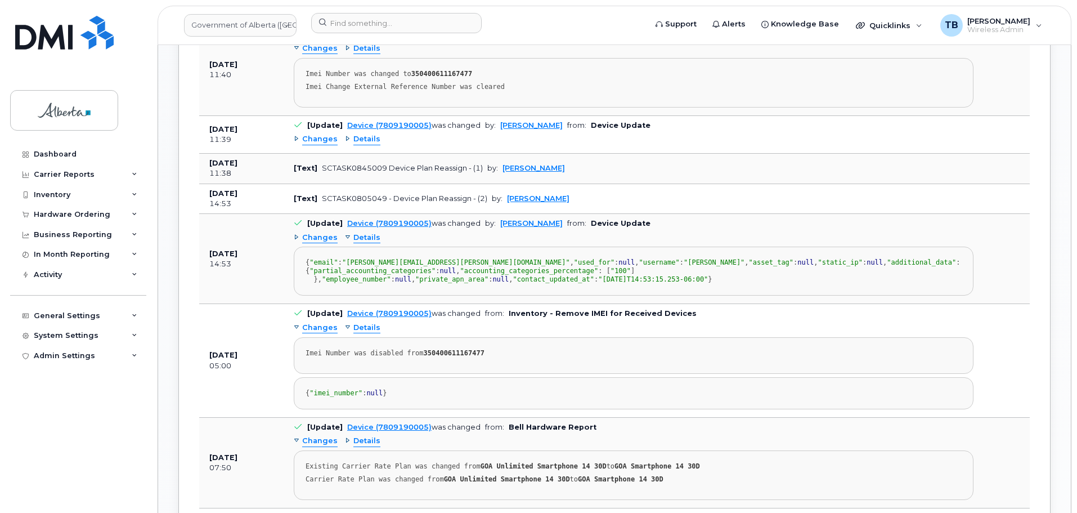
scroll to position [1069, 0]
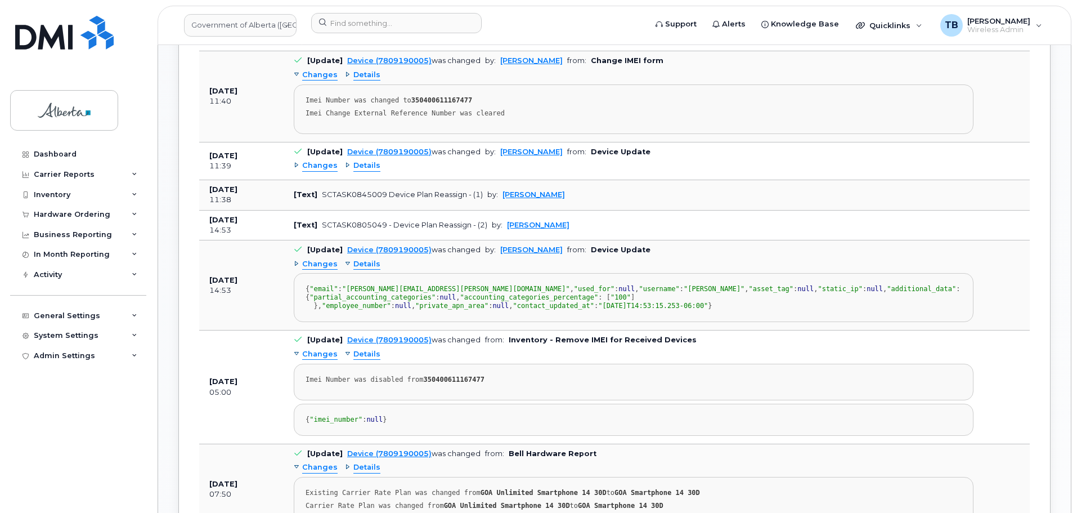
click at [365, 160] on span "Details" at bounding box center [366, 165] width 27 height 11
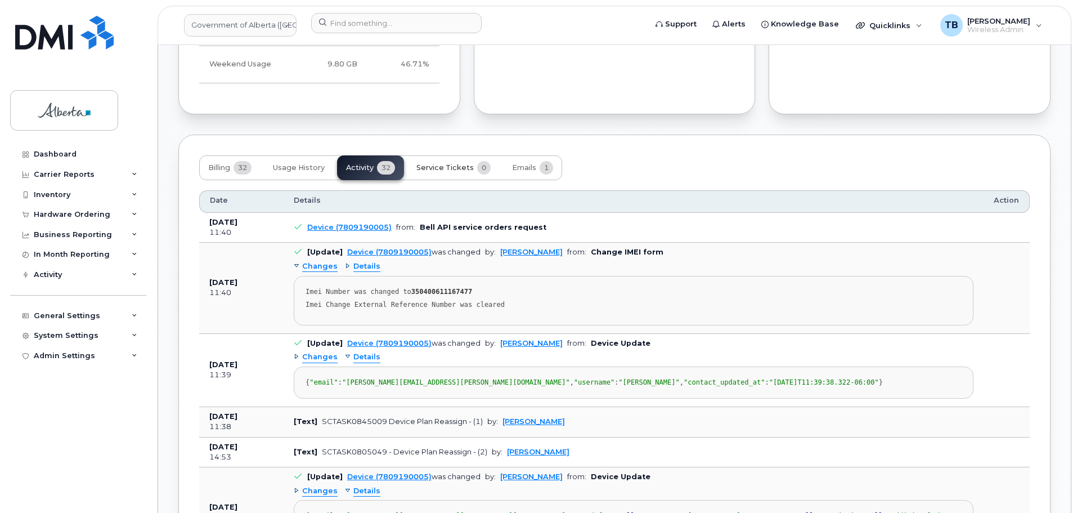
scroll to position [844, 0]
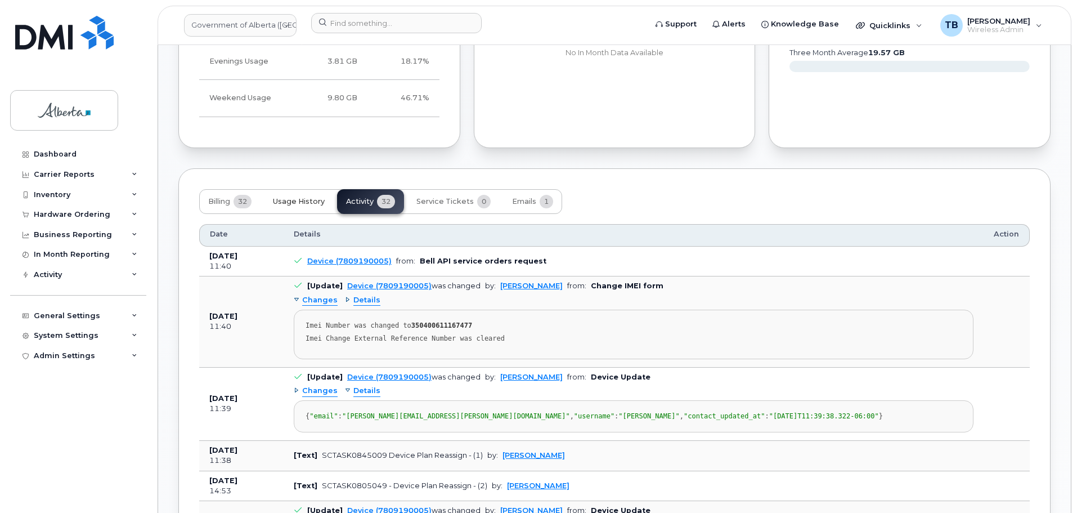
click at [289, 197] on span "Usage History" at bounding box center [299, 201] width 52 height 9
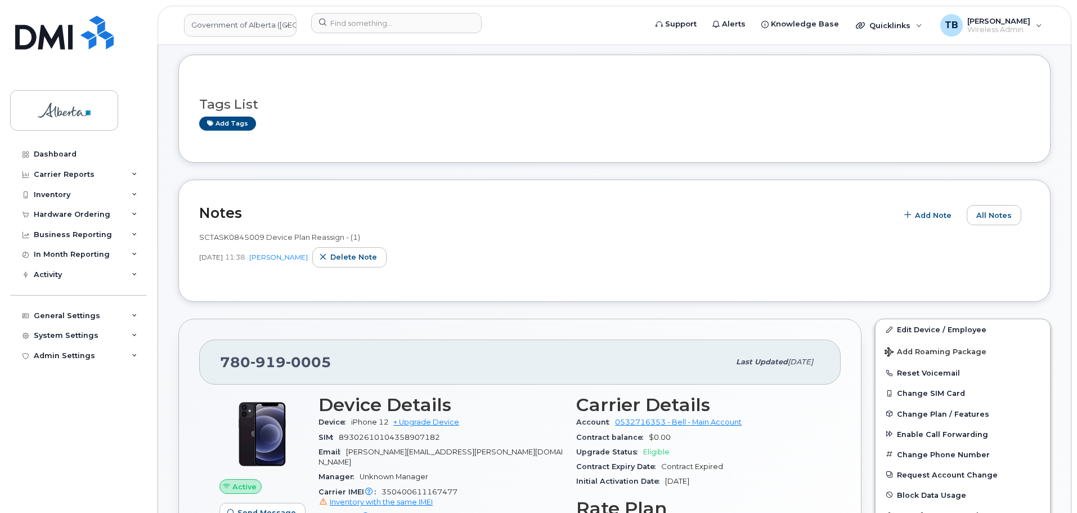
scroll to position [113, 0]
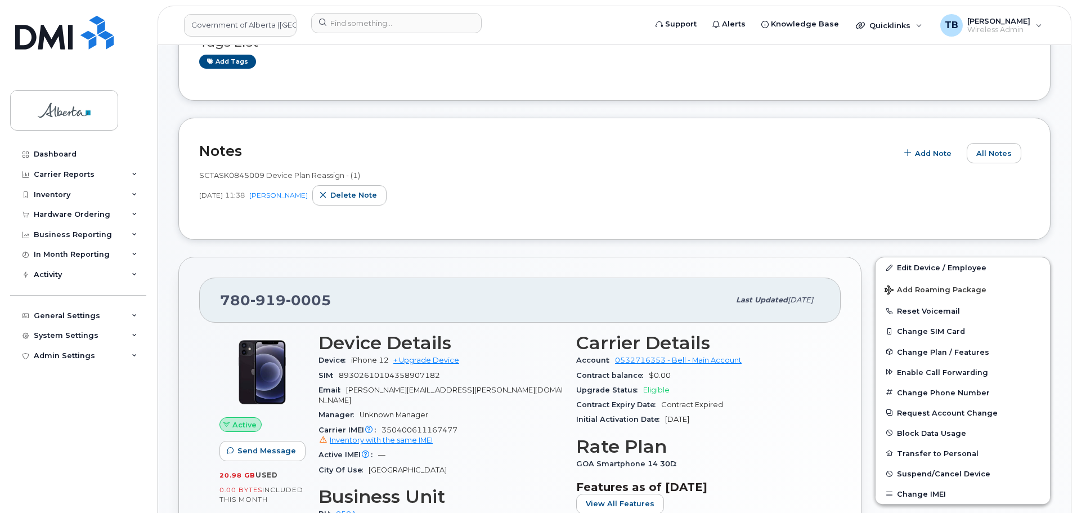
click at [427, 426] on span "350400611167477 Inventory with the same IMEI" at bounding box center [441, 436] width 244 height 20
drag, startPoint x: 427, startPoint y: 417, endPoint x: 459, endPoint y: 230, distance: 189.1
click at [459, 230] on div "Notes Add Note All Notes SCTASK0845009 Device Plan Reassign - (1) Sep 10, 2025 …" at bounding box center [614, 179] width 872 height 122
click at [430, 426] on span "350400611167477 Inventory with the same IMEI" at bounding box center [441, 436] width 244 height 20
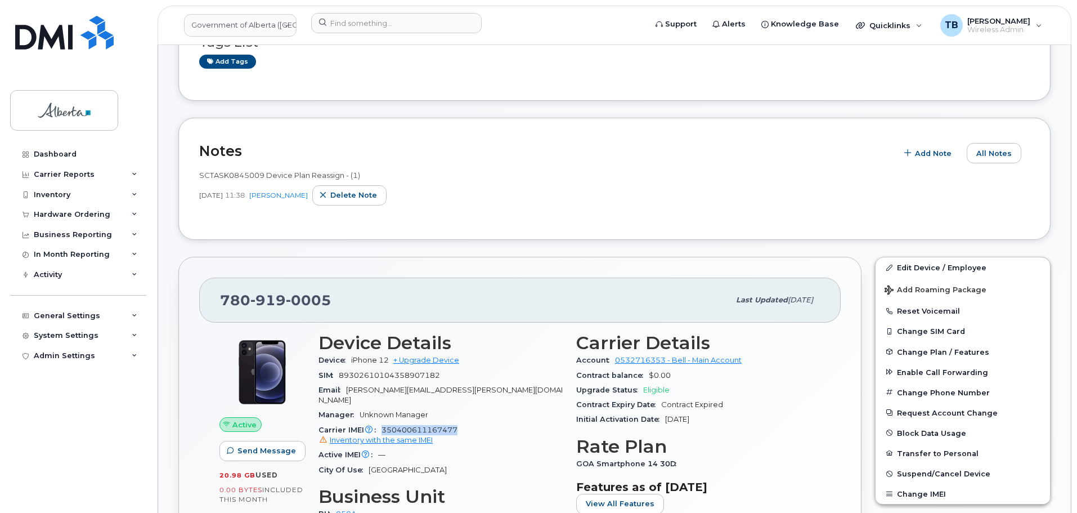
click at [430, 426] on span "350400611167477 Inventory with the same IMEI" at bounding box center [441, 436] width 244 height 20
drag, startPoint x: 430, startPoint y: 420, endPoint x: 445, endPoint y: 292, distance: 128.7
click at [445, 292] on div "780 919 0005" at bounding box center [474, 300] width 509 height 24
click at [445, 294] on div "780 919 0005" at bounding box center [474, 300] width 509 height 24
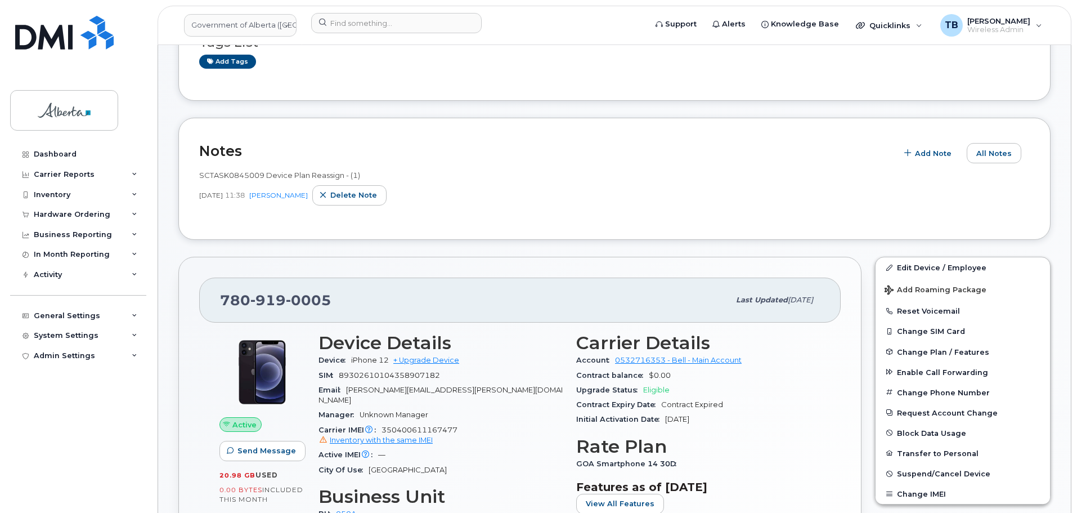
drag, startPoint x: 426, startPoint y: 416, endPoint x: 416, endPoint y: 416, distance: 9.6
click at [416, 426] on span "350400611167477 Inventory with the same IMEI" at bounding box center [441, 436] width 244 height 20
copy span "350400611167477"
drag, startPoint x: 56, startPoint y: 24, endPoint x: 83, endPoint y: 33, distance: 27.9
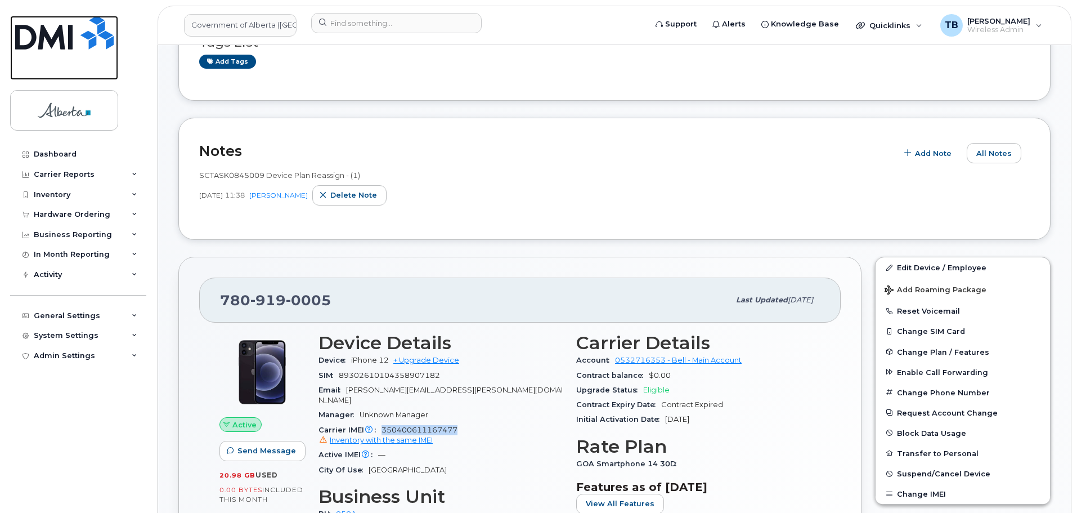
click at [56, 24] on img at bounding box center [64, 33] width 98 height 34
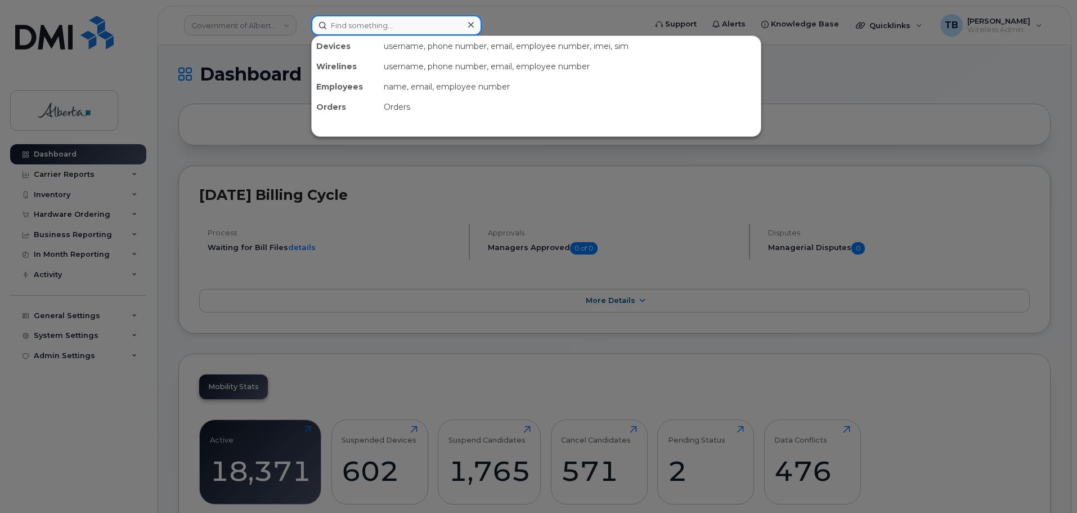
click at [345, 27] on input at bounding box center [396, 25] width 171 height 20
paste input "350400611167477"
type input "350400611167477"
click at [364, 24] on input at bounding box center [396, 25] width 171 height 20
paste input "7809140750"
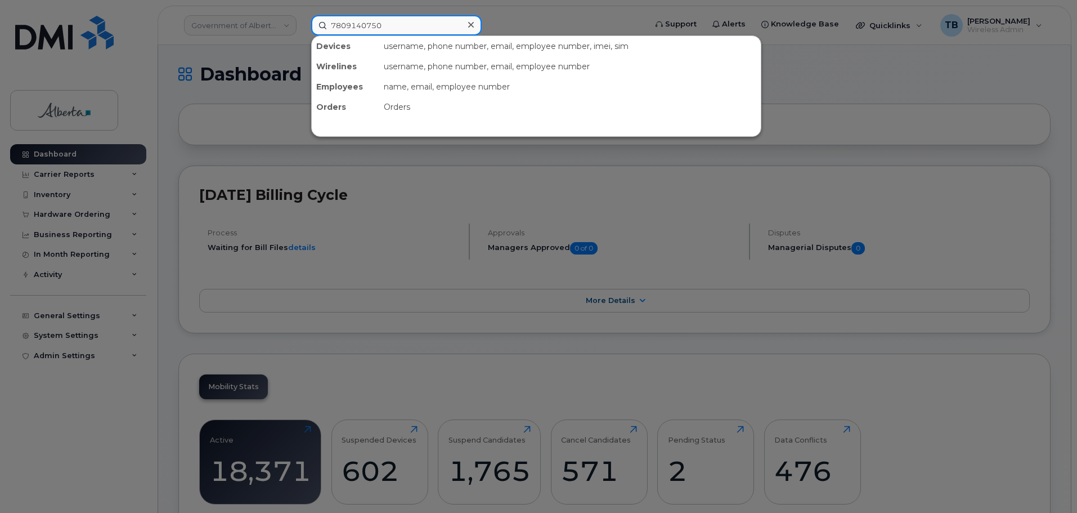
type input "7809140750"
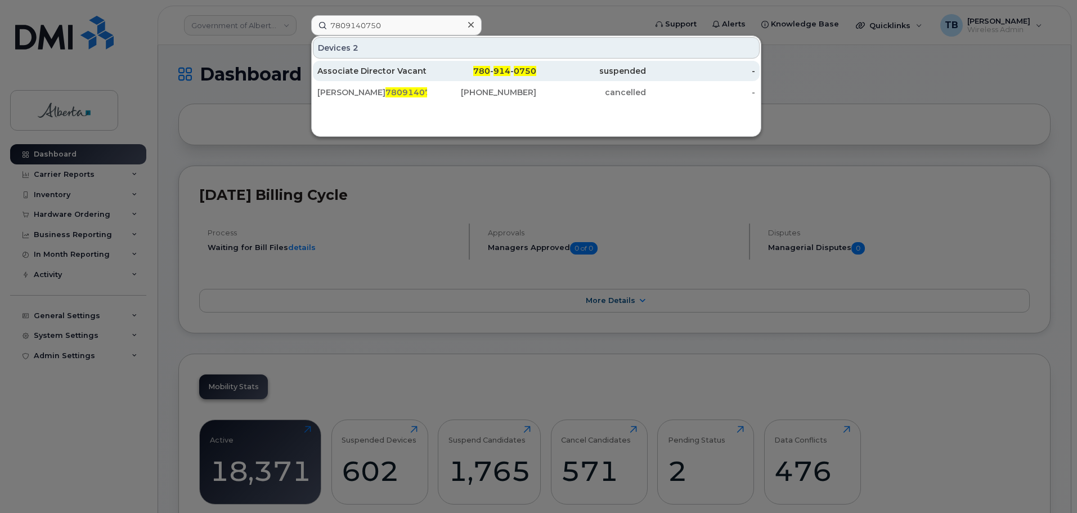
click at [346, 73] on div "Associate Director Vacant" at bounding box center [372, 70] width 110 height 11
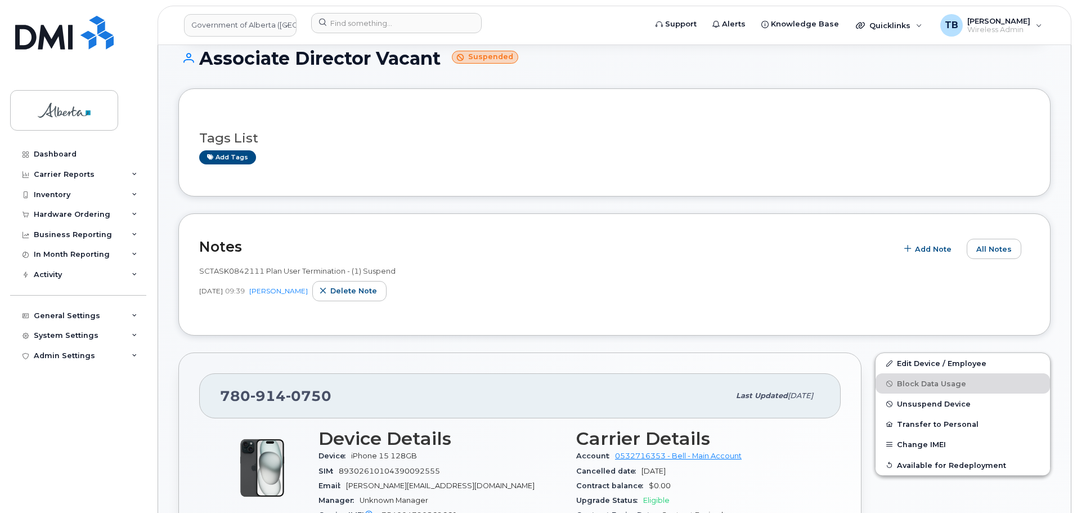
scroll to position [281, 0]
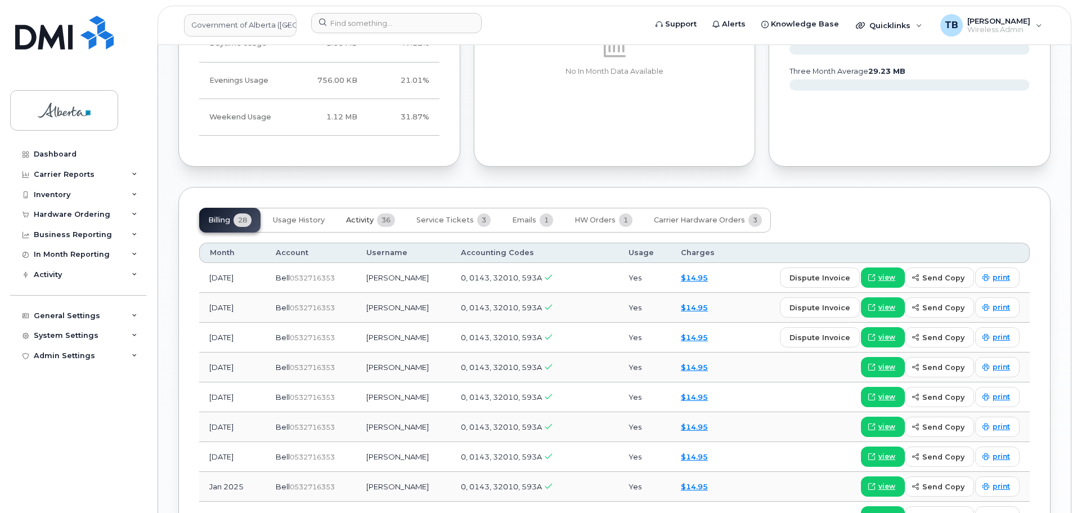
click at [374, 211] on button "Activity 36" at bounding box center [370, 220] width 67 height 25
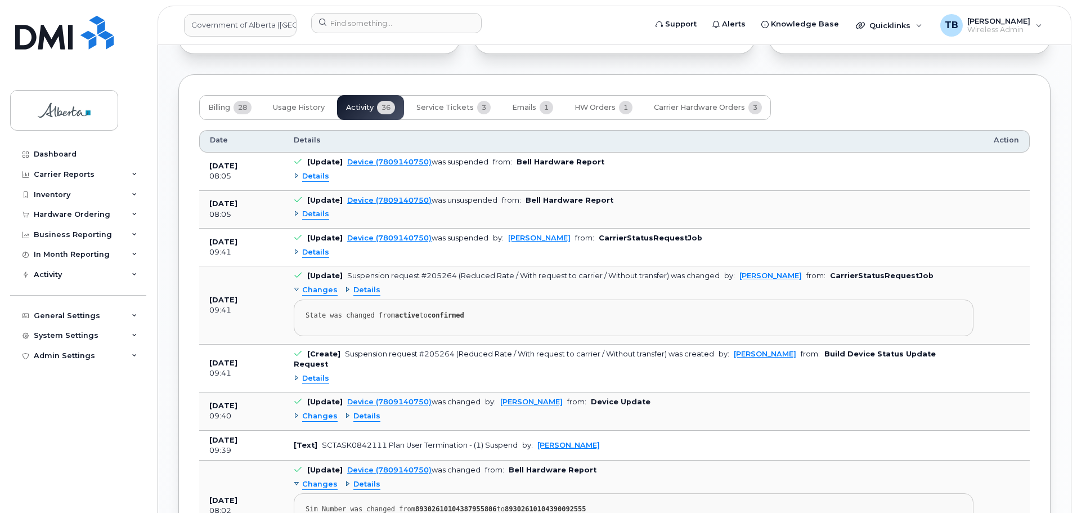
scroll to position [1069, 0]
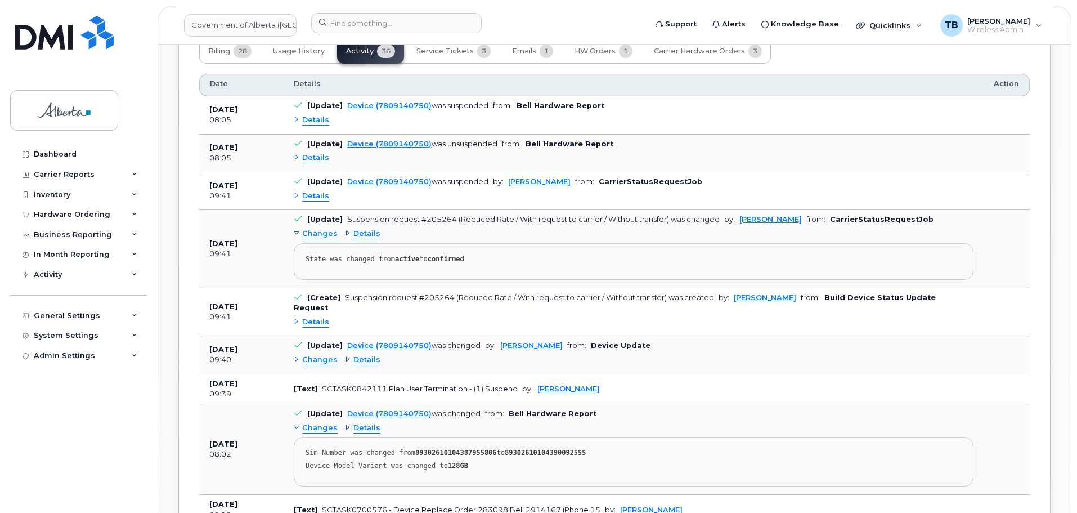
click at [367, 355] on span "Details" at bounding box center [366, 360] width 27 height 11
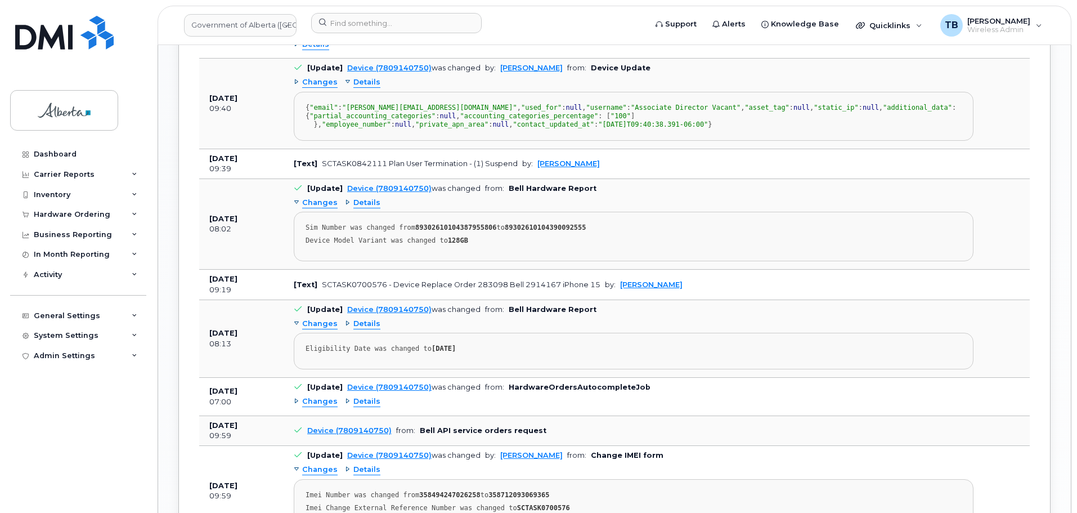
scroll to position [1351, 0]
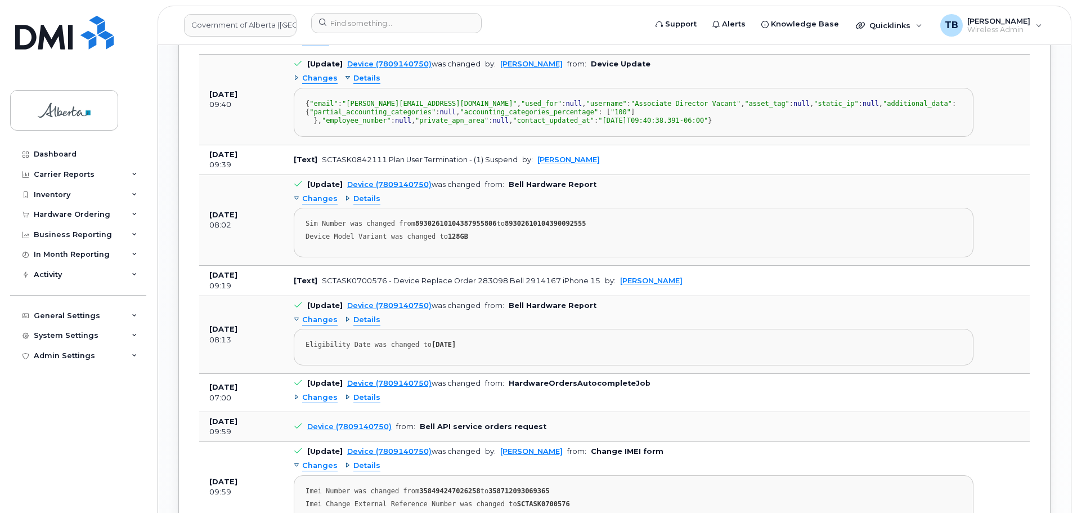
click at [369, 204] on span "Details" at bounding box center [366, 199] width 27 height 11
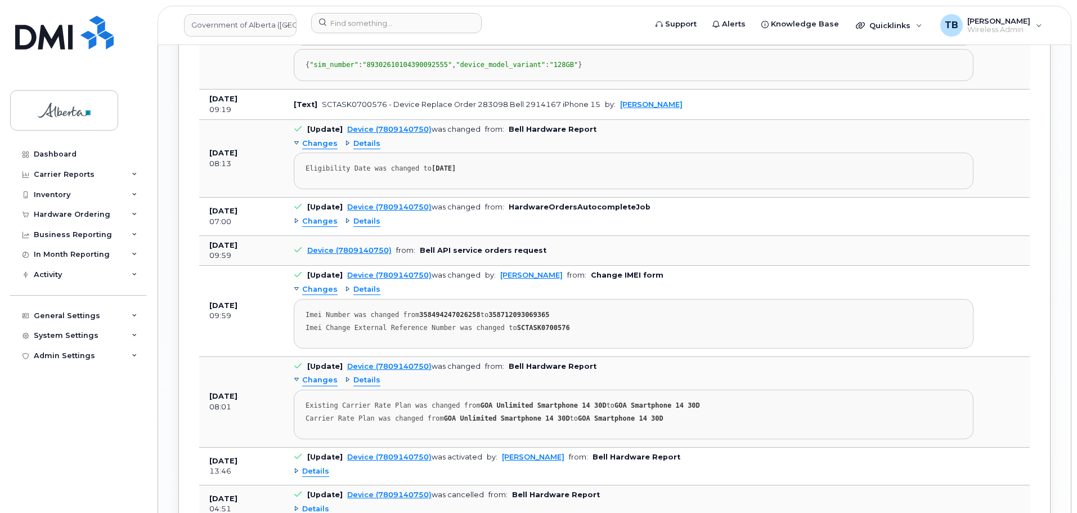
scroll to position [1576, 0]
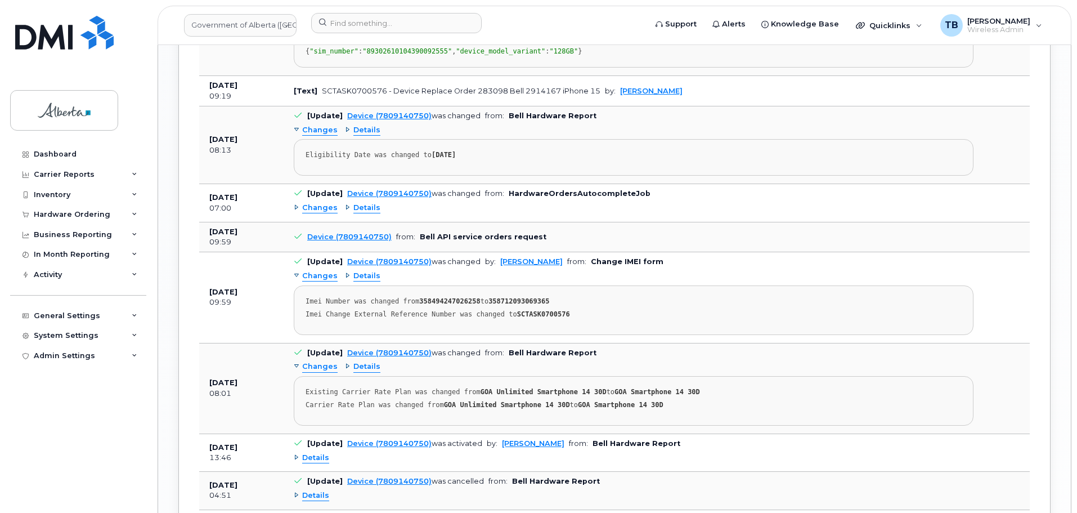
click at [371, 136] on span "Details" at bounding box center [366, 130] width 27 height 11
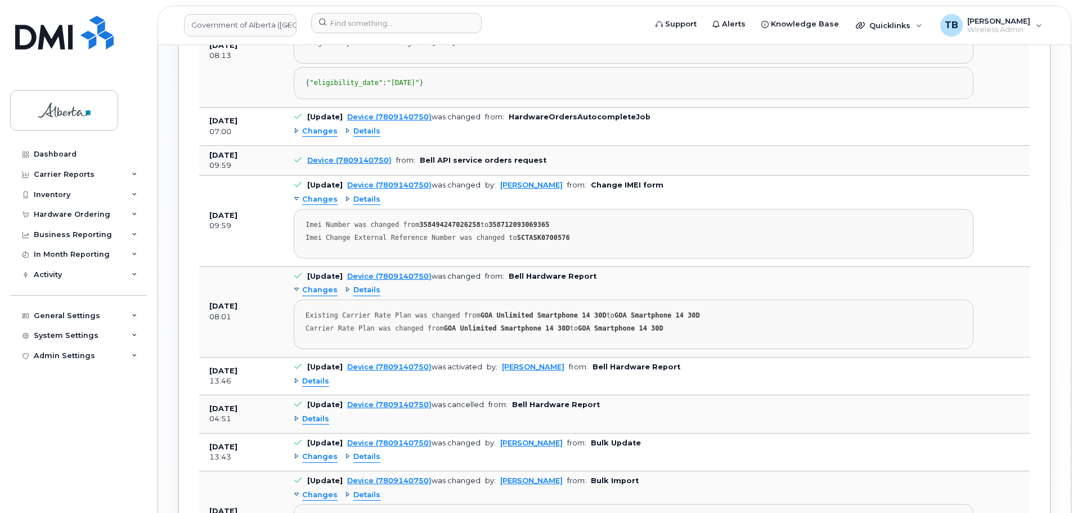
scroll to position [1689, 0]
click at [361, 136] on span "Details" at bounding box center [366, 131] width 27 height 11
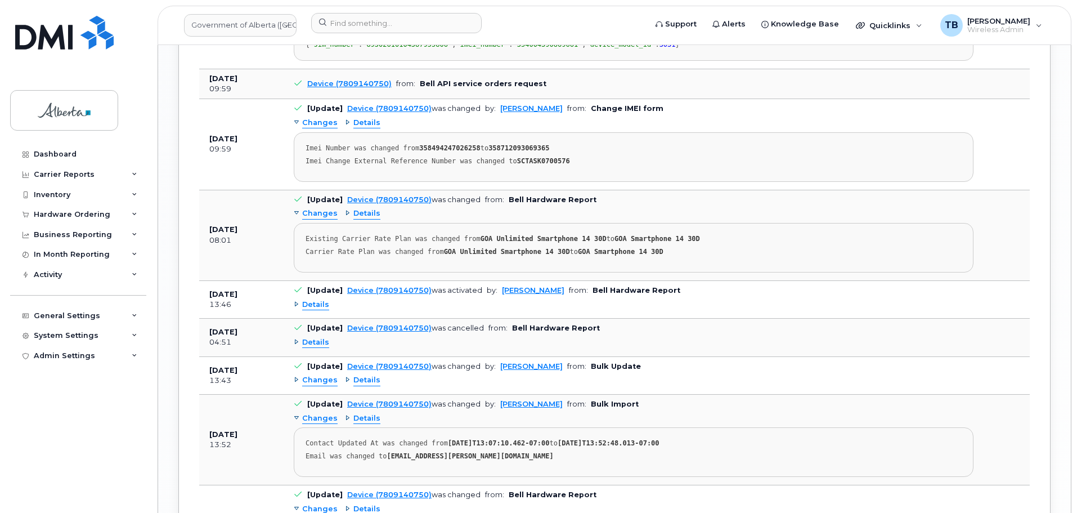
scroll to position [1801, 0]
click at [364, 127] on span "Details" at bounding box center [366, 122] width 27 height 11
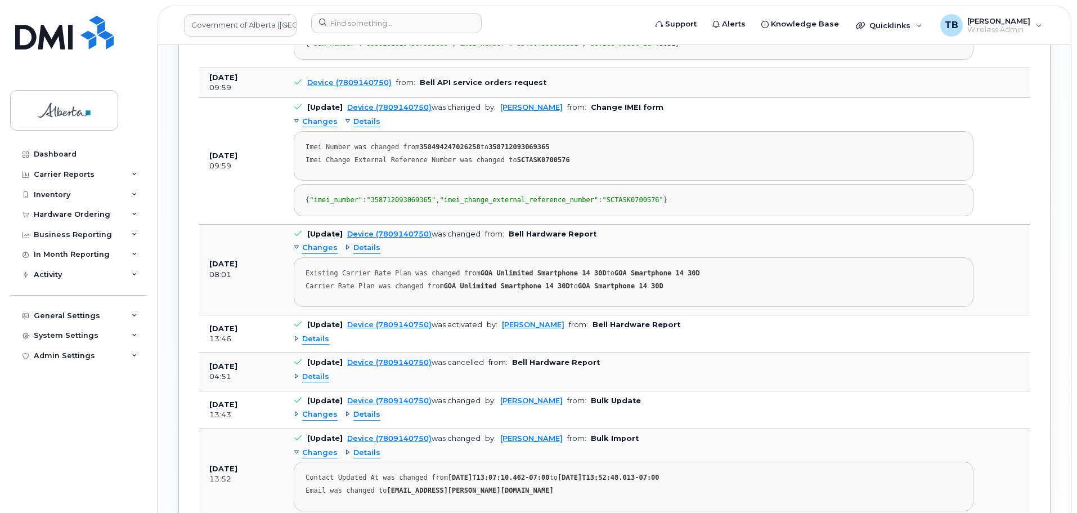
click at [364, 127] on span "Details" at bounding box center [366, 122] width 27 height 11
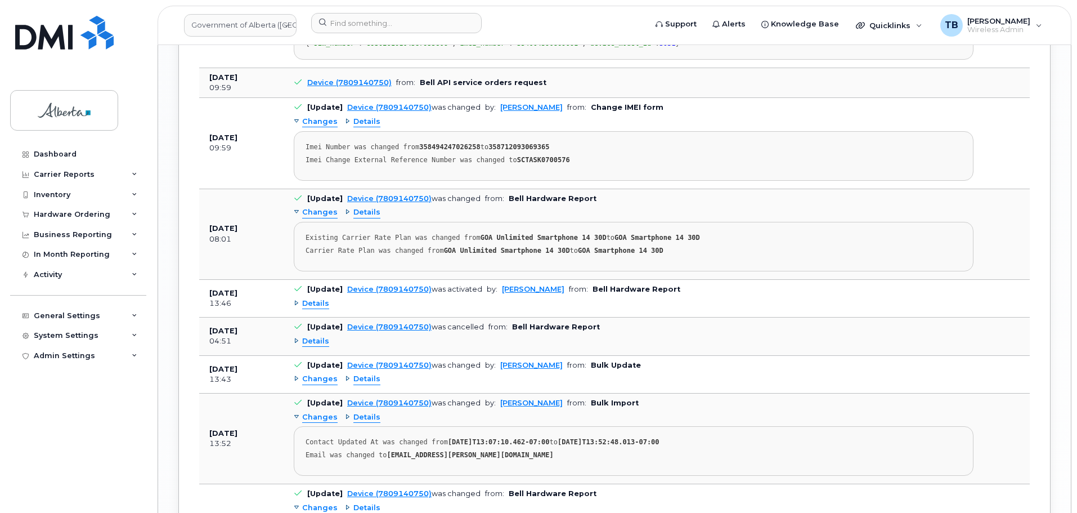
click at [363, 181] on div "Changes Details Imei Number was changed from 358494247026258 to 358712093069365…" at bounding box center [634, 147] width 680 height 68
click at [362, 127] on span "Details" at bounding box center [366, 122] width 27 height 11
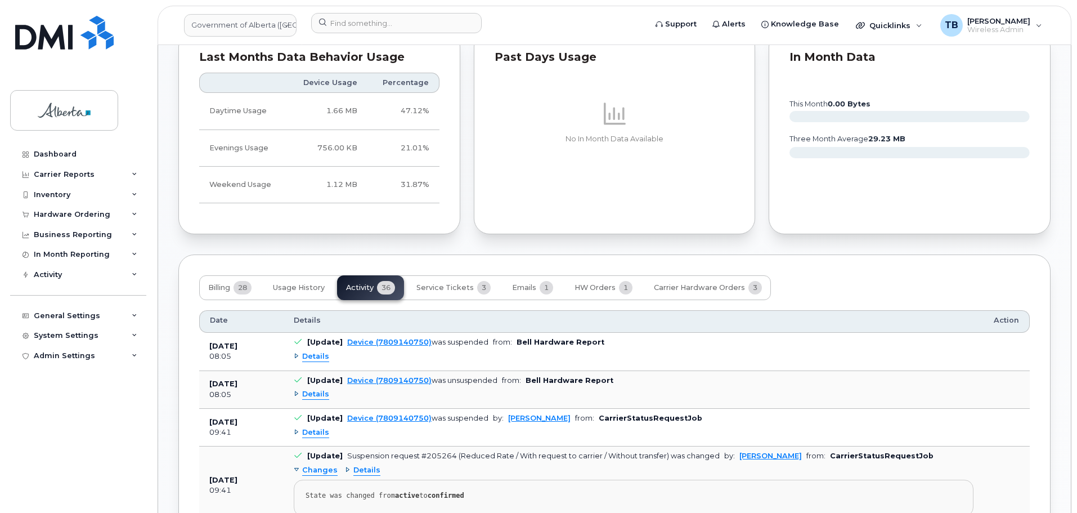
scroll to position [675, 0]
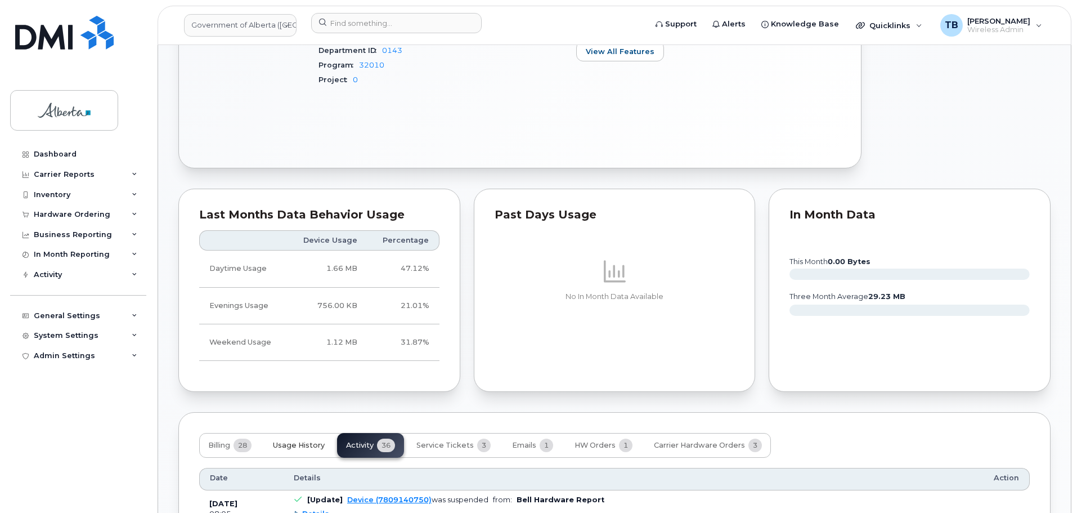
click at [302, 448] on span "Usage History" at bounding box center [299, 445] width 52 height 9
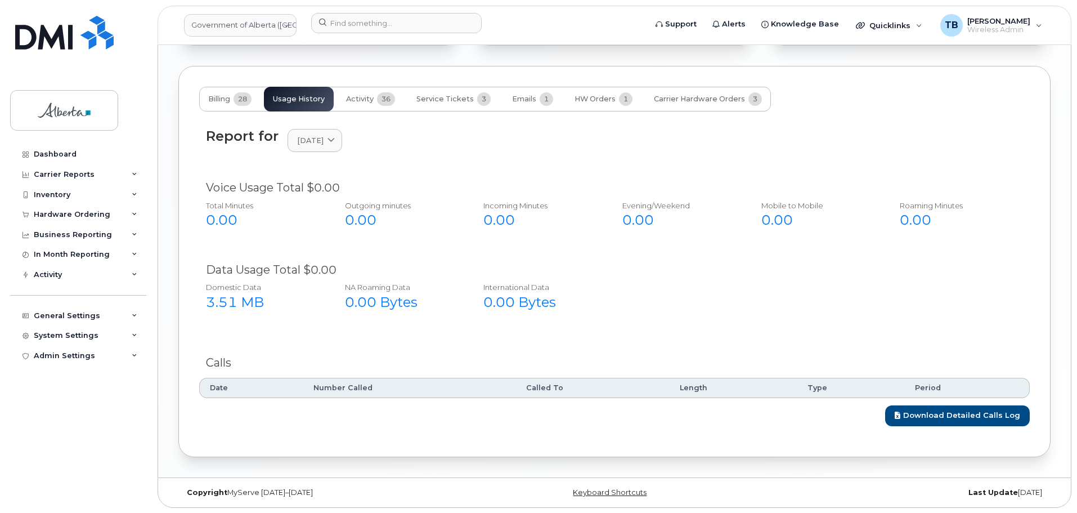
scroll to position [1022, 0]
click at [214, 100] on span "Billing" at bounding box center [219, 98] width 22 height 9
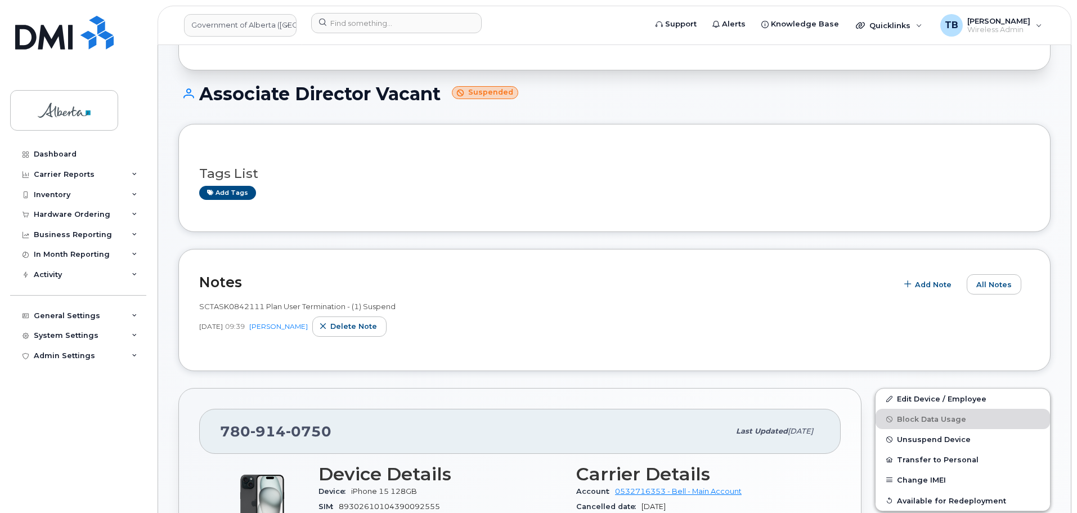
scroll to position [65, 0]
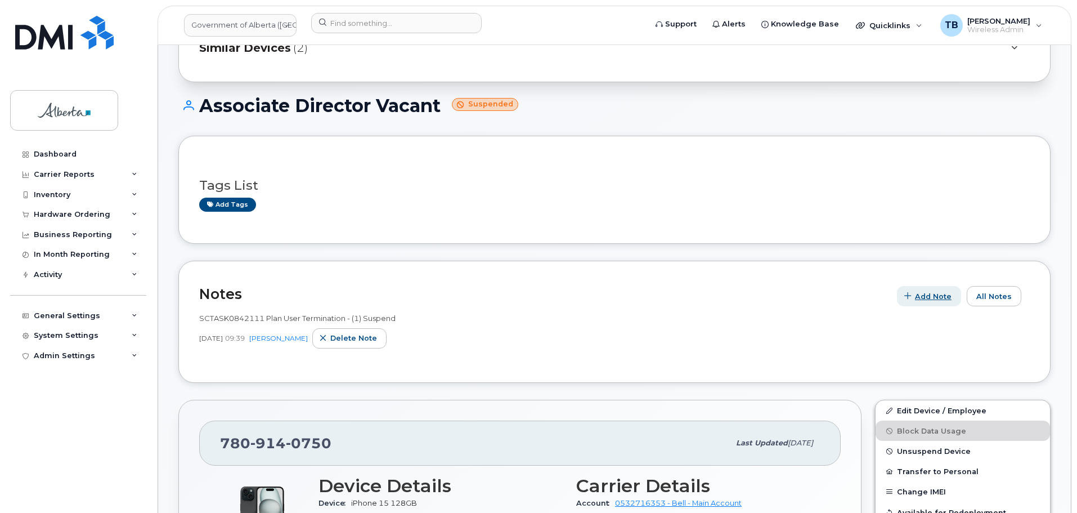
click at [940, 298] on span "Add Note" at bounding box center [933, 296] width 37 height 11
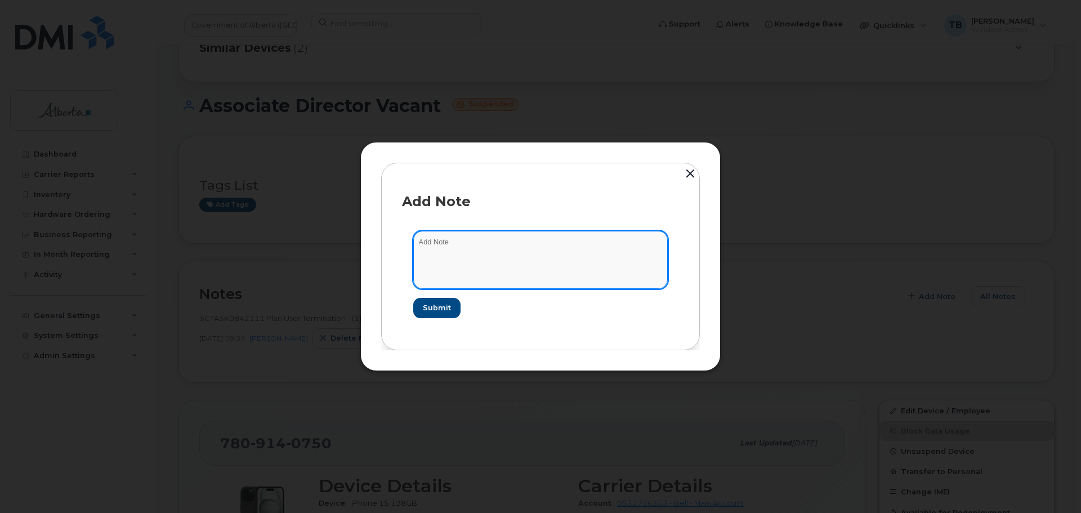
click at [480, 258] on textarea at bounding box center [540, 259] width 254 height 57
paste textarea "SCTASK0845319"
paste textarea "Device Plan Reassign - (1)"
type textarea "SCTASK0845319 Device Plan Reassign - (1)"
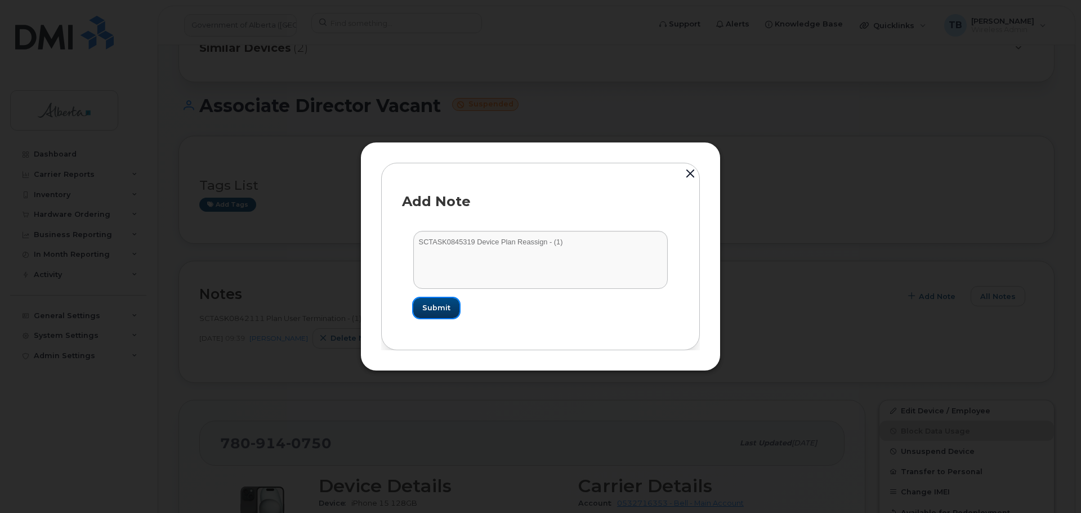
click at [440, 306] on span "Submit" at bounding box center [436, 307] width 28 height 11
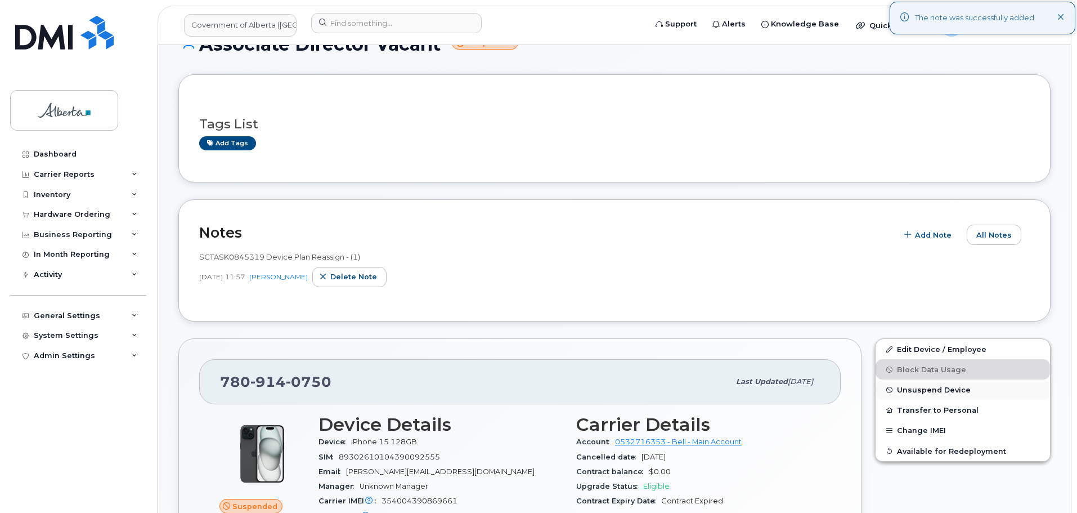
scroll to position [234, 0]
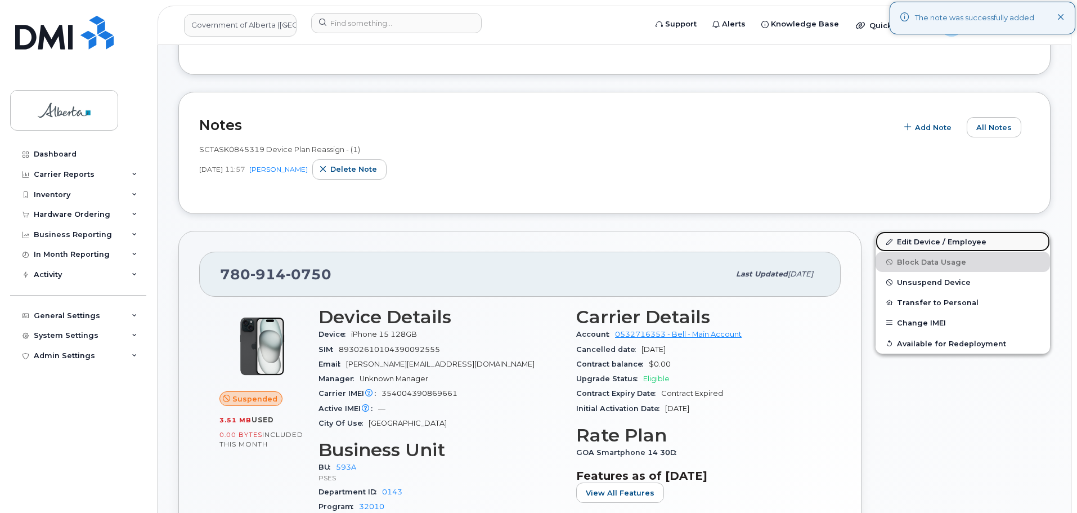
click at [912, 247] on link "Edit Device / Employee" at bounding box center [963, 241] width 174 height 20
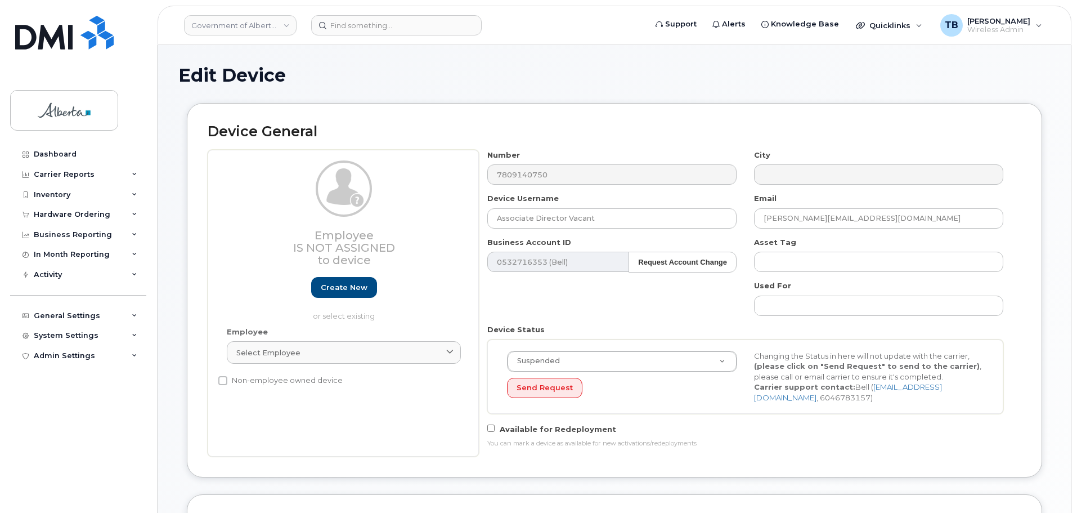
select select "4797682"
drag, startPoint x: 626, startPoint y: 219, endPoint x: 440, endPoint y: 217, distance: 185.7
click at [441, 217] on div "Employee Is not assigned to device Create new or select existing Employee Selec…" at bounding box center [615, 303] width 814 height 307
paste input "[PERSON_NAME]"
type input "[PERSON_NAME]"
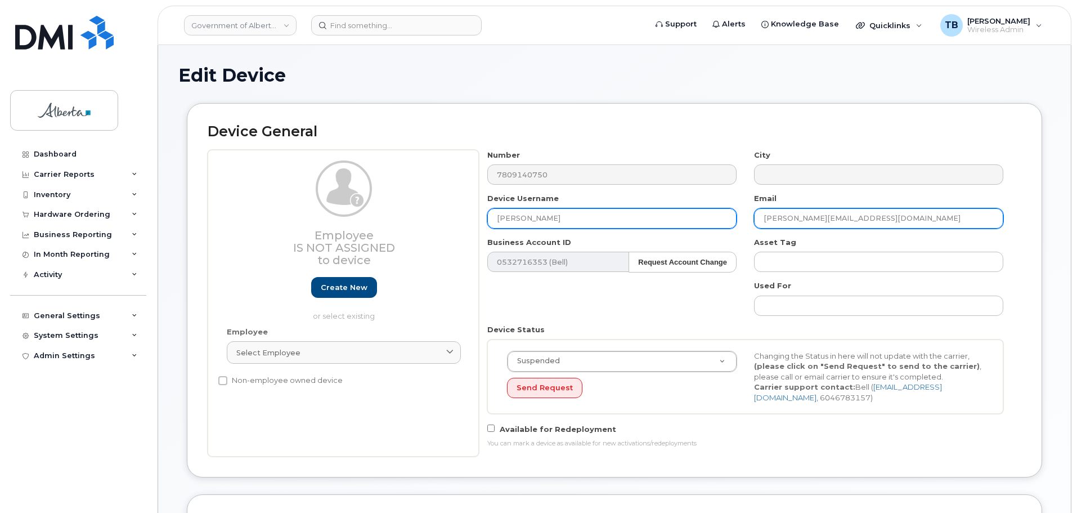
drag, startPoint x: 914, startPoint y: 216, endPoint x: 706, endPoint y: 211, distance: 207.8
click at [706, 211] on div "Number 7809140750 City Device Username Sukhdev Kahlon Email Leonard.Goueffic@go…" at bounding box center [746, 303] width 534 height 307
paste input "Sukhdev.Kahlon"
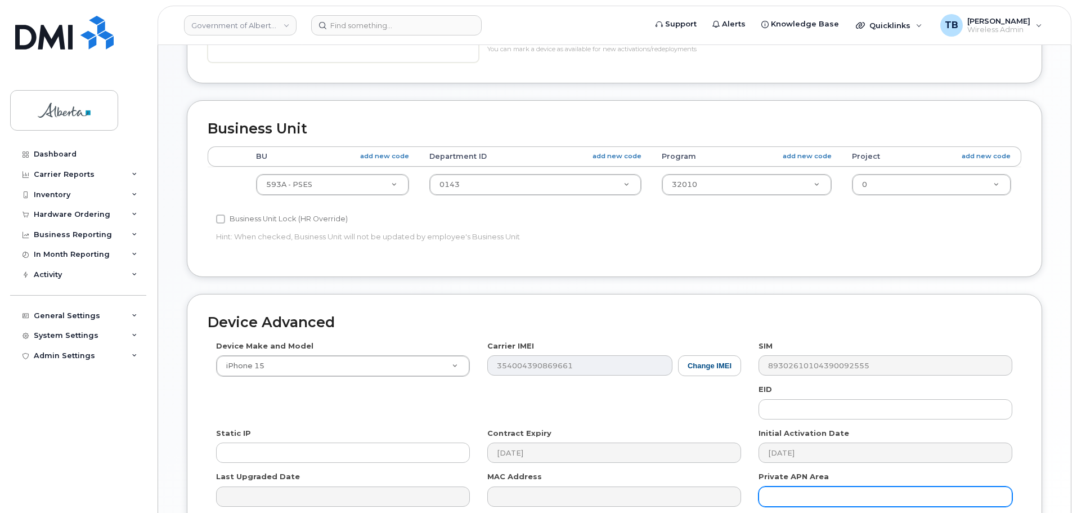
scroll to position [511, 0]
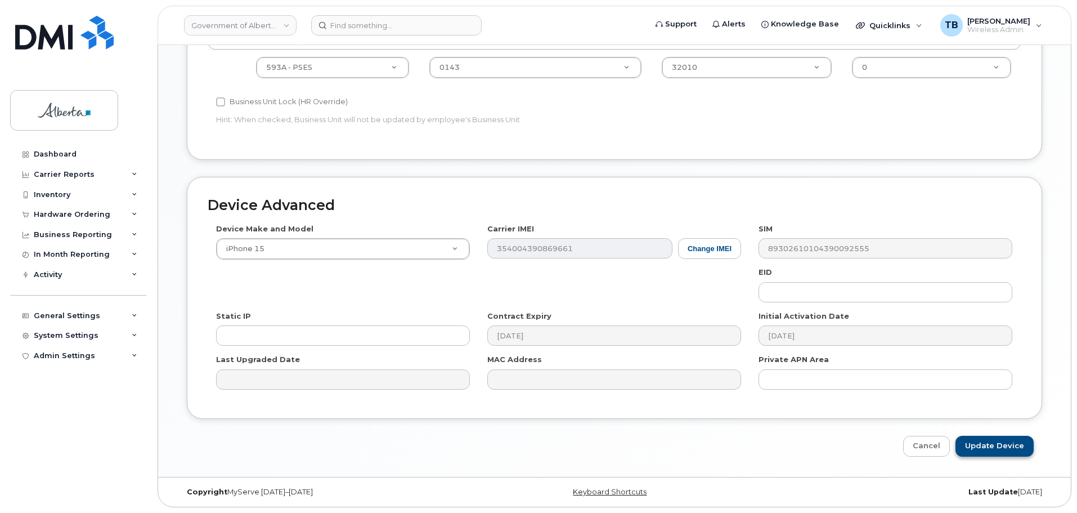
type input "[PERSON_NAME][EMAIL_ADDRESS][PERSON_NAME][DOMAIN_NAME]"
drag, startPoint x: 1006, startPoint y: 445, endPoint x: 591, endPoint y: 222, distance: 471.4
click at [1006, 445] on input "Update Device" at bounding box center [995, 446] width 78 height 21
type input "Saving..."
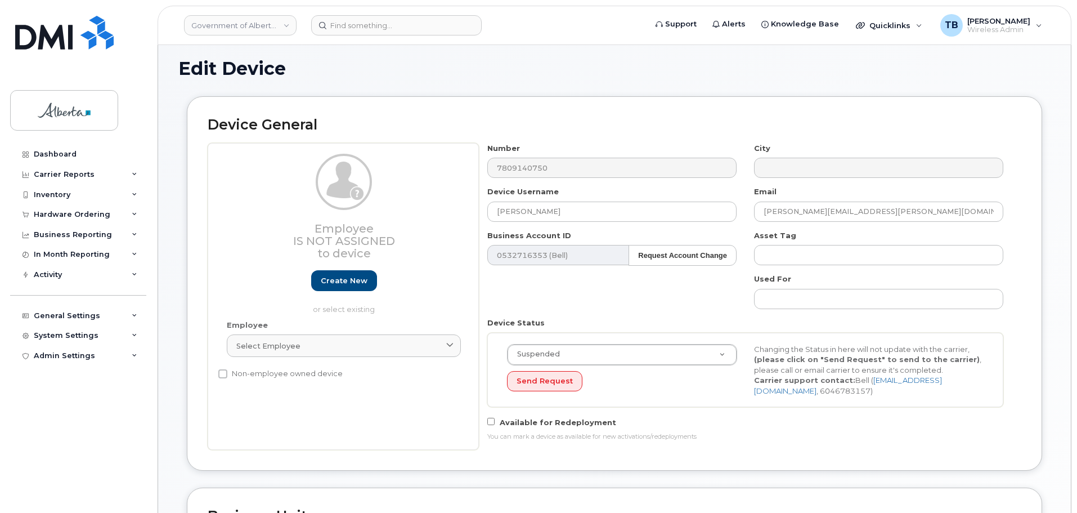
scroll to position [0, 0]
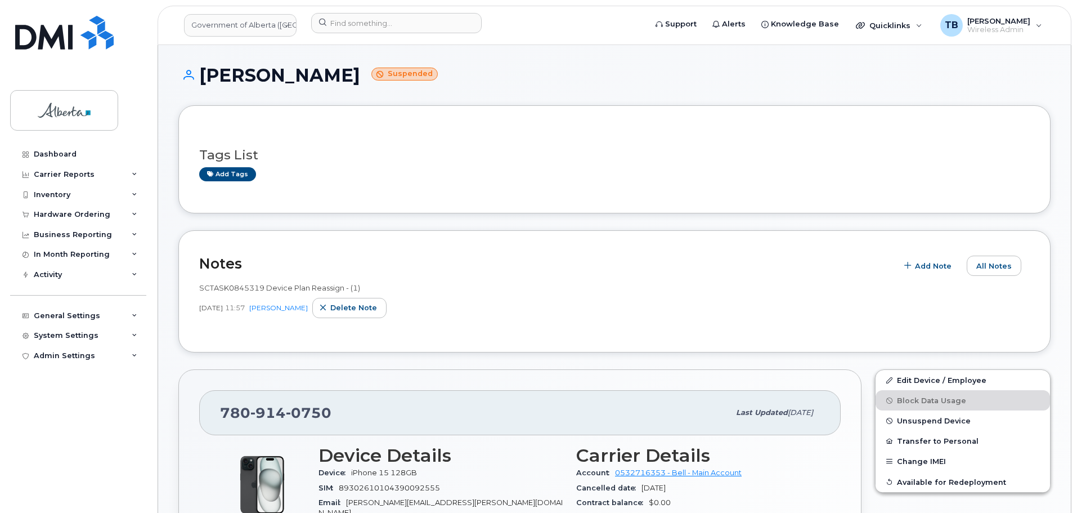
click at [225, 293] on div "SCTASK0845319 Device Plan Reassign - (1)" at bounding box center [614, 288] width 831 height 11
click at [225, 291] on span "SCTASK0845319 Device Plan Reassign - (1)" at bounding box center [279, 287] width 161 height 9
copy span "SCTASK0845319"
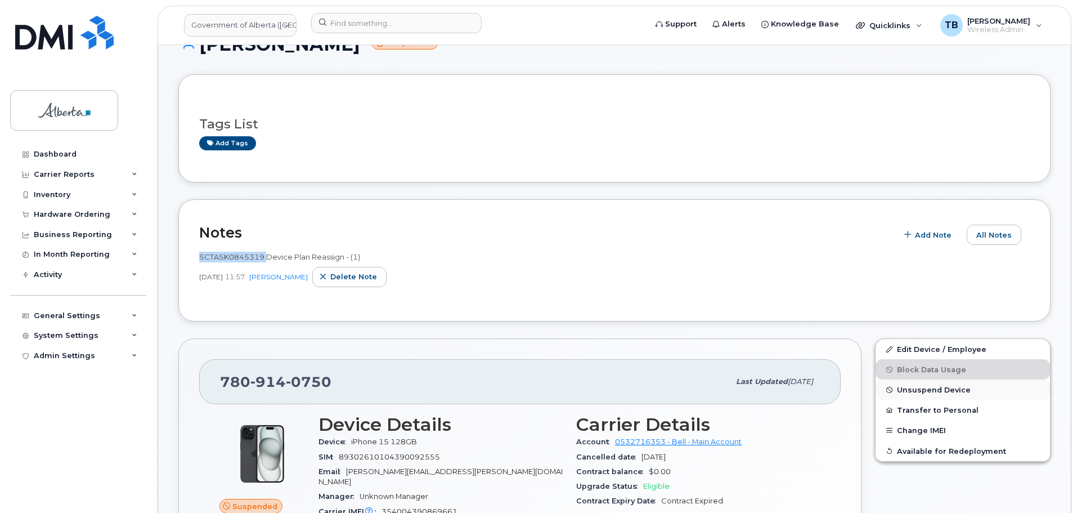
scroll to position [56, 0]
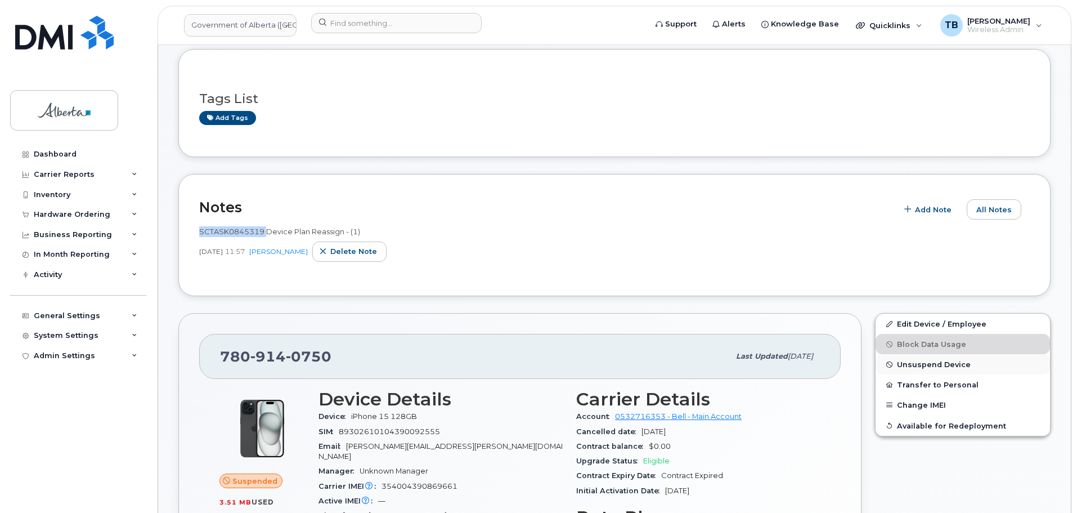
click at [932, 360] on span "Unsuspend Device" at bounding box center [934, 364] width 74 height 8
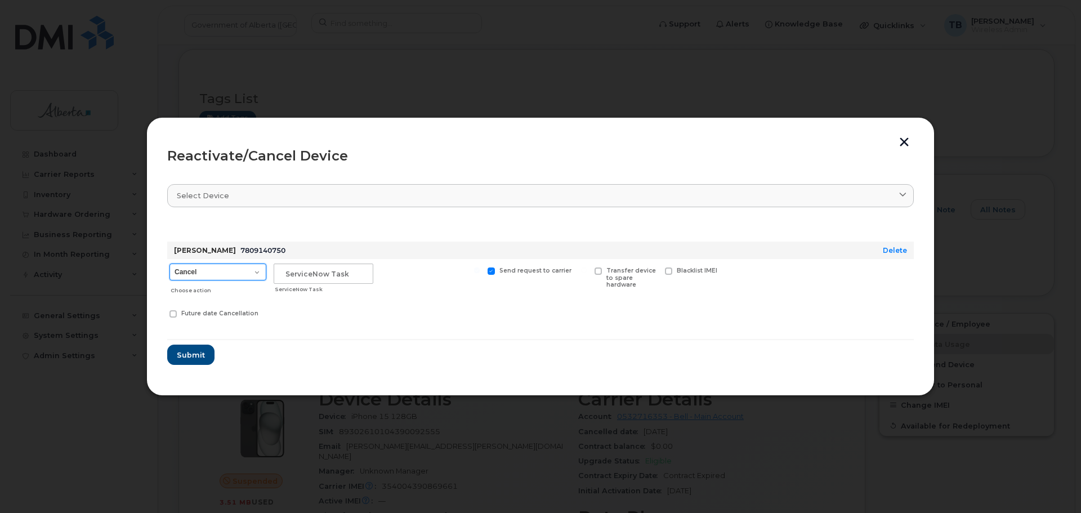
click at [260, 279] on select "Cancel Suspend - Extend Suspension Reactivate" at bounding box center [217, 271] width 97 height 17
select select "[object Object]"
click at [169, 263] on select "Cancel Suspend - Extend Suspension Reactivate" at bounding box center [217, 271] width 97 height 17
click at [288, 279] on input "text" at bounding box center [324, 273] width 100 height 20
paste input "SCTASK0845319"
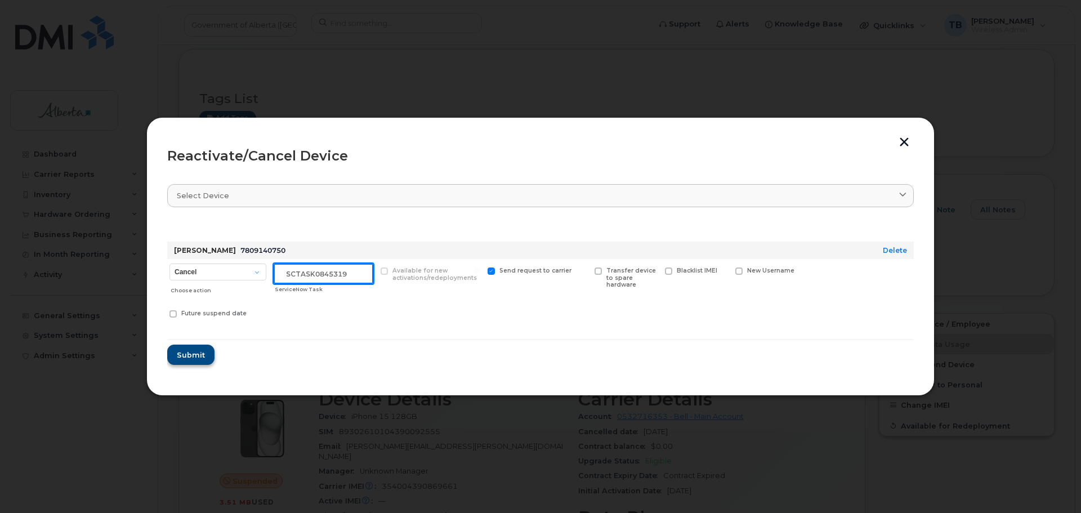
type input "SCTASK0845319"
click at [176, 356] on button "Submit" at bounding box center [190, 354] width 46 height 20
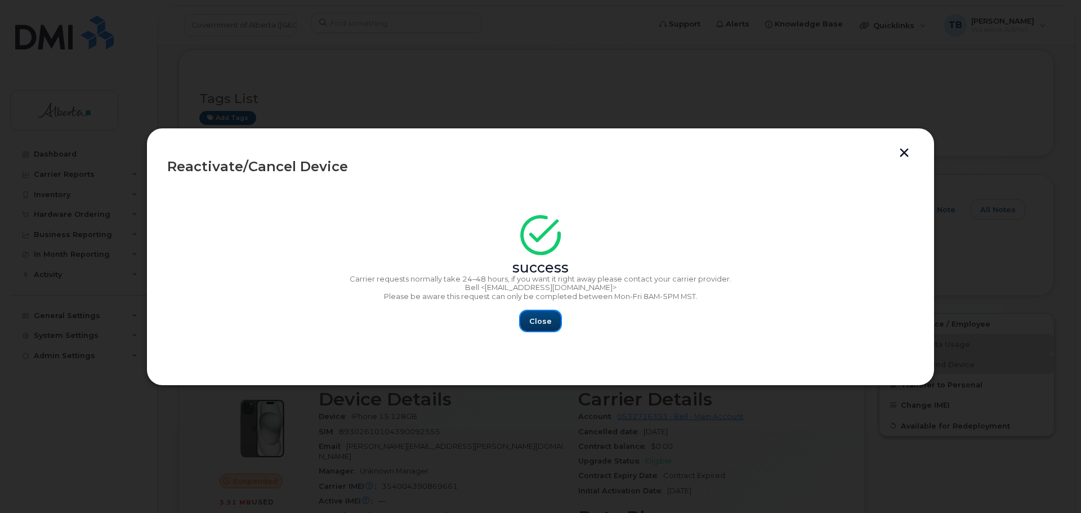
click at [539, 330] on button "Close" at bounding box center [540, 321] width 41 height 20
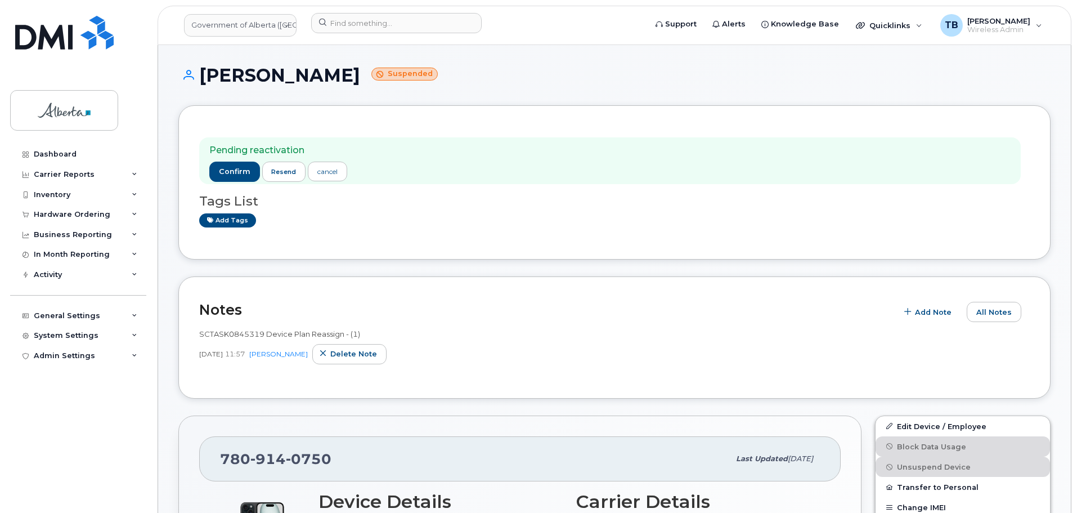
scroll to position [38, 0]
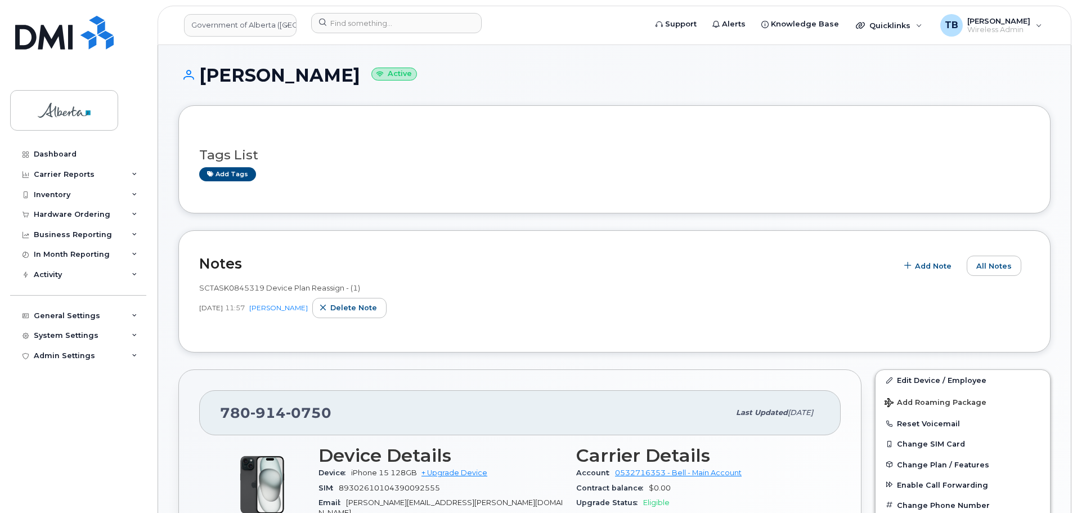
click at [292, 416] on span "0750" at bounding box center [309, 412] width 46 height 17
copy span "[PHONE_NUMBER]"
click at [353, 22] on input at bounding box center [396, 23] width 171 height 20
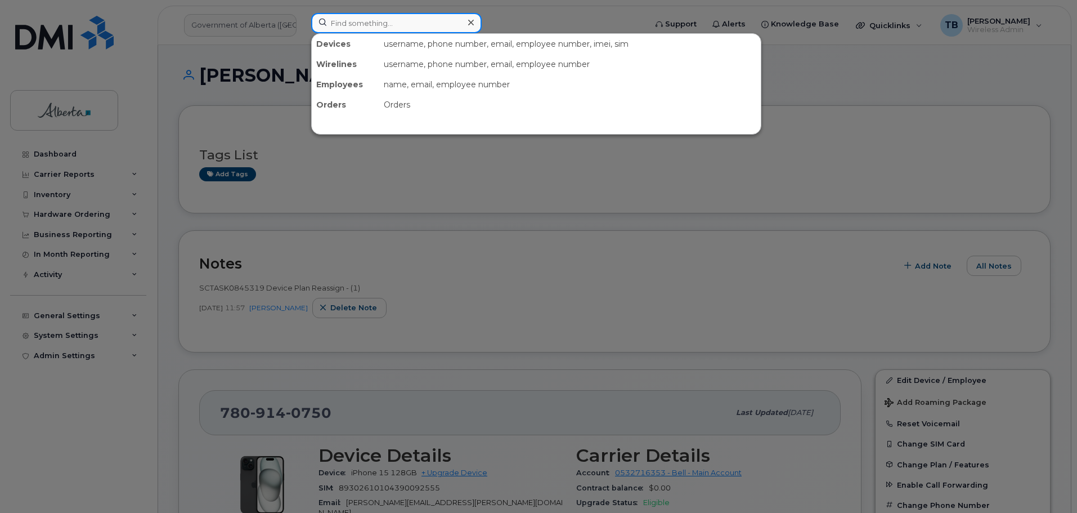
paste input "7806866338"
type input "7806866338"
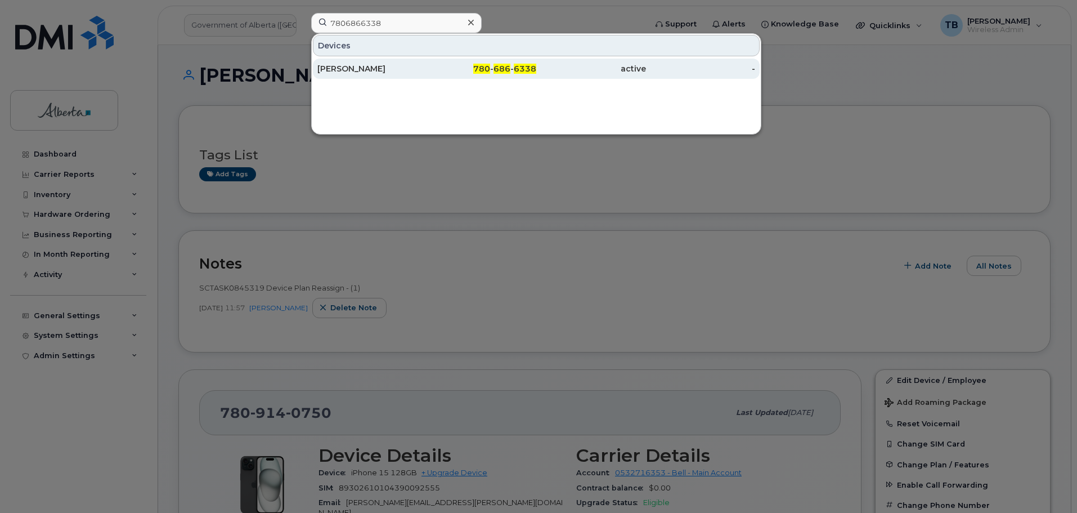
click at [367, 64] on div "[PERSON_NAME]" at bounding box center [372, 68] width 110 height 11
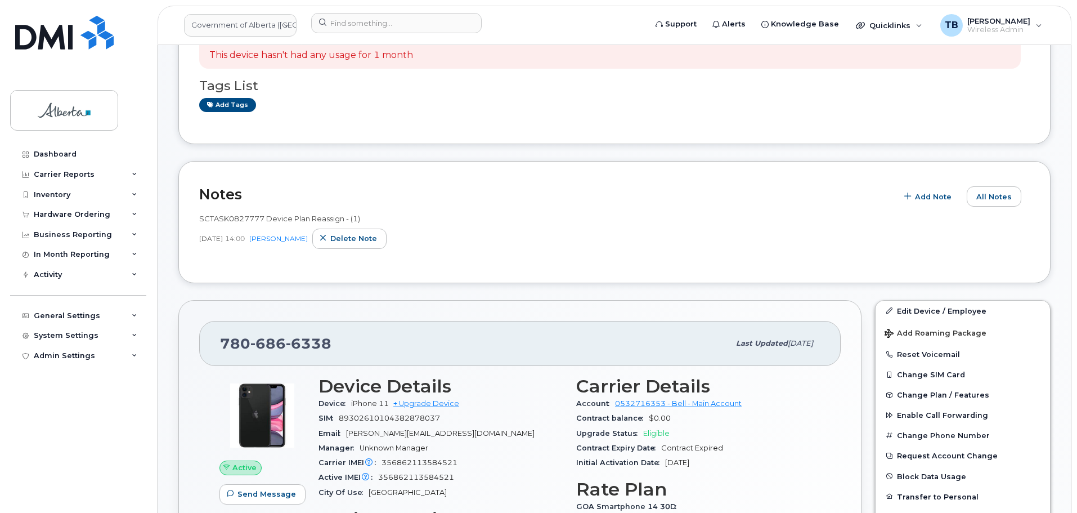
scroll to position [225, 0]
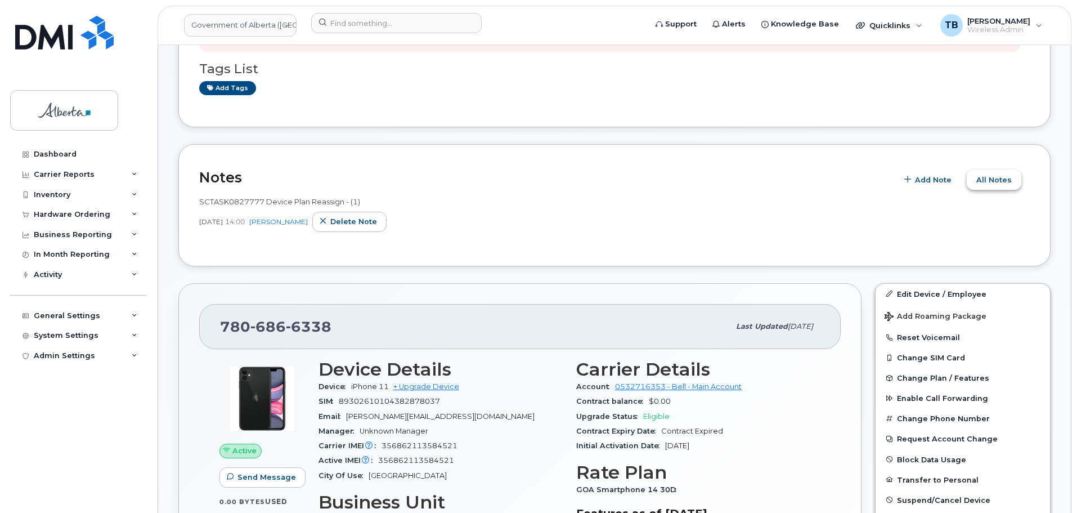
click at [998, 185] on button "All Notes" at bounding box center [994, 179] width 55 height 20
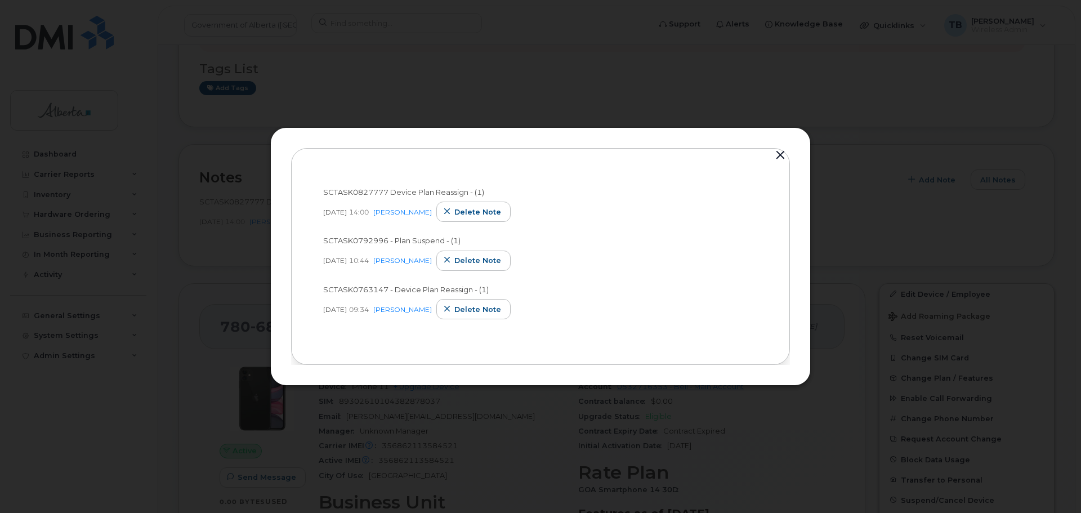
click at [375, 65] on div at bounding box center [540, 256] width 1081 height 513
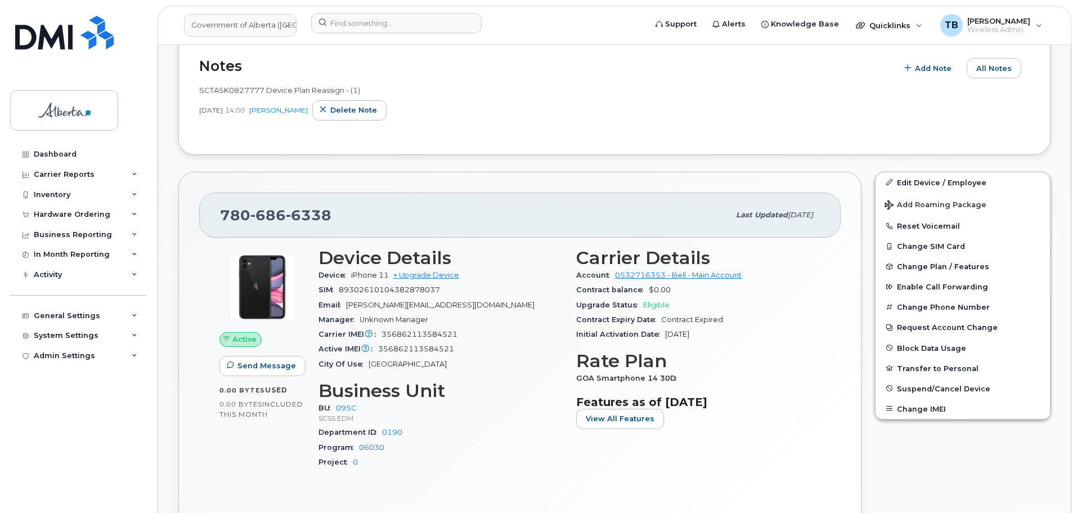
scroll to position [338, 0]
click at [367, 271] on span "iPhone 11" at bounding box center [370, 274] width 38 height 8
click at [387, 271] on span "iPhone 11" at bounding box center [370, 274] width 38 height 8
drag, startPoint x: 388, startPoint y: 271, endPoint x: 342, endPoint y: 269, distance: 46.2
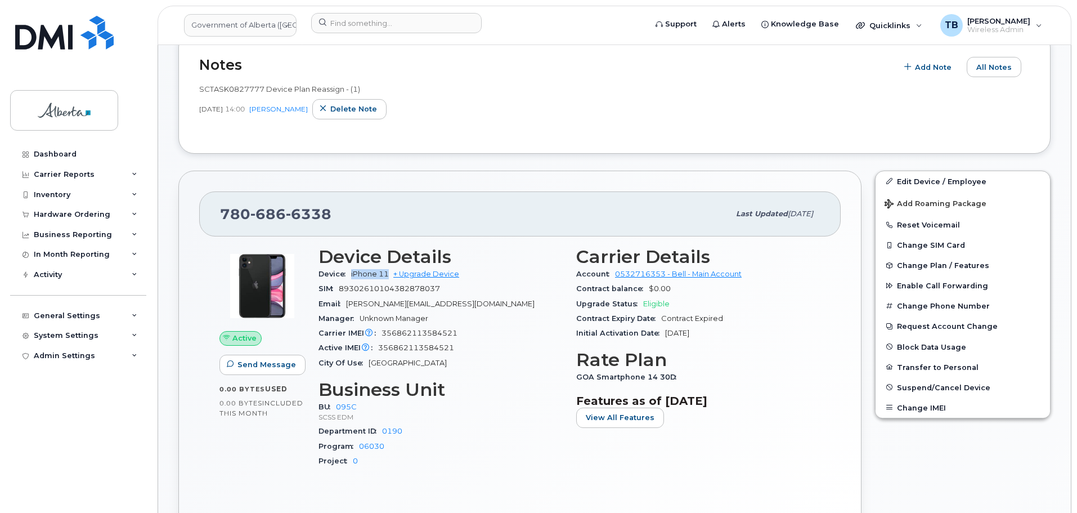
click at [342, 269] on div "Device iPhone 11 + Upgrade Device" at bounding box center [441, 274] width 244 height 15
copy div "iPhone 11"
click at [421, 338] on div "Carrier IMEI Carrier IMEI is reported during the last billing cycle or change o…" at bounding box center [441, 333] width 244 height 15
click at [422, 332] on span "356862113584521" at bounding box center [420, 333] width 76 height 8
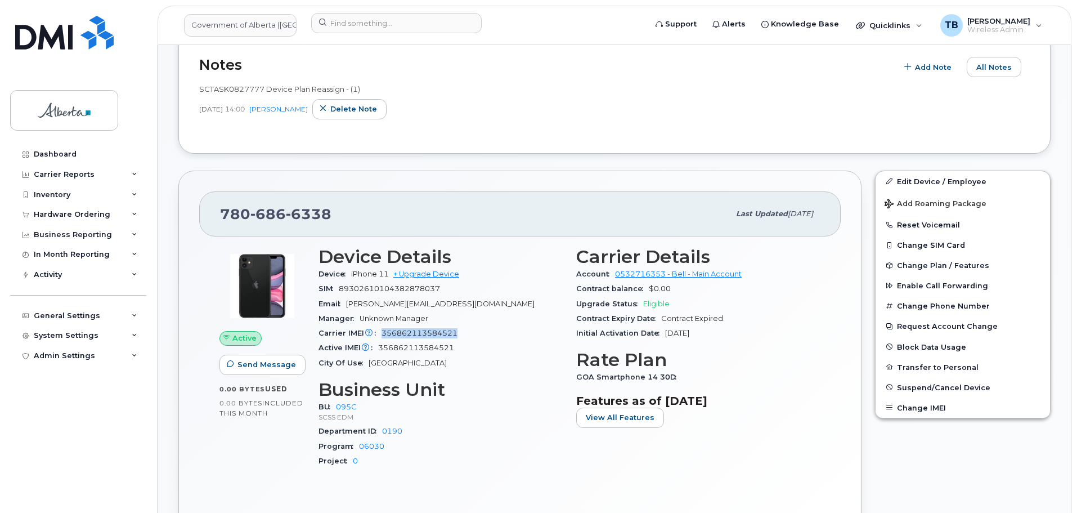
copy span "356862113584521"
click at [989, 74] on button "All Notes" at bounding box center [994, 67] width 55 height 20
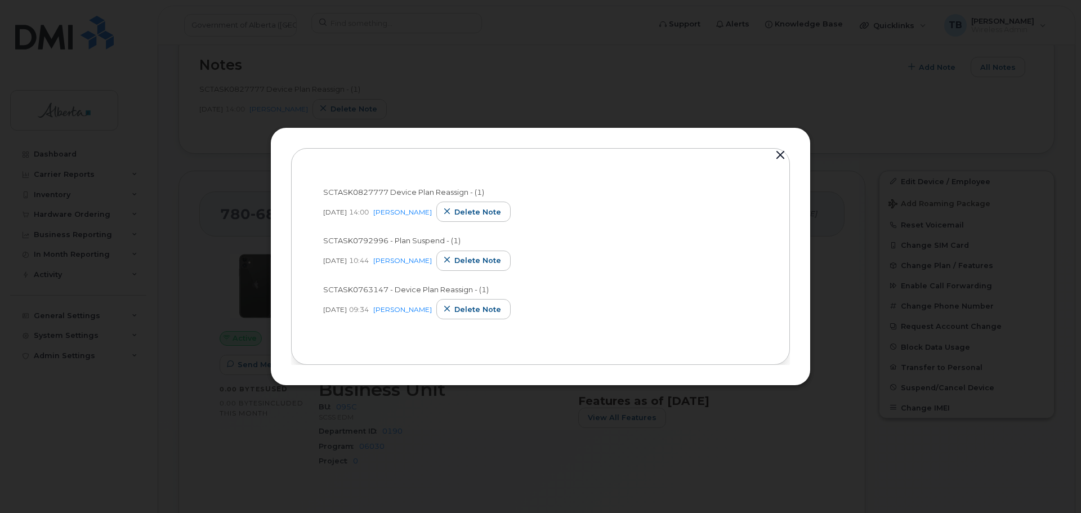
click at [773, 156] on button "button" at bounding box center [780, 155] width 17 height 16
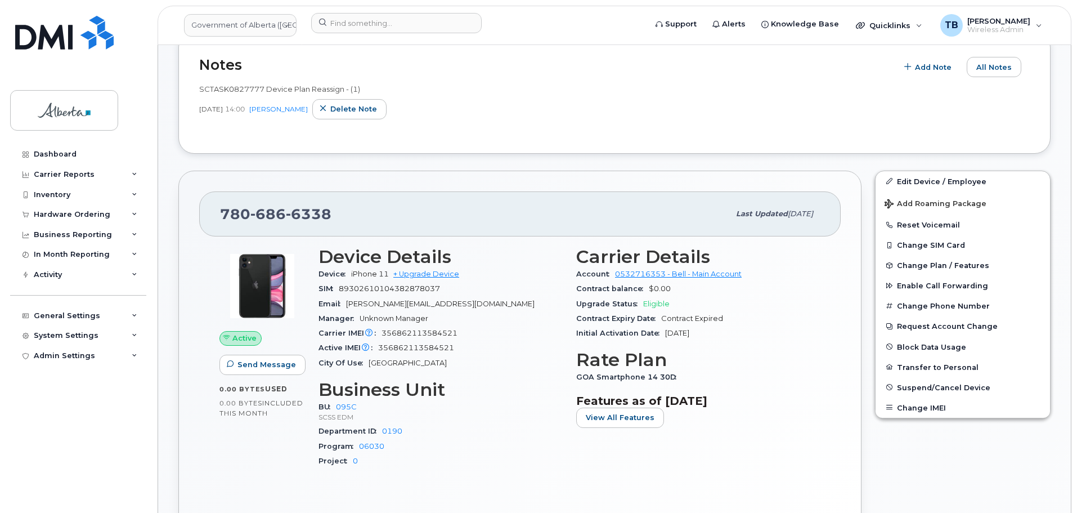
click at [240, 84] on span "SCTASK0827777 Device Plan Reassign - (1)" at bounding box center [279, 88] width 161 height 9
copy span "SCTASK0827777"
click at [339, 17] on input at bounding box center [396, 23] width 171 height 20
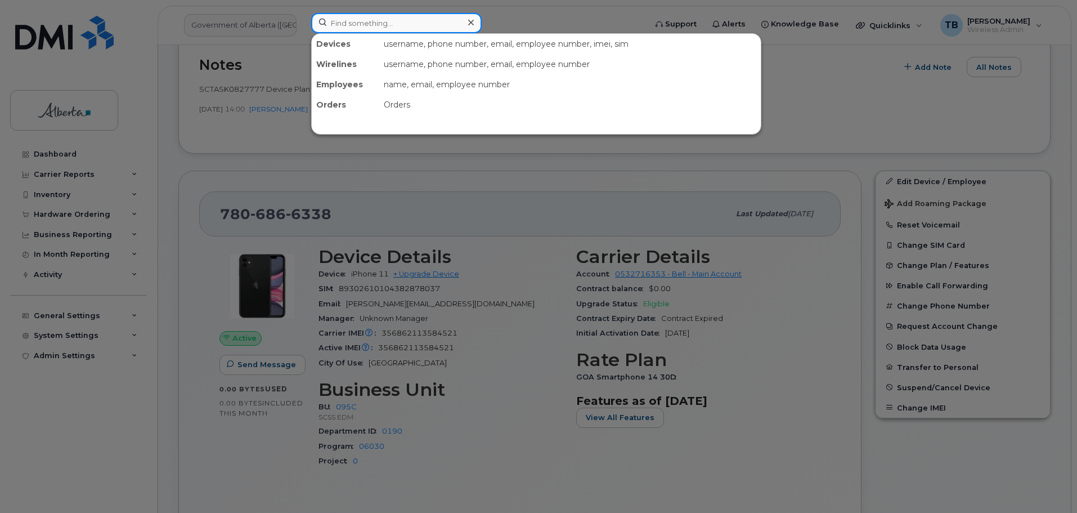
paste input "7802210392"
type input "7802210392"
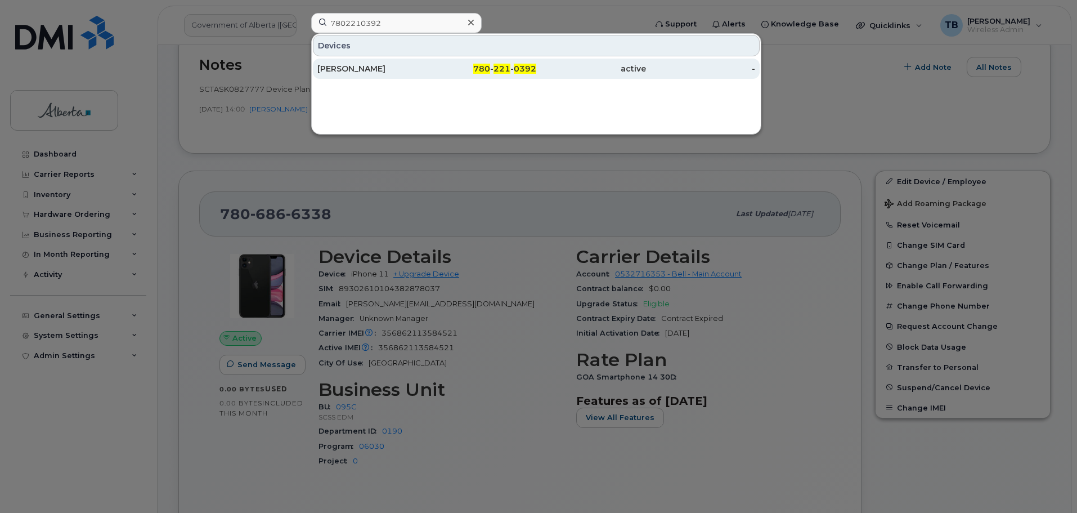
click at [342, 64] on div "[PERSON_NAME]" at bounding box center [372, 68] width 110 height 11
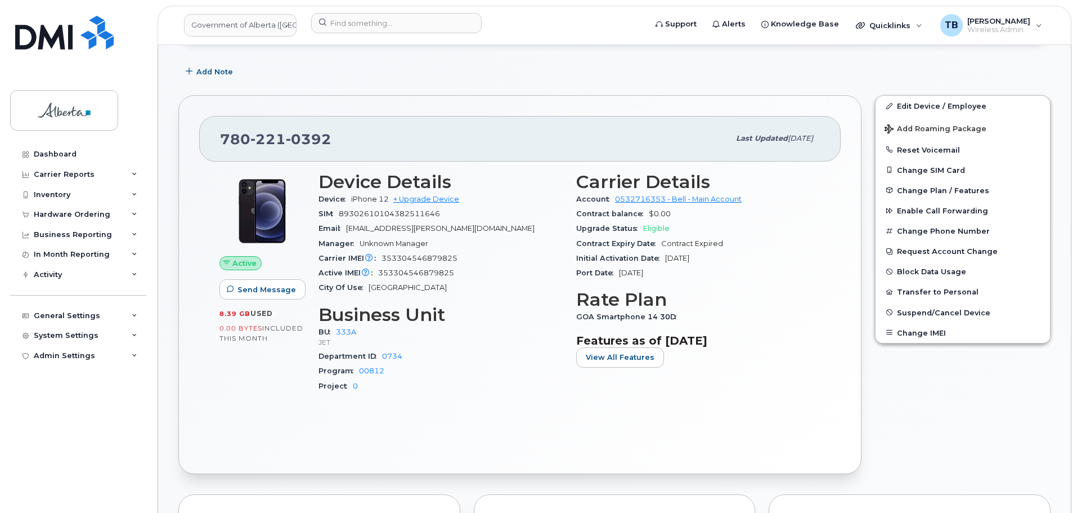
scroll to position [159, 0]
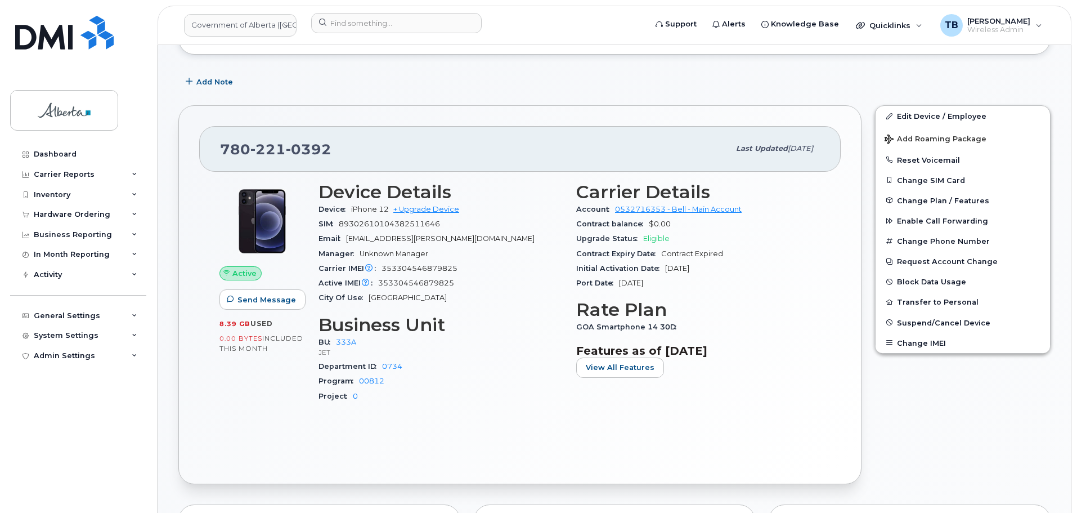
click at [372, 210] on span "iPhone 12" at bounding box center [370, 209] width 38 height 8
drag, startPoint x: 388, startPoint y: 209, endPoint x: 325, endPoint y: 211, distance: 63.6
click at [325, 211] on div "Device iPhone 12 + Upgrade Device" at bounding box center [441, 209] width 244 height 15
click at [352, 209] on span "iPhone 12" at bounding box center [370, 209] width 38 height 8
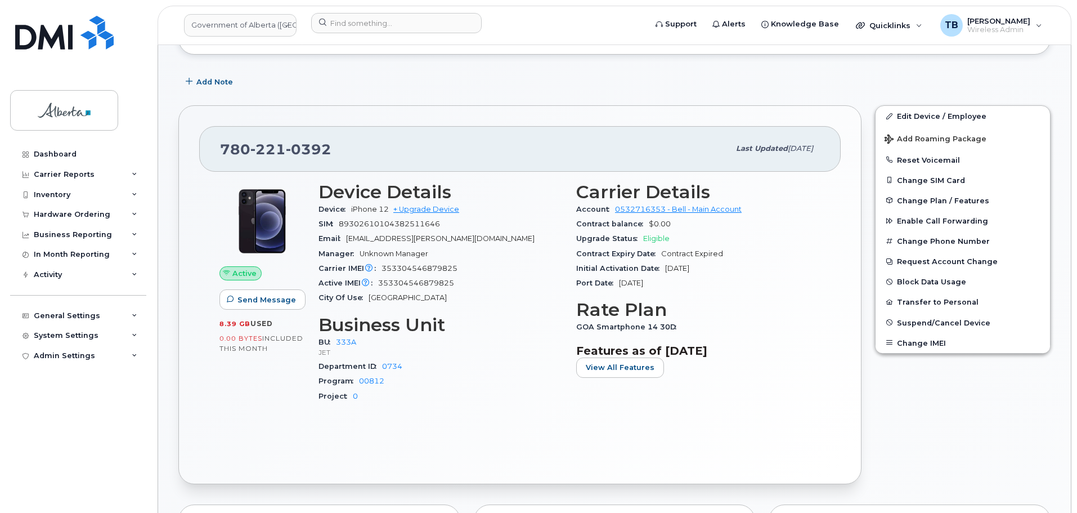
drag, startPoint x: 351, startPoint y: 209, endPoint x: 389, endPoint y: 208, distance: 37.7
click at [389, 208] on div "Device iPhone 12 + Upgrade Device" at bounding box center [441, 209] width 244 height 15
